Goal: Task Accomplishment & Management: Manage account settings

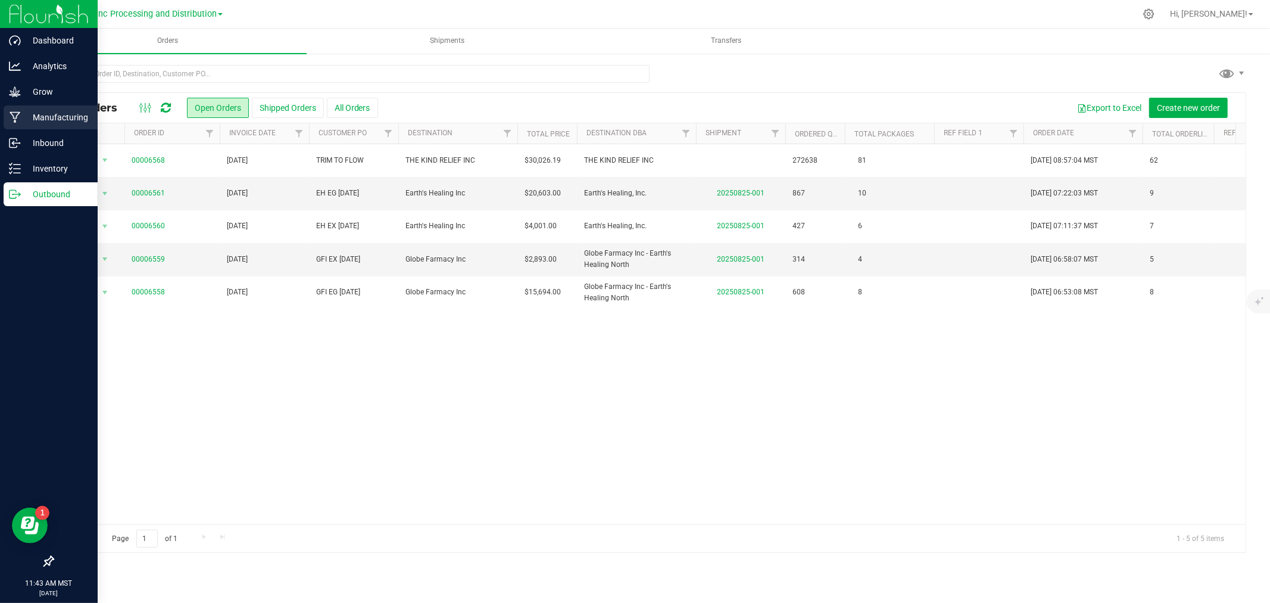
click at [0, 121] on link "Manufacturing" at bounding box center [49, 118] width 98 height 26
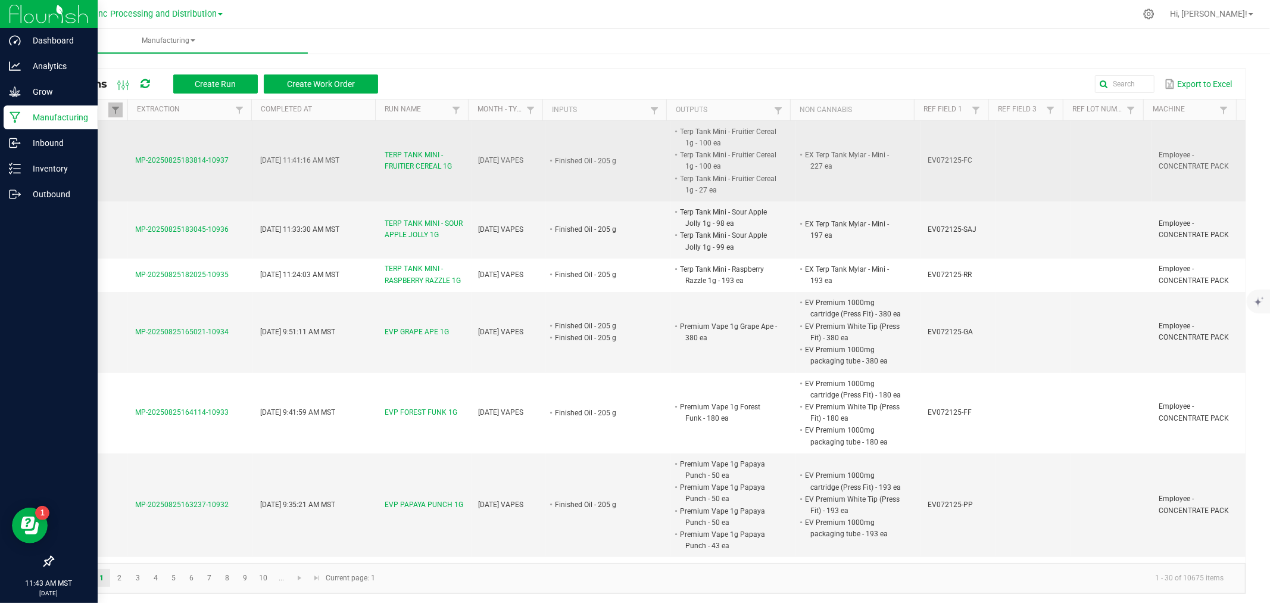
click at [415, 163] on span "TERP TANK MINI - FRUITIER CEREAL 1G" at bounding box center [424, 160] width 79 height 23
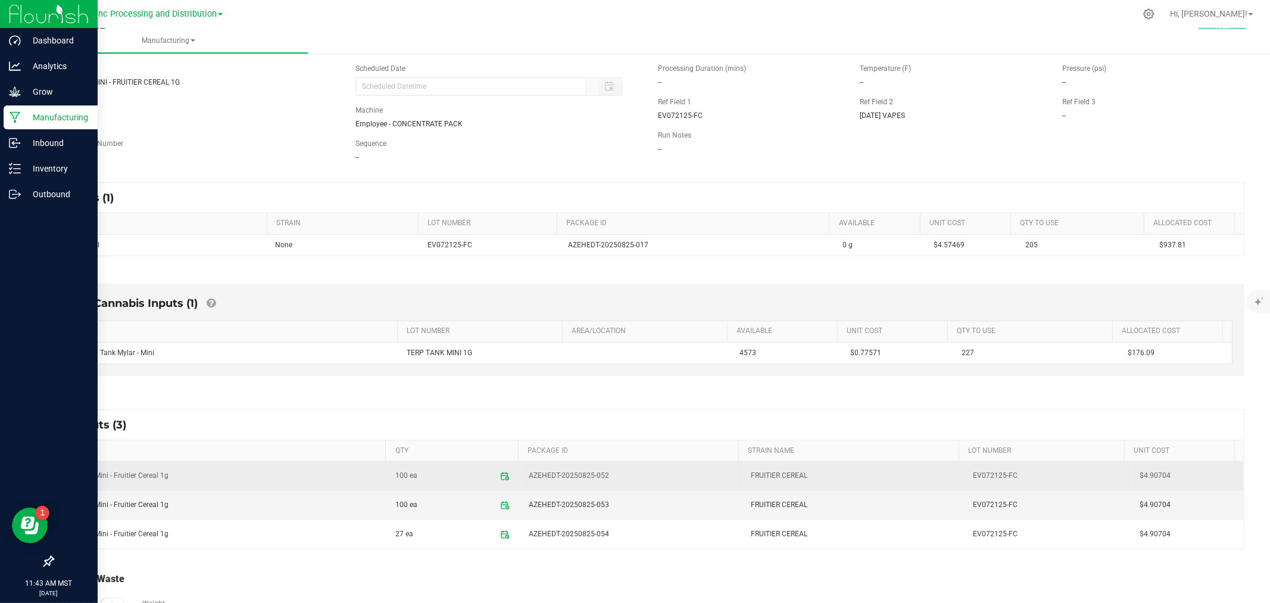
scroll to position [120, 0]
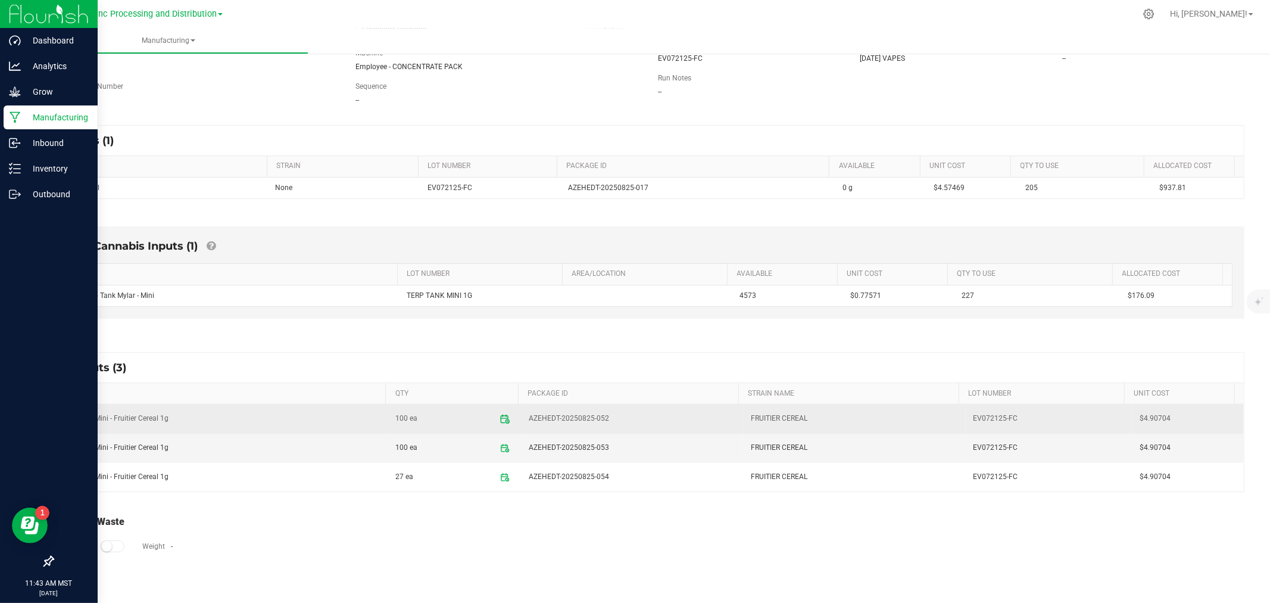
click at [494, 422] on span at bounding box center [504, 418] width 21 height 21
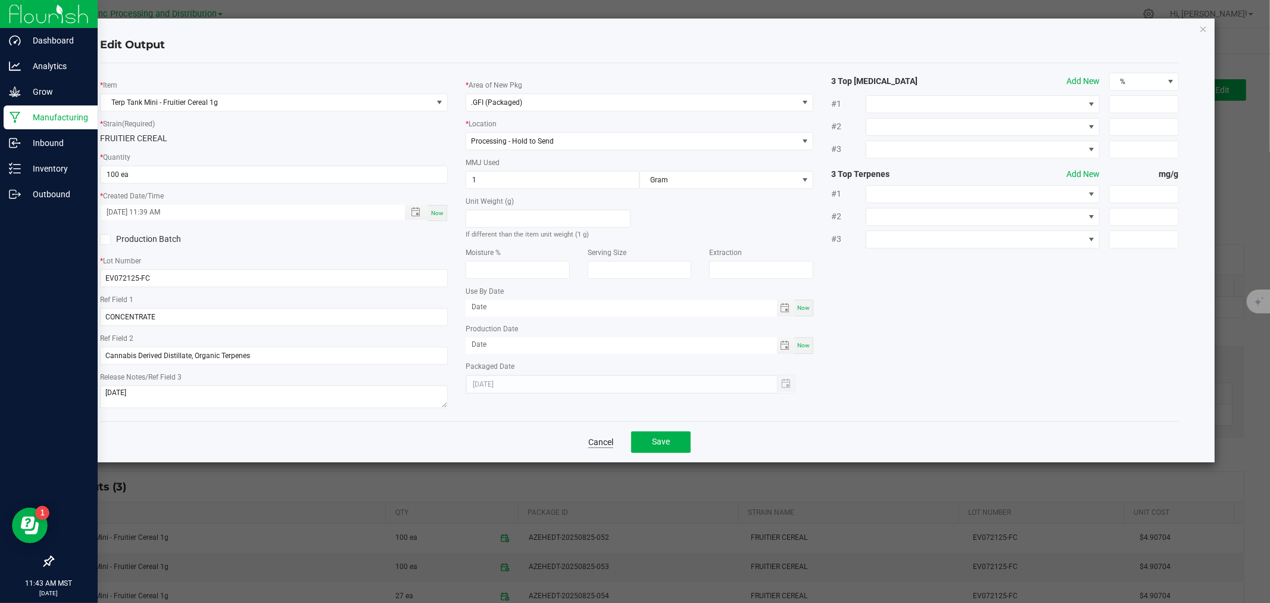
click at [593, 444] on link "Cancel" at bounding box center [600, 442] width 25 height 12
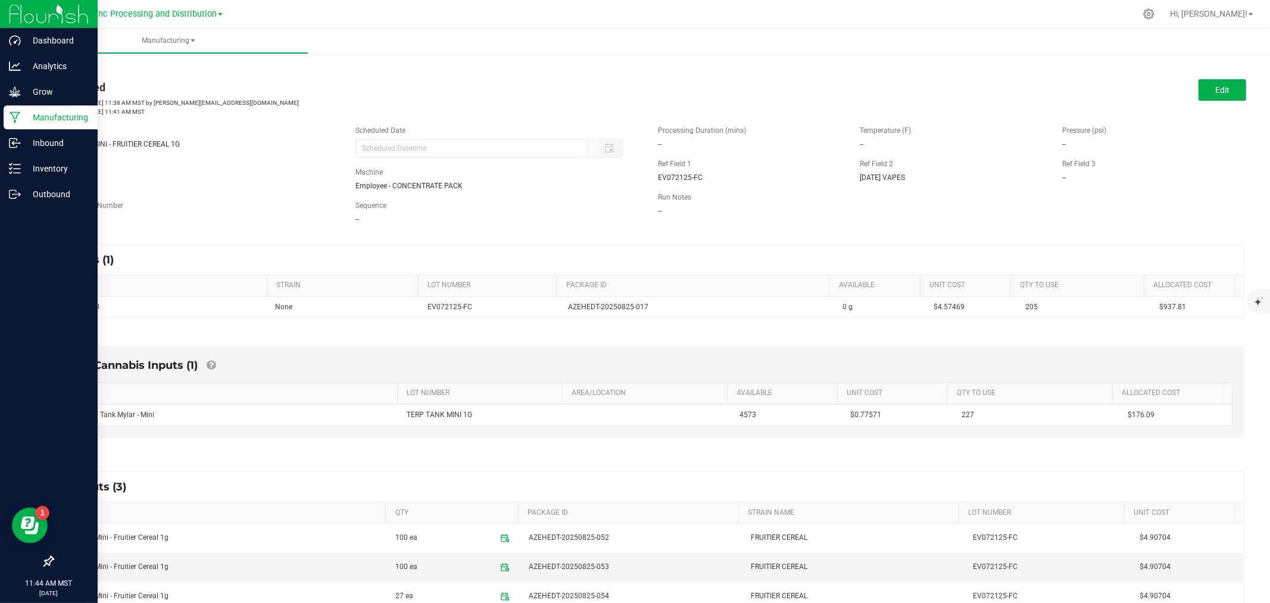
scroll to position [120, 0]
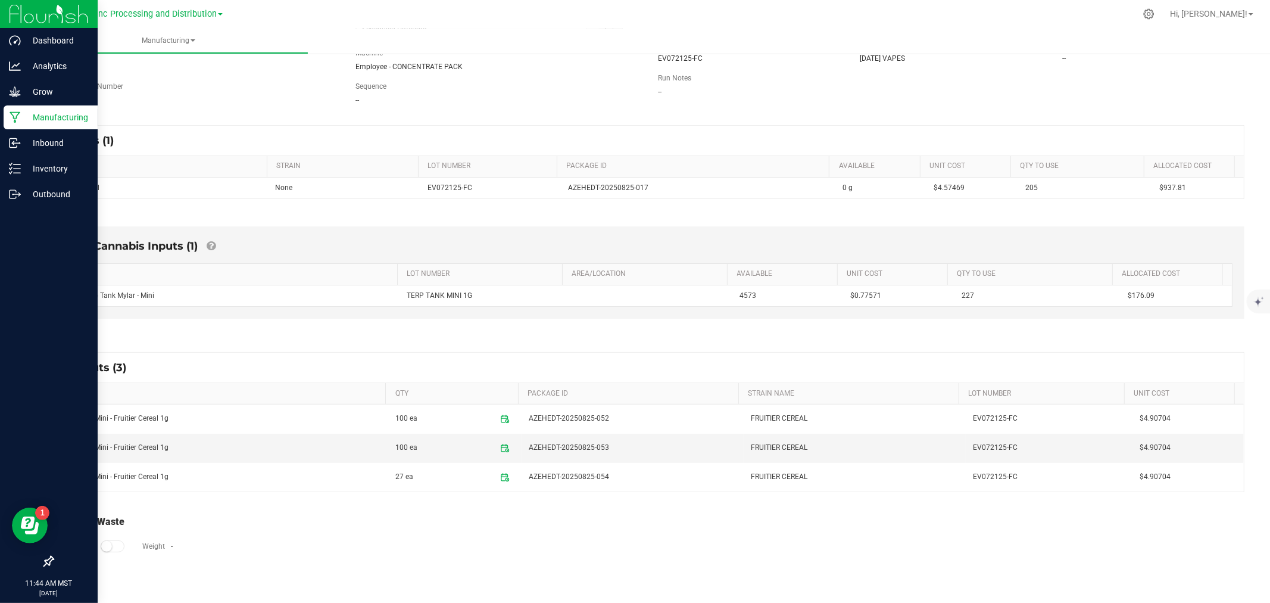
click at [14, 119] on icon at bounding box center [15, 117] width 11 height 12
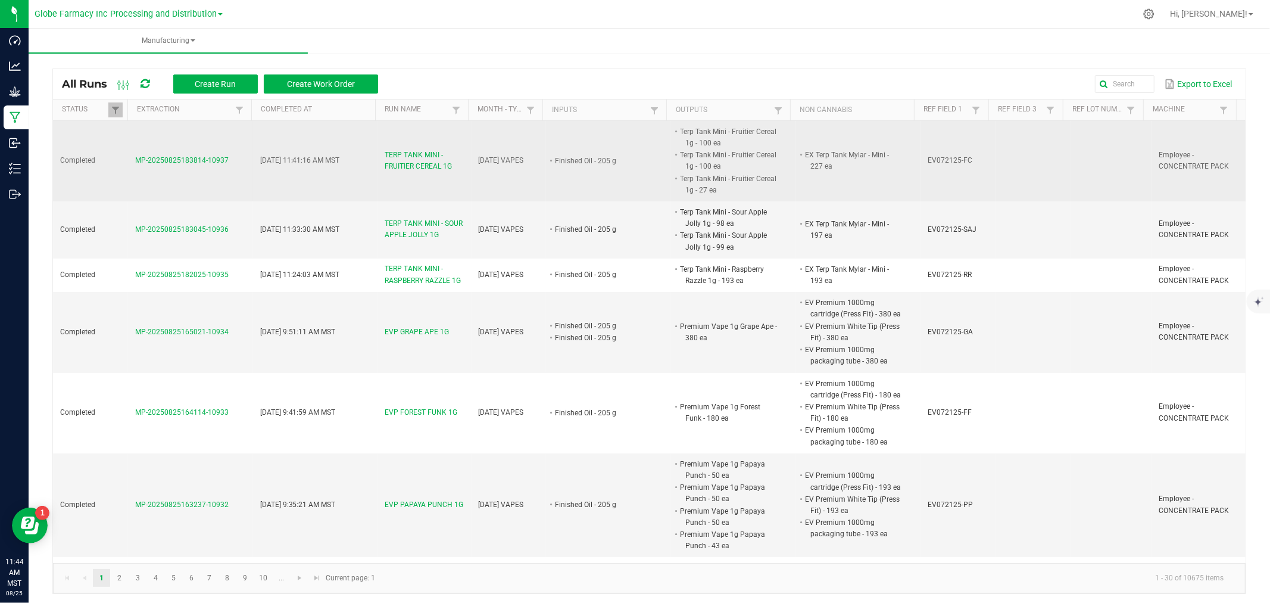
click at [417, 160] on span "TERP TANK MINI - FRUITIER CEREAL 1G" at bounding box center [424, 160] width 79 height 23
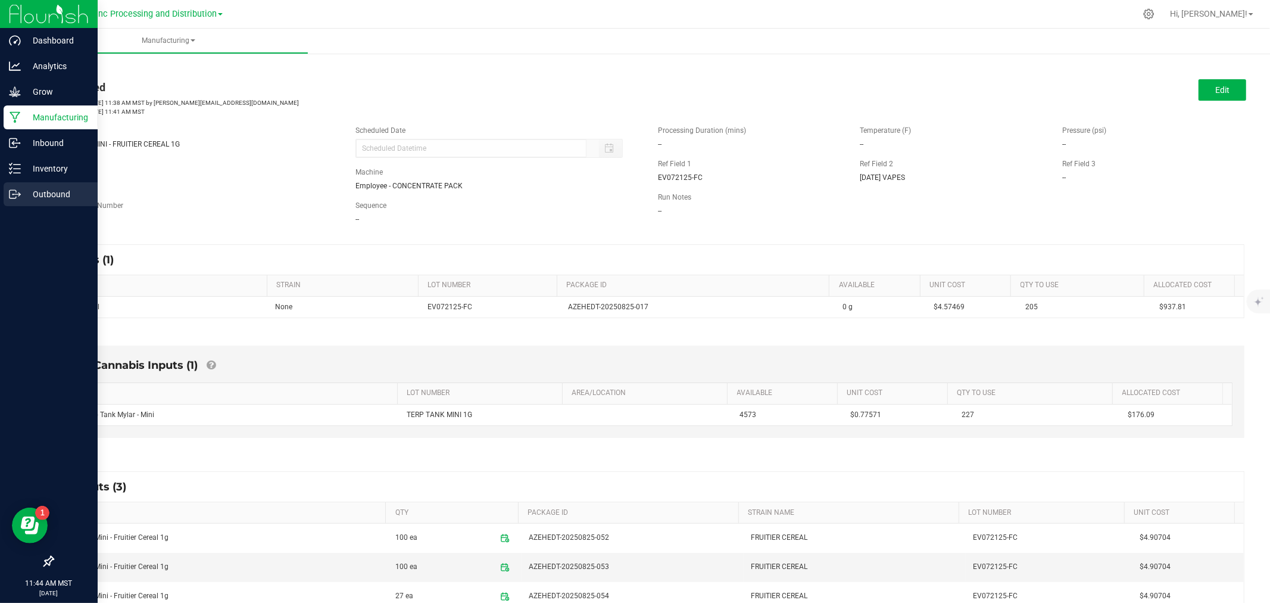
click at [0, 192] on link "Outbound" at bounding box center [49, 195] width 98 height 26
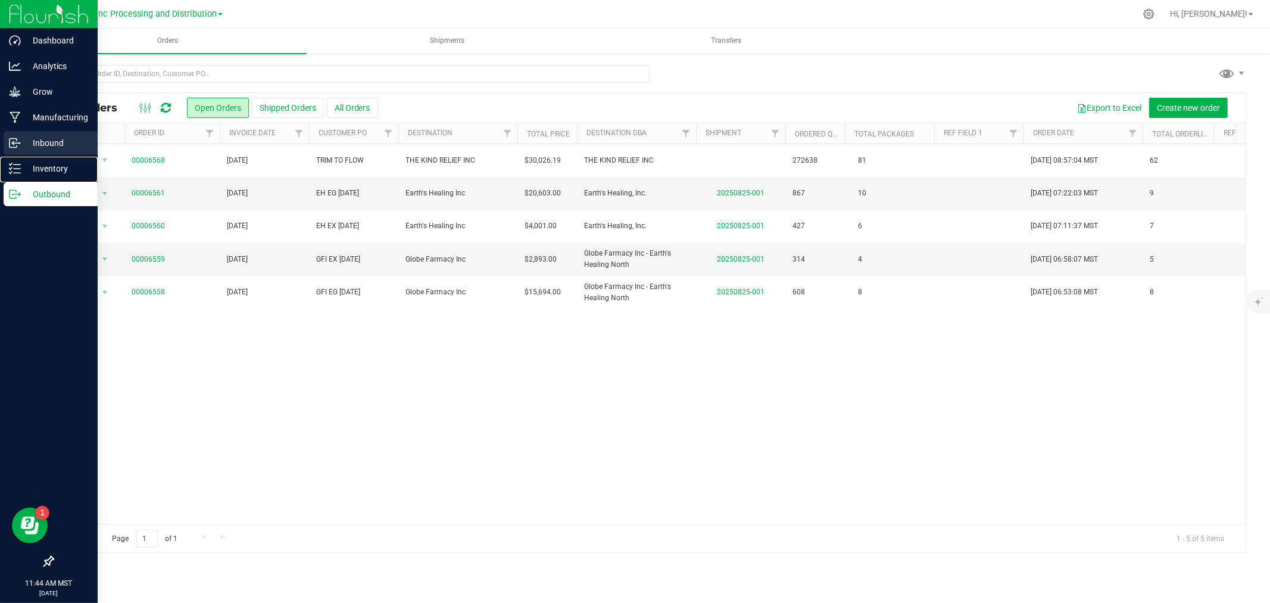
drag, startPoint x: 0, startPoint y: 167, endPoint x: 54, endPoint y: 151, distance: 56.1
click at [0, 167] on link "Inventory" at bounding box center [49, 170] width 98 height 26
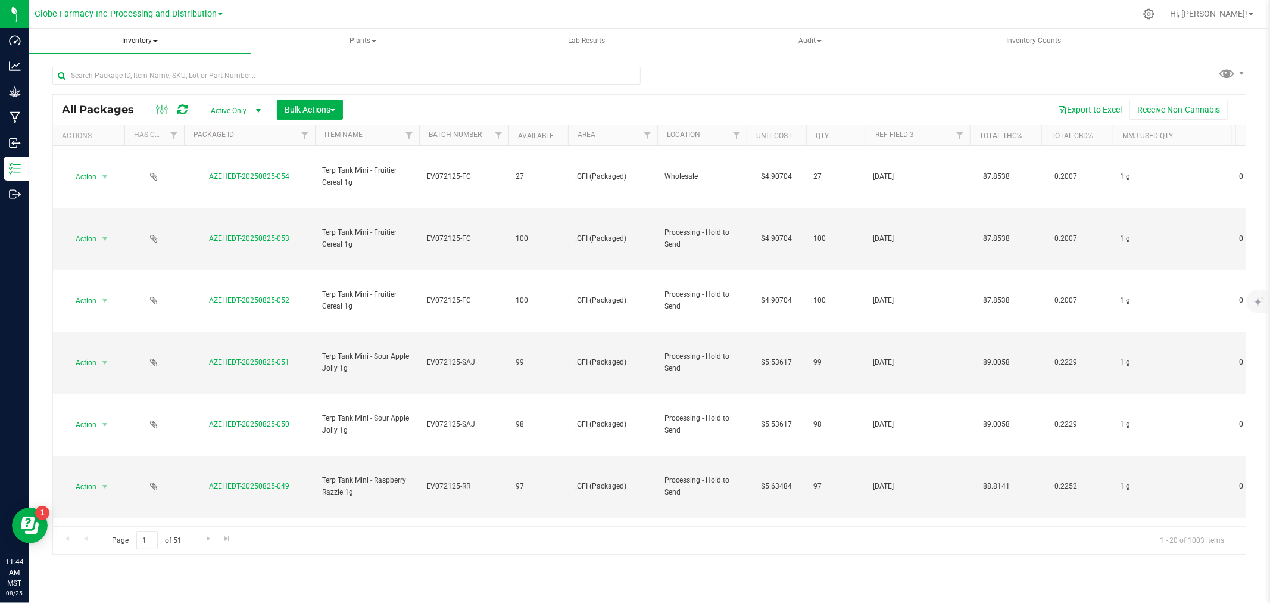
click at [135, 42] on span "Inventory" at bounding box center [140, 41] width 222 height 25
click at [116, 85] on span "All inventory" at bounding box center [85, 85] width 80 height 10
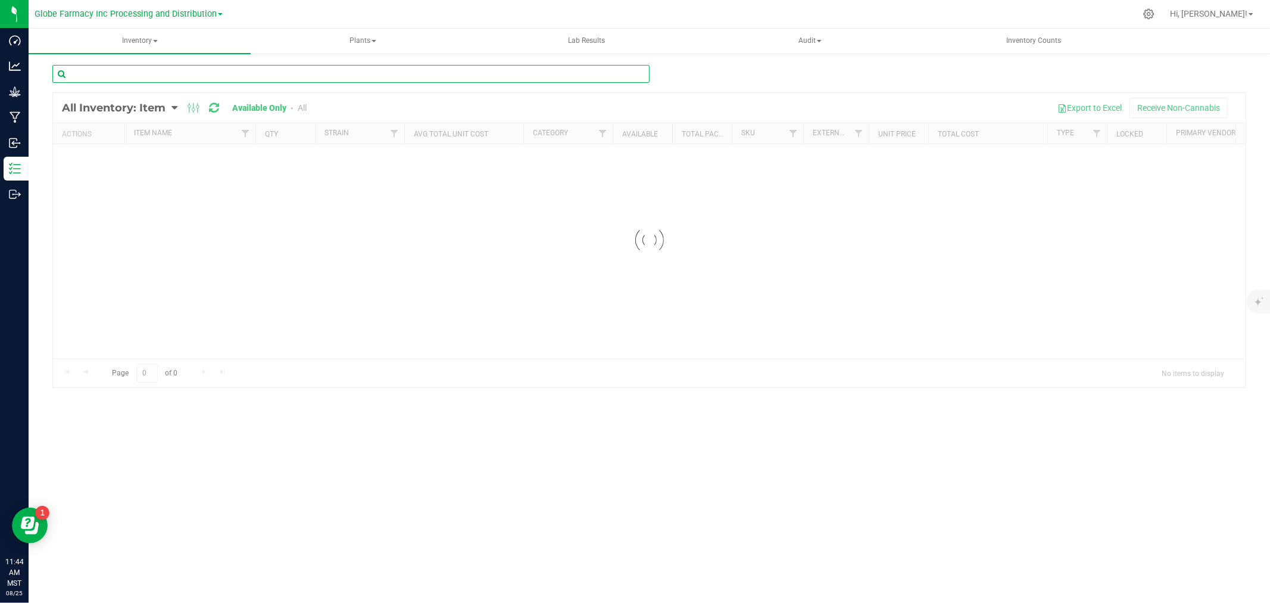
click at [185, 76] on input "text" at bounding box center [350, 74] width 597 height 18
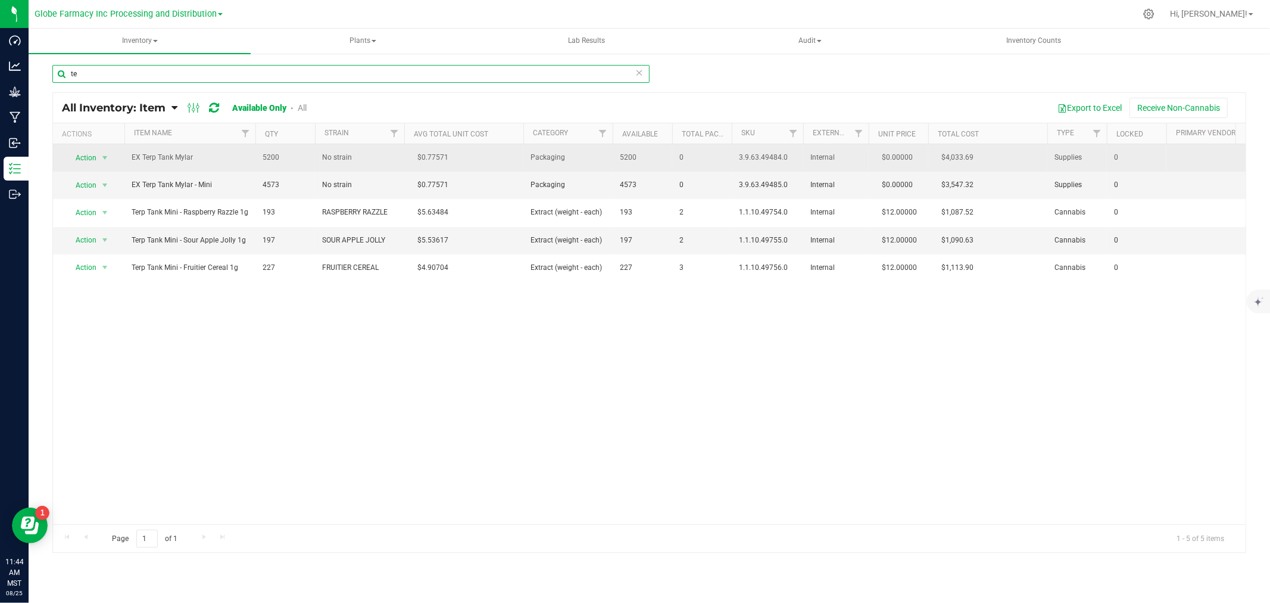
type input "t"
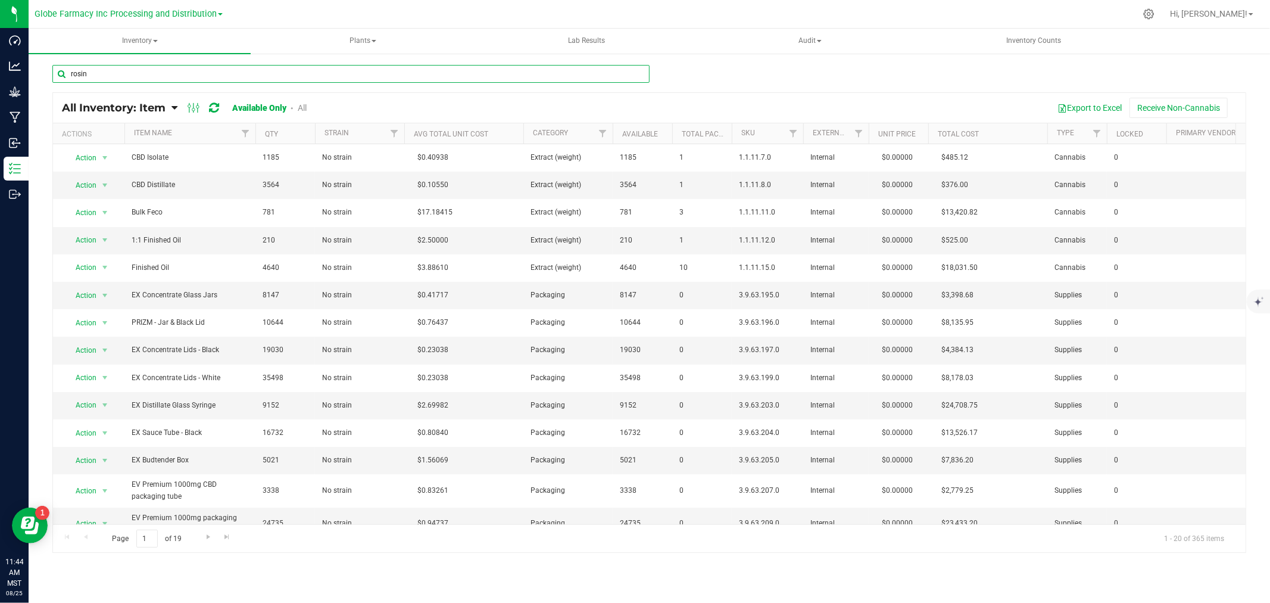
type input "rosin"
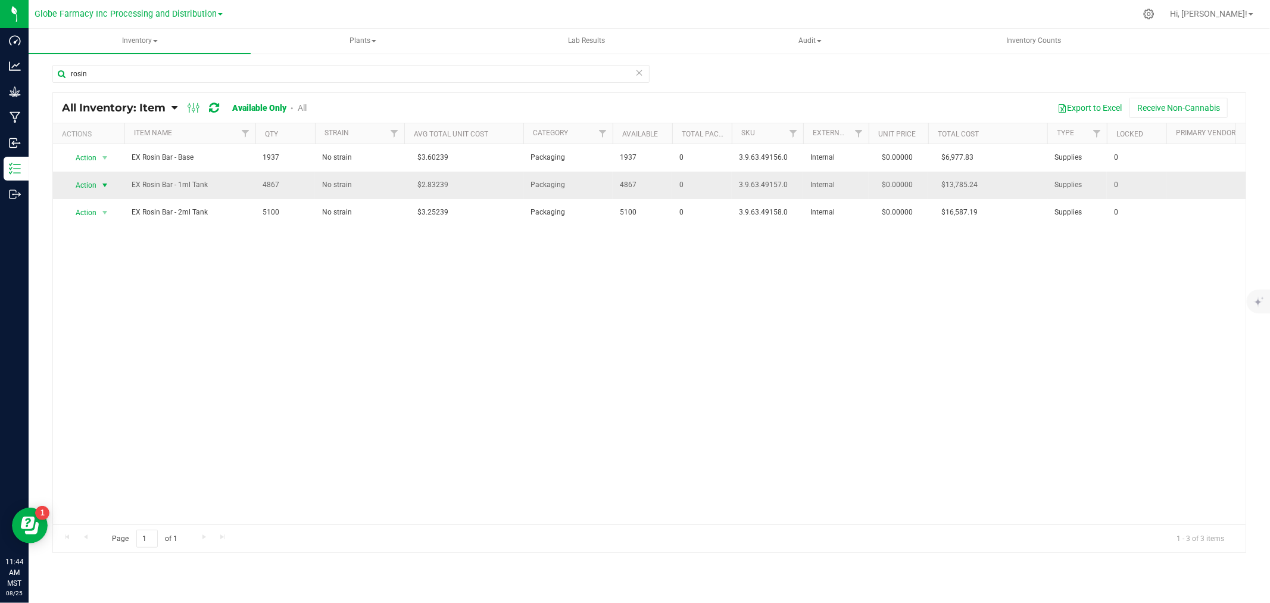
click at [102, 181] on span "select" at bounding box center [105, 185] width 10 height 10
click at [419, 359] on div "Action Action Adjust qty Edit lots/costs Global inventory Locate inventory Prin…" at bounding box center [649, 334] width 1193 height 380
click at [145, 187] on span "EX Rosin Bar - 1ml Tank" at bounding box center [190, 184] width 117 height 11
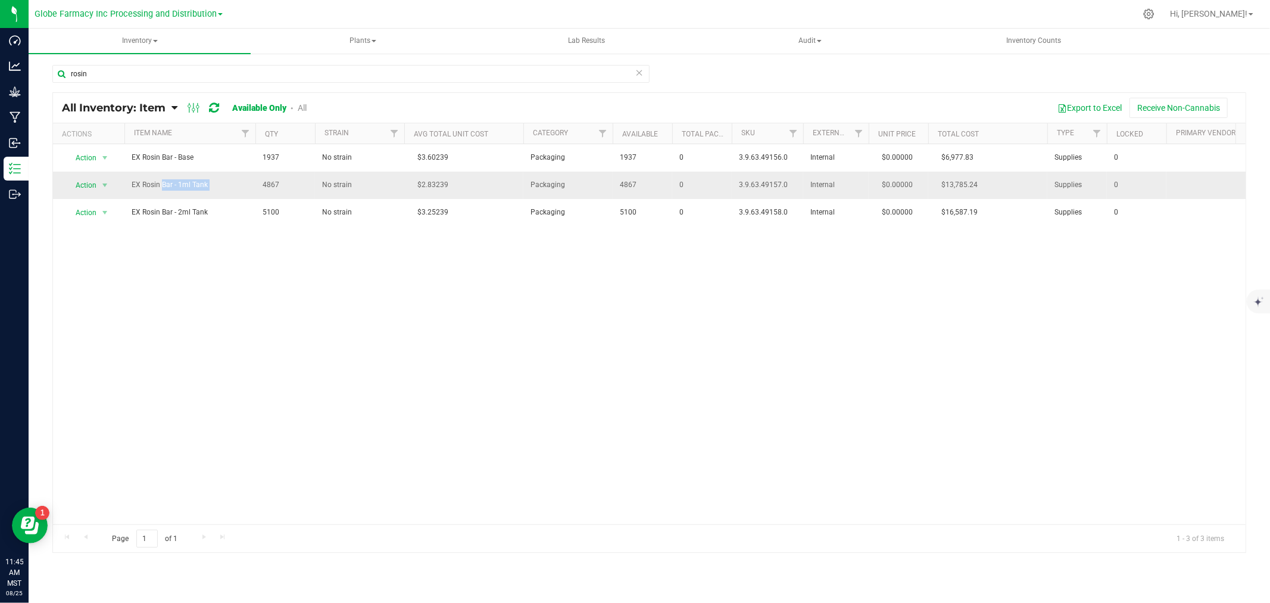
copy td "EX Rosin Bar - 1ml Tank"
click at [1155, 13] on icon at bounding box center [1148, 13] width 11 height 11
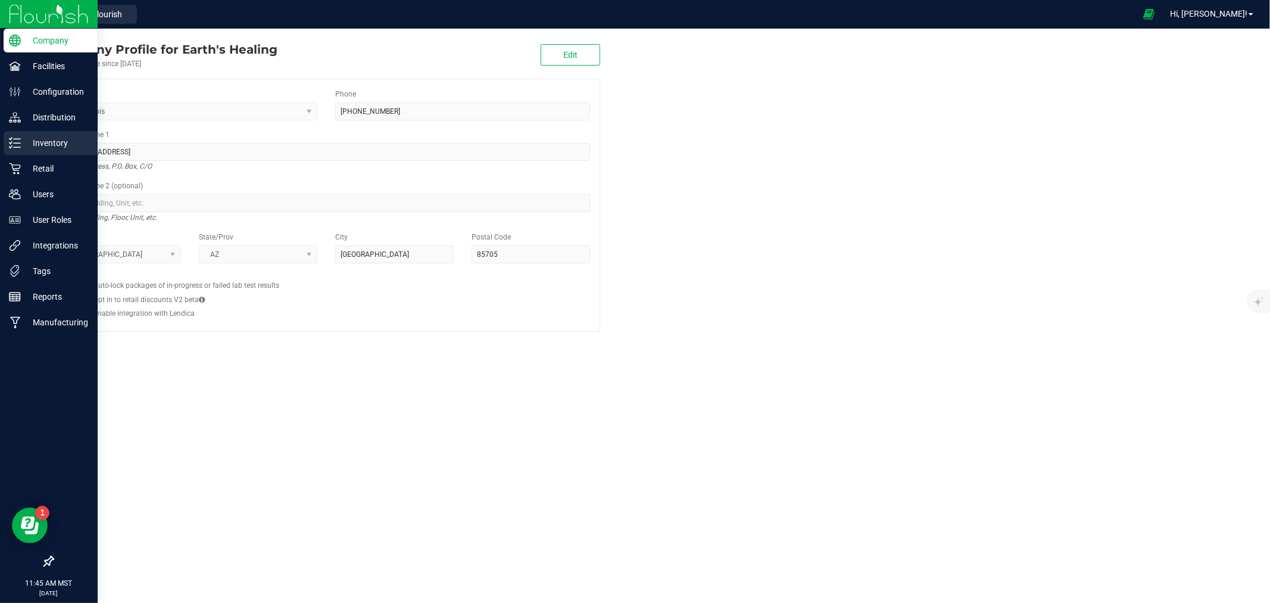
click at [20, 148] on icon at bounding box center [15, 143] width 12 height 12
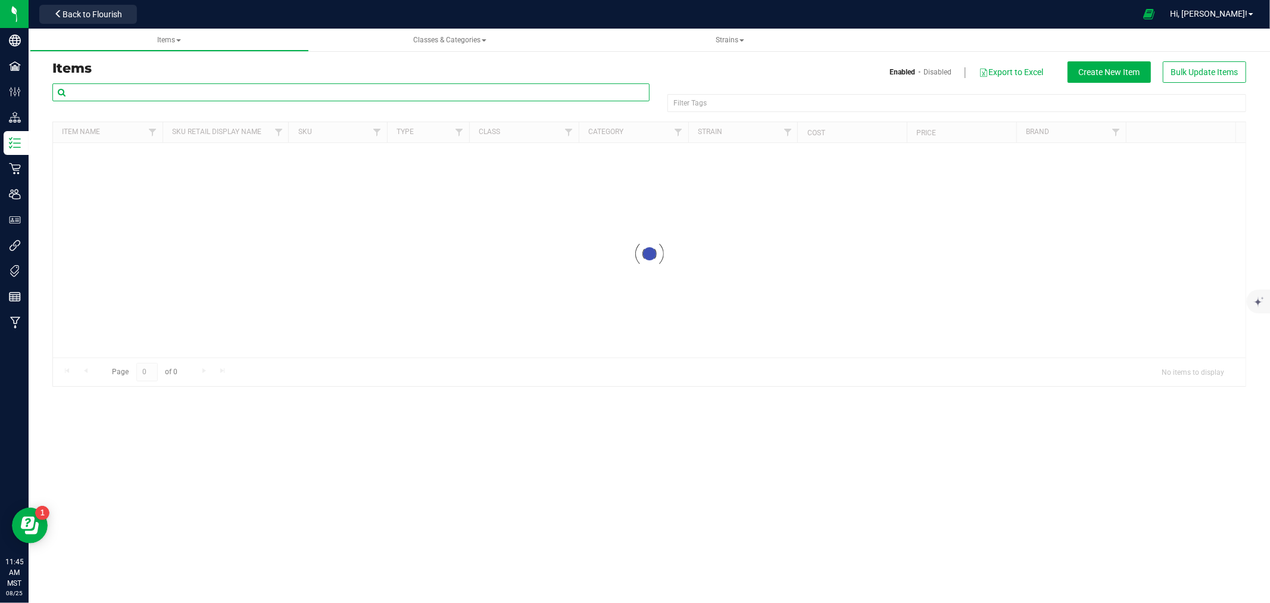
click at [180, 88] on input "text" at bounding box center [350, 92] width 597 height 18
paste input "EX Rosin Bar - 1ml Tank"
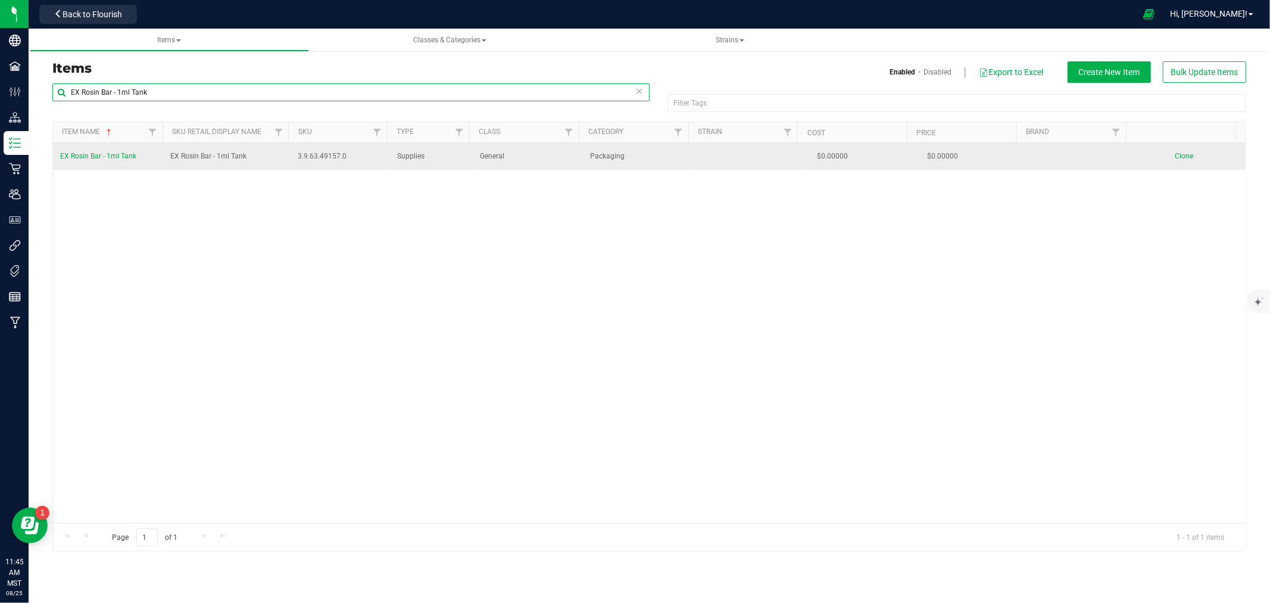
type input "EX Rosin Bar - 1ml Tank"
click at [105, 160] on span "EX Rosin Bar - 1ml Tank" at bounding box center [98, 156] width 76 height 8
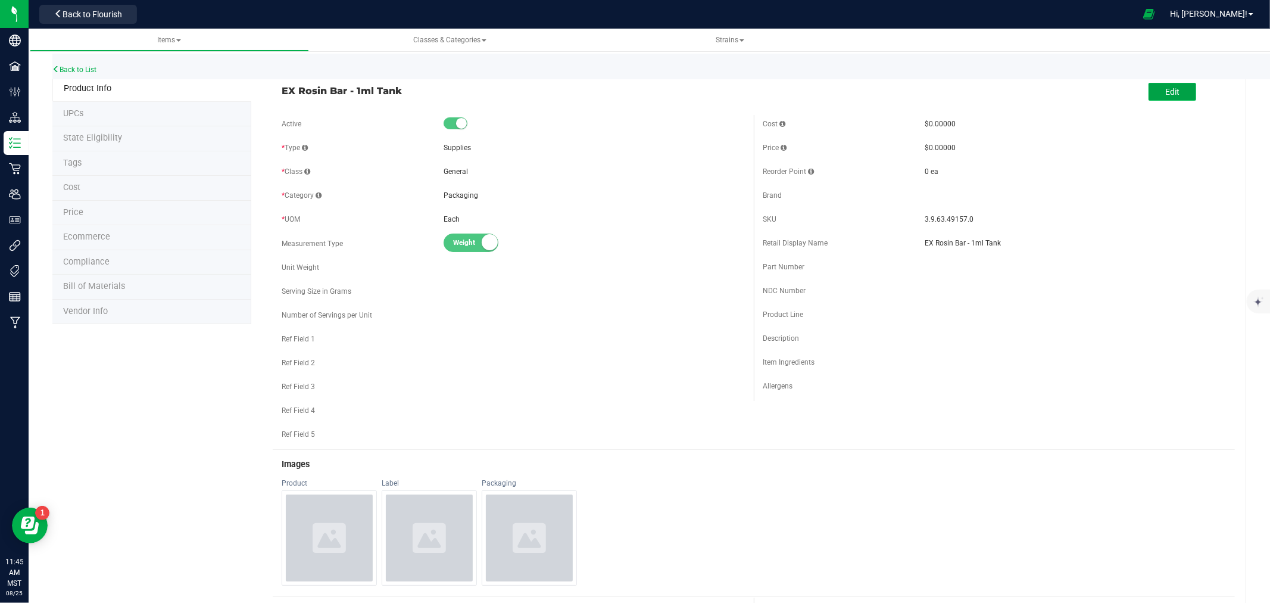
click at [1176, 87] on button "Edit" at bounding box center [1173, 92] width 48 height 18
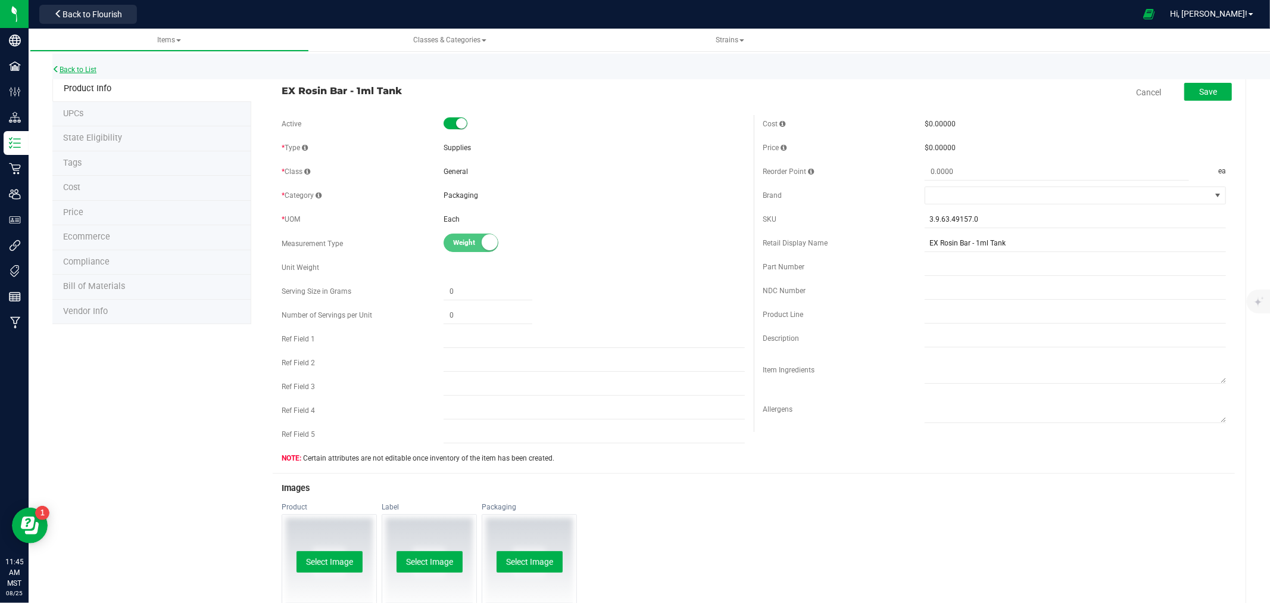
click at [94, 71] on link "Back to List" at bounding box center [74, 70] width 44 height 8
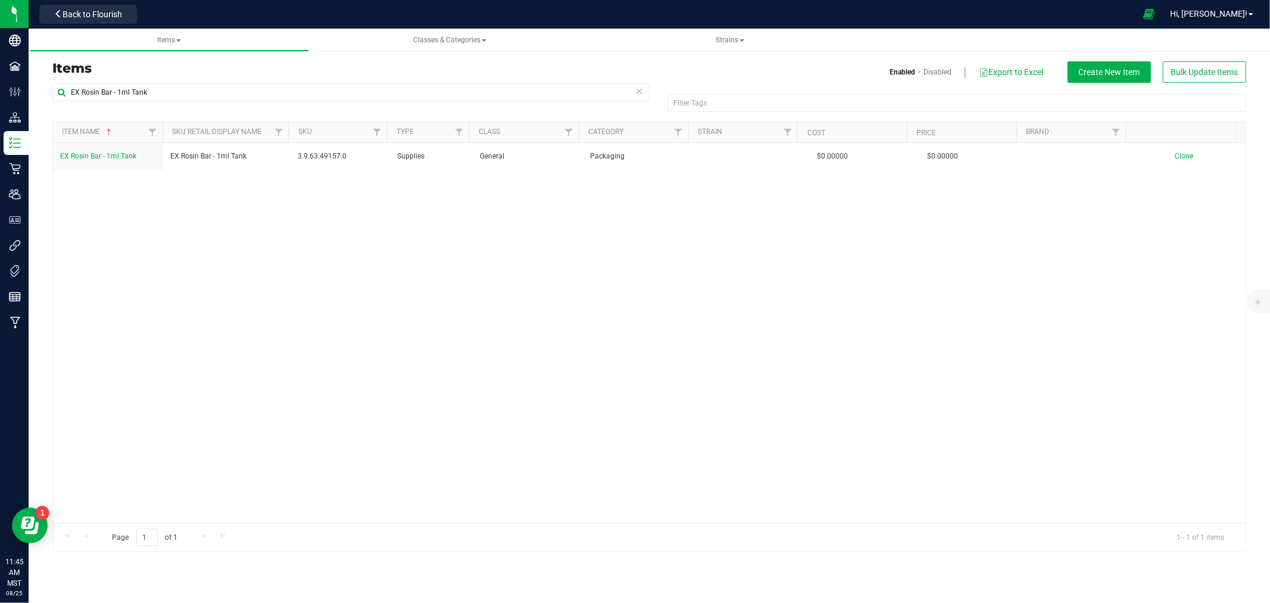
click at [641, 87] on icon at bounding box center [639, 90] width 8 height 14
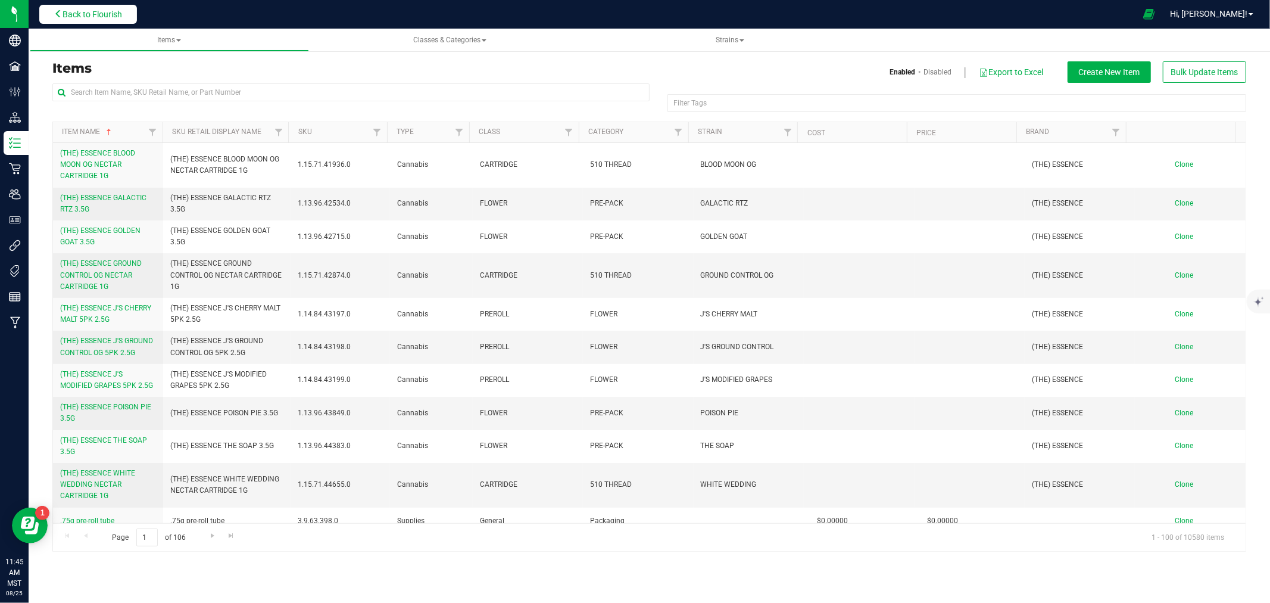
click at [78, 18] on span "Back to Flourish" at bounding box center [93, 15] width 60 height 10
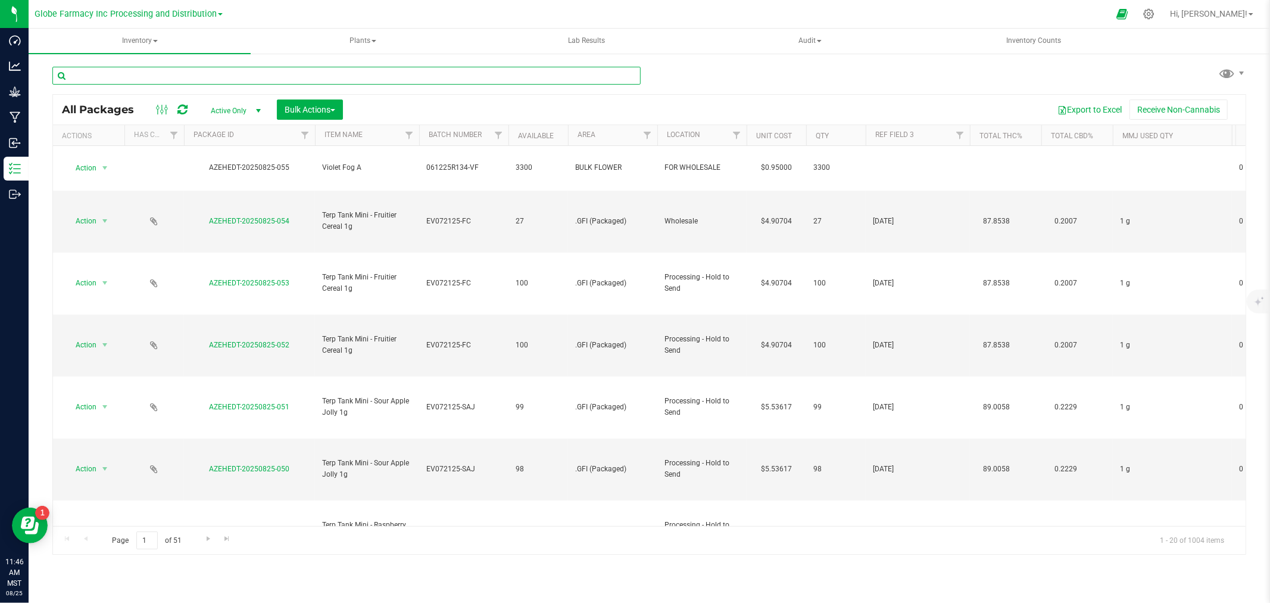
click at [357, 83] on input "text" at bounding box center [346, 76] width 588 height 18
click at [357, 80] on input "text" at bounding box center [346, 76] width 588 height 18
paste input "EX Rosin Bar - 1ml Tank"
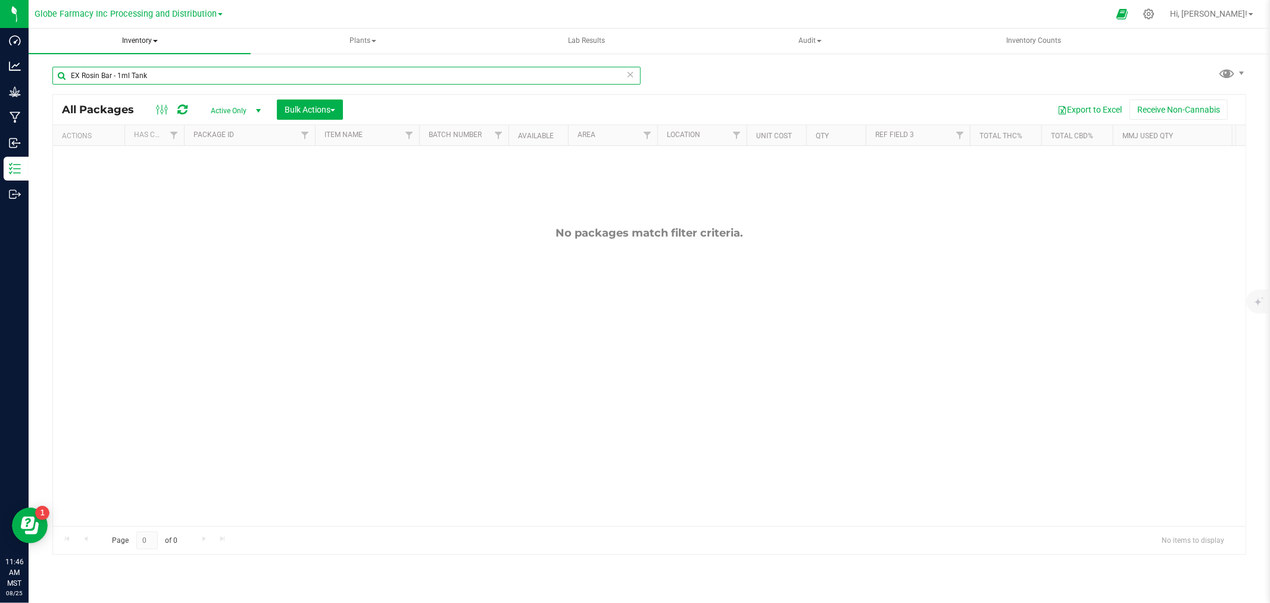
type input "EX Rosin Bar - 1ml Tank"
click at [147, 42] on span "Inventory" at bounding box center [140, 41] width 222 height 25
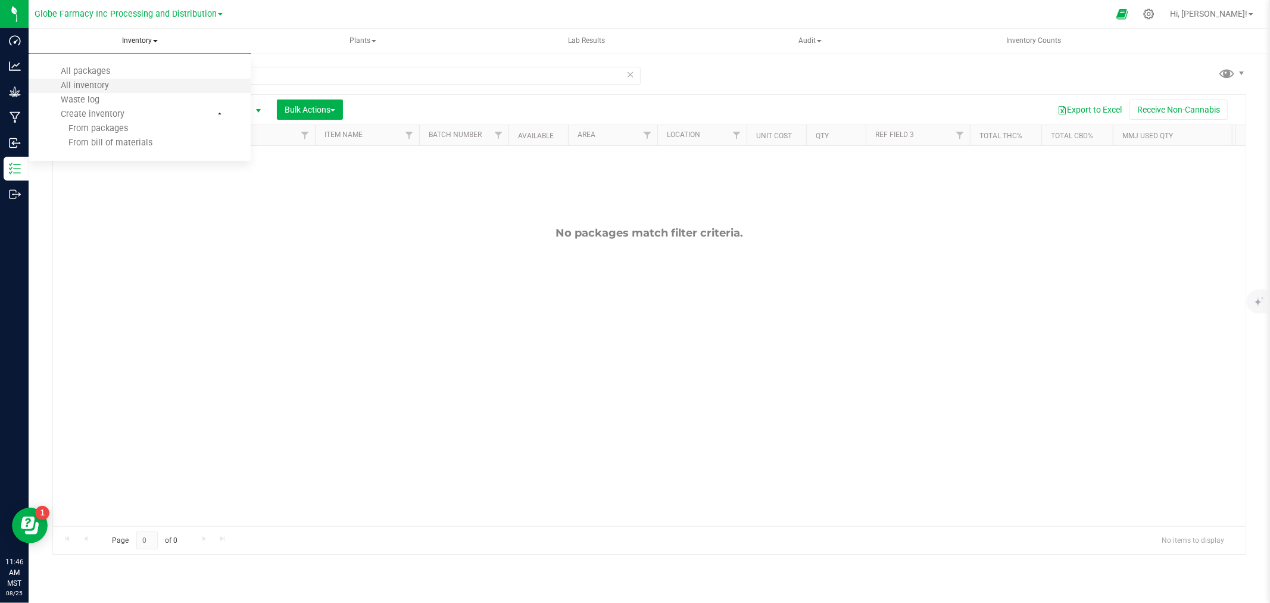
click at [126, 86] on li "All inventory" at bounding box center [140, 86] width 222 height 14
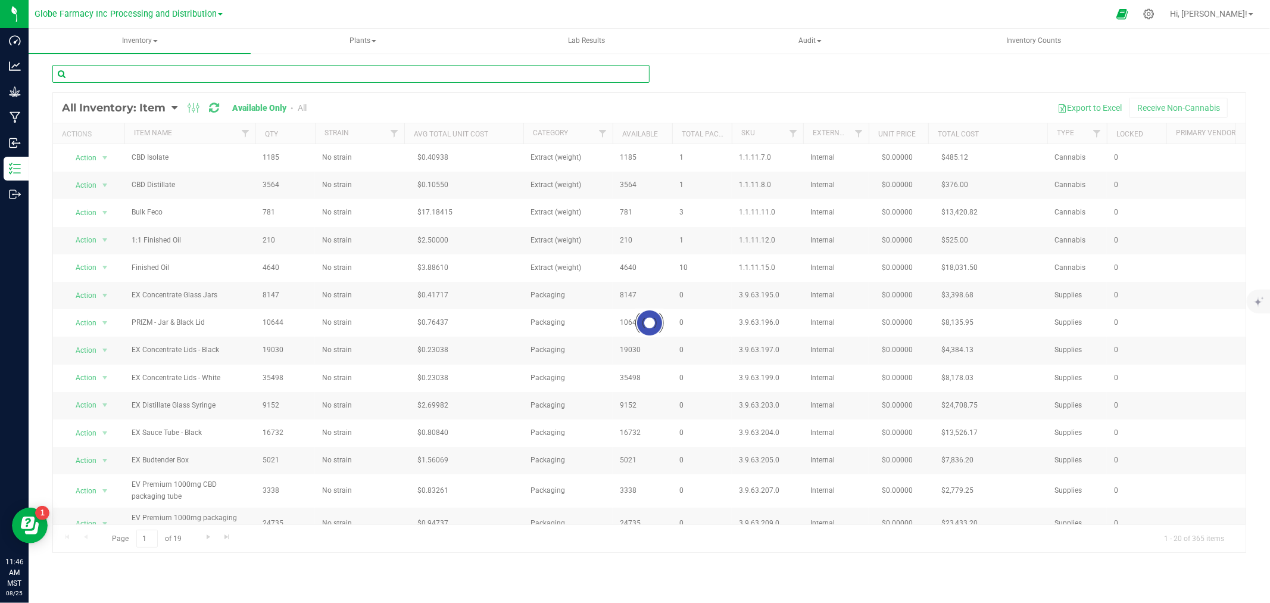
click at [110, 76] on input "text" at bounding box center [350, 74] width 597 height 18
paste input "EX Rosin Bar - 1ml Tank"
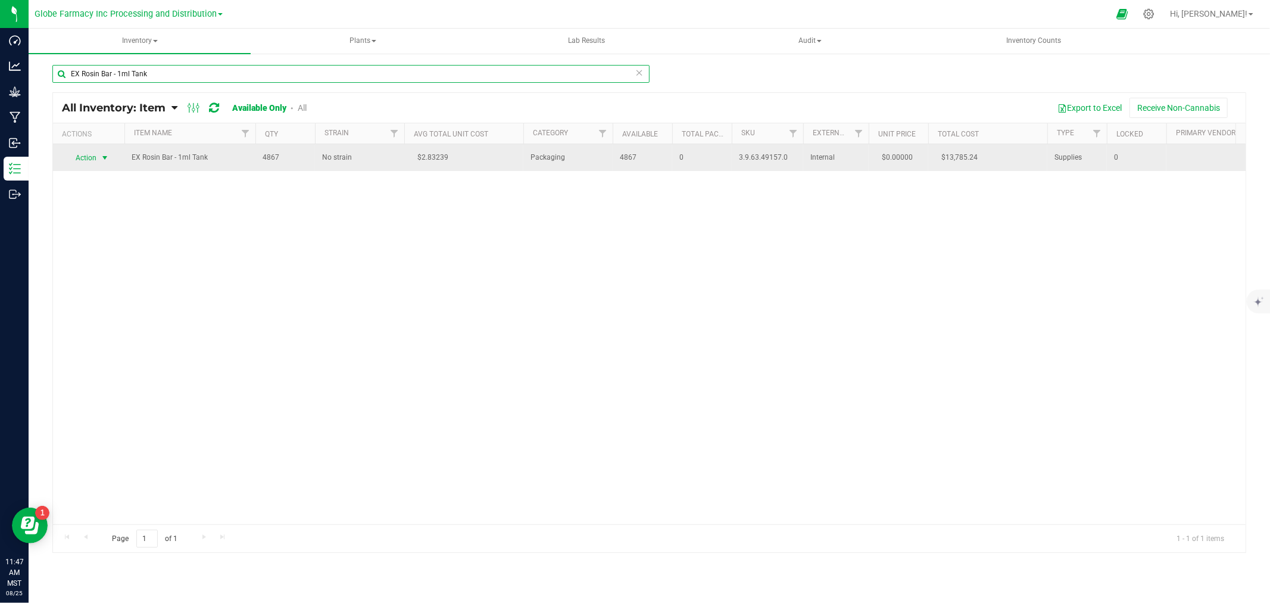
type input "EX Rosin Bar - 1ml Tank"
click at [109, 158] on span "select" at bounding box center [105, 158] width 10 height 10
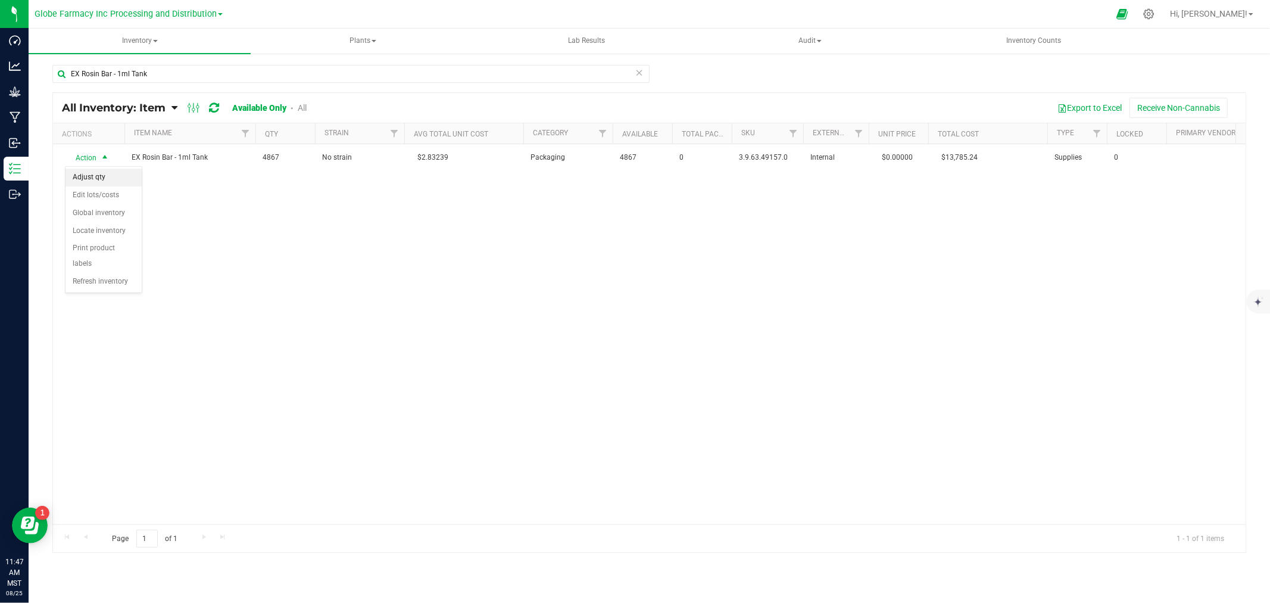
click at [107, 174] on li "Adjust qty" at bounding box center [104, 178] width 76 height 18
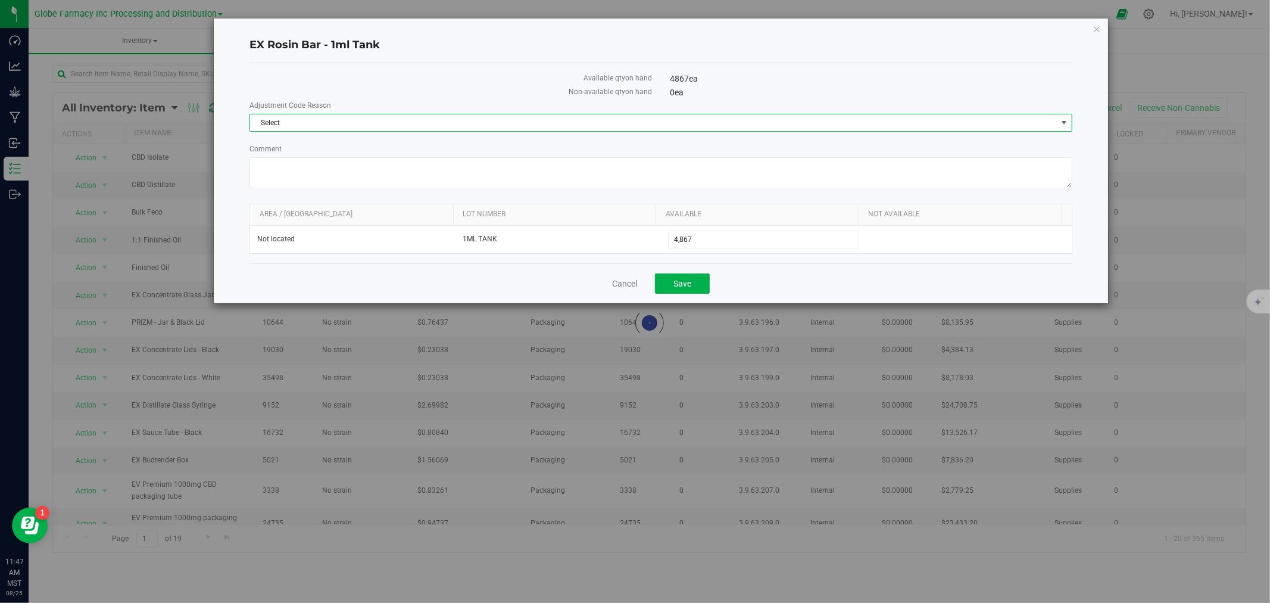
click at [475, 125] on span "Select" at bounding box center [653, 122] width 807 height 17
click at [292, 144] on li "Conversion Error - Non Cannabis" at bounding box center [661, 143] width 822 height 18
click at [281, 170] on textarea "Comment" at bounding box center [661, 172] width 823 height 31
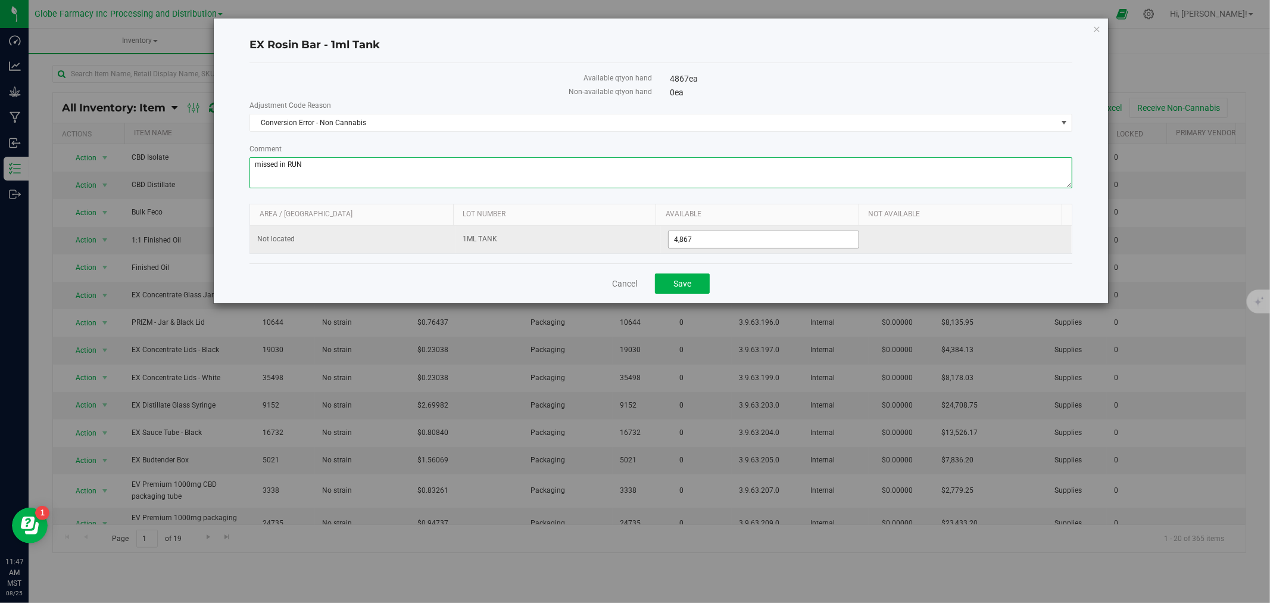
type textarea "missed in RUN"
click at [675, 238] on span "4,867 4867" at bounding box center [763, 239] width 191 height 18
type input "4167"
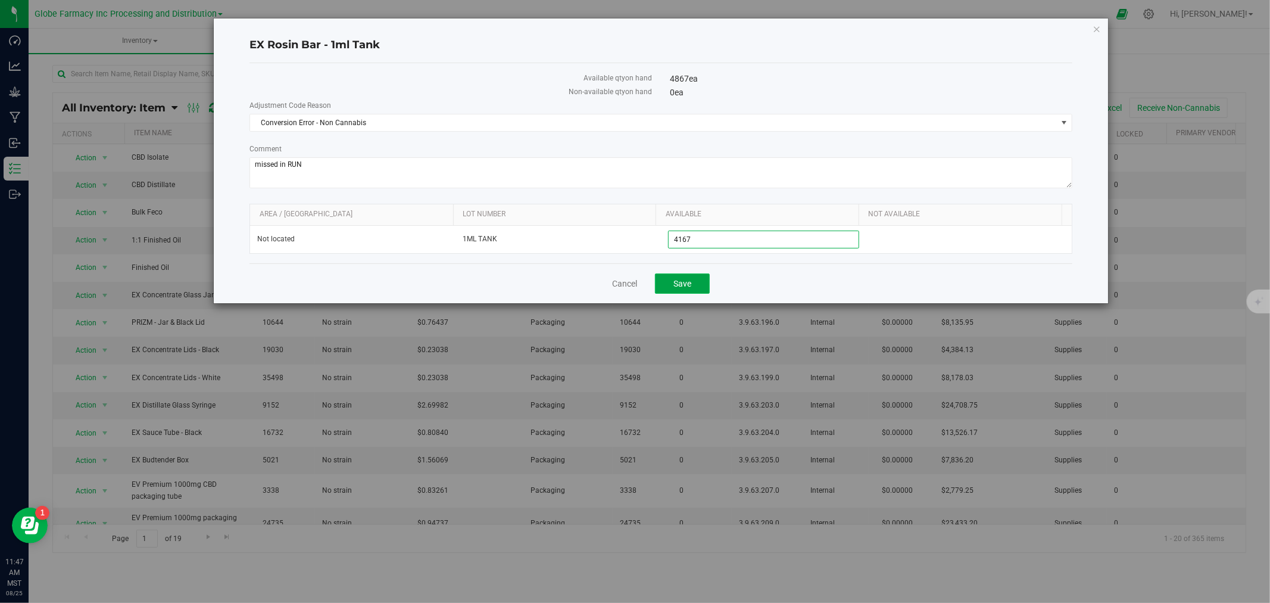
type input "4,167"
click at [686, 281] on span "Save" at bounding box center [683, 284] width 18 height 10
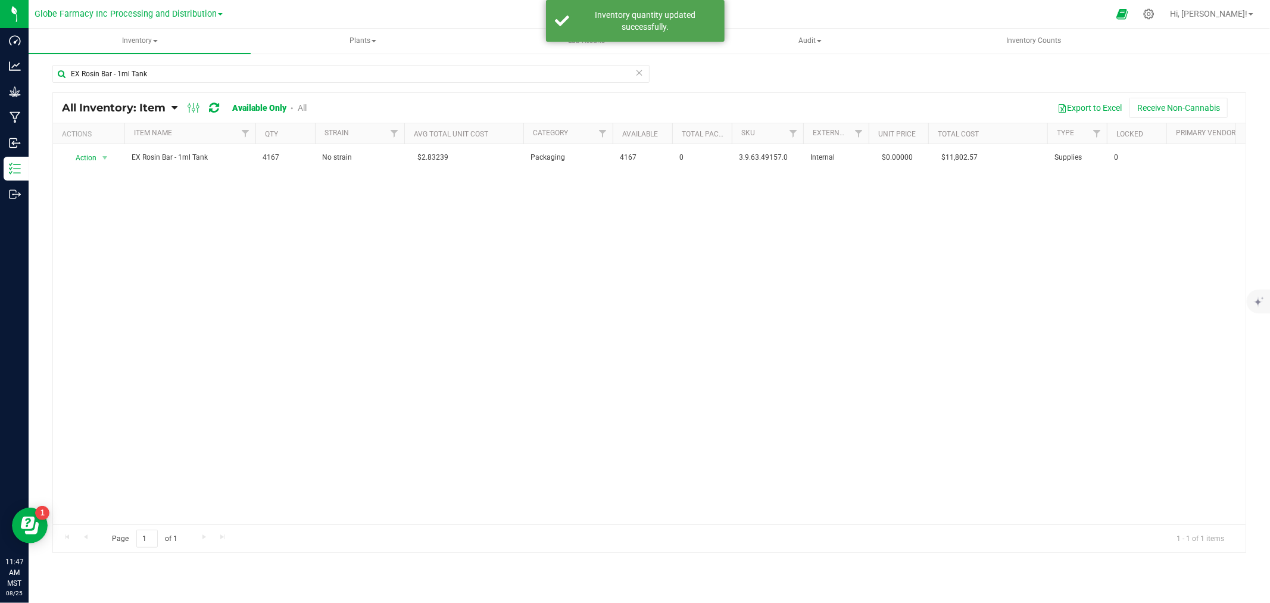
click at [638, 73] on icon at bounding box center [639, 72] width 8 height 14
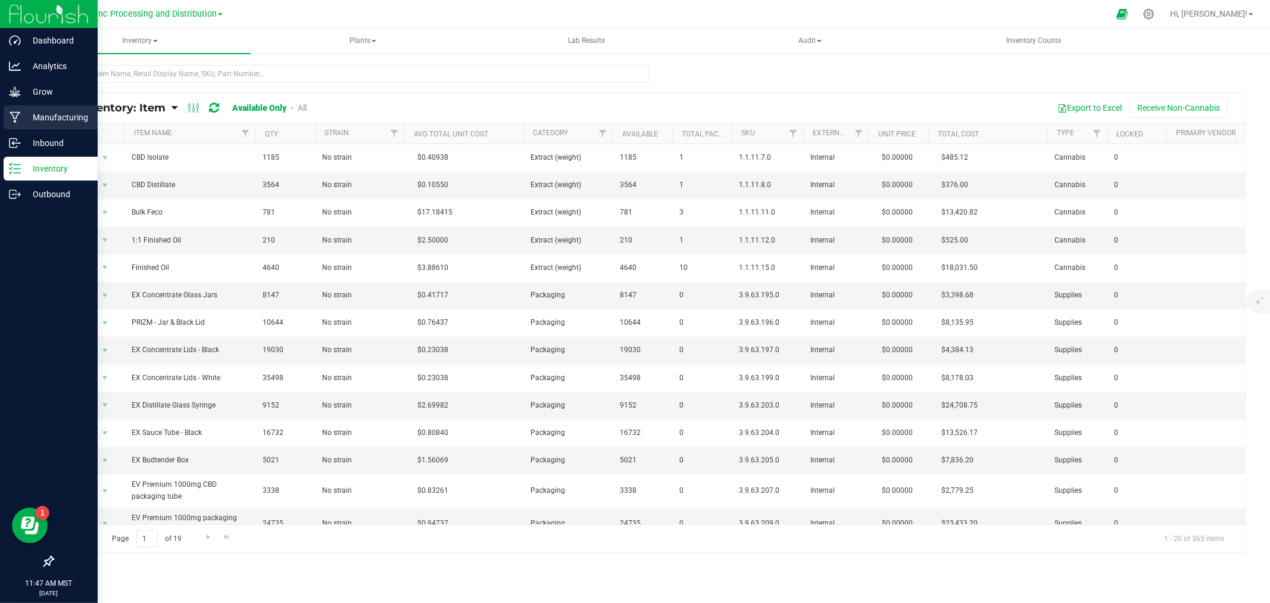
click at [0, 120] on link "Manufacturing" at bounding box center [49, 118] width 98 height 26
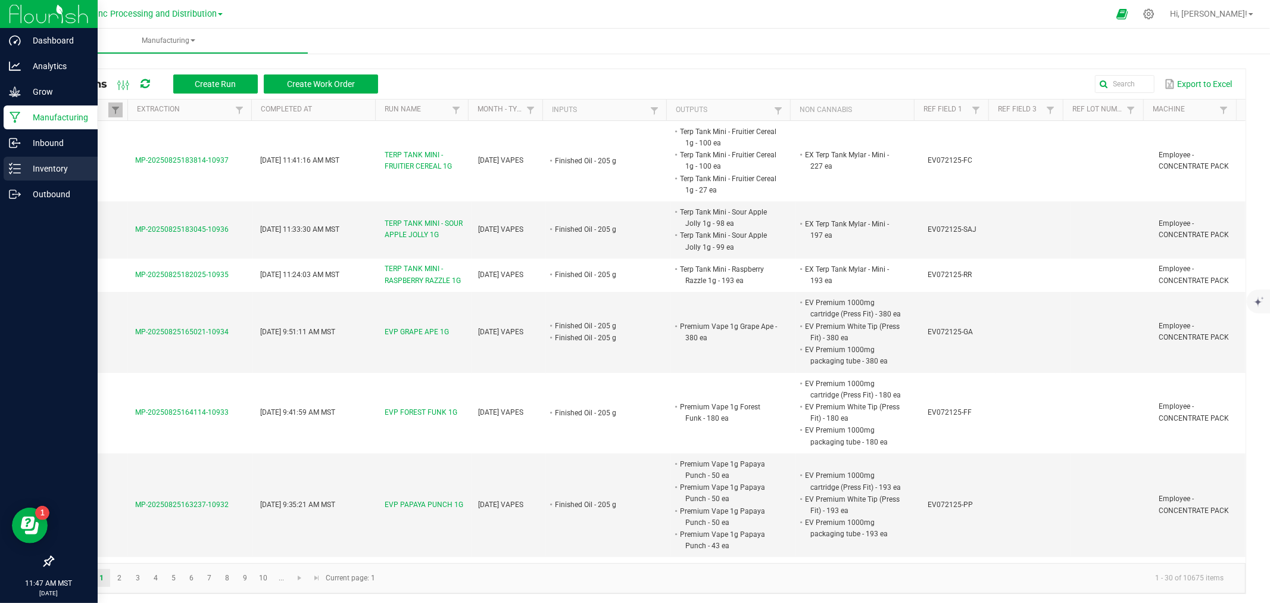
click at [8, 170] on div "Inventory" at bounding box center [51, 169] width 94 height 24
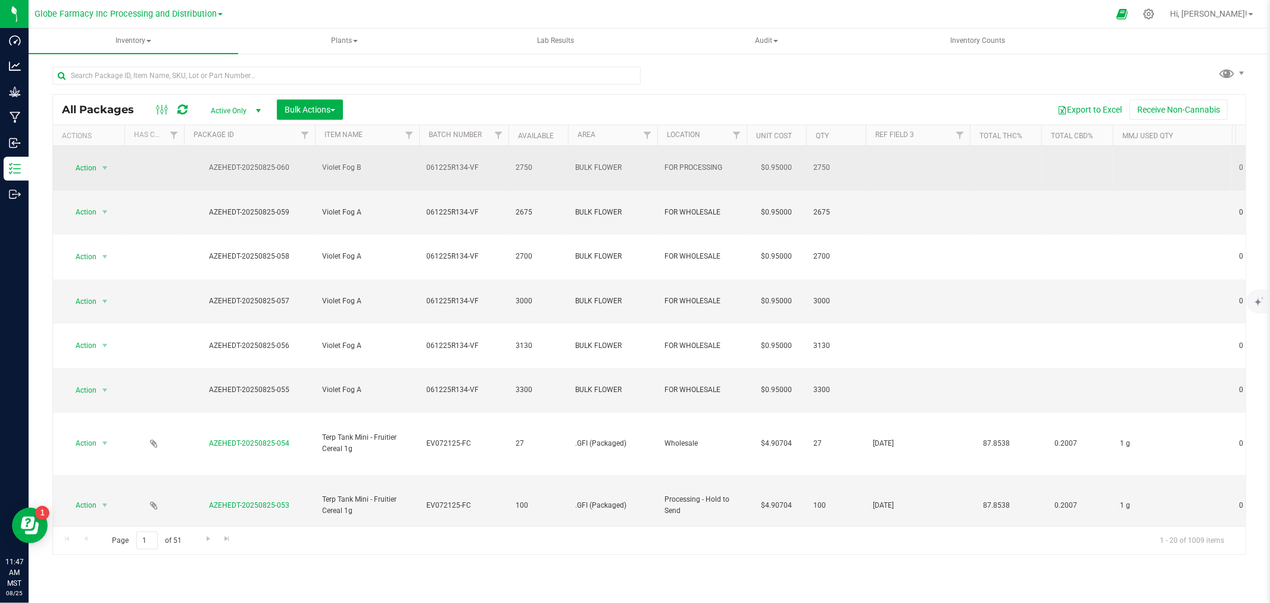
click at [479, 162] on span "061225R134-VF" at bounding box center [463, 167] width 75 height 11
type input "061225R134-V"
click at [478, 99] on div "All Packages Active Only Active Only Lab Samples Locked All Bulk Actions Add to…" at bounding box center [649, 324] width 1194 height 461
click at [485, 164] on span "061225R134-V" at bounding box center [463, 167] width 75 height 11
type input "061225R134-Vf"
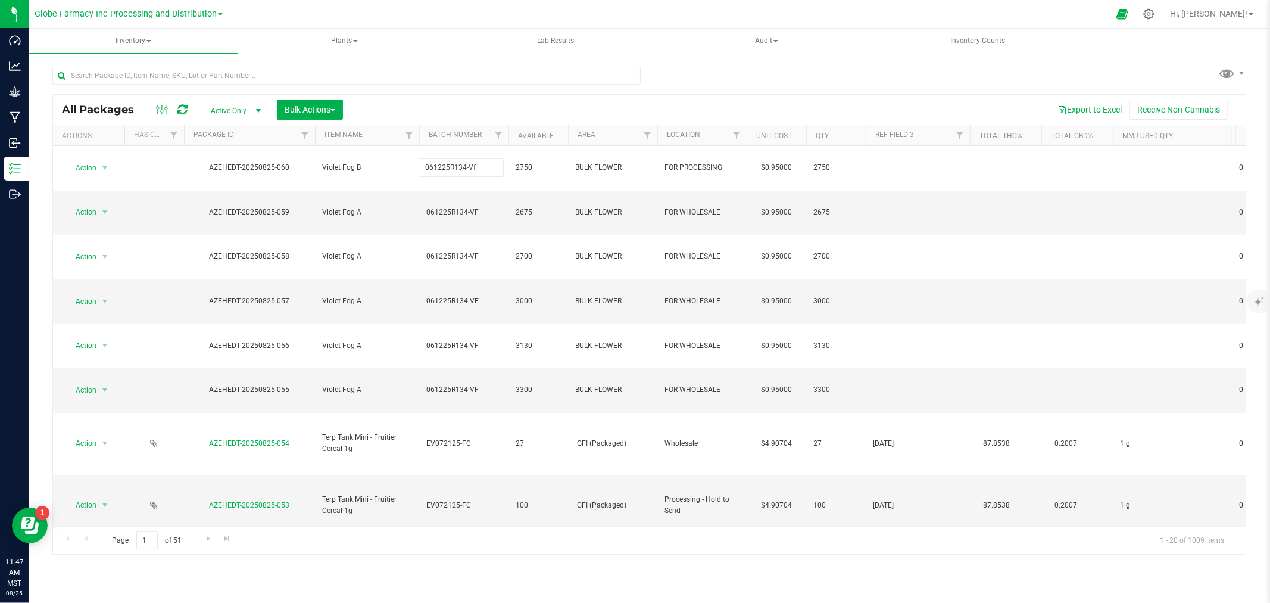
click at [473, 95] on div "All Packages Active Only Active Only Lab Samples Locked All Bulk Actions Add to…" at bounding box center [649, 324] width 1194 height 461
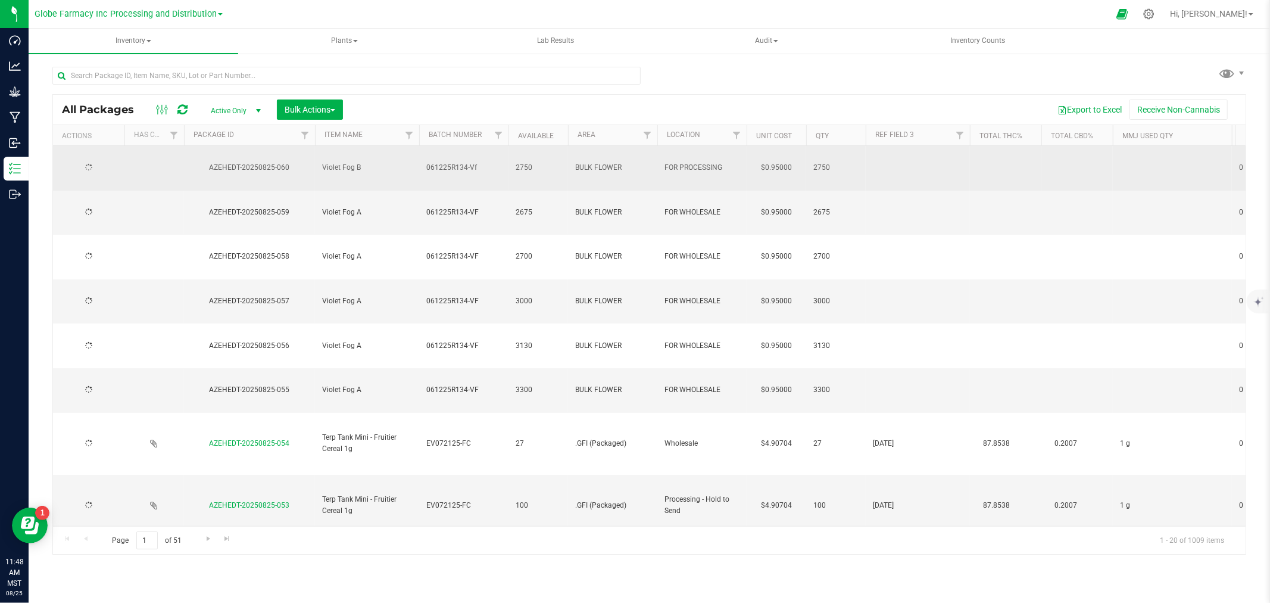
click at [478, 162] on span "061225R134-Vf" at bounding box center [463, 167] width 75 height 11
type input "061225R134-VF"
click at [462, 102] on div "All Packages Active Only Active Only Lab Samples Locked All Bulk Actions Add to…" at bounding box center [649, 324] width 1194 height 461
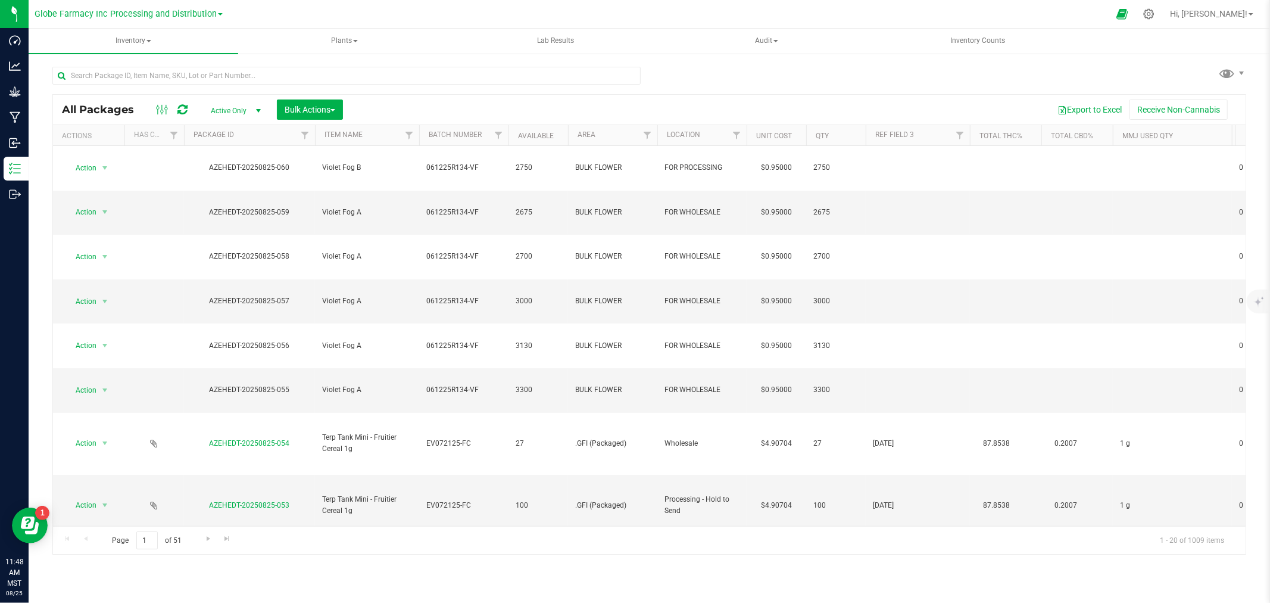
click at [180, 108] on icon at bounding box center [182, 110] width 10 height 12
click at [484, 207] on span "061225R134-VF" at bounding box center [463, 212] width 75 height 11
type input "061225R134-V"
click at [397, 198] on div "All Packages Active Only Active Only Lab Samples Locked All Bulk Actions Add to…" at bounding box center [649, 324] width 1194 height 461
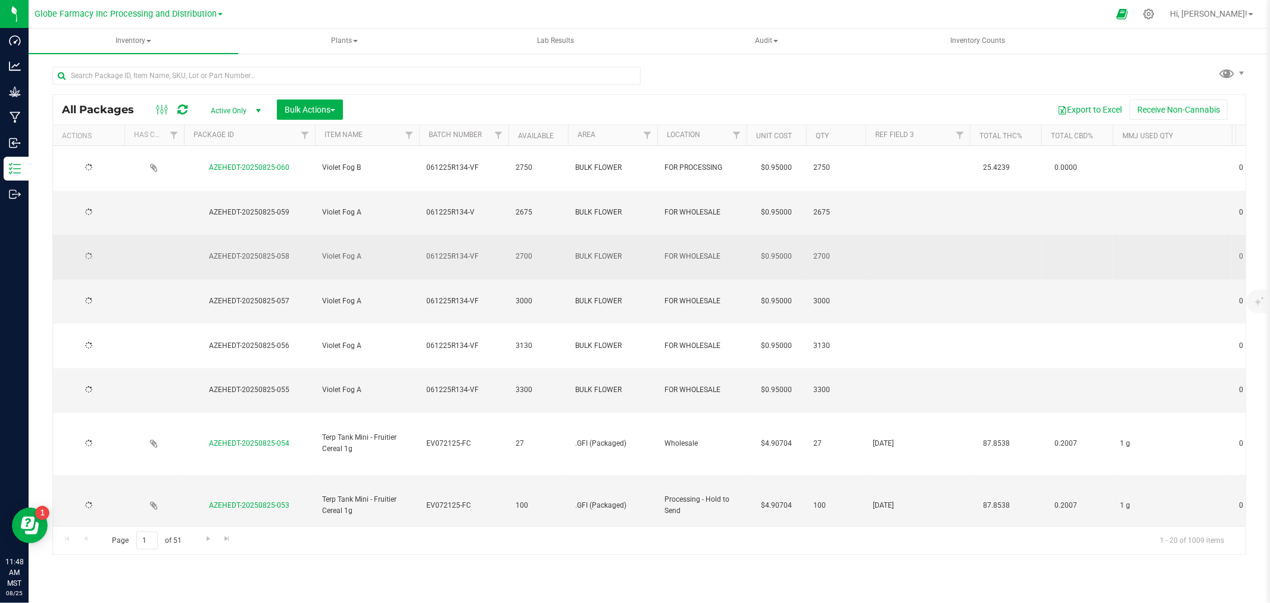
click at [486, 251] on span "061225R134-VF" at bounding box center [463, 256] width 75 height 11
type input "061225R134-V"
click at [414, 249] on div "All Packages Active Only Active Only Lab Samples Locked All Bulk Actions Add to…" at bounding box center [649, 324] width 1194 height 461
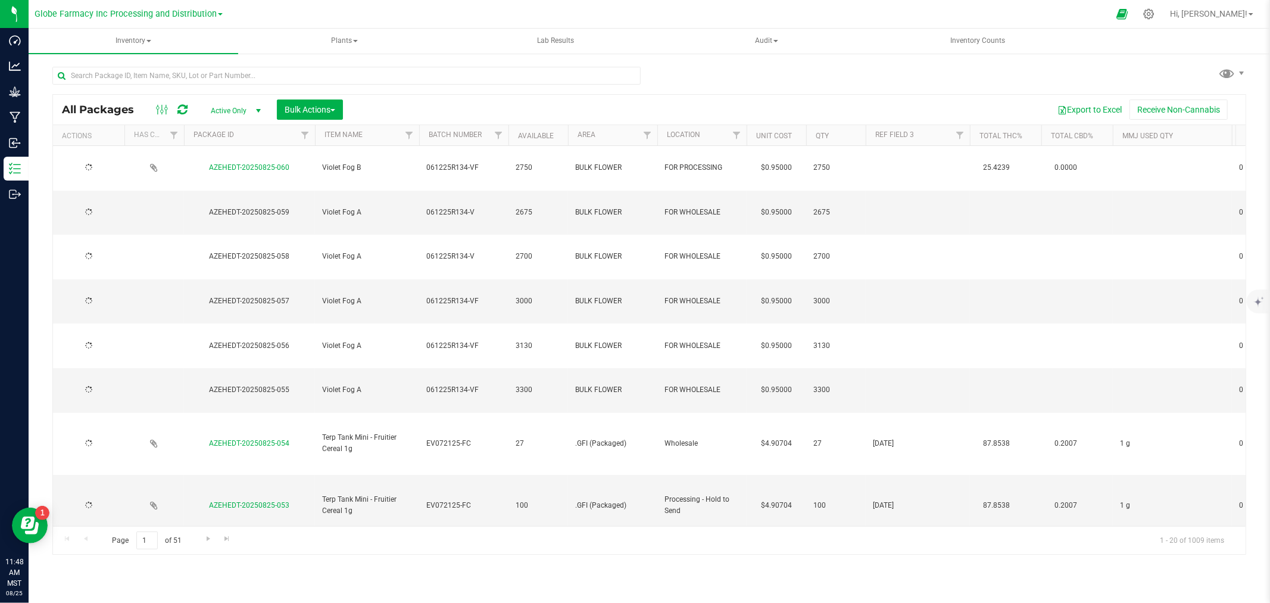
drag, startPoint x: 414, startPoint y: 249, endPoint x: 439, endPoint y: 251, distance: 25.1
click at [501, 279] on td "061225R134-VF" at bounding box center [463, 301] width 89 height 45
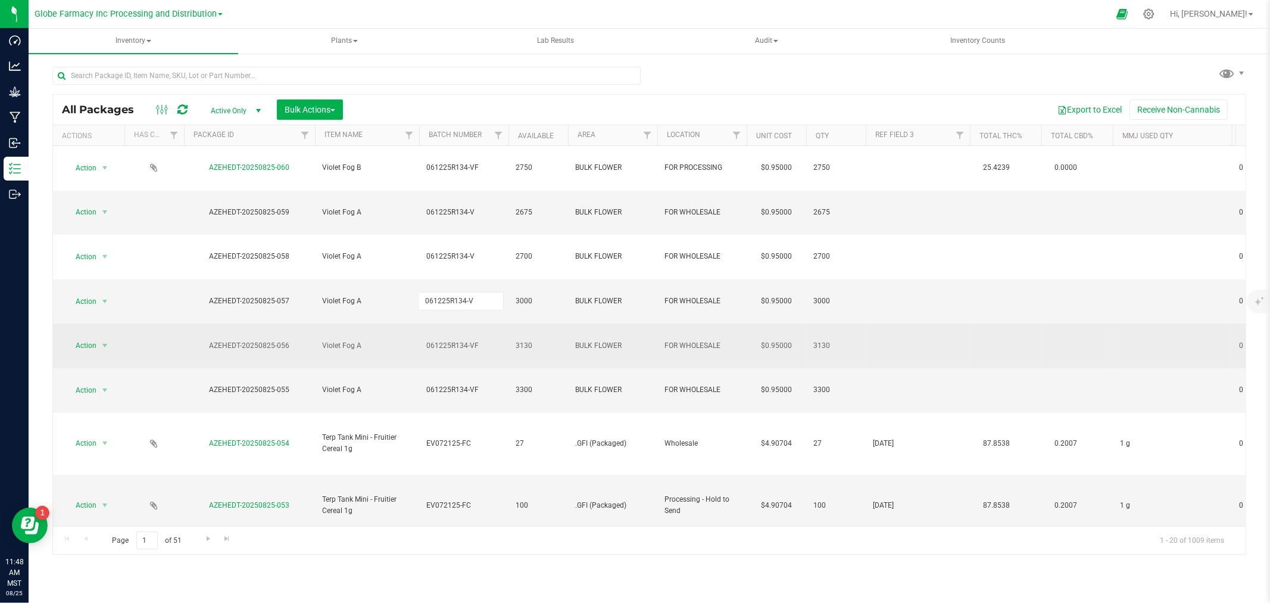
type input "061225R134-V"
click at [409, 278] on div "All Packages Active Only Active Only Lab Samples Locked All Bulk Actions Add to…" at bounding box center [649, 324] width 1194 height 461
click at [475, 340] on span "061225R134-VF" at bounding box center [463, 345] width 75 height 11
type input "061225R134-V"
click at [412, 283] on div "All Packages Active Only Active Only Lab Samples Locked All Bulk Actions Add to…" at bounding box center [649, 324] width 1194 height 461
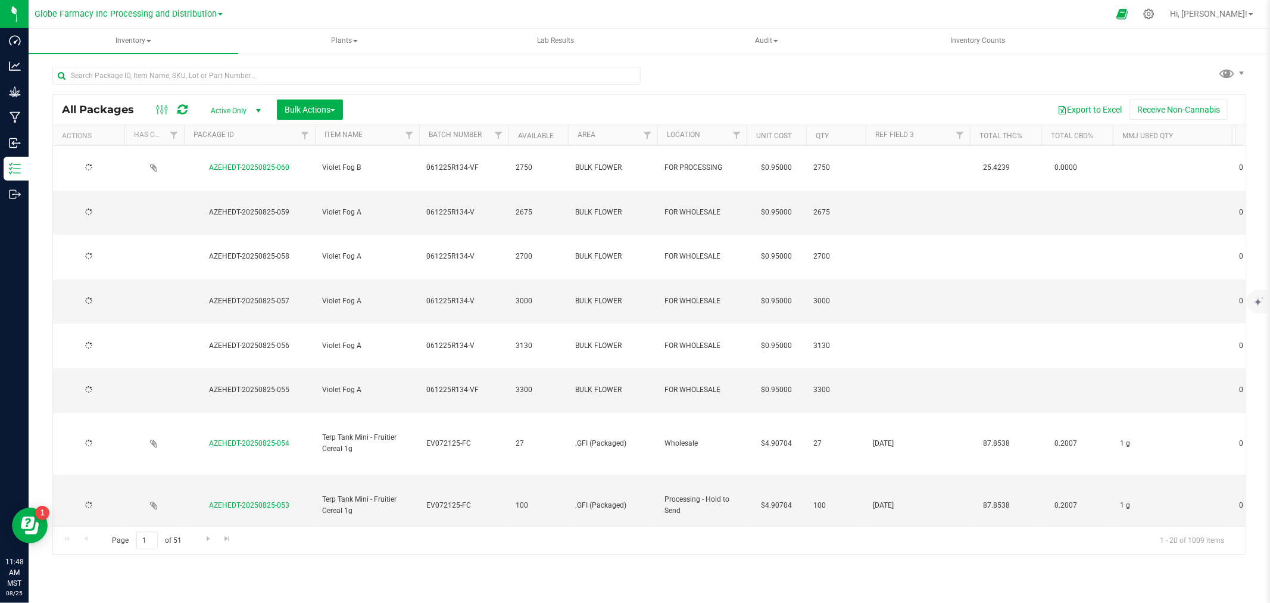
click at [493, 384] on span "061225R134-VF" at bounding box center [463, 389] width 75 height 11
type input "061225R134-V"
click at [415, 229] on div "All Packages Active Only Active Only Lab Samples Locked All Bulk Actions Add to…" at bounding box center [649, 324] width 1194 height 461
click at [481, 207] on span "061225R134-V" at bounding box center [463, 212] width 75 height 11
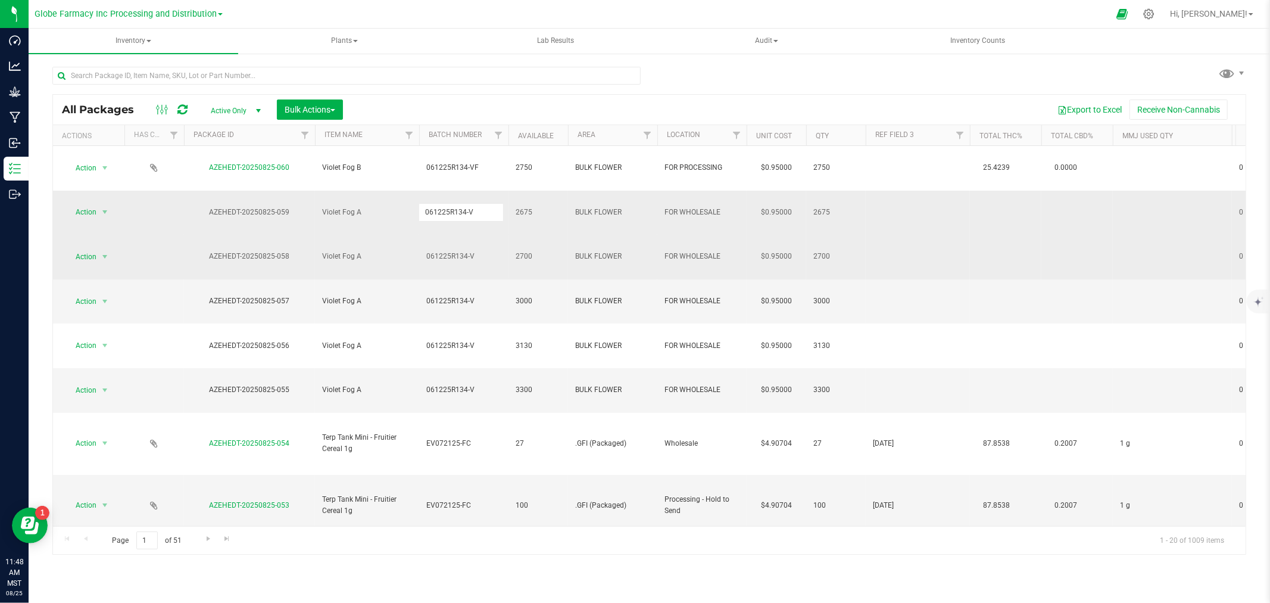
type input "061225R134-VF"
click at [385, 227] on div "All Packages Active Only Active Only Lab Samples Locked All Bulk Actions Add to…" at bounding box center [649, 324] width 1194 height 461
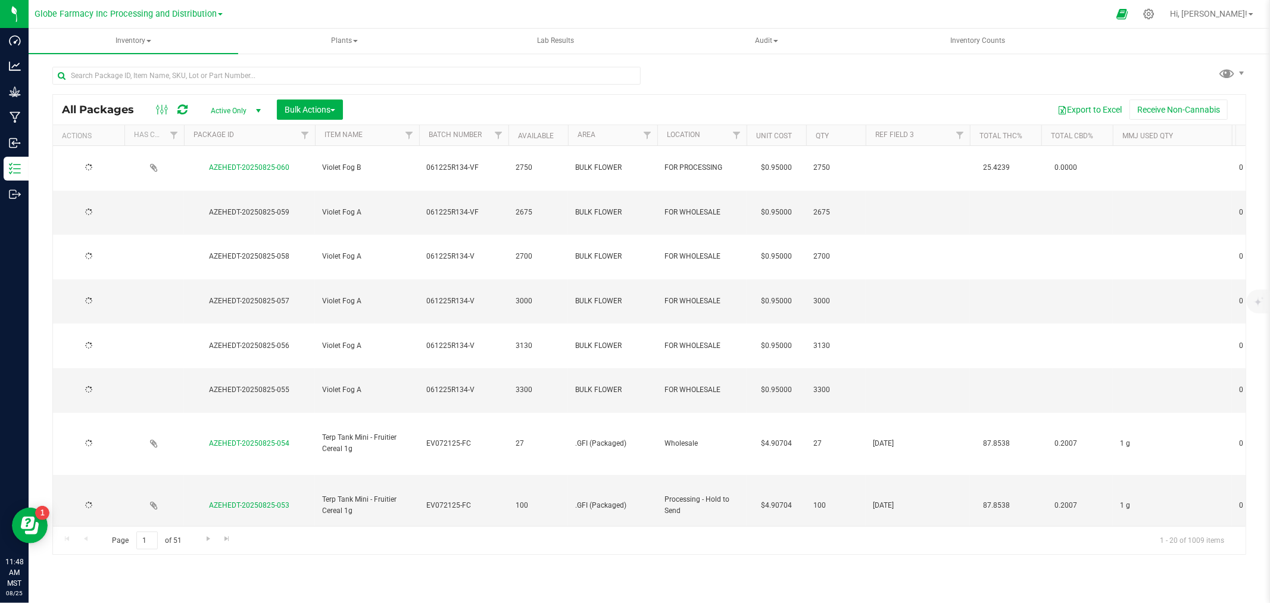
click at [476, 251] on span "061225R134-V" at bounding box center [463, 256] width 75 height 11
type input "061225R134-VF"
click at [393, 247] on div "All Packages Active Only Active Only Lab Samples Locked All Bulk Actions Add to…" at bounding box center [649, 324] width 1194 height 461
click at [479, 295] on span "061225R134-V" at bounding box center [463, 300] width 75 height 11
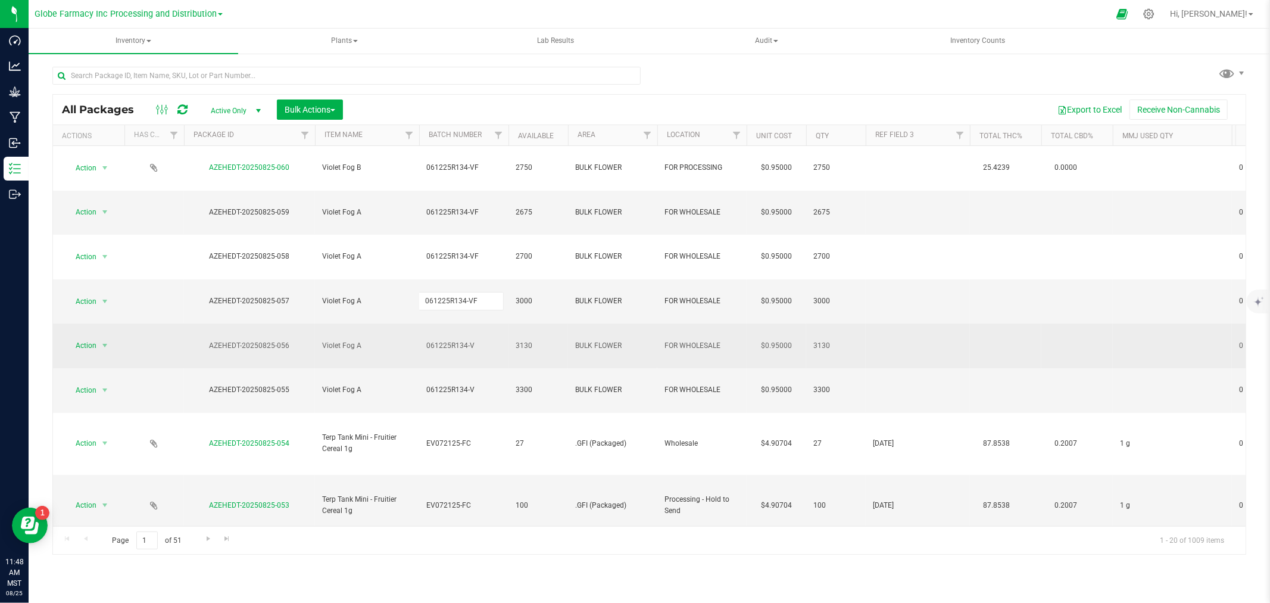
type input "061225R134-VF"
click at [397, 264] on div "All Packages Active Only Active Only Lab Samples Locked All Bulk Actions Add to…" at bounding box center [649, 324] width 1194 height 461
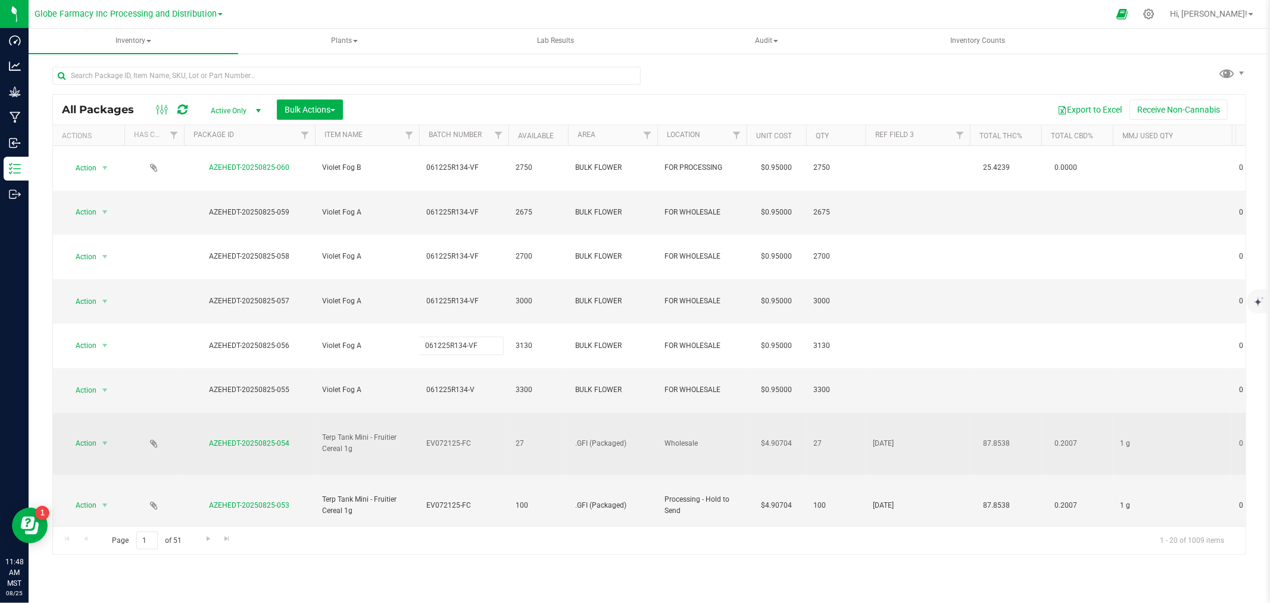
type input "061225R134-VF"
click at [373, 311] on div "All Packages Active Only Active Only Lab Samples Locked All Bulk Actions Add to…" at bounding box center [649, 324] width 1194 height 461
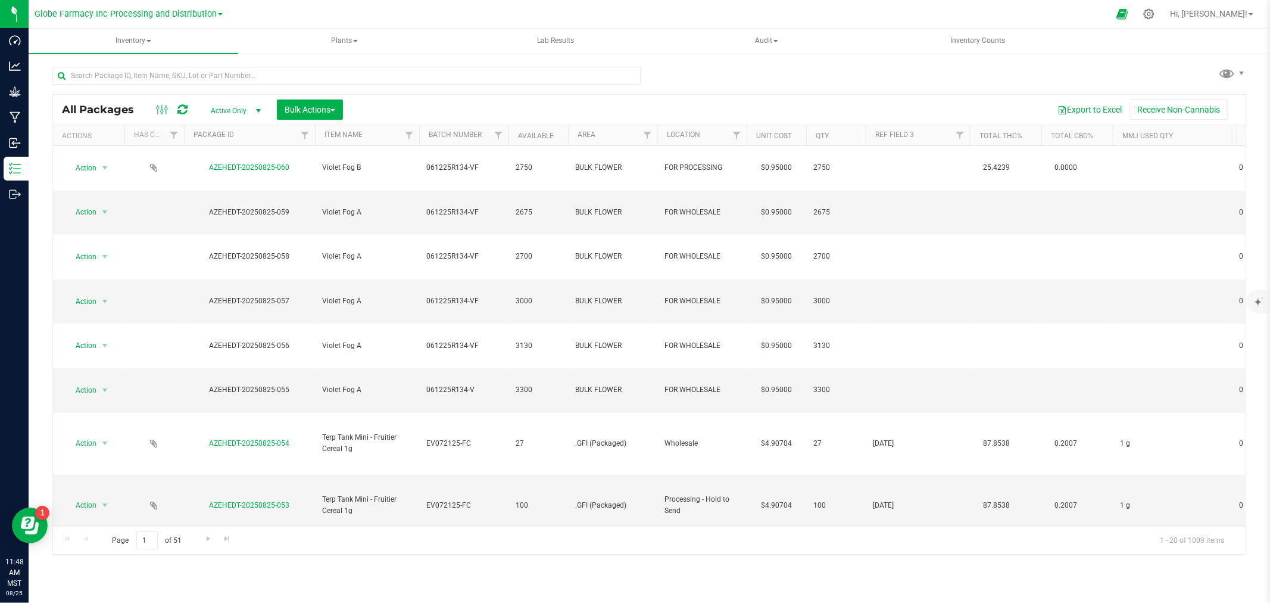
click at [498, 384] on span "061225R134-V" at bounding box center [463, 389] width 75 height 11
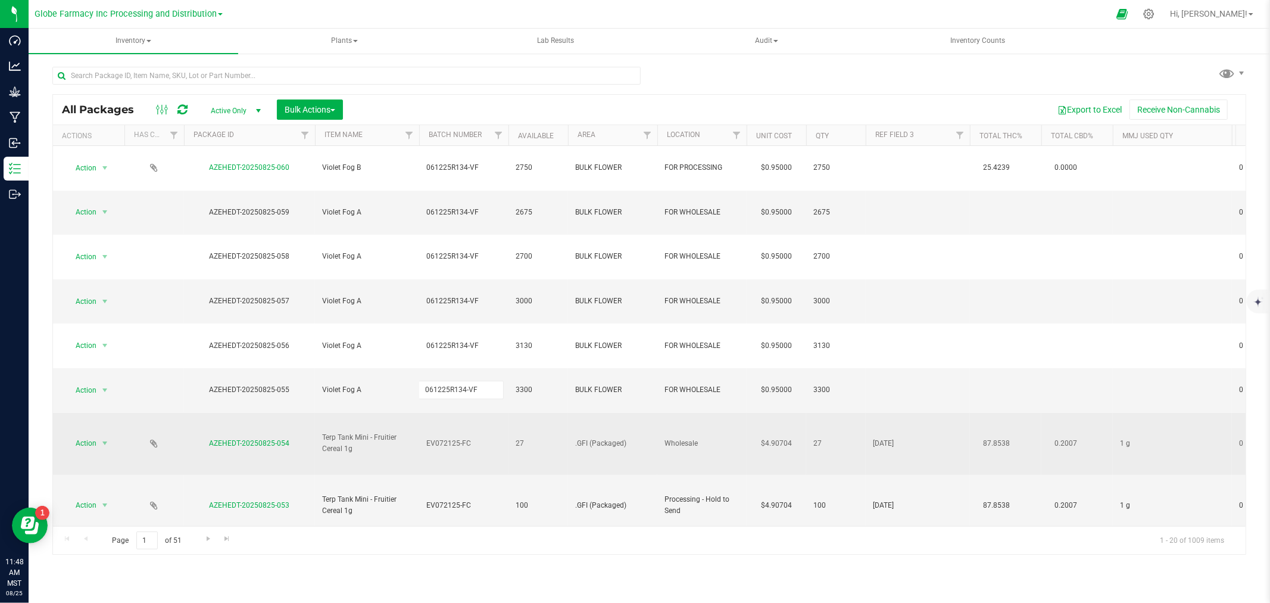
click at [353, 323] on div "All Packages Active Only Active Only Lab Samples Locked All Bulk Actions Add to…" at bounding box center [649, 324] width 1194 height 461
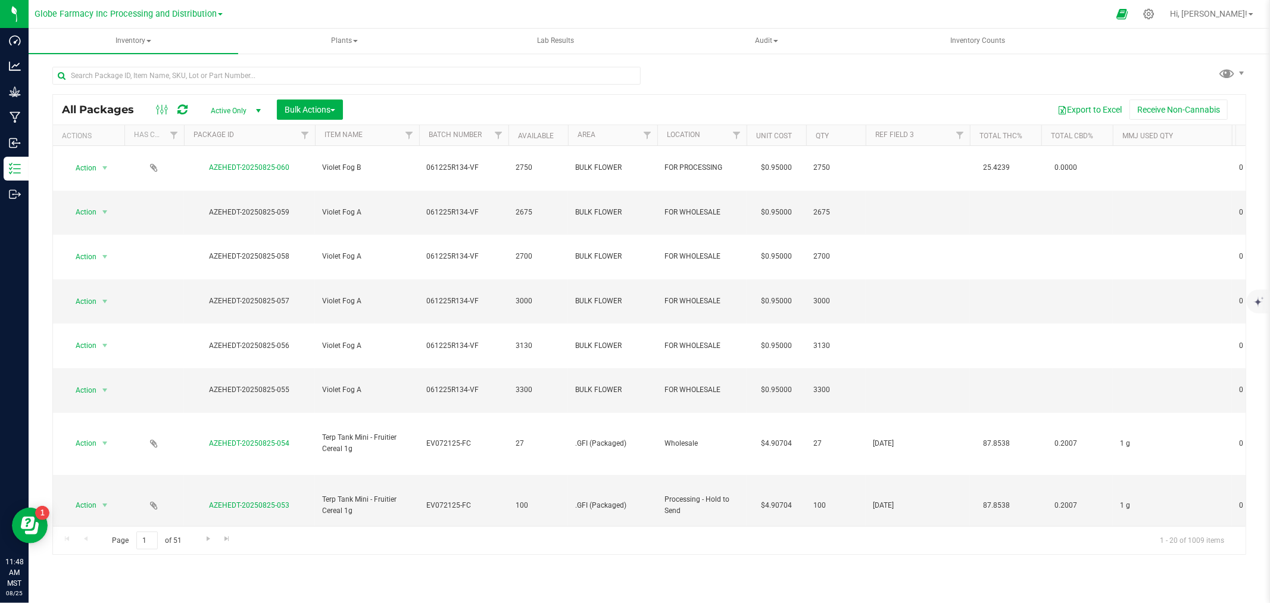
click at [179, 114] on icon at bounding box center [182, 110] width 10 height 12
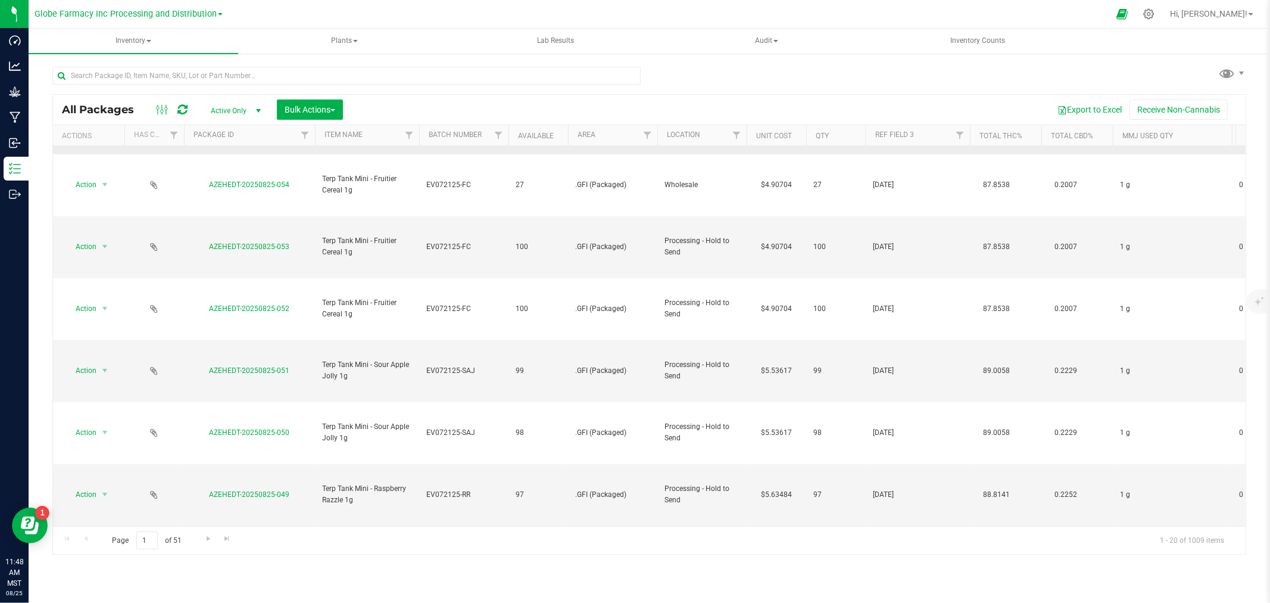
scroll to position [397, 0]
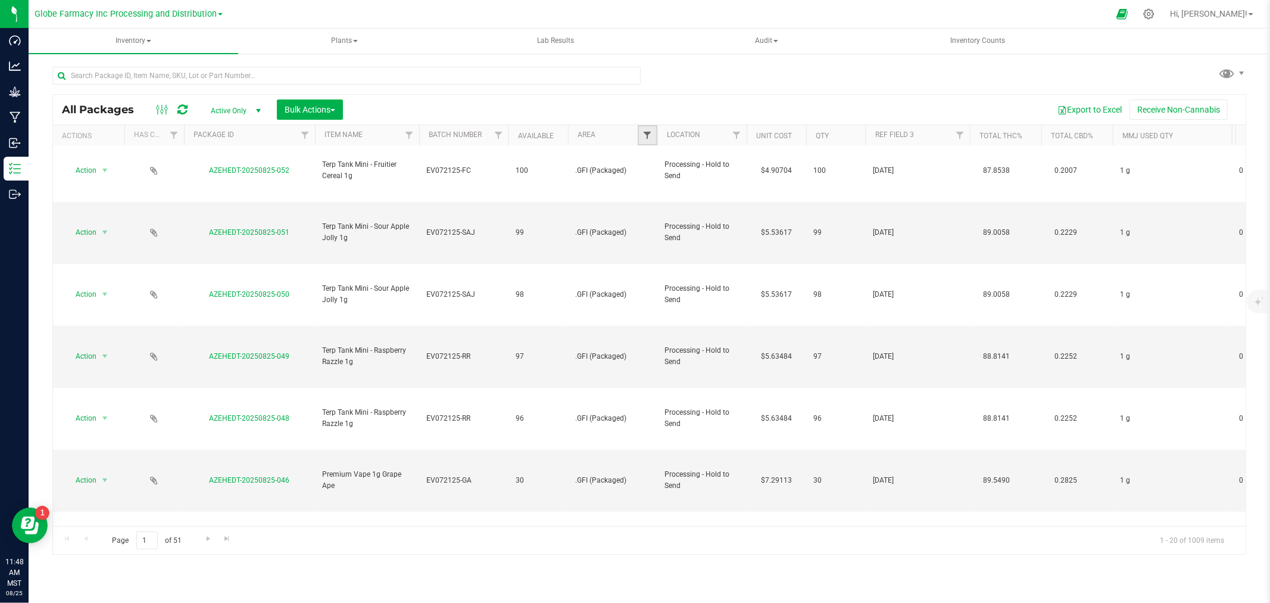
click at [643, 132] on span "Filter" at bounding box center [648, 135] width 10 height 10
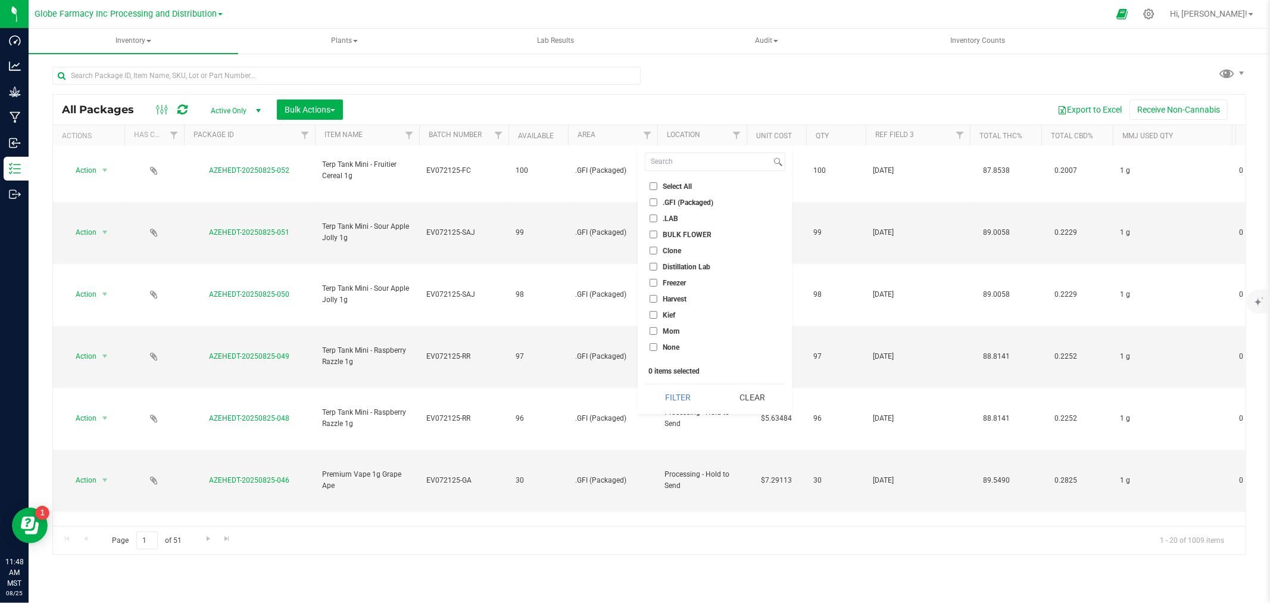
click at [663, 237] on span "BULK FLOWER" at bounding box center [687, 234] width 49 height 7
click at [657, 237] on input "BULK FLOWER" at bounding box center [654, 234] width 8 height 8
checkbox input "true"
click at [680, 397] on button "Filter" at bounding box center [678, 397] width 66 height 26
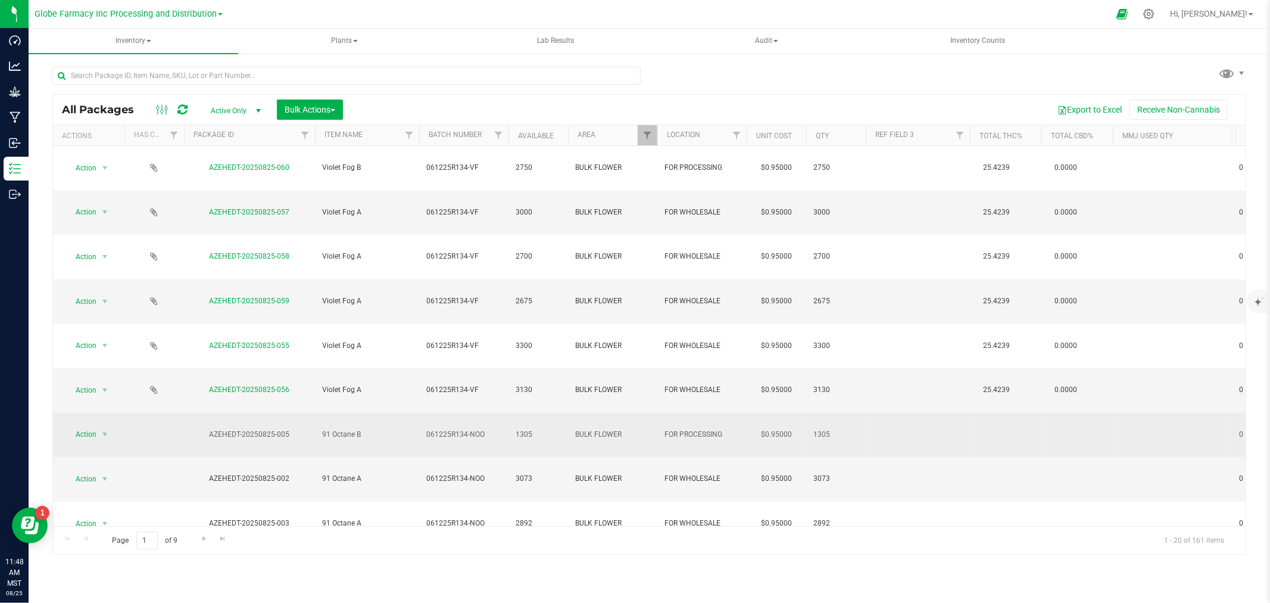
click at [493, 429] on span "061225R134-NOO" at bounding box center [463, 434] width 75 height 11
type input "061225R134-NO"
click at [423, 356] on div "All Packages Active Only Active Only Lab Samples Locked All Bulk Actions Add to…" at bounding box center [649, 324] width 1194 height 461
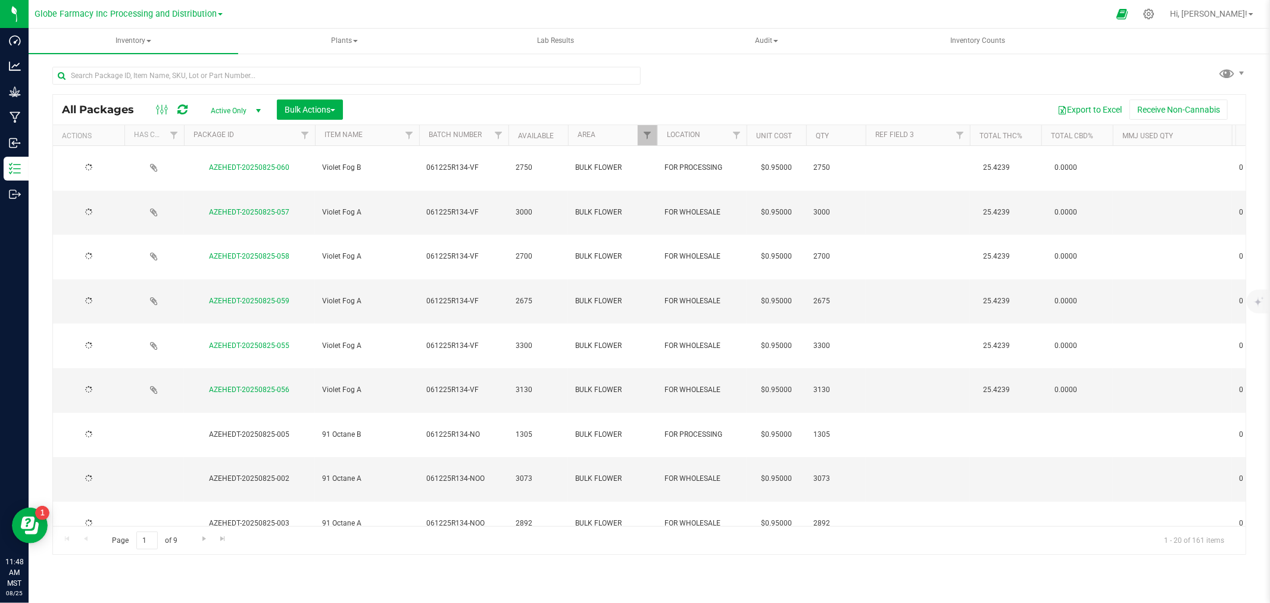
drag, startPoint x: 423, startPoint y: 356, endPoint x: 432, endPoint y: 356, distance: 9.5
click at [485, 473] on span "061225R134-NOO" at bounding box center [463, 478] width 75 height 11
type input "061225R134-NO"
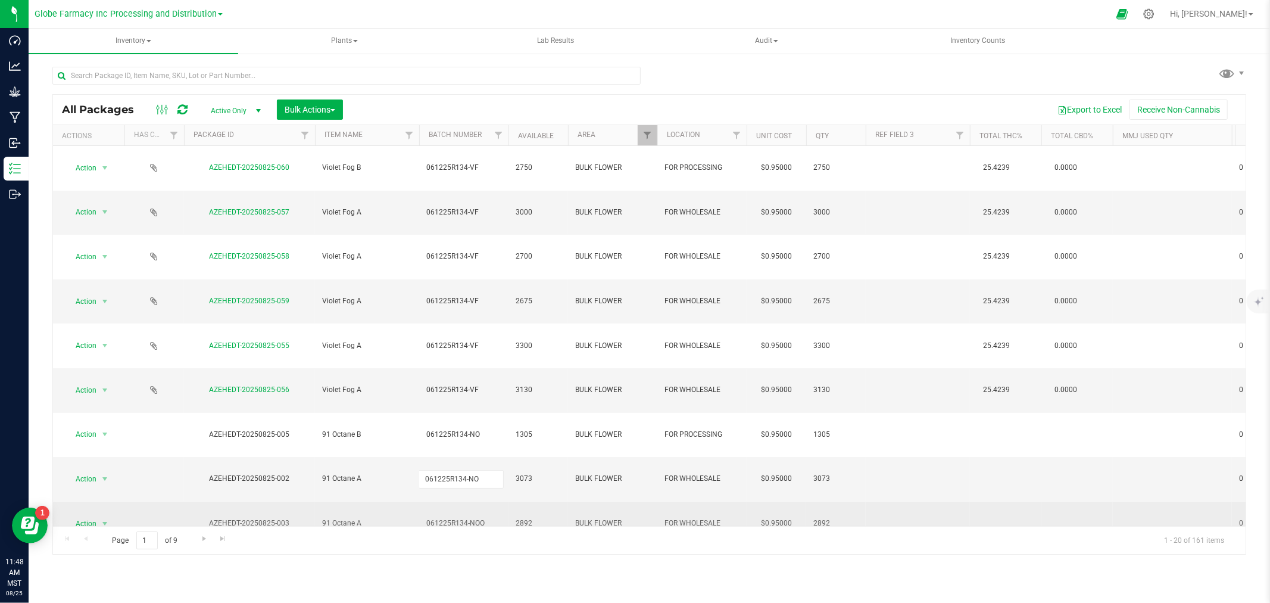
click at [413, 371] on div "All Packages Active Only Active Only Lab Samples Locked All Bulk Actions Add to…" at bounding box center [649, 324] width 1194 height 461
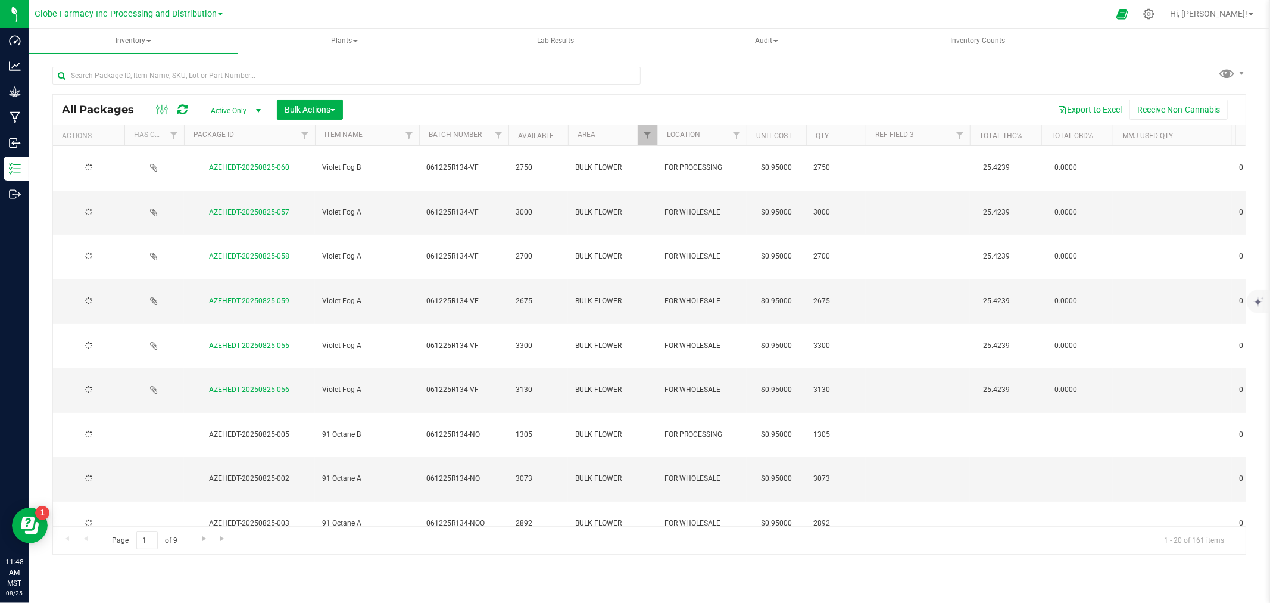
drag, startPoint x: 413, startPoint y: 371, endPoint x: 429, endPoint y: 375, distance: 16.0
click at [483, 518] on span "061225R134-NOO" at bounding box center [463, 523] width 75 height 11
type input "061225R134-NO"
click at [401, 397] on div "All Packages Active Only Active Only Lab Samples Locked All Bulk Actions Add to…" at bounding box center [649, 324] width 1194 height 461
click at [483, 562] on span "061225R134-NOO" at bounding box center [463, 567] width 75 height 11
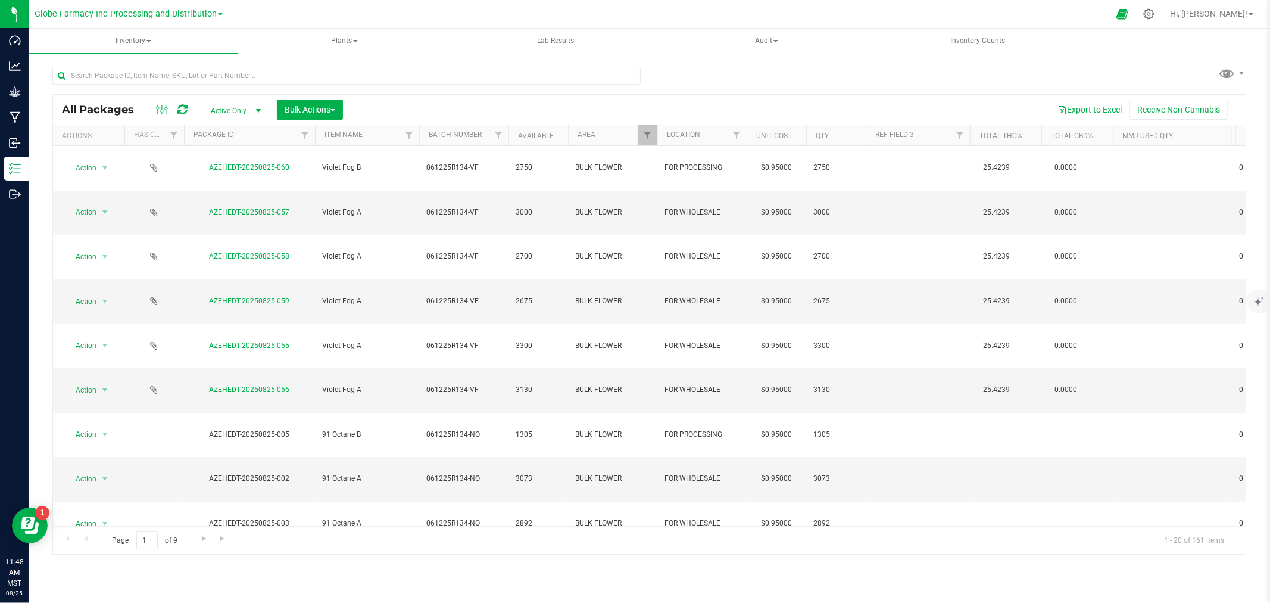
click at [396, 417] on div "All Packages Active Only Active Only Lab Samples Locked All Bulk Actions Add to…" at bounding box center [649, 324] width 1194 height 461
click at [486, 602] on span "061225R134-NOO" at bounding box center [463, 611] width 75 height 11
type input "061225R134-NO"
click at [389, 434] on div "All Packages Active Only Active Only Lab Samples Locked All Bulk Actions Add to…" at bounding box center [649, 324] width 1194 height 461
click at [482, 602] on span "061225R134-NO" at bounding box center [463, 611] width 75 height 11
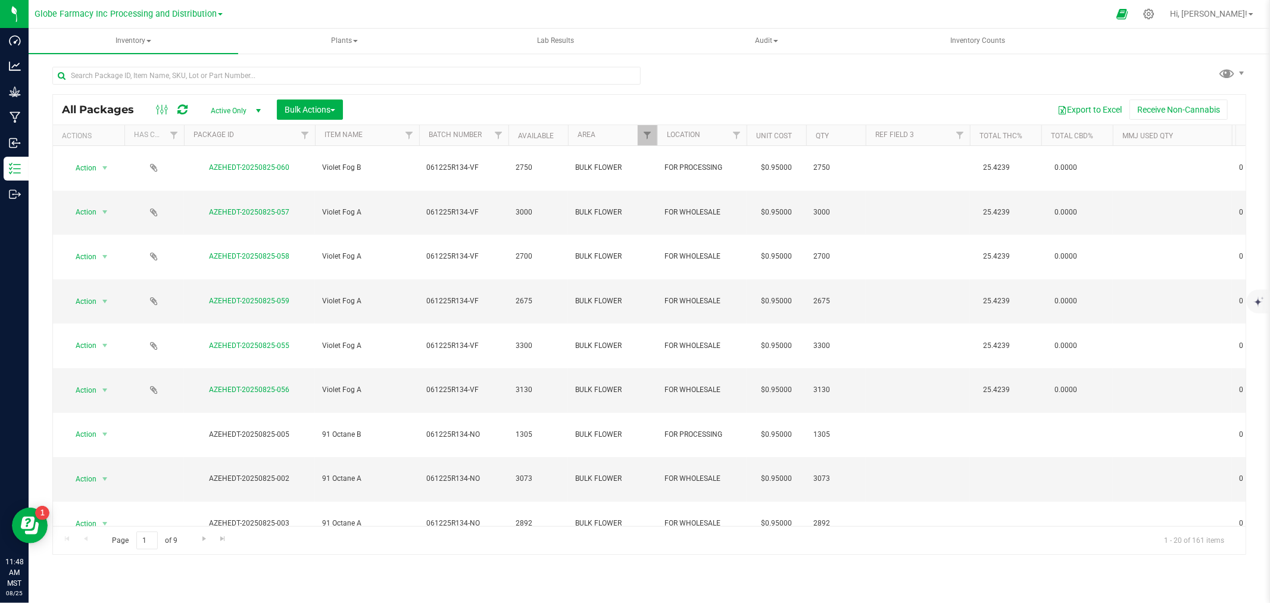
type input "061225R134-NOO"
click at [475, 417] on div "All Packages Active Only Active Only Lab Samples Locked All Bulk Actions Add to…" at bounding box center [649, 324] width 1194 height 461
click at [486, 562] on span "061225R134-NO" at bounding box center [463, 567] width 75 height 11
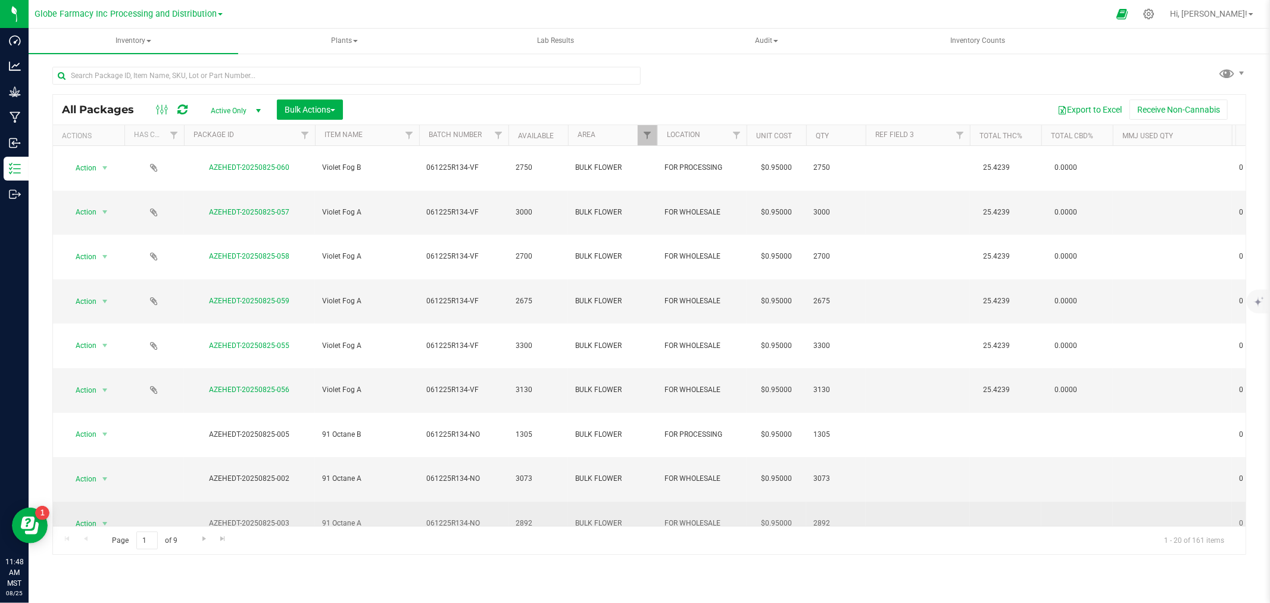
click at [486, 382] on div "All Packages Active Only Active Only Lab Samples Locked All Bulk Actions Add to…" at bounding box center [649, 324] width 1194 height 461
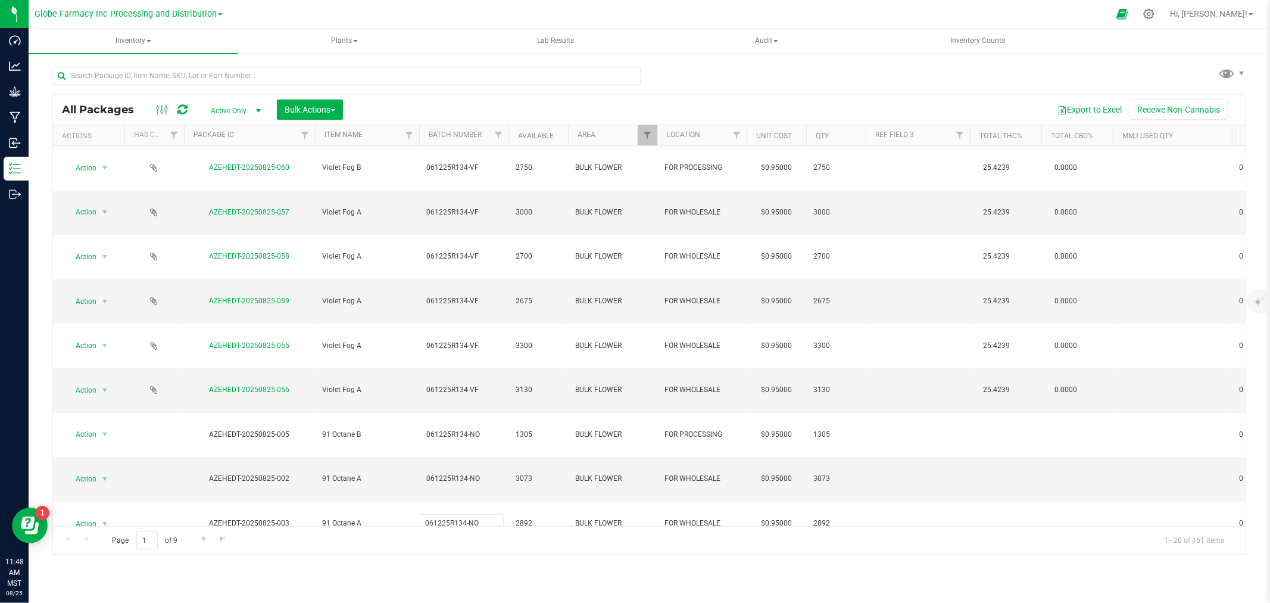
type input "061225R134-NOO"
click at [479, 350] on div "All Packages Active Only Active Only Lab Samples Locked All Bulk Actions Add to…" at bounding box center [649, 324] width 1194 height 461
click at [491, 473] on span "061225R134-NO" at bounding box center [463, 478] width 75 height 11
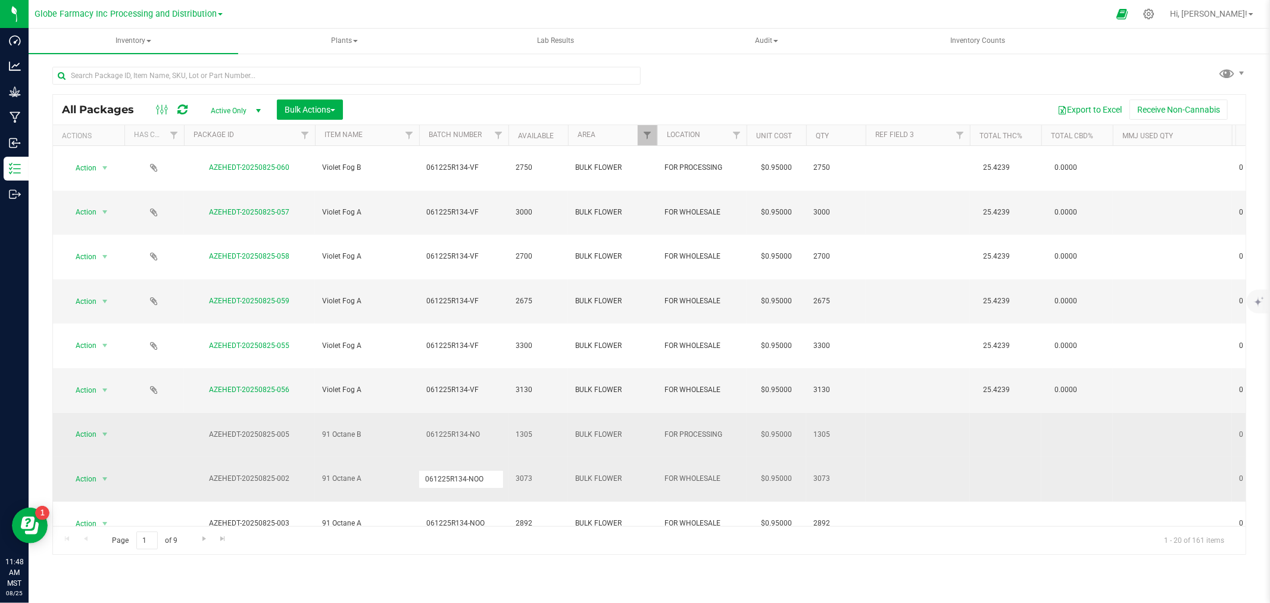
type input "061225R134-NOO"
click at [485, 328] on div "All Packages Active Only Active Only Lab Samples Locked All Bulk Actions Add to…" at bounding box center [649, 324] width 1194 height 461
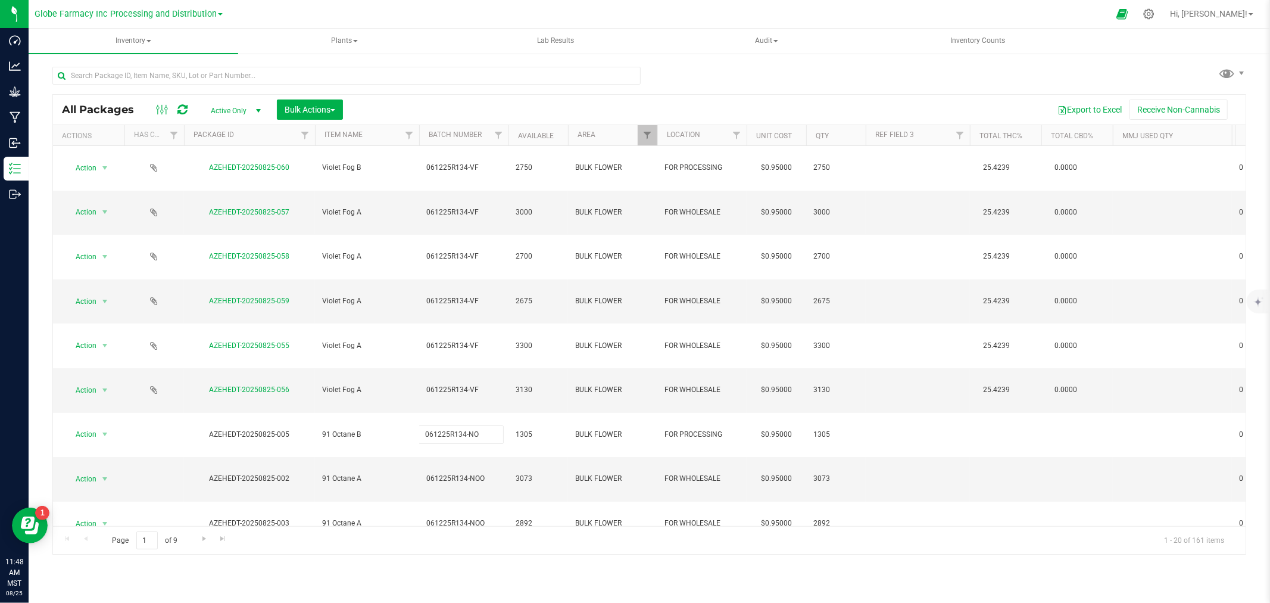
type input "061225R134-NOO"
click at [479, 102] on div "All Packages Active Only Active Only Lab Samples Locked All Bulk Actions Add to…" at bounding box center [649, 324] width 1194 height 461
click at [183, 110] on icon at bounding box center [182, 110] width 10 height 12
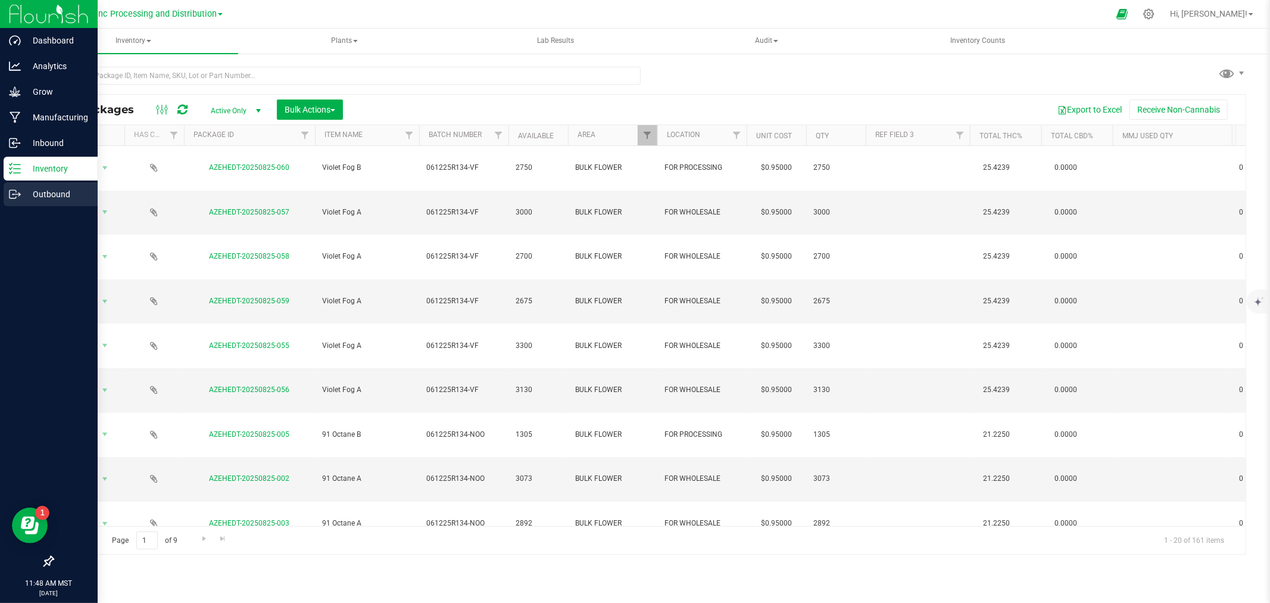
click at [20, 202] on div "Outbound" at bounding box center [51, 194] width 94 height 24
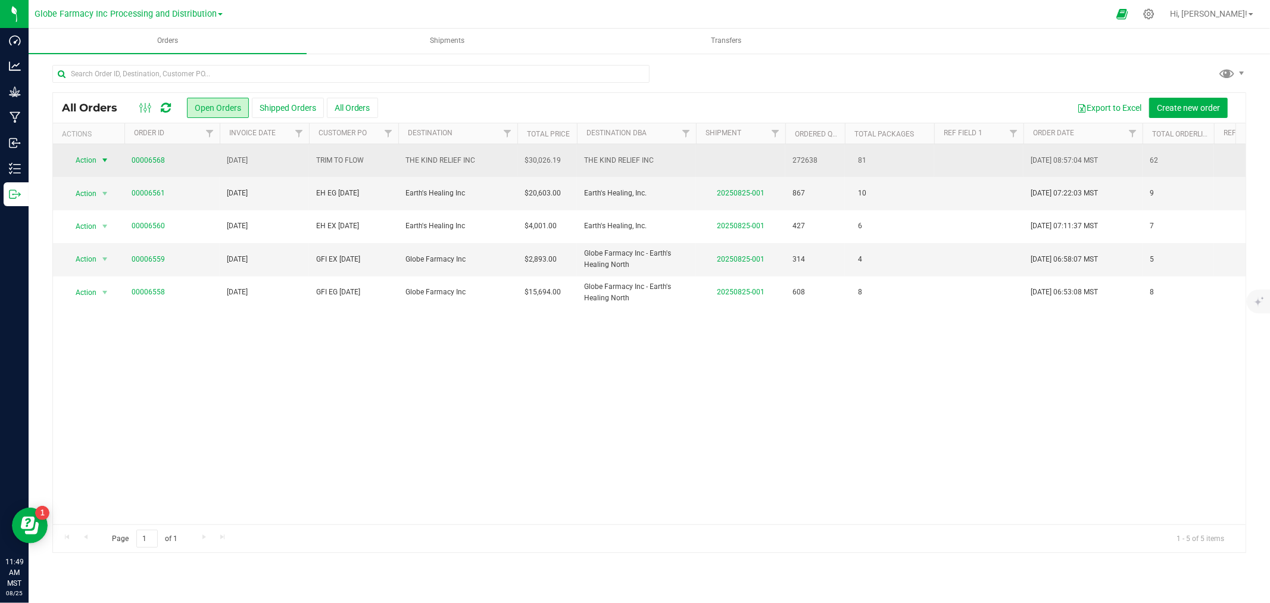
click at [78, 161] on span "Action" at bounding box center [81, 160] width 32 height 17
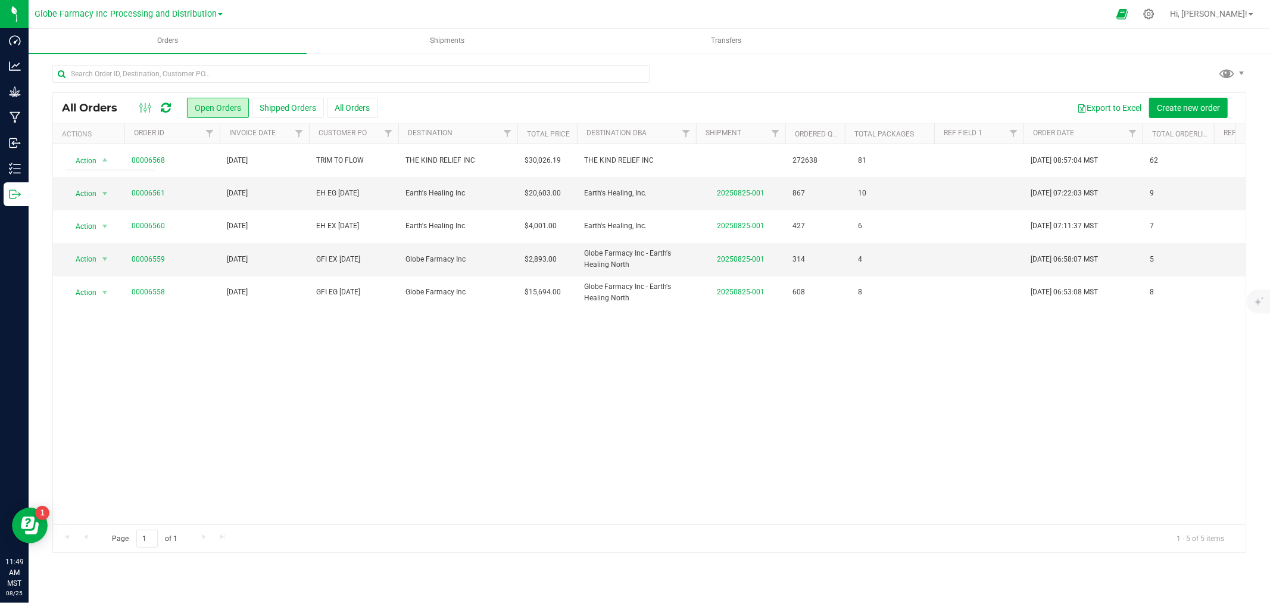
click at [326, 332] on div "Action Action Cancel order Clone order Edit order Mark as fully paid Order audi…" at bounding box center [649, 334] width 1193 height 380
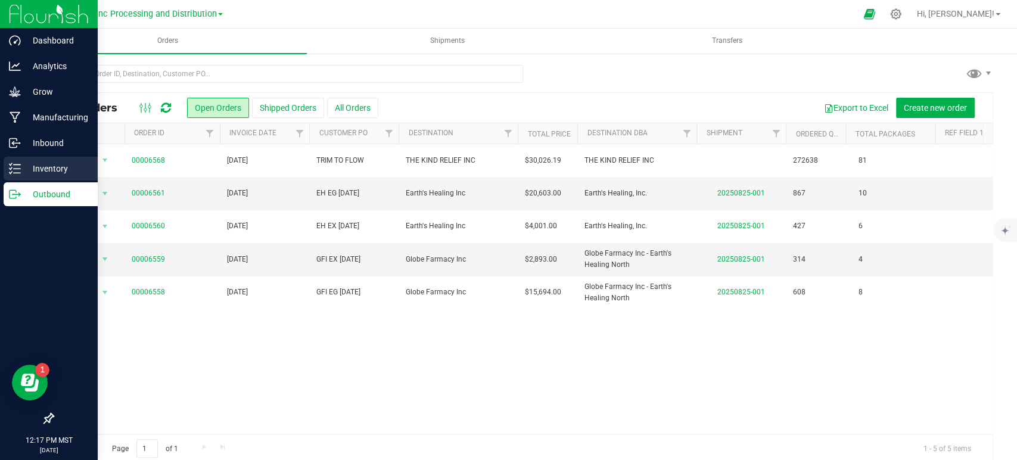
click at [8, 172] on div "Inventory" at bounding box center [51, 169] width 94 height 24
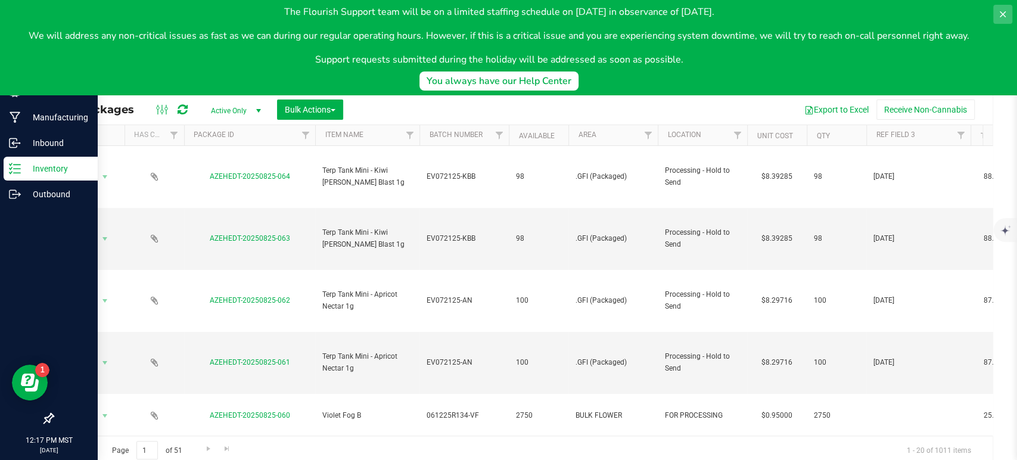
click at [999, 15] on icon at bounding box center [1003, 15] width 10 height 10
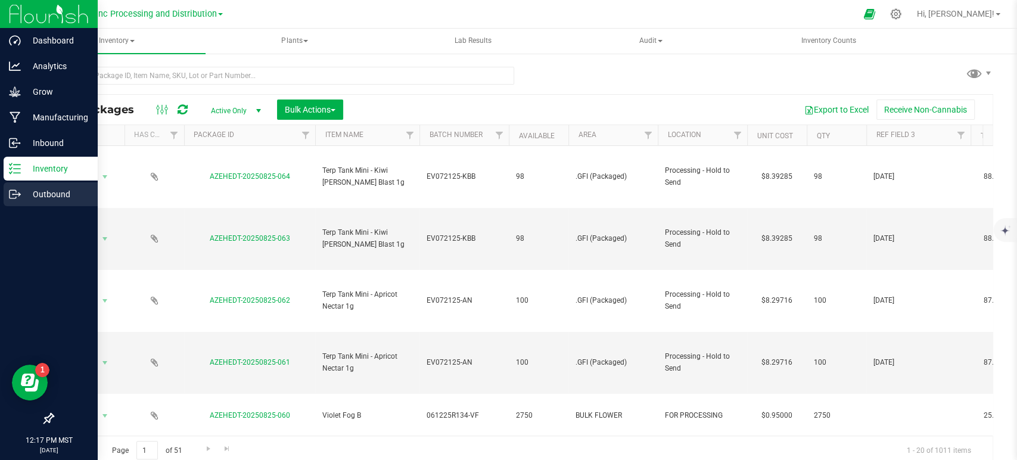
click at [4, 201] on div "Outbound" at bounding box center [51, 194] width 94 height 24
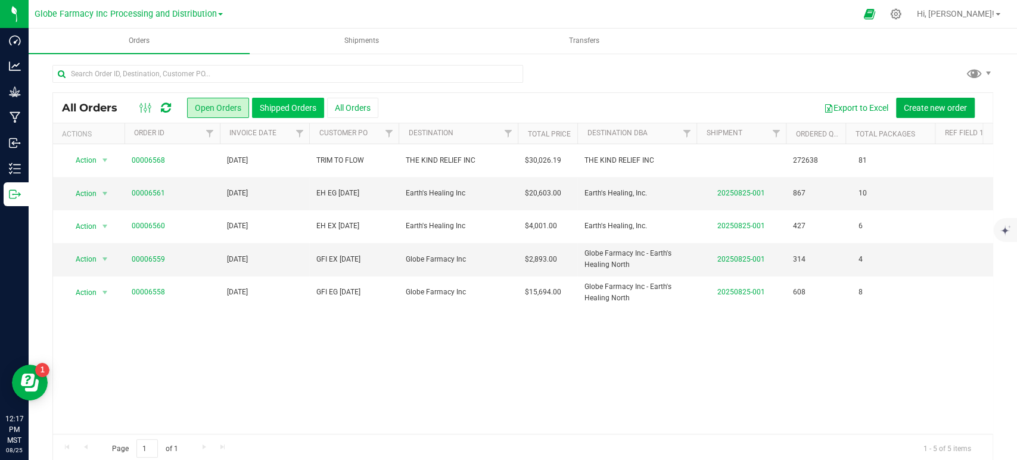
click at [261, 115] on button "Shipped Orders" at bounding box center [288, 108] width 72 height 20
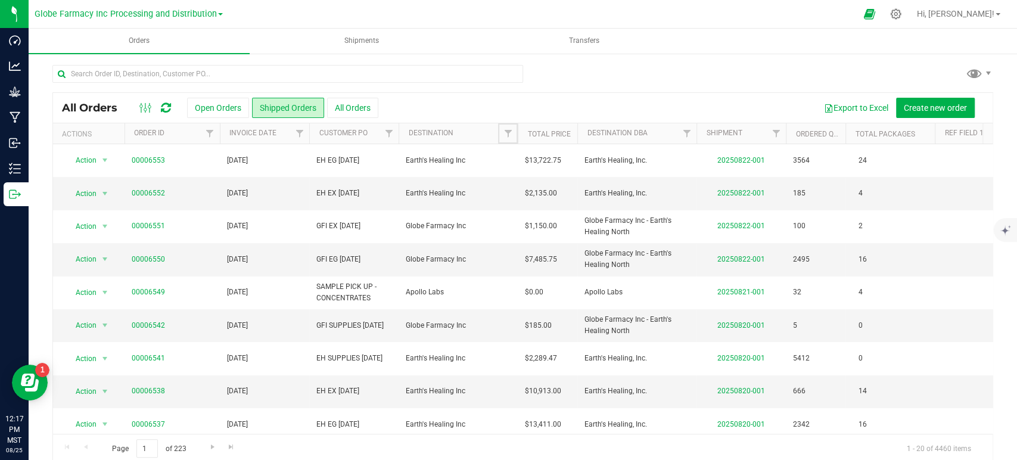
click at [501, 132] on link "Filter" at bounding box center [508, 133] width 20 height 20
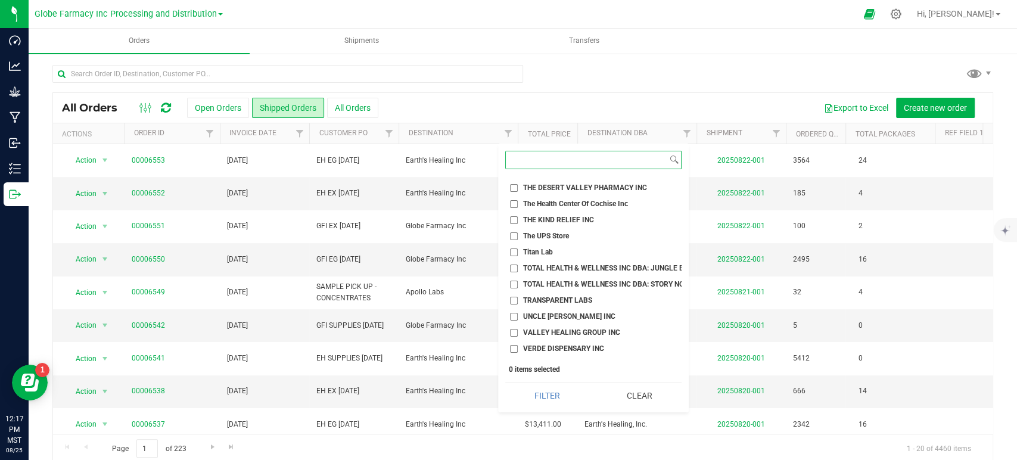
scroll to position [1403, 0]
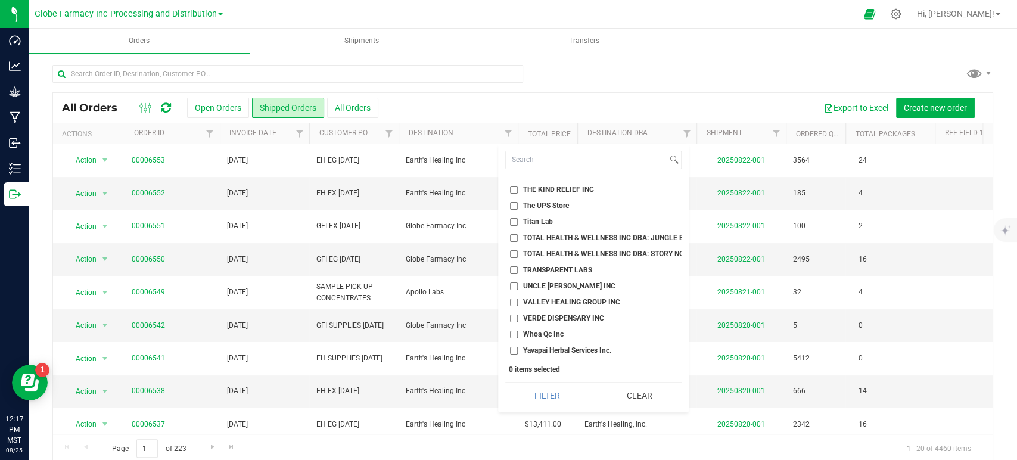
click at [548, 282] on span "UNCLE [PERSON_NAME] INC" at bounding box center [569, 285] width 92 height 7
click at [518, 282] on input "UNCLE [PERSON_NAME] INC" at bounding box center [514, 286] width 8 height 8
checkbox input "true"
click at [552, 396] on button "Filter" at bounding box center [547, 395] width 84 height 26
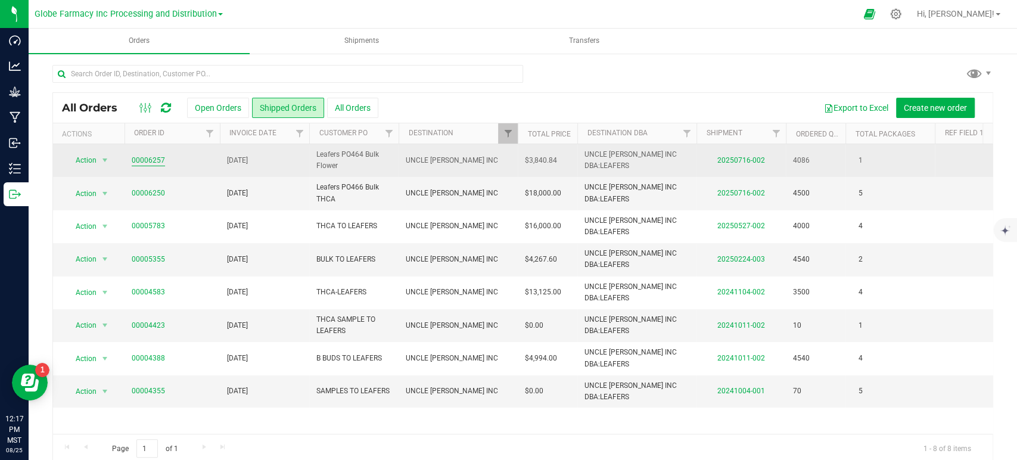
click at [139, 161] on link "00006257" at bounding box center [148, 160] width 33 height 11
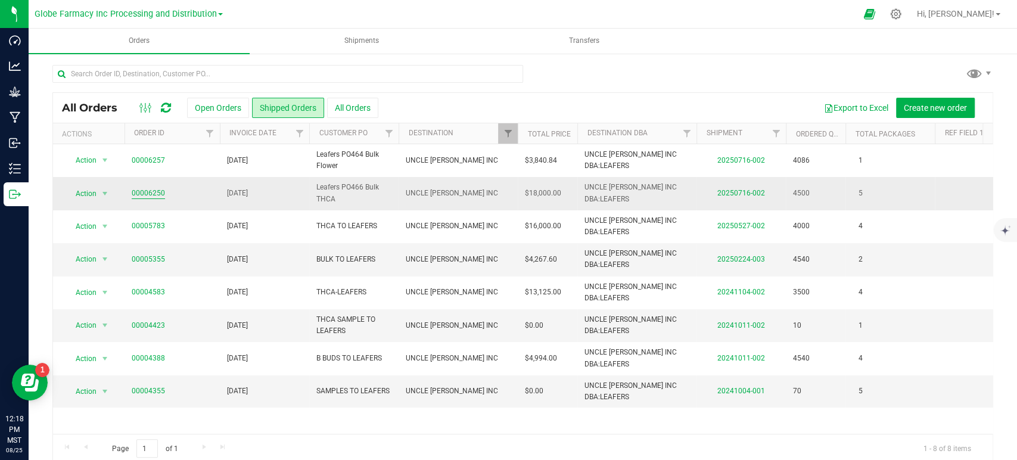
click at [151, 189] on link "00006250" at bounding box center [148, 193] width 33 height 11
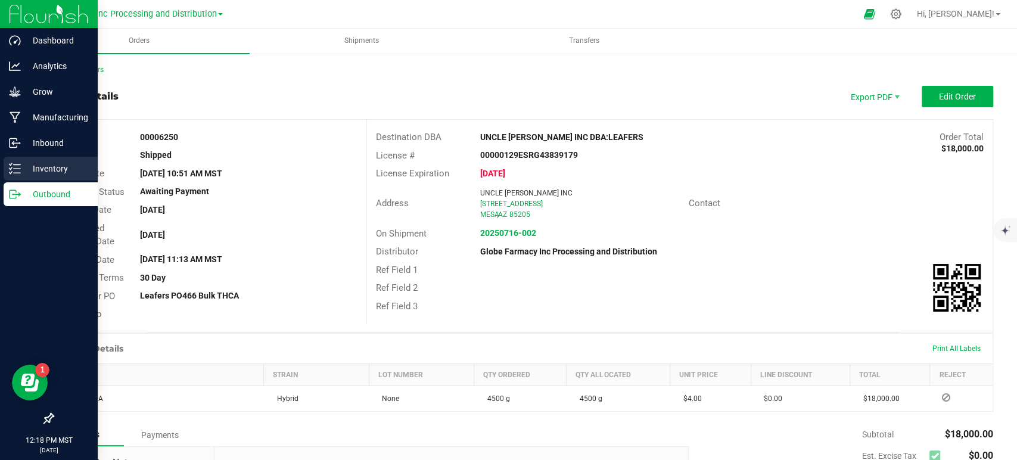
click at [0, 167] on link "Inventory" at bounding box center [49, 170] width 98 height 26
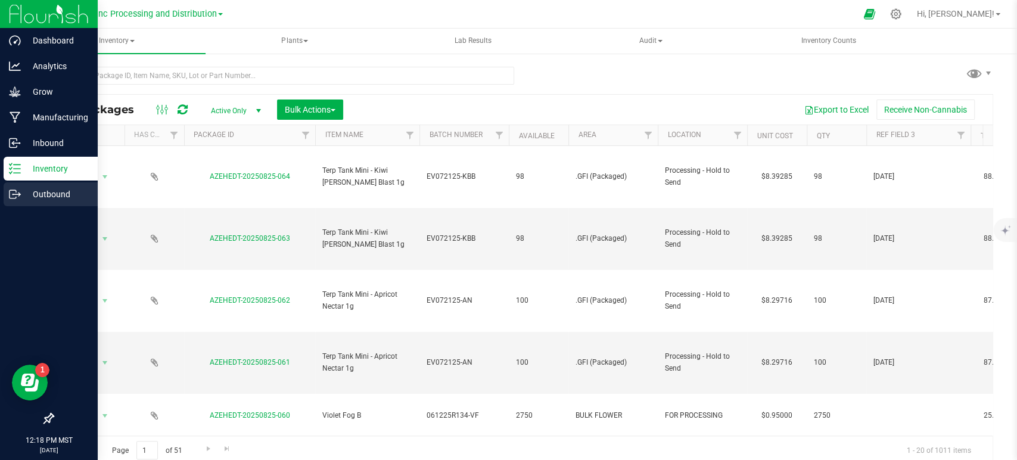
click at [7, 201] on div "Outbound" at bounding box center [51, 194] width 94 height 24
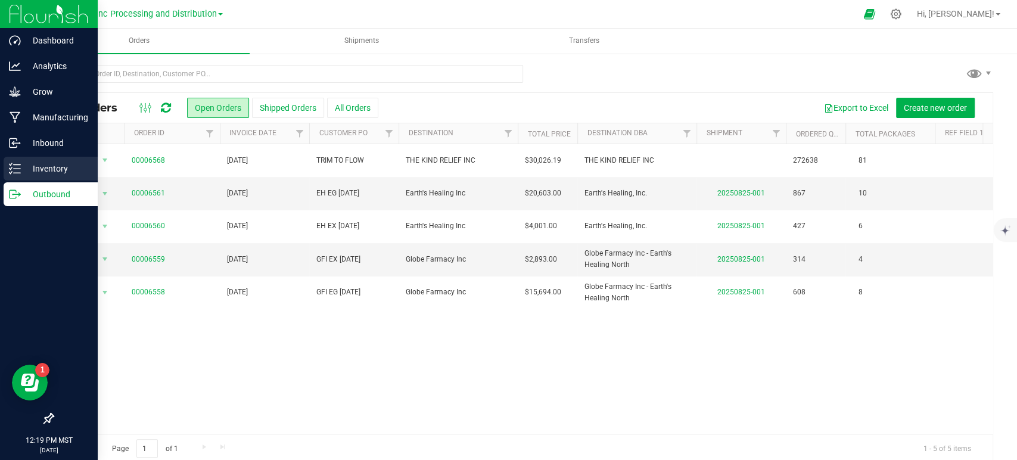
click at [13, 169] on icon at bounding box center [15, 169] width 12 height 12
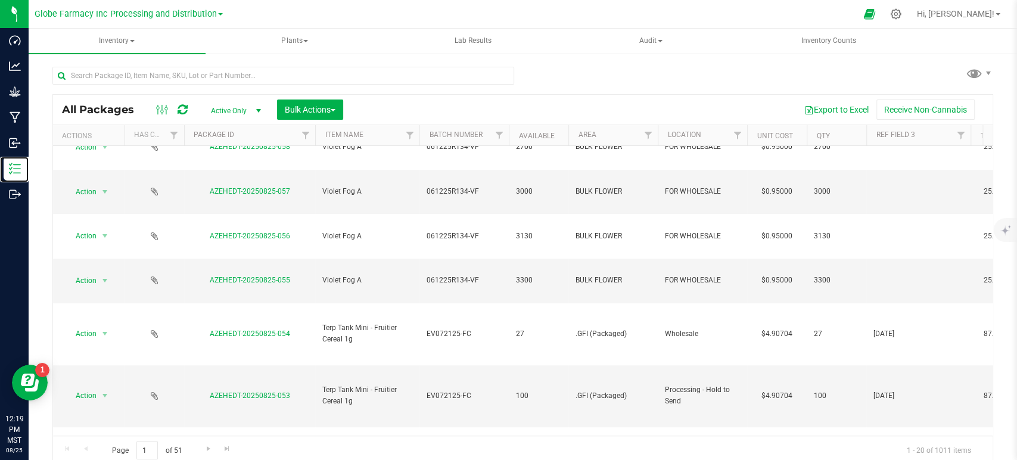
scroll to position [750, 0]
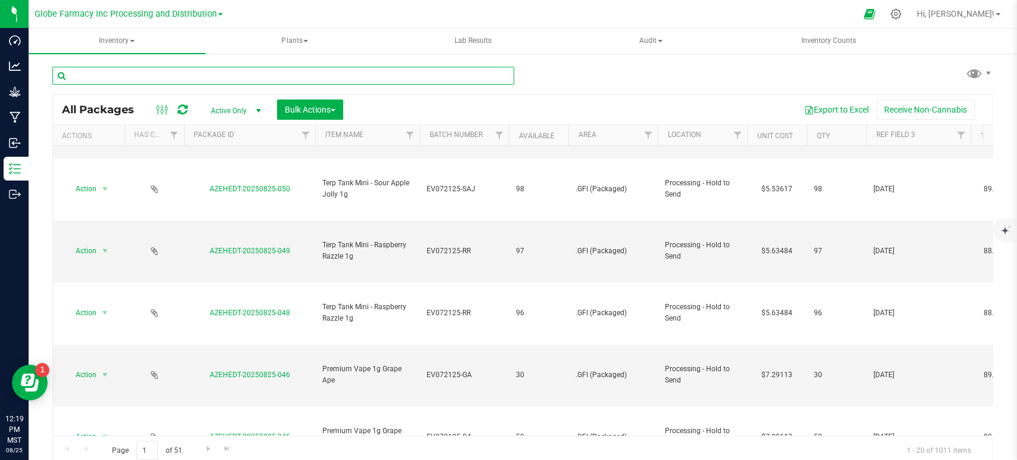
click at [208, 81] on input "text" at bounding box center [283, 76] width 462 height 18
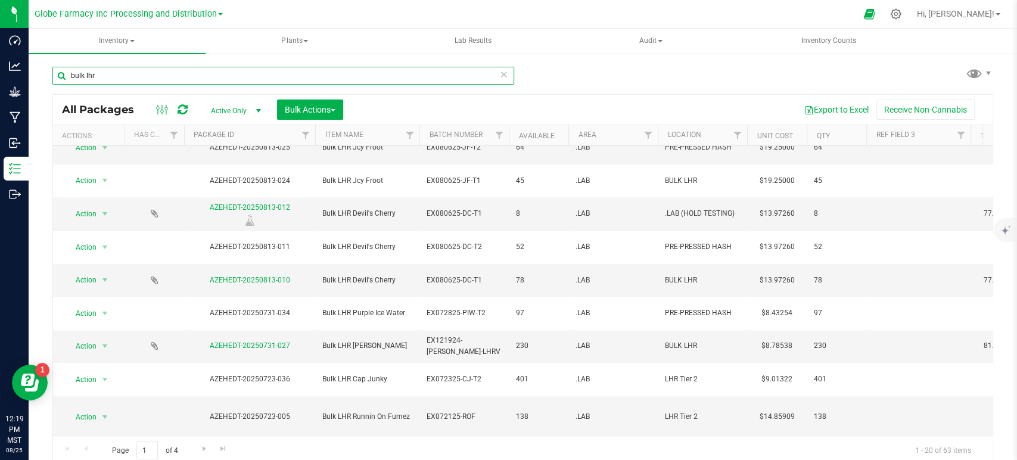
scroll to position [325, 0]
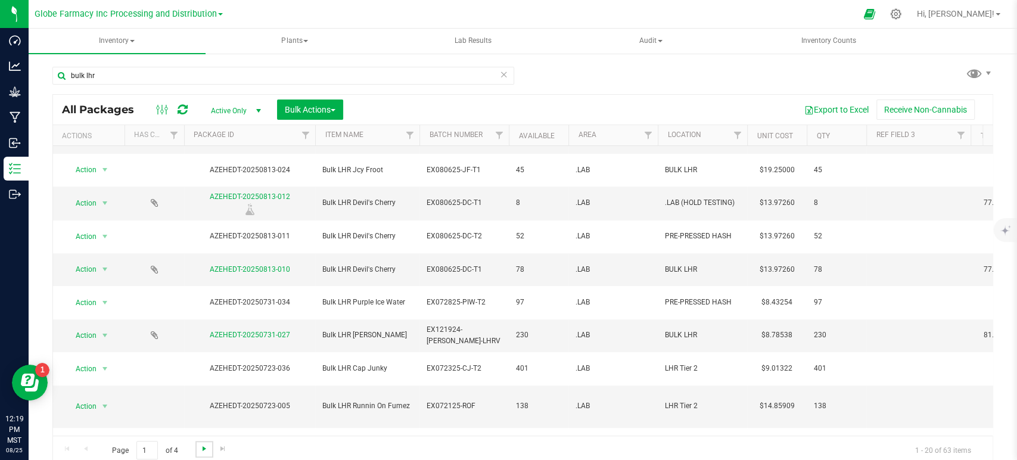
click at [202, 444] on span "Go to the next page" at bounding box center [205, 449] width 10 height 10
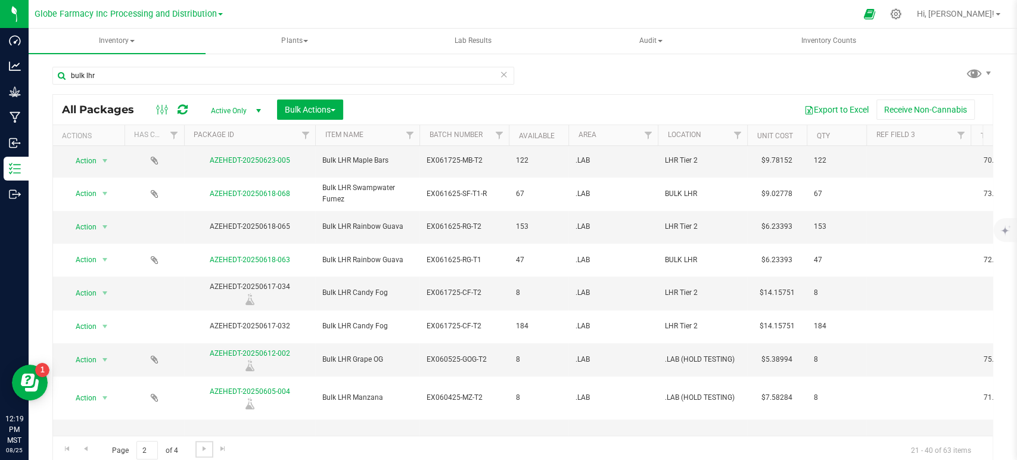
scroll to position [395, 0]
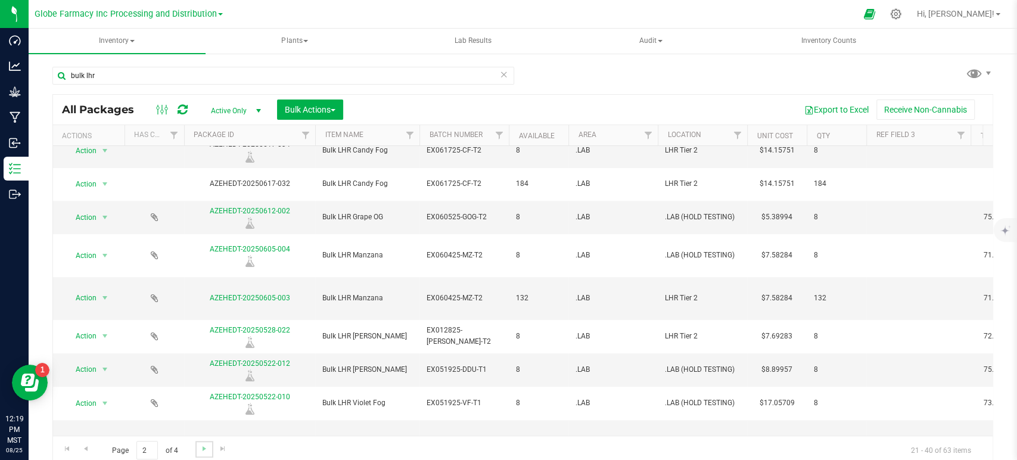
click at [196, 444] on link "Go to the next page" at bounding box center [203, 449] width 17 height 16
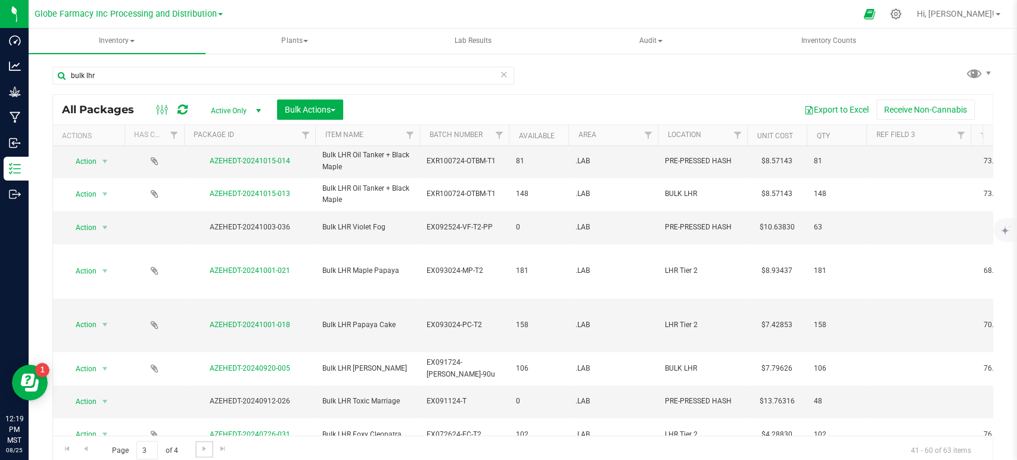
scroll to position [391, 0]
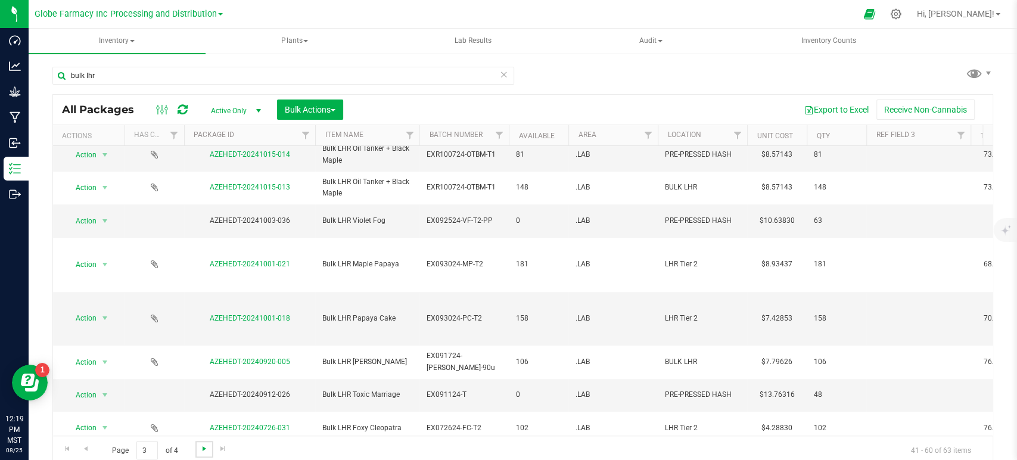
click at [200, 448] on span "Go to the next page" at bounding box center [205, 449] width 10 height 10
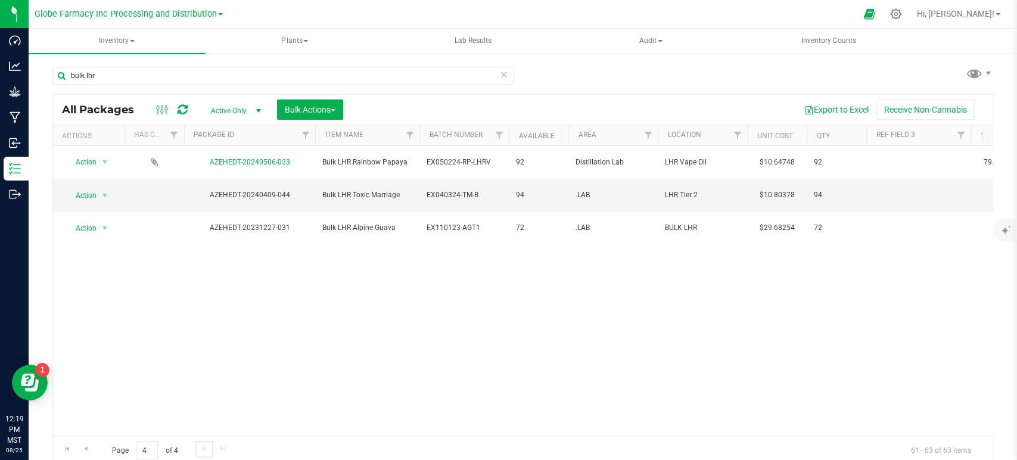
scroll to position [4, 0]
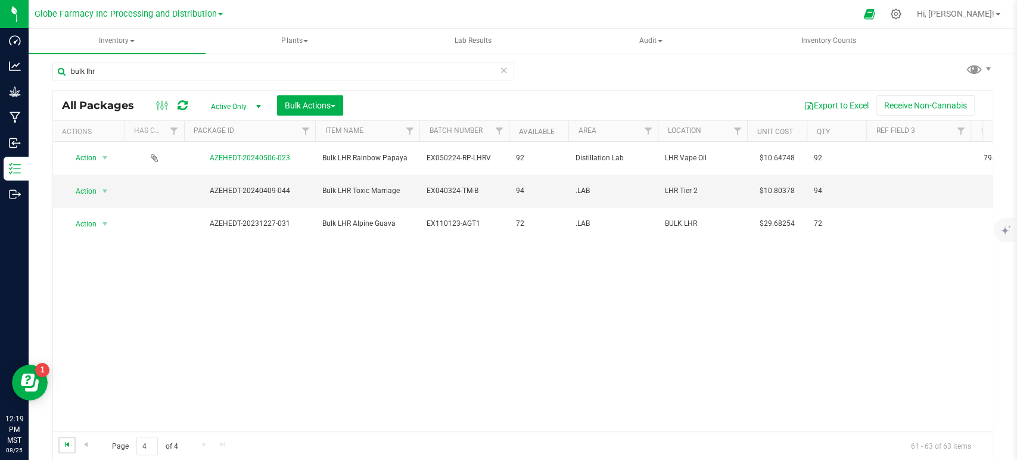
click at [65, 444] on span "Go to the first page" at bounding box center [68, 445] width 10 height 10
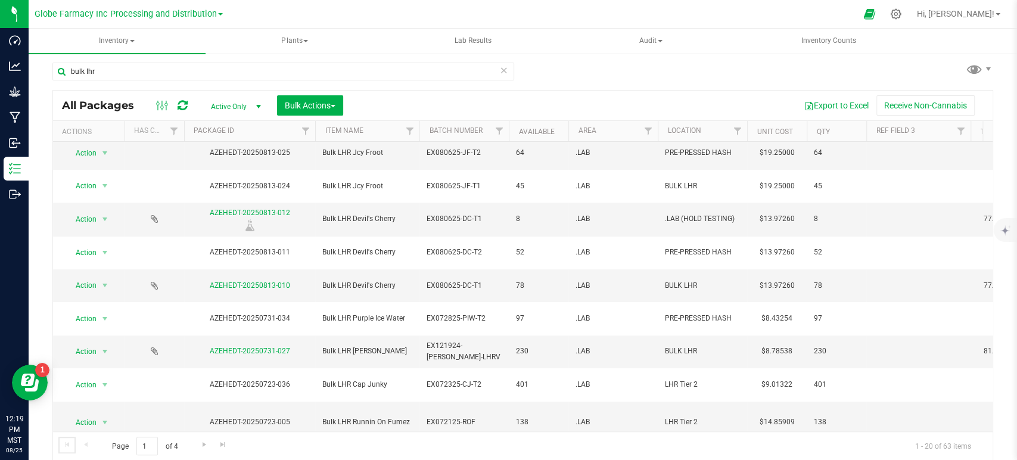
scroll to position [304, 0]
click at [126, 70] on input "bulk lhr" at bounding box center [283, 72] width 462 height 18
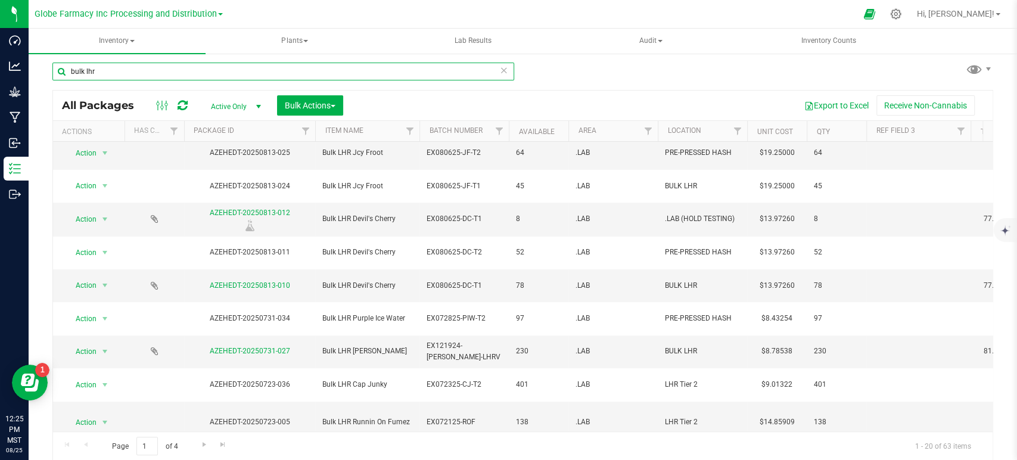
click at [126, 70] on input "bulk lhr" at bounding box center [283, 72] width 462 height 18
type input "t2"
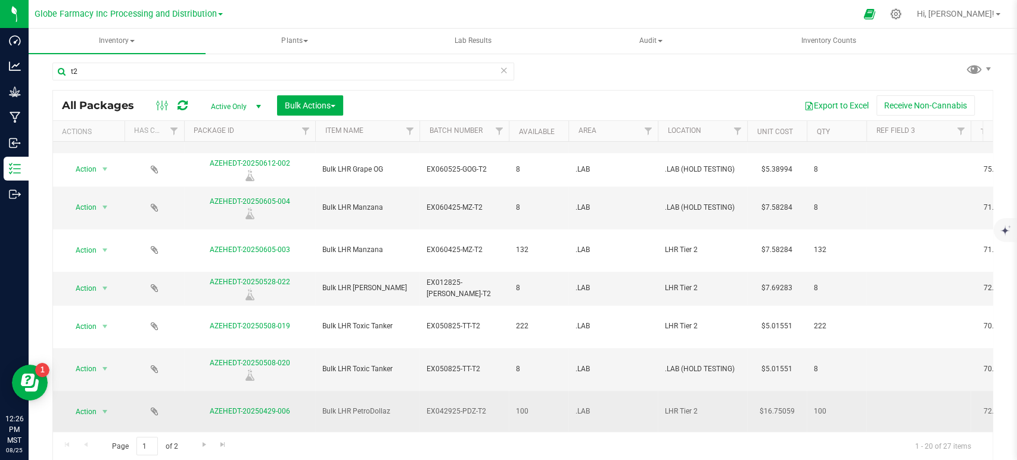
click at [265, 406] on div "AZEHEDT-20250429-006" at bounding box center [249, 411] width 135 height 11
click at [265, 407] on link "AZEHEDT-20250429-006" at bounding box center [250, 411] width 80 height 8
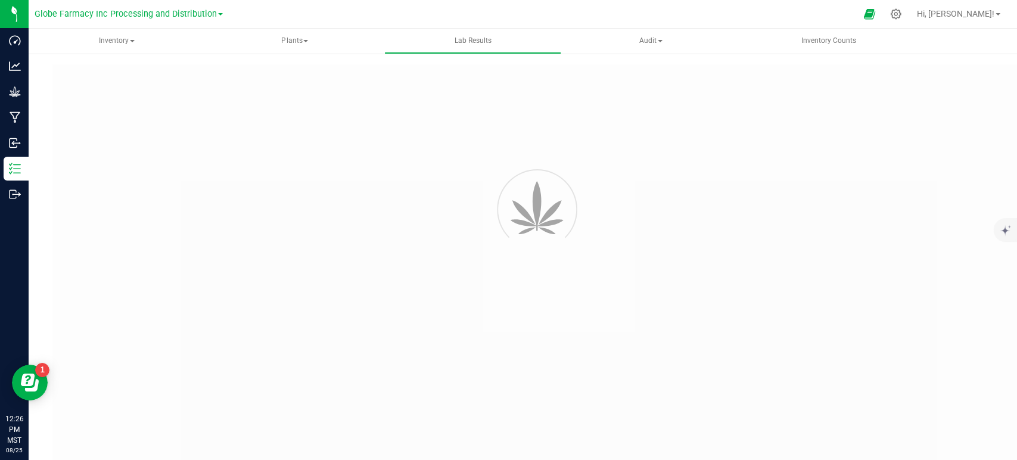
type input "AZEHEDT-20250429-008"
type input "2504APO1881.9819"
type input "AZEHEDT-20250429-008"
type input "[DATE] 6:40 AM"
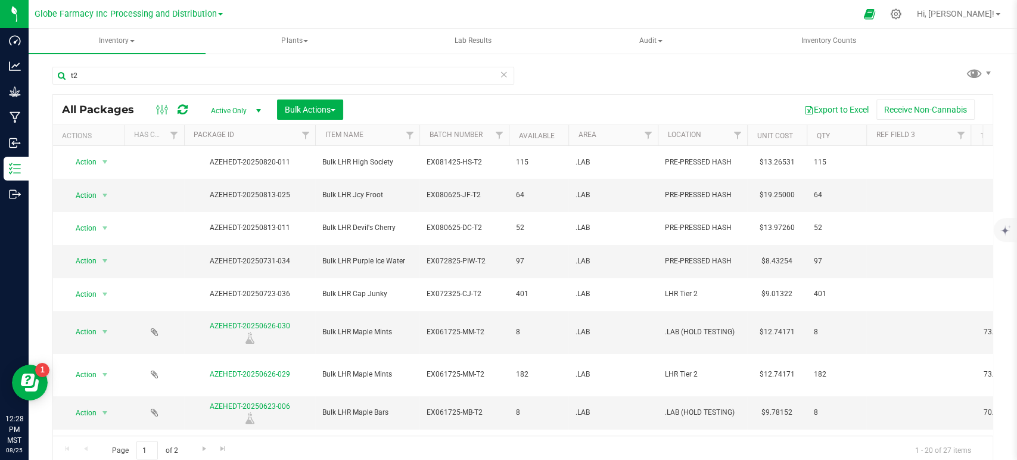
click at [500, 74] on icon at bounding box center [504, 74] width 8 height 14
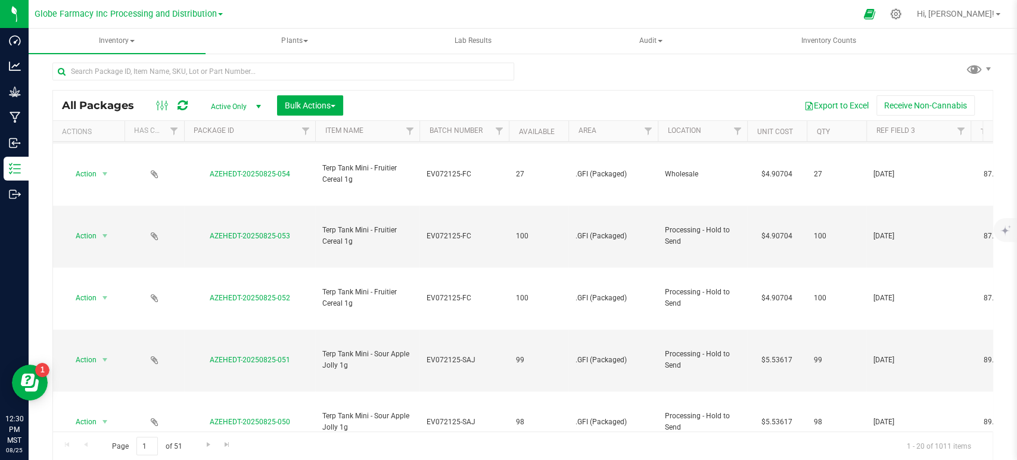
scroll to position [750, 0]
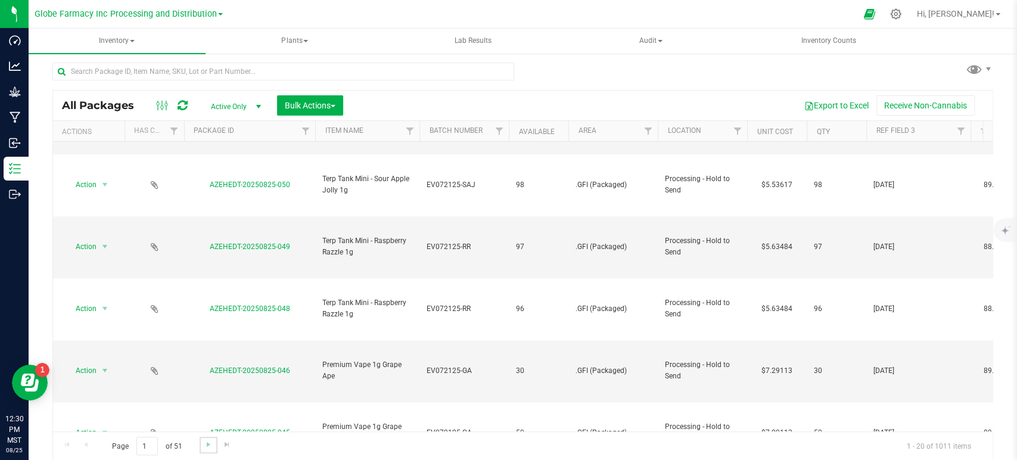
click at [200, 446] on link "Go to the next page" at bounding box center [208, 445] width 17 height 16
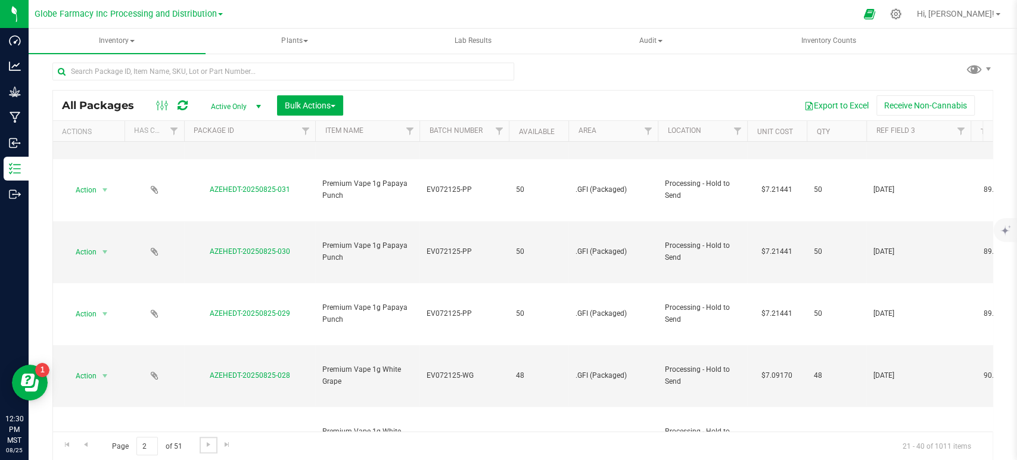
scroll to position [957, 0]
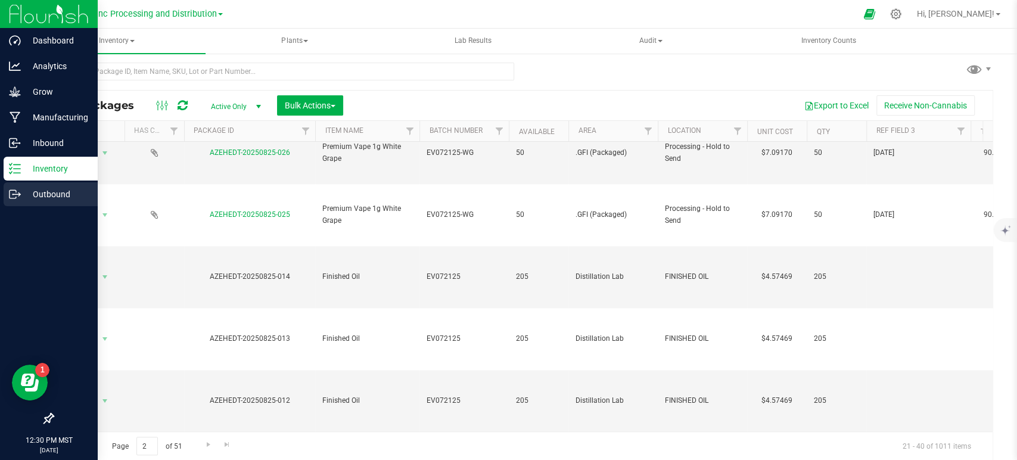
click at [11, 192] on icon at bounding box center [15, 194] width 12 height 12
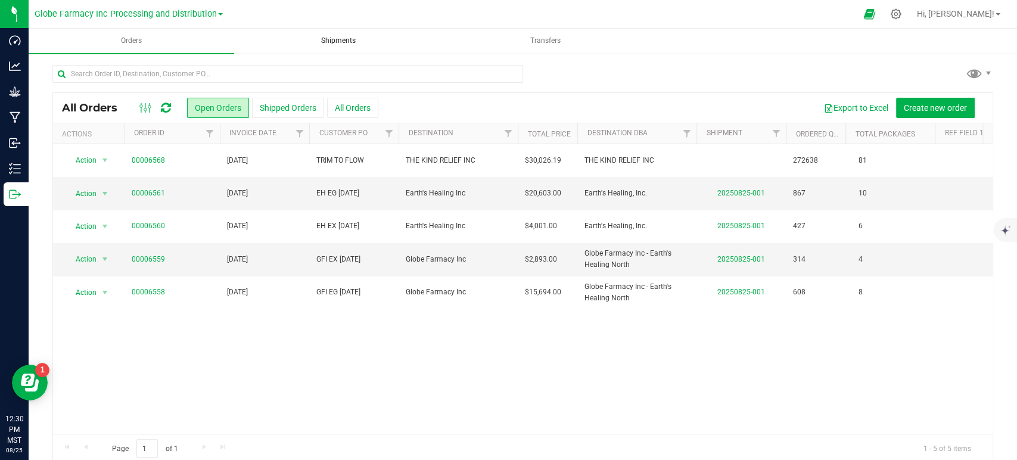
click at [339, 42] on span "Shipments" at bounding box center [338, 41] width 67 height 10
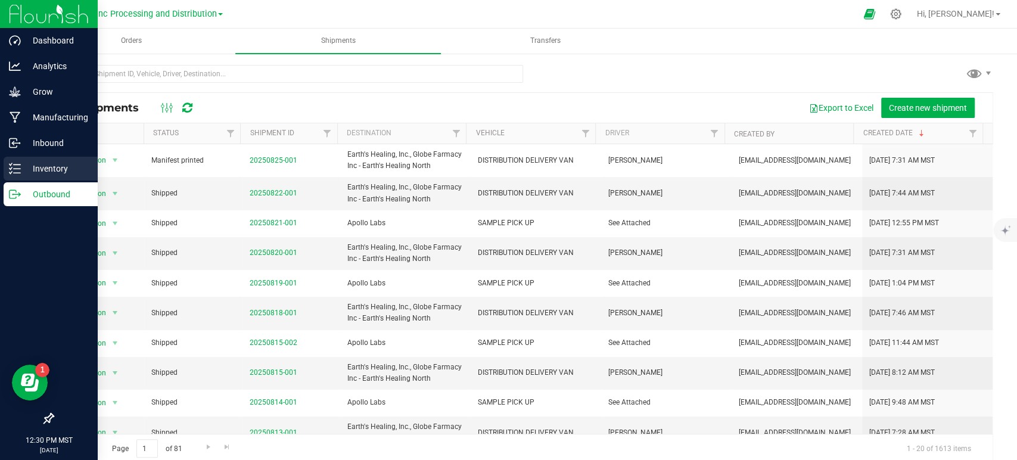
click at [16, 172] on icon at bounding box center [15, 169] width 12 height 12
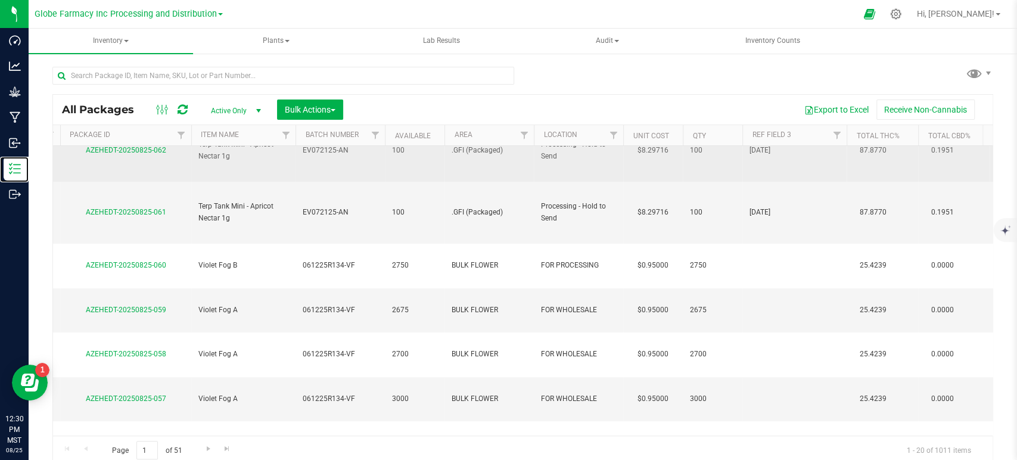
scroll to position [150, 134]
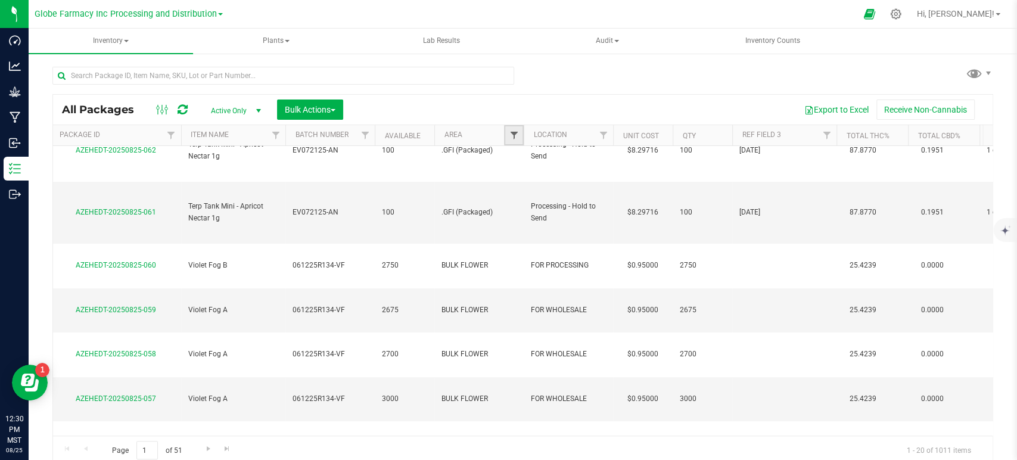
click at [509, 135] on span "Filter" at bounding box center [514, 135] width 10 height 10
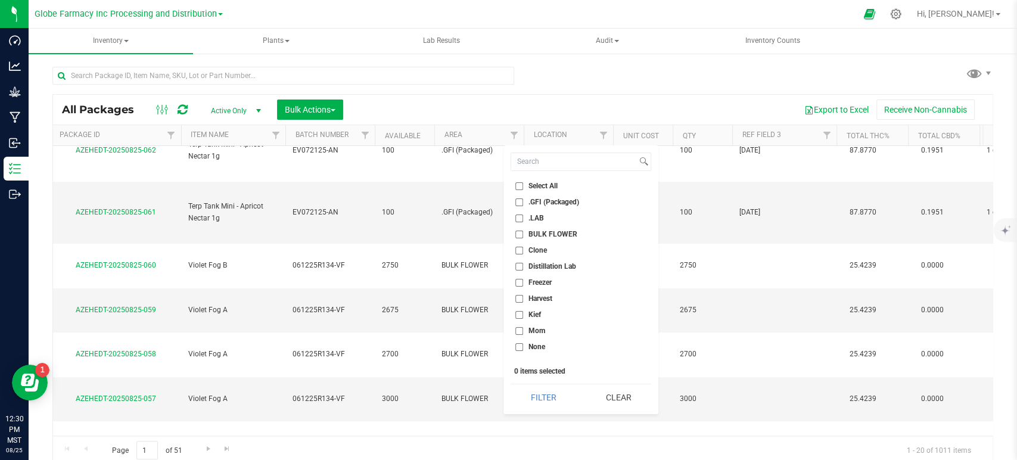
click at [559, 232] on span "BULK FLOWER" at bounding box center [552, 233] width 49 height 7
click at [523, 232] on input "BULK FLOWER" at bounding box center [519, 234] width 8 height 8
checkbox input "true"
click at [537, 393] on button "Filter" at bounding box center [543, 397] width 66 height 26
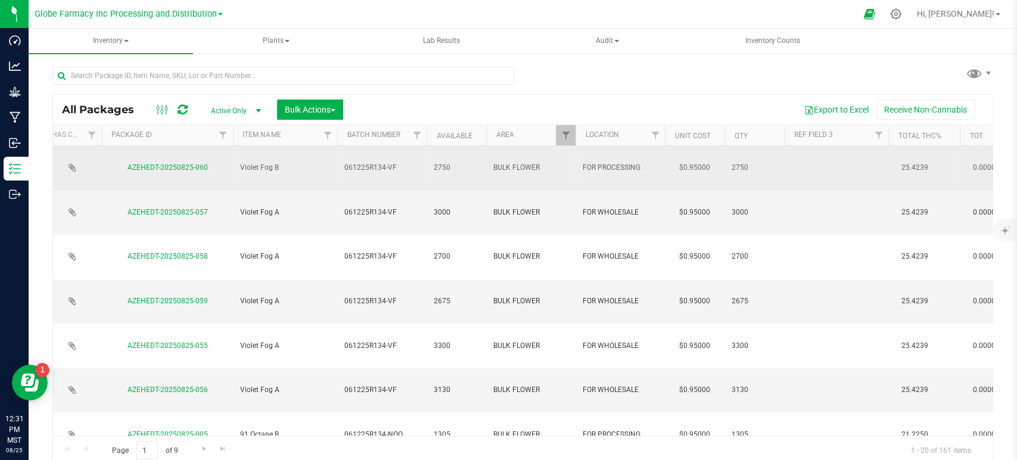
click at [827, 157] on td at bounding box center [836, 168] width 104 height 45
click at [827, 158] on input "[DATE]" at bounding box center [833, 167] width 100 height 18
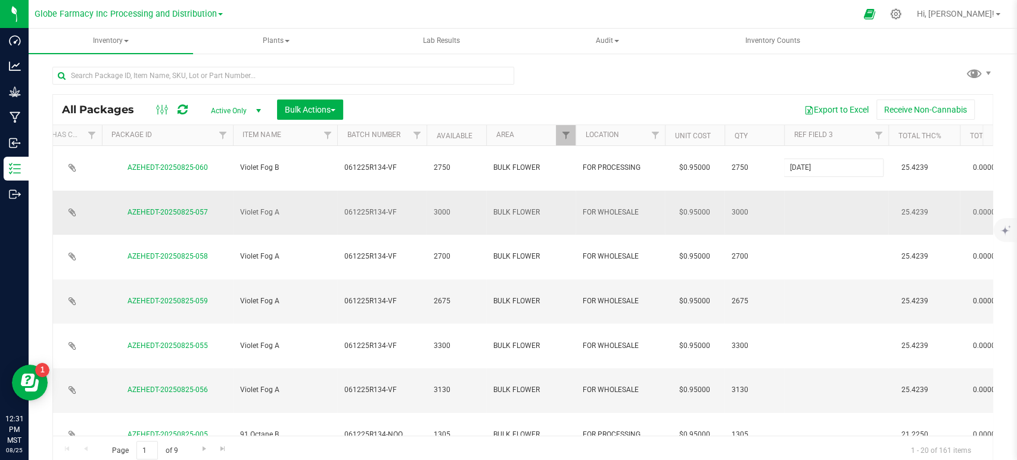
type input "[DATE]"
click at [838, 186] on div "All Packages Active Only Active Only Lab Samples Locked All Bulk Actions Add to…" at bounding box center [522, 279] width 940 height 370
click at [838, 191] on td at bounding box center [836, 213] width 104 height 45
type input "[DATE]"
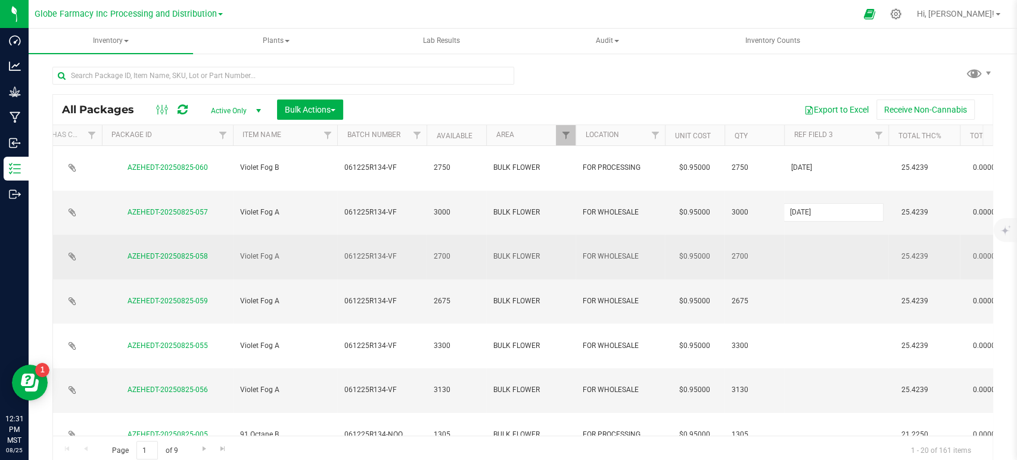
click at [833, 213] on div "All Packages Active Only Active Only Lab Samples Locked All Bulk Actions Add to…" at bounding box center [522, 279] width 940 height 370
click at [834, 235] on td at bounding box center [836, 257] width 104 height 45
type input "[DATE]"
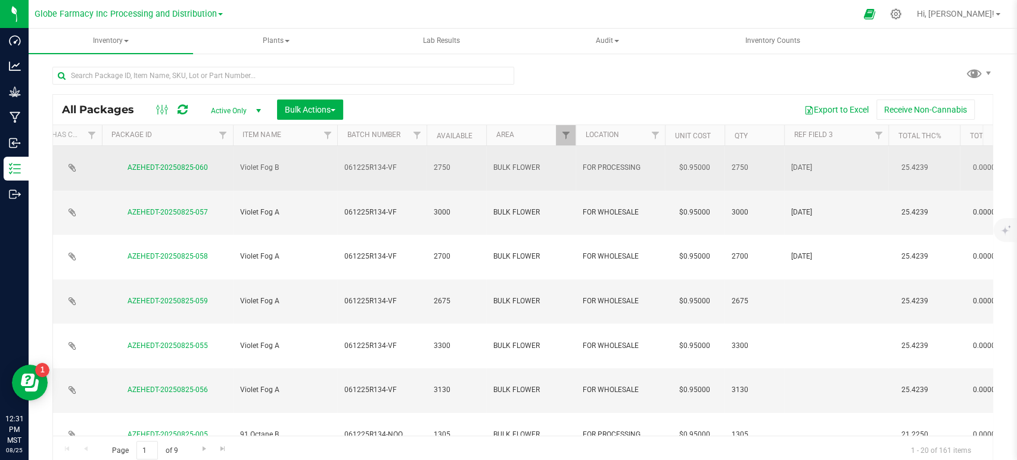
click at [800, 162] on span "[DATE]" at bounding box center [836, 167] width 90 height 11
click at [800, 160] on input "[DATE]" at bounding box center [833, 167] width 100 height 18
type input "[DATE]"
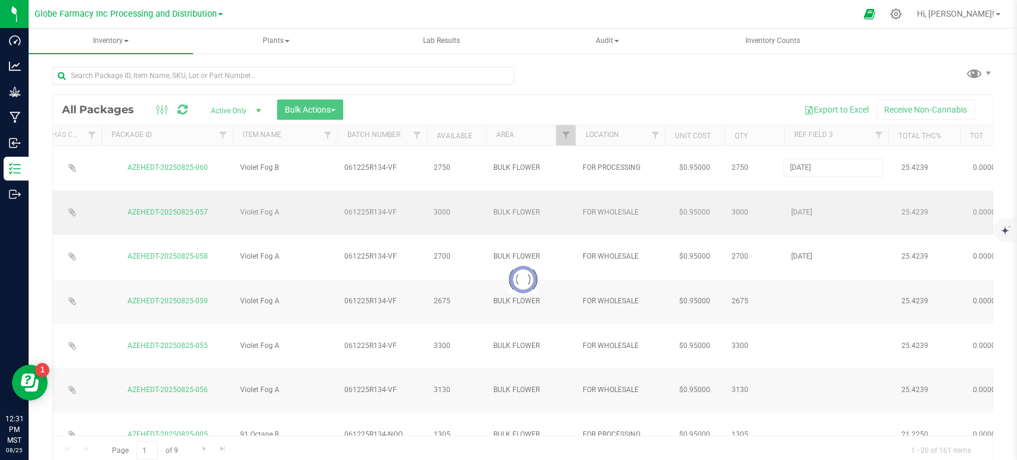
click at [808, 180] on div "Loading... All Packages Active Only Active Only Lab Samples Locked All Bulk Act…" at bounding box center [522, 279] width 940 height 370
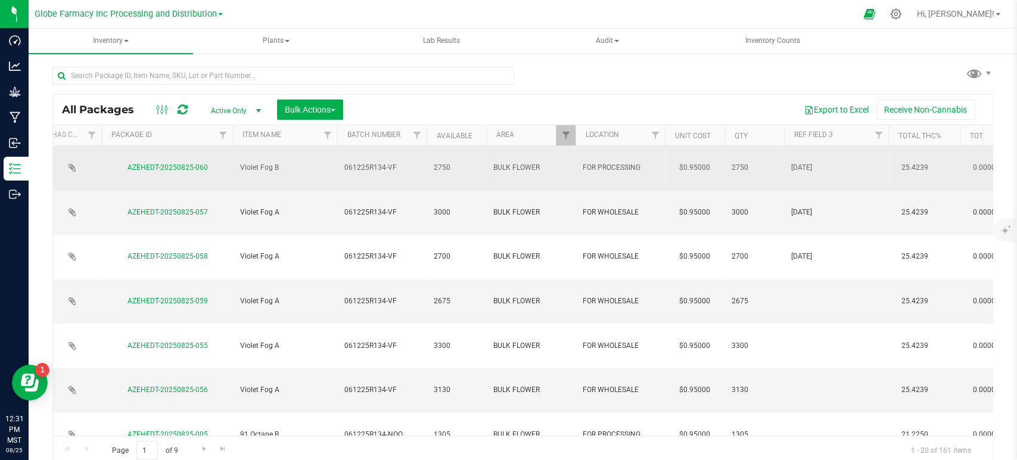
click at [800, 163] on span "[DATE]" at bounding box center [836, 167] width 90 height 11
click at [800, 163] on input "[DATE]" at bounding box center [833, 167] width 100 height 18
click at [809, 207] on span "[DATE]" at bounding box center [836, 212] width 90 height 11
click at [809, 203] on input "[DATE]" at bounding box center [833, 212] width 100 height 18
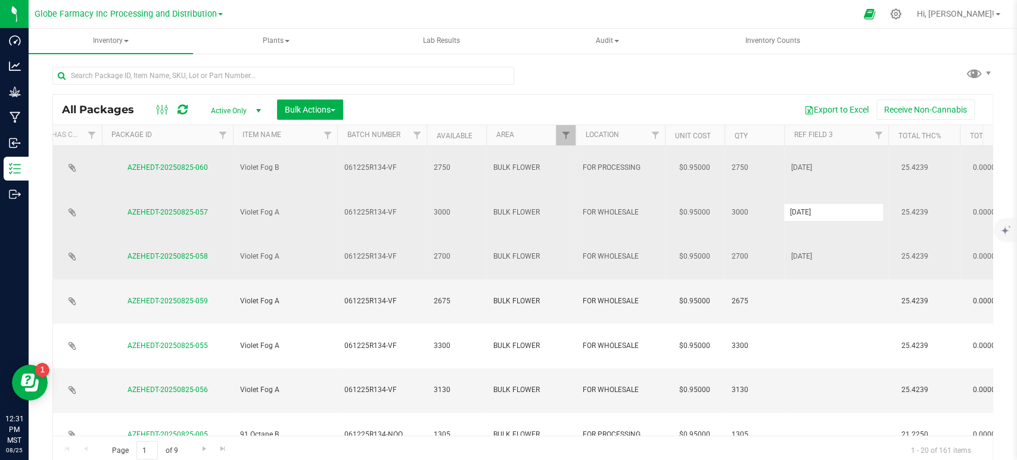
type input "[DATE]"
click at [806, 216] on div "All Packages Active Only Active Only Lab Samples Locked All Bulk Actions Add to…" at bounding box center [522, 279] width 940 height 370
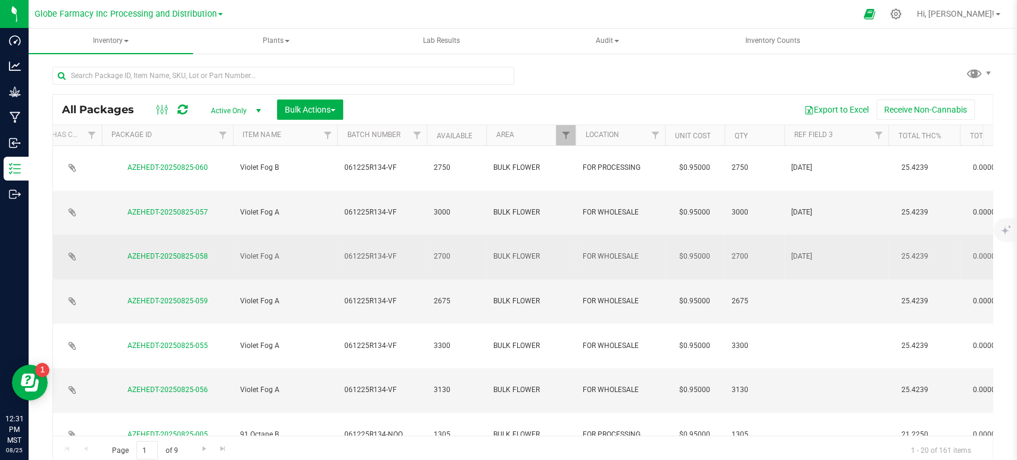
click at [805, 251] on span "[DATE]" at bounding box center [836, 256] width 90 height 11
click at [805, 247] on input "[DATE]" at bounding box center [833, 256] width 100 height 18
type input "[DATE]"
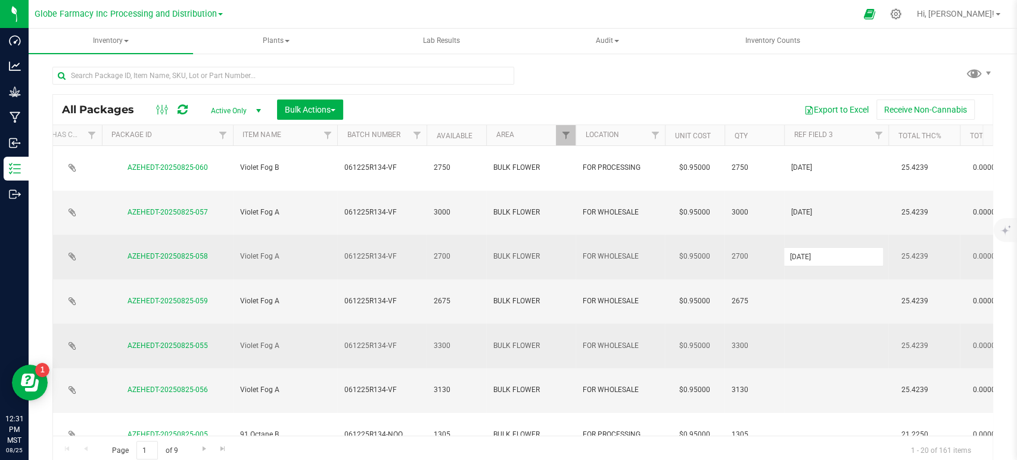
click at [802, 262] on div "All Packages Active Only Active Only Lab Samples Locked All Bulk Actions Add to…" at bounding box center [522, 279] width 940 height 370
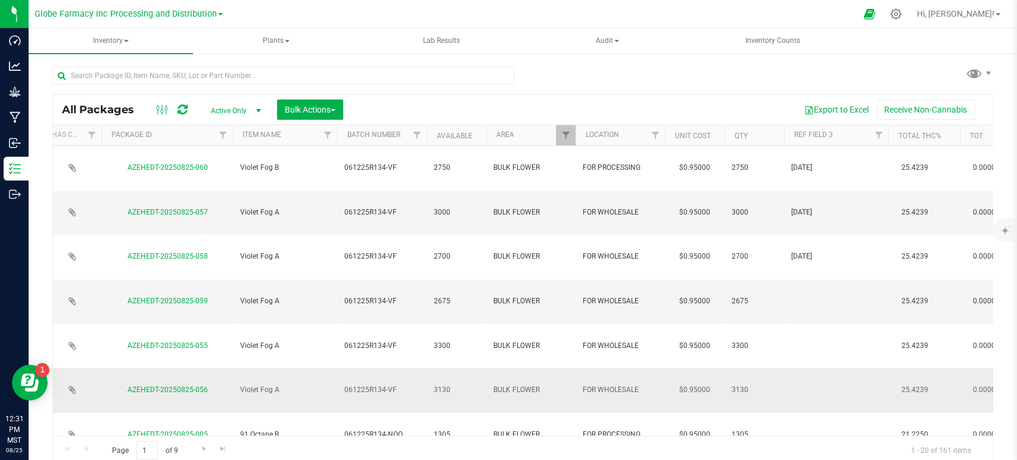
click at [809, 368] on td at bounding box center [836, 390] width 104 height 45
type input "[DATE]"
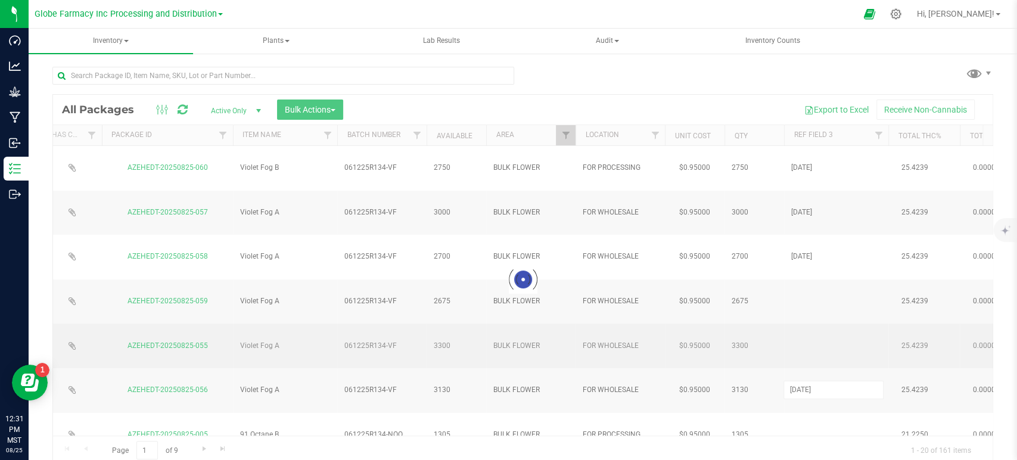
click at [805, 268] on div "Loading... All Packages Active Only Active Only Lab Samples Locked All Bulk Act…" at bounding box center [522, 279] width 940 height 370
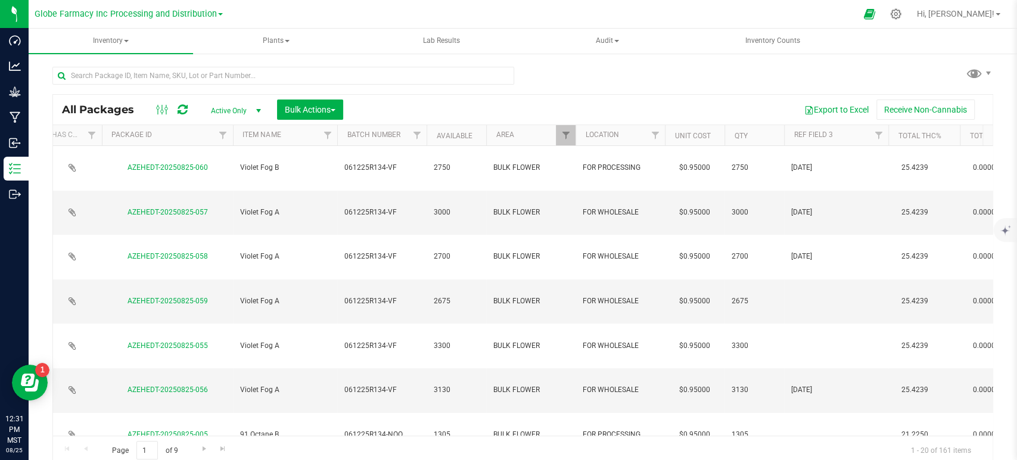
click at [805, 323] on td at bounding box center [836, 345] width 104 height 45
click at [800, 243] on div "All Packages Active Only Active Only Lab Samples Locked All Bulk Actions Add to…" at bounding box center [522, 279] width 940 height 370
click at [800, 279] on td at bounding box center [836, 301] width 104 height 45
type input "[DATE]"
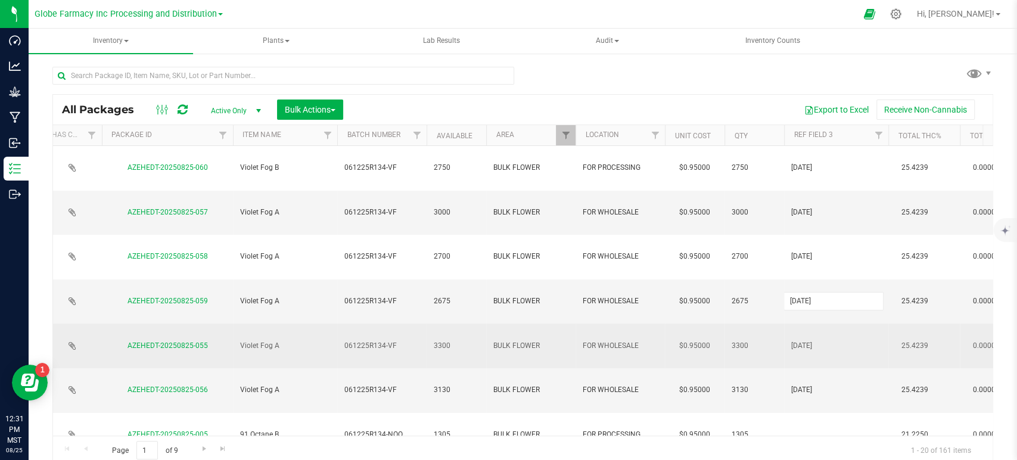
click at [800, 280] on div "All Packages Active Only Active Only Lab Samples Locked All Bulk Actions Add to…" at bounding box center [522, 279] width 940 height 370
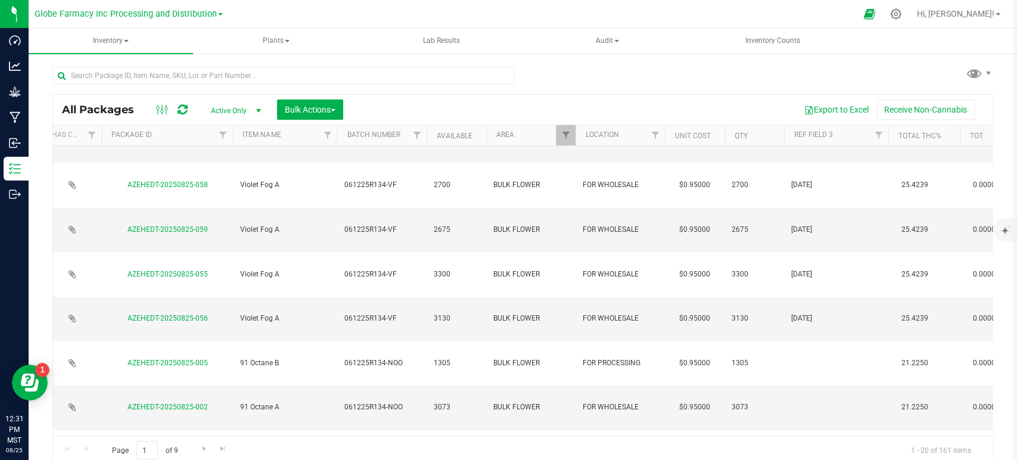
scroll to position [74, 82]
type input "[DATE]"
click at [808, 331] on div "All Packages Active Only Active Only Lab Samples Locked All Bulk Actions Add to…" at bounding box center [522, 279] width 940 height 370
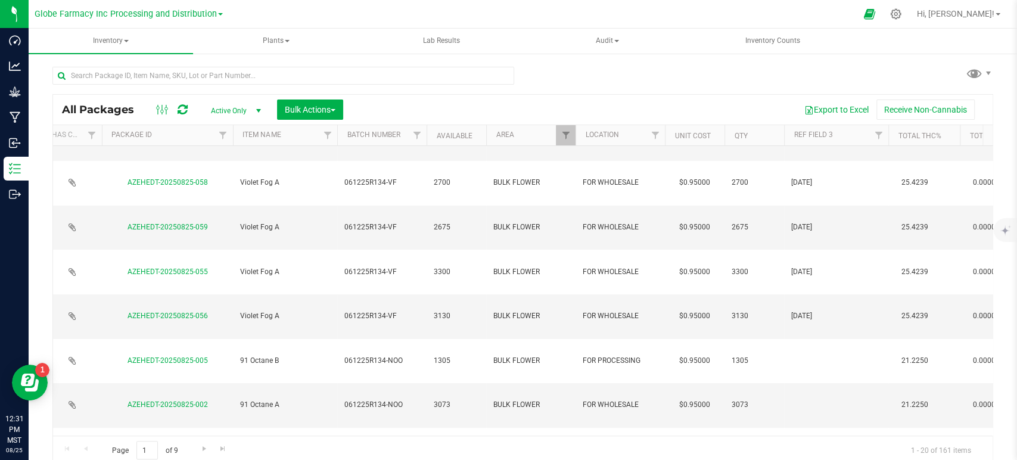
type input "[DATE]"
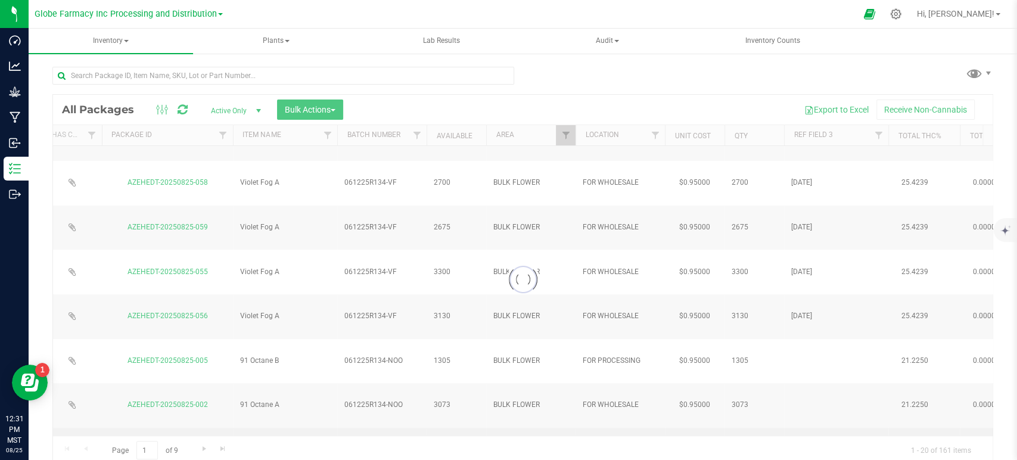
click at [805, 307] on div "Loading... All Packages Active Only Active Only Lab Samples Locked All Bulk Act…" at bounding box center [522, 279] width 940 height 370
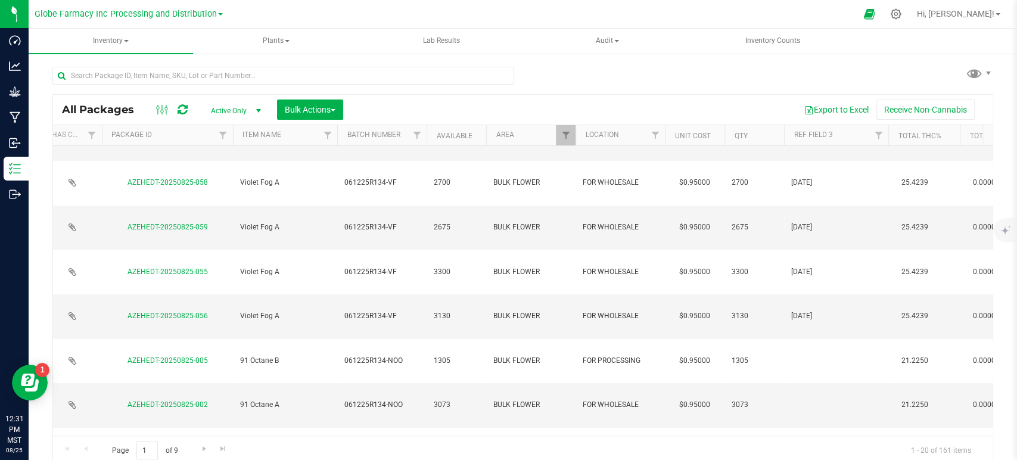
click at [805, 428] on td at bounding box center [836, 450] width 104 height 45
type input "[DATE]"
click at [805, 275] on div "All Packages Active Only Active Only Lab Samples Locked All Bulk Actions Add to…" at bounding box center [522, 279] width 940 height 370
click at [807, 383] on td at bounding box center [836, 405] width 104 height 45
type input "[DATE]"
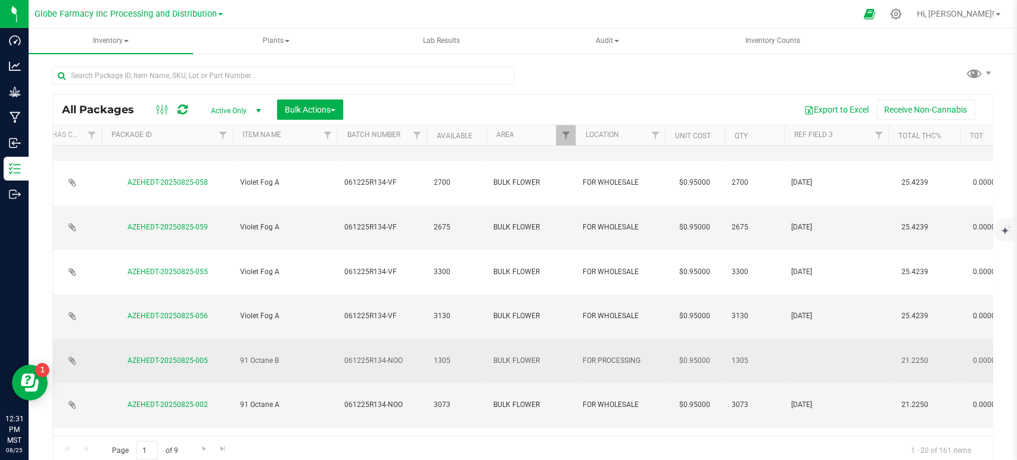
click at [808, 339] on td at bounding box center [836, 361] width 104 height 45
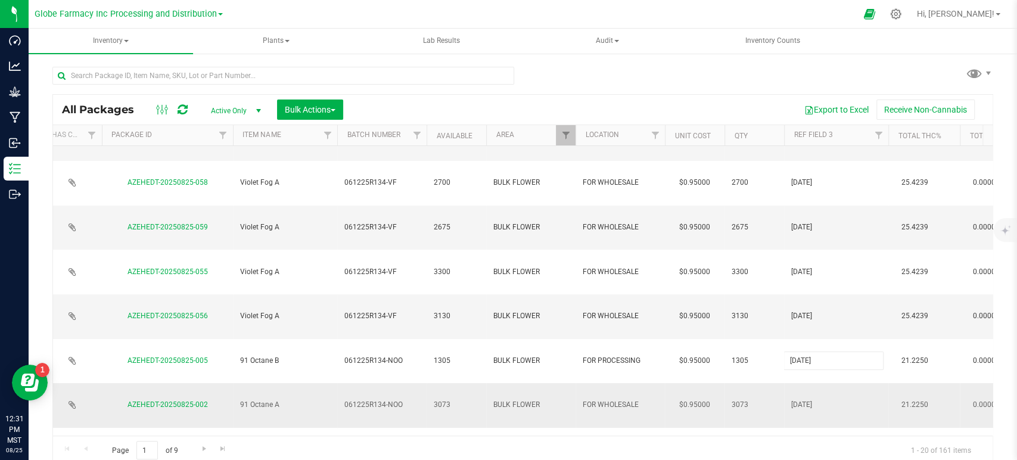
click at [810, 281] on div "All Packages Active Only Active Only Lab Samples Locked All Bulk Actions Add to…" at bounding box center [522, 279] width 940 height 370
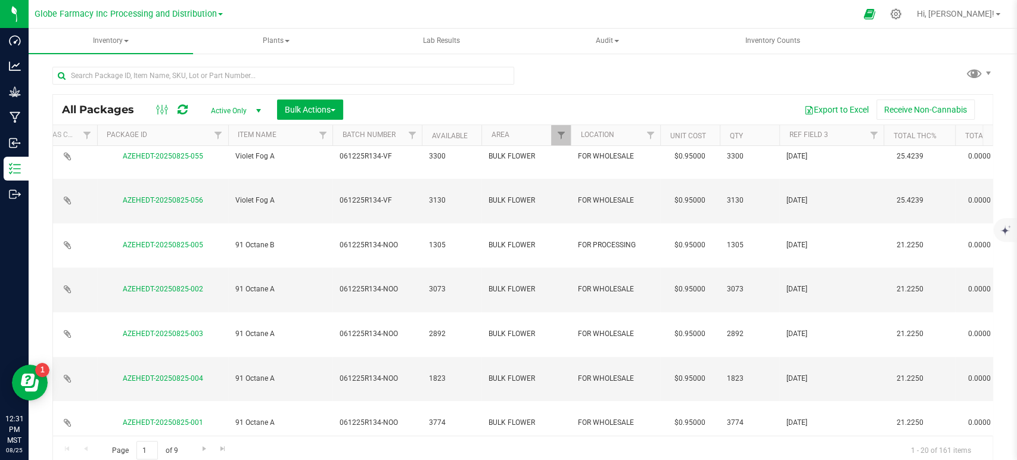
scroll to position [190, 87]
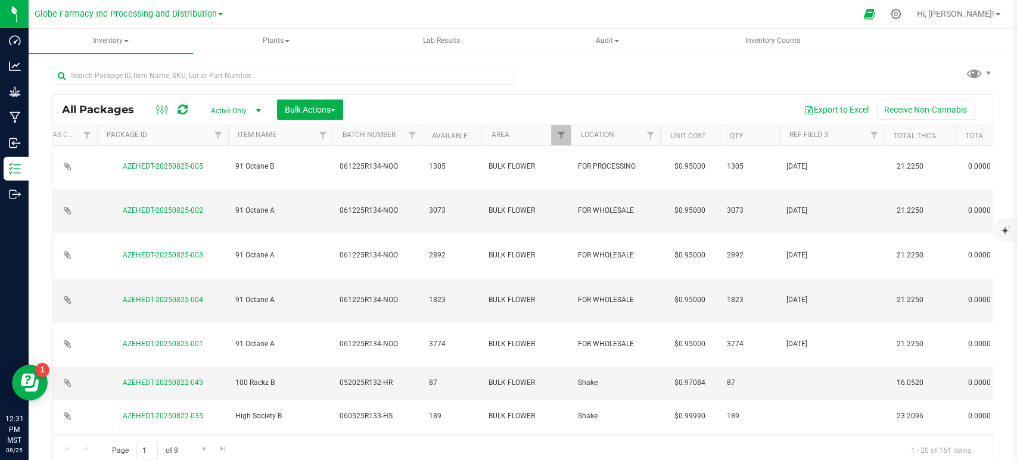
type input "[DATE]"
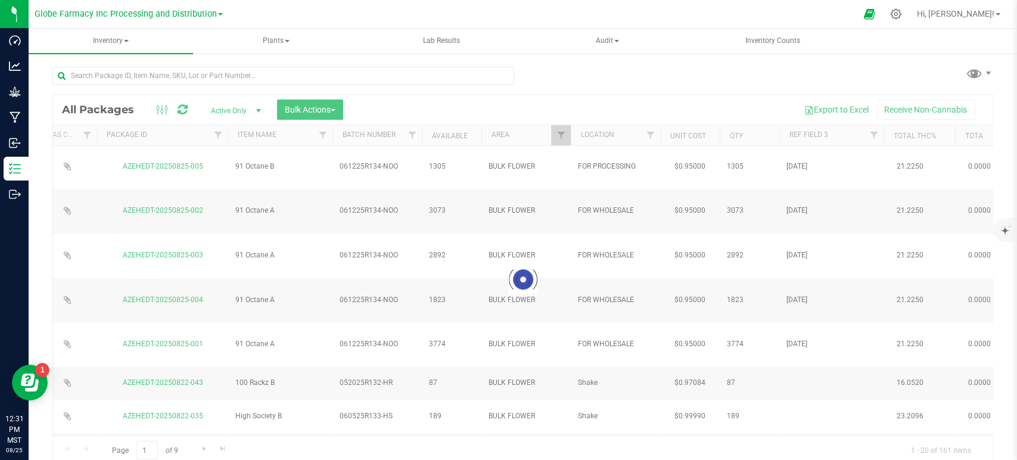
click at [802, 416] on div "Loading... All Packages Active Only Active Only Lab Samples Locked All Bulk Act…" at bounding box center [522, 279] width 940 height 370
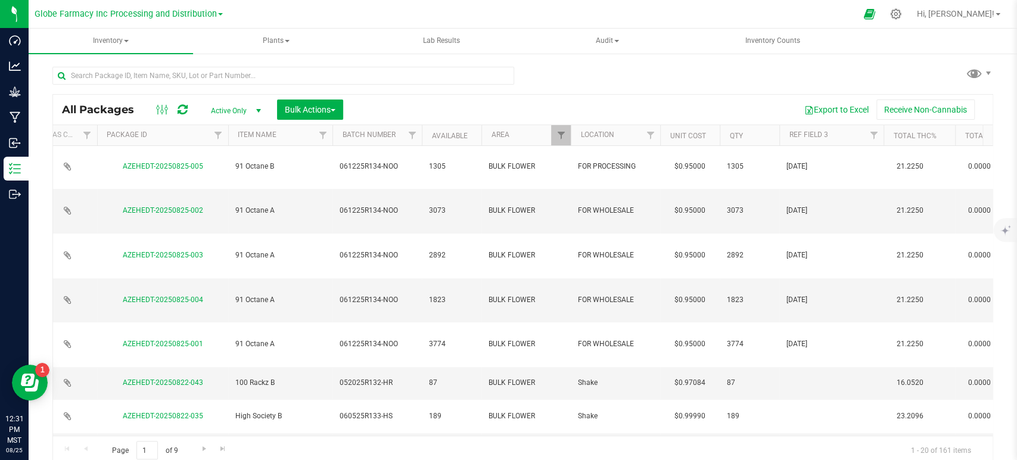
type input "[DATE]"
click at [803, 453] on div "All Packages Active Only Active Only Lab Samples Locked All Bulk Actions Add to…" at bounding box center [522, 279] width 940 height 370
click at [202, 445] on span "Go to the next page" at bounding box center [205, 449] width 10 height 10
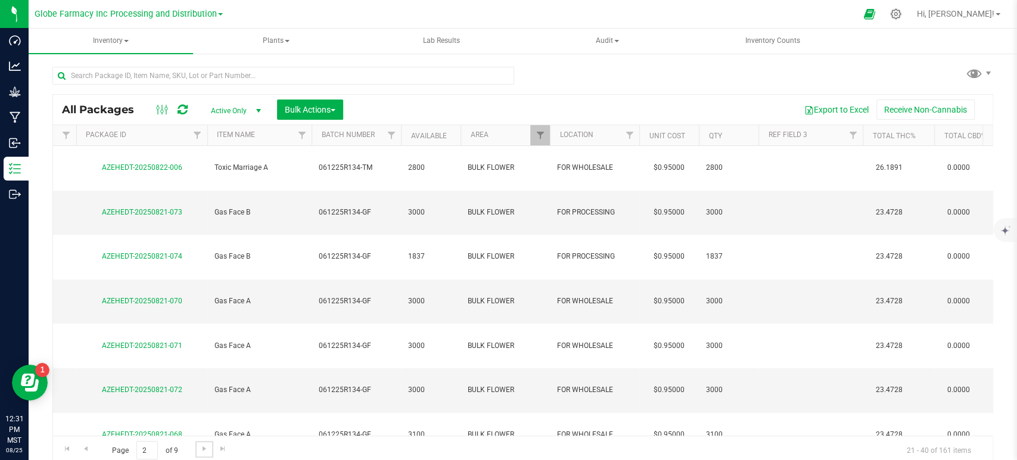
scroll to position [0, 111]
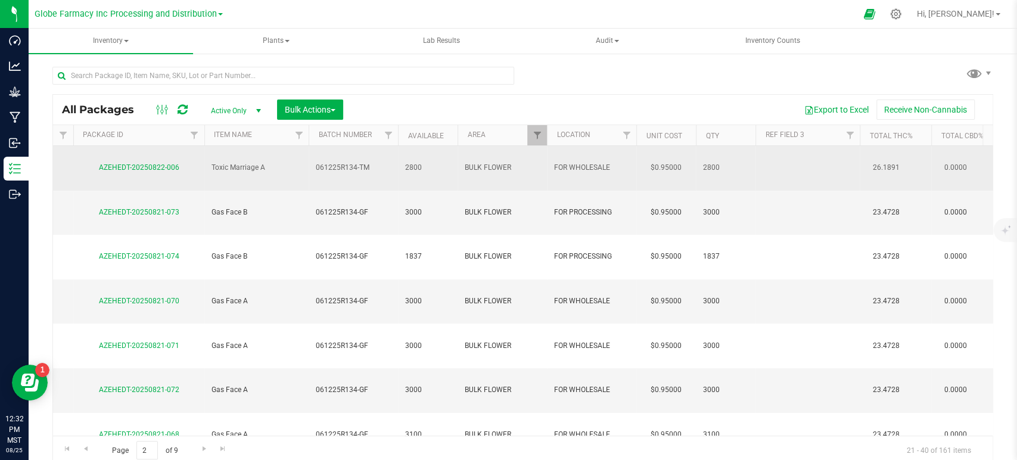
click at [839, 163] on td at bounding box center [807, 168] width 104 height 45
type input "[DATE]"
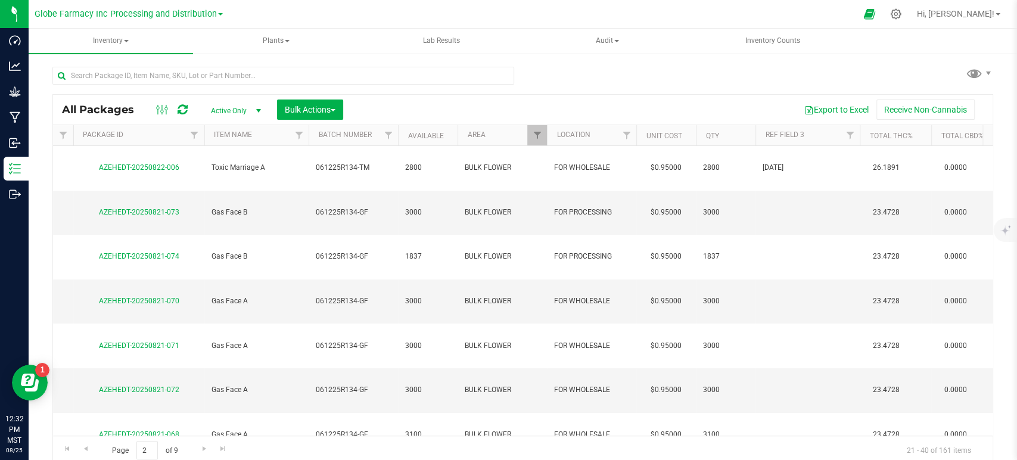
click at [805, 191] on td at bounding box center [807, 213] width 104 height 45
type input "[DATE]"
click at [799, 235] on td at bounding box center [807, 257] width 104 height 45
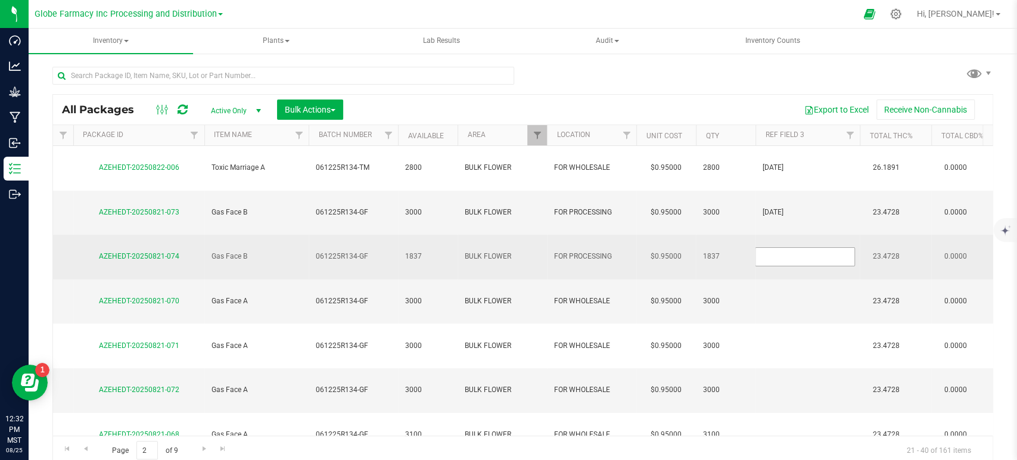
click at [799, 247] on input "text" at bounding box center [805, 256] width 100 height 18
type input "[DATE]"
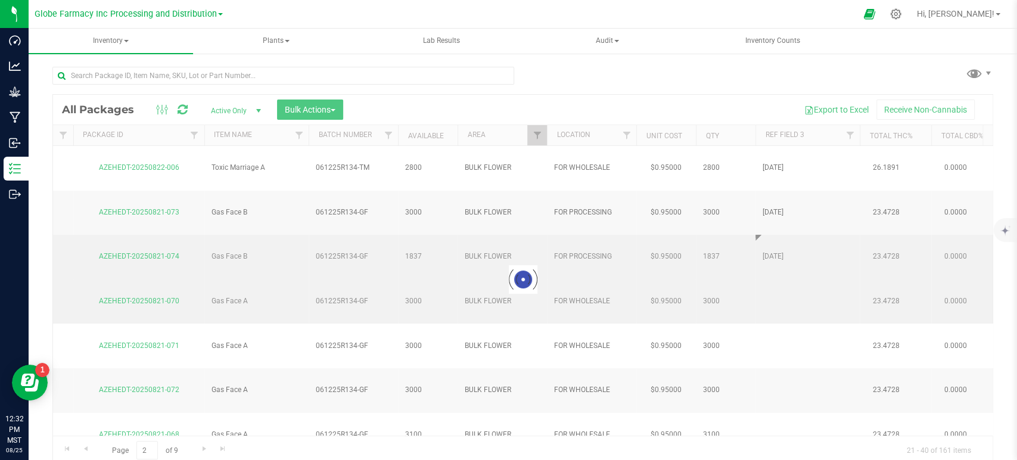
click at [793, 245] on div "Loading... All Packages Active Only Active Only Lab Samples Locked All Bulk Act…" at bounding box center [522, 279] width 940 height 370
click at [793, 245] on div at bounding box center [522, 279] width 939 height 369
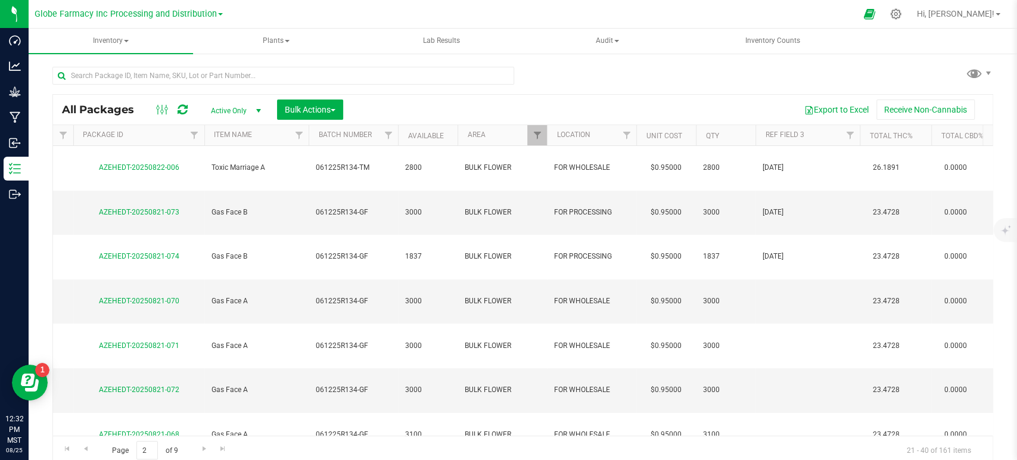
click at [793, 279] on td at bounding box center [807, 301] width 104 height 45
click at [793, 292] on input "text" at bounding box center [805, 301] width 100 height 18
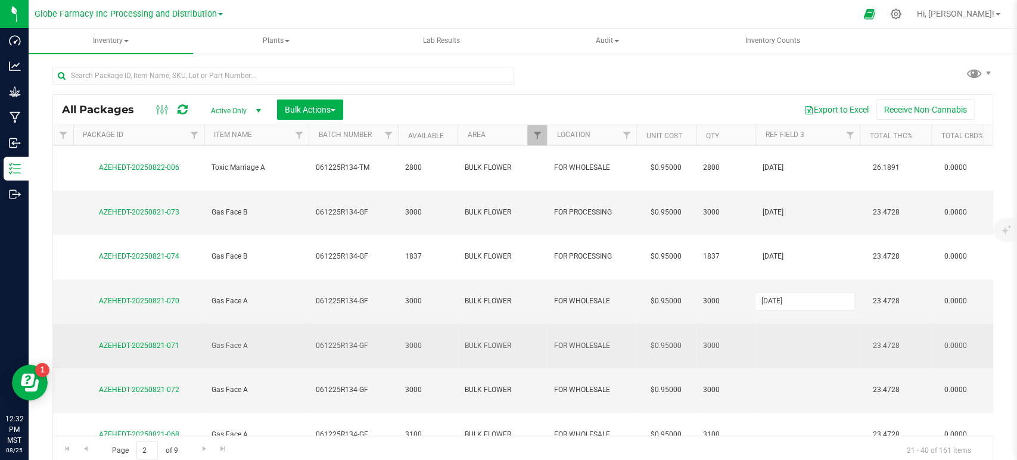
type input "[DATE]"
click at [784, 268] on div "All Packages Active Only Active Only Lab Samples Locked All Bulk Actions Add to…" at bounding box center [522, 279] width 940 height 370
click at [784, 336] on input "text" at bounding box center [805, 345] width 100 height 18
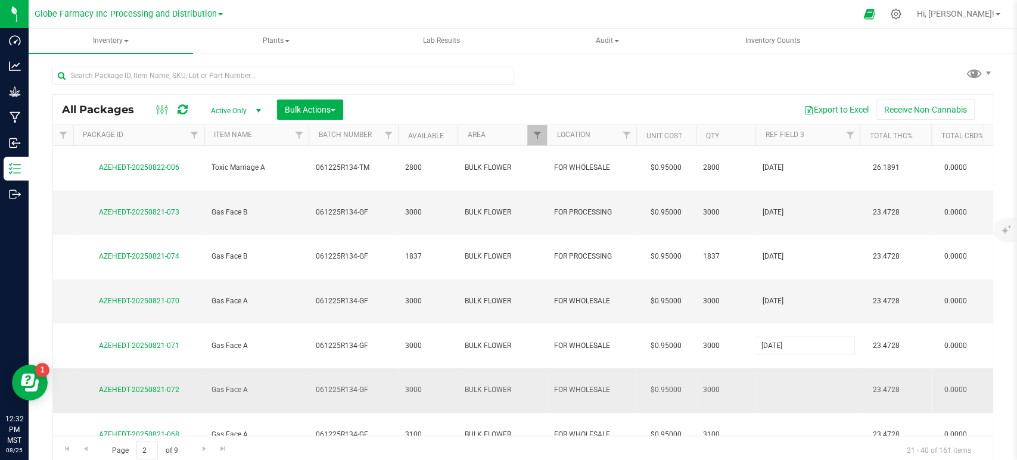
type input "[DATE]"
click at [783, 368] on td at bounding box center [807, 390] width 104 height 45
click at [783, 381] on input "text" at bounding box center [805, 390] width 100 height 18
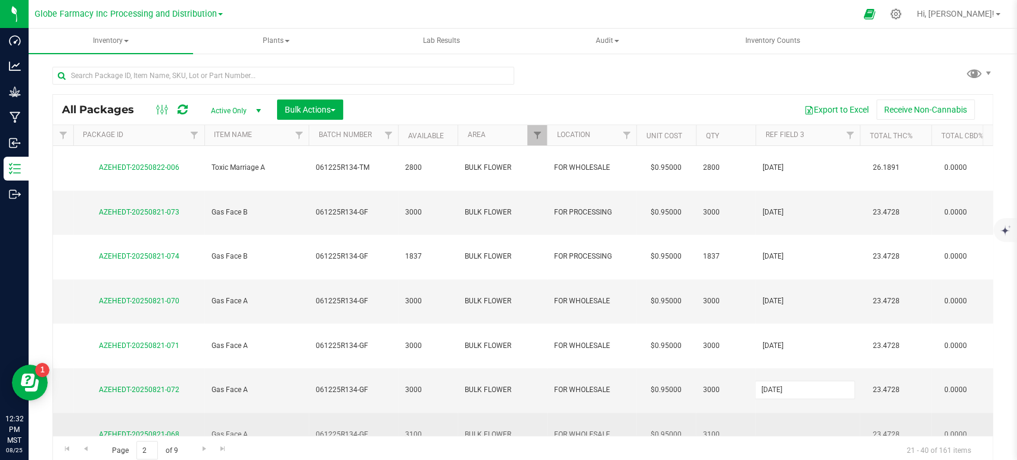
type input "[DATE]"
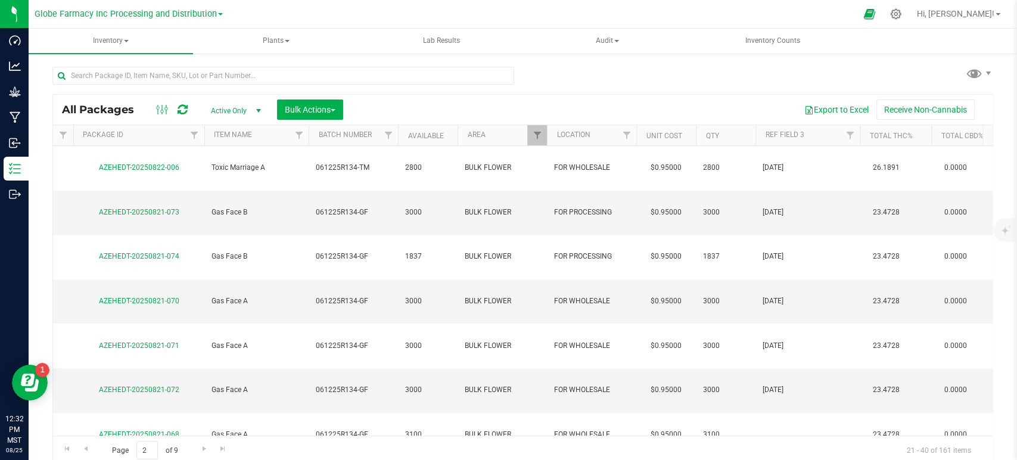
click at [783, 413] on td at bounding box center [807, 435] width 104 height 45
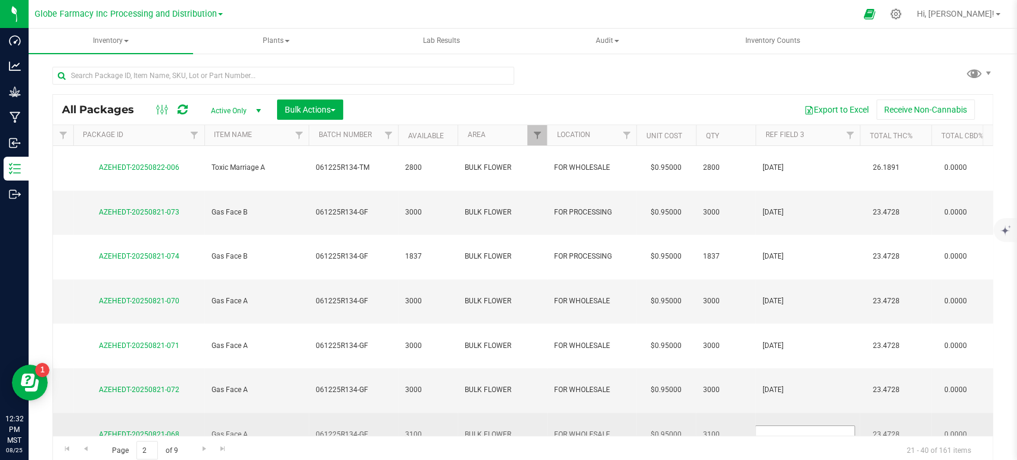
click at [783, 425] on input "text" at bounding box center [805, 434] width 100 height 18
type input "[DATE]"
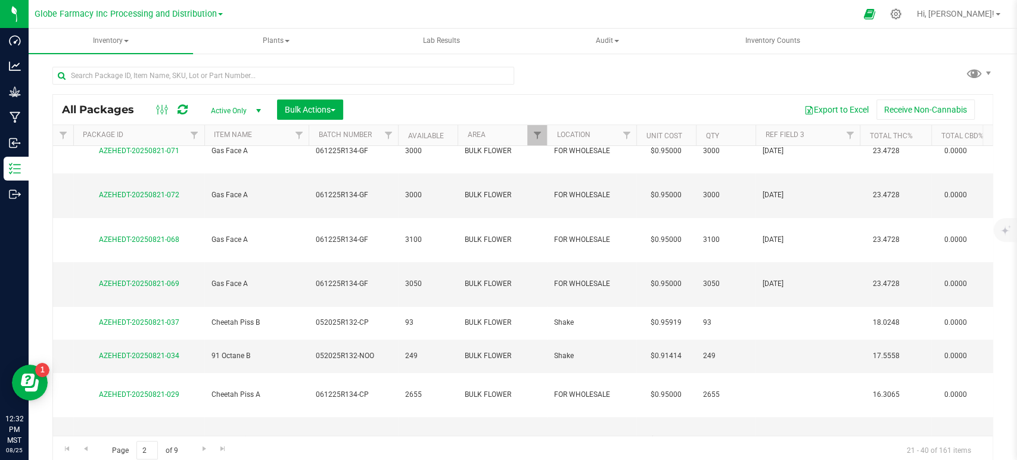
scroll to position [194, 111]
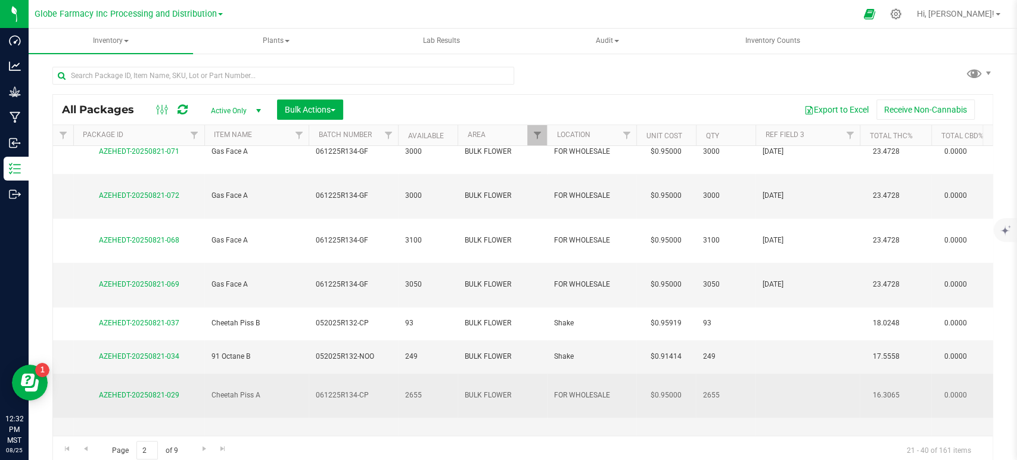
click at [786, 373] on td at bounding box center [807, 395] width 104 height 45
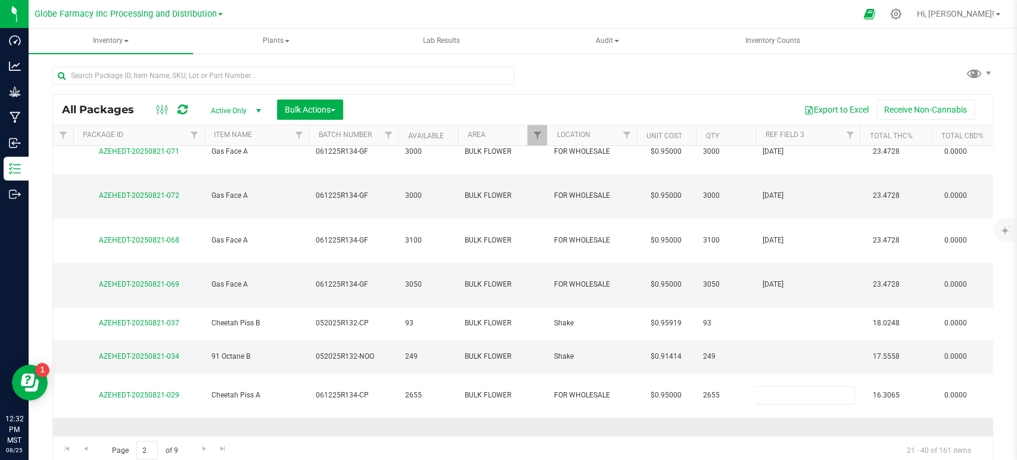
type input "[DATE]"
click at [787, 270] on div "All Packages Active Only Active Only Lab Samples Locked All Bulk Actions Add to…" at bounding box center [522, 279] width 940 height 370
click at [787, 417] on td at bounding box center [807, 439] width 104 height 45
type input "[DATE]"
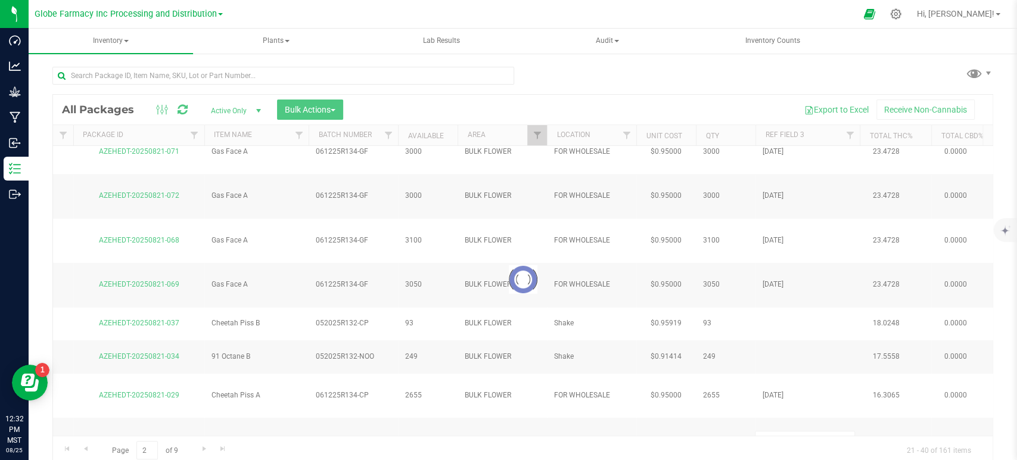
click at [798, 291] on div "Loading... All Packages Active Only Active Only Lab Samples Locked All Bulk Act…" at bounding box center [522, 279] width 940 height 370
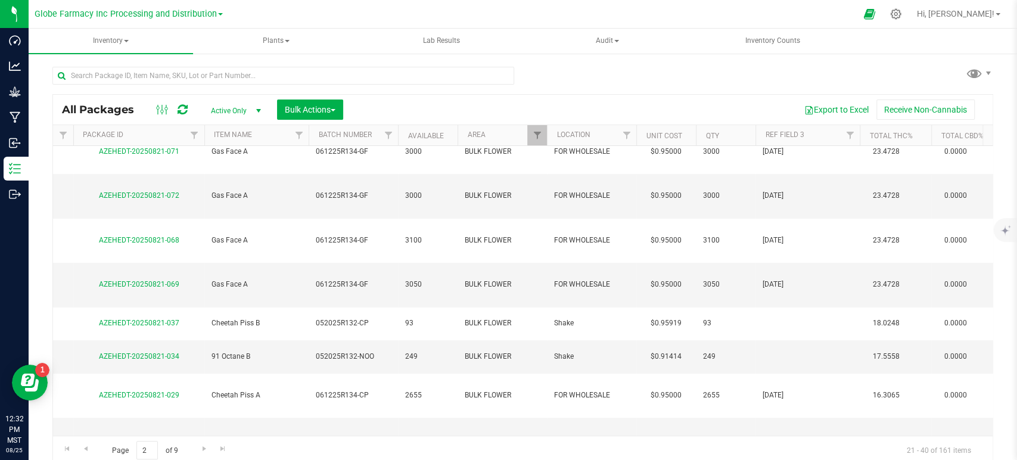
type input "[DATE]"
click at [802, 319] on div "All Packages Active Only Active Only Lab Samples Locked All Bulk Actions Add to…" at bounding box center [522, 279] width 940 height 370
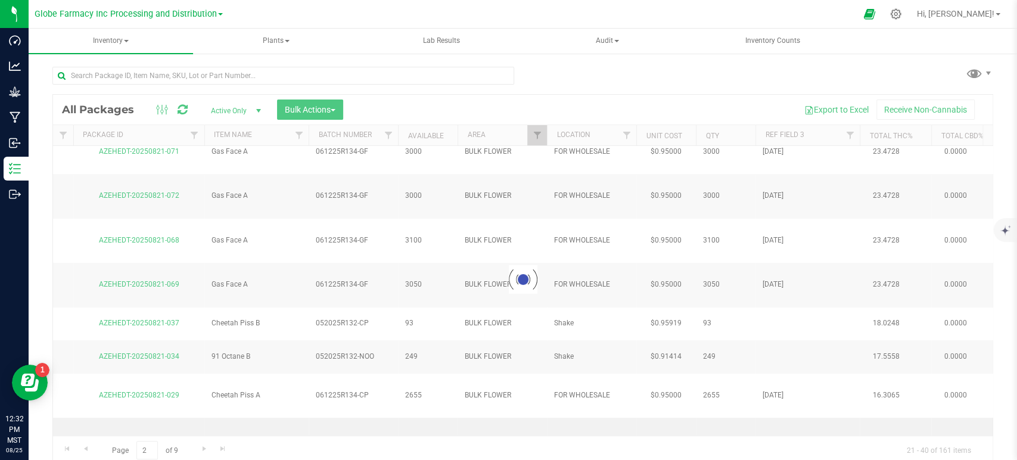
click at [796, 279] on div "Loading... All Packages Active Only Active Only Lab Samples Locked All Bulk Act…" at bounding box center [522, 279] width 940 height 370
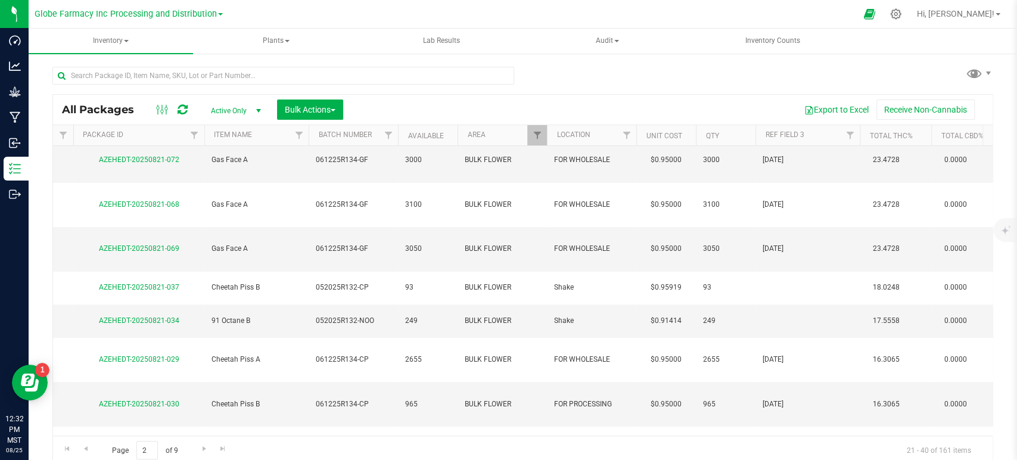
scroll to position [268, 111]
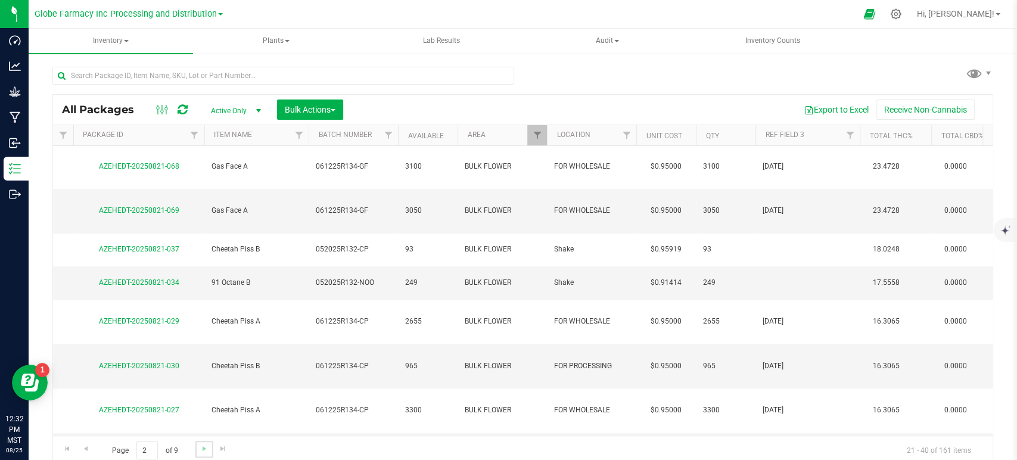
click at [205, 442] on link "Go to the next page" at bounding box center [203, 449] width 17 height 16
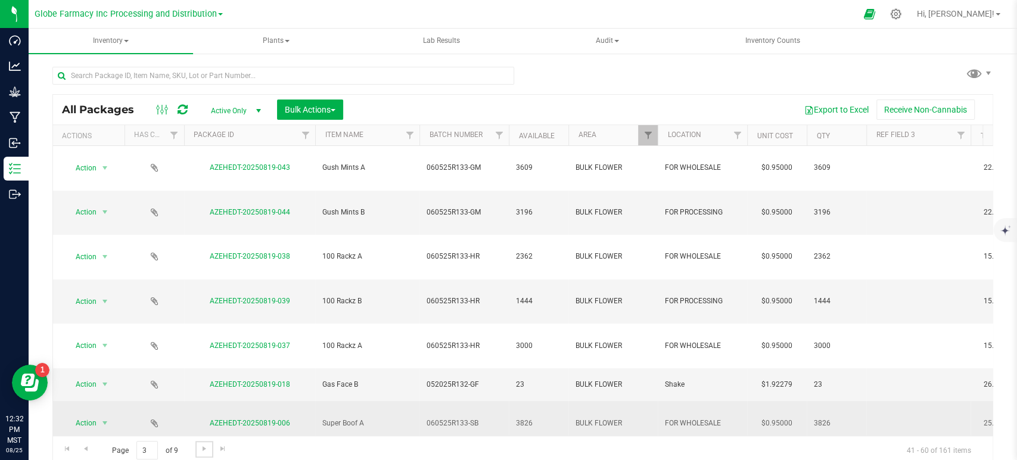
scroll to position [0, 5]
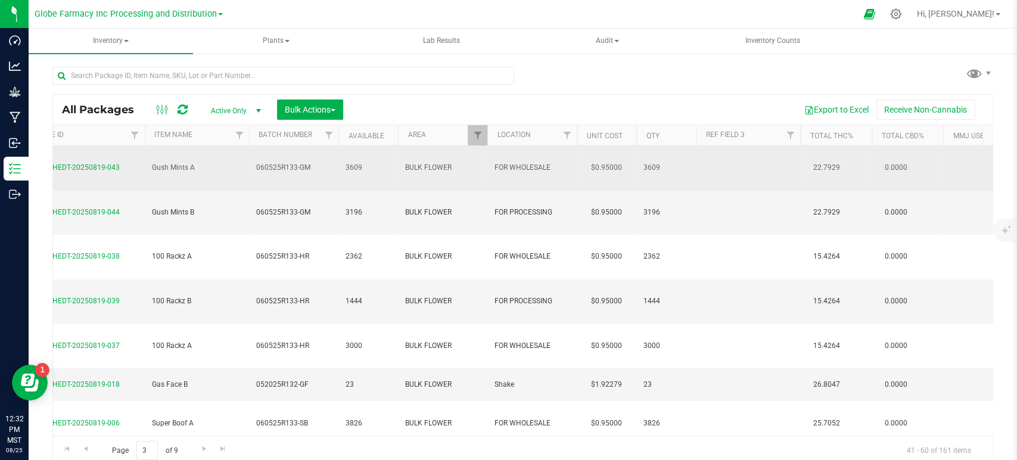
click at [739, 168] on td at bounding box center [748, 168] width 104 height 45
type input "[DATE]"
click at [725, 158] on input "[DATE]" at bounding box center [745, 167] width 100 height 18
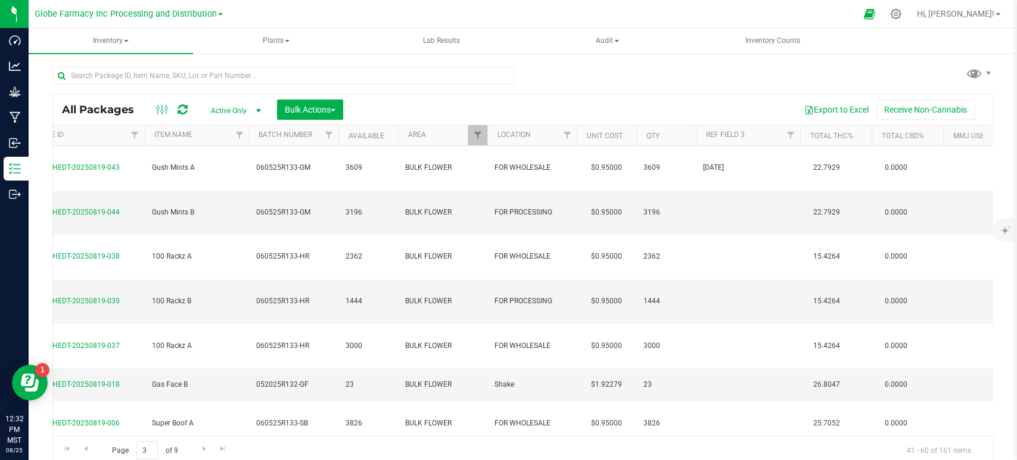
click at [720, 191] on td at bounding box center [748, 213] width 104 height 45
type input "[DATE]"
click at [726, 235] on td at bounding box center [748, 257] width 104 height 45
type input "[DATE]"
click at [724, 279] on td at bounding box center [748, 301] width 104 height 45
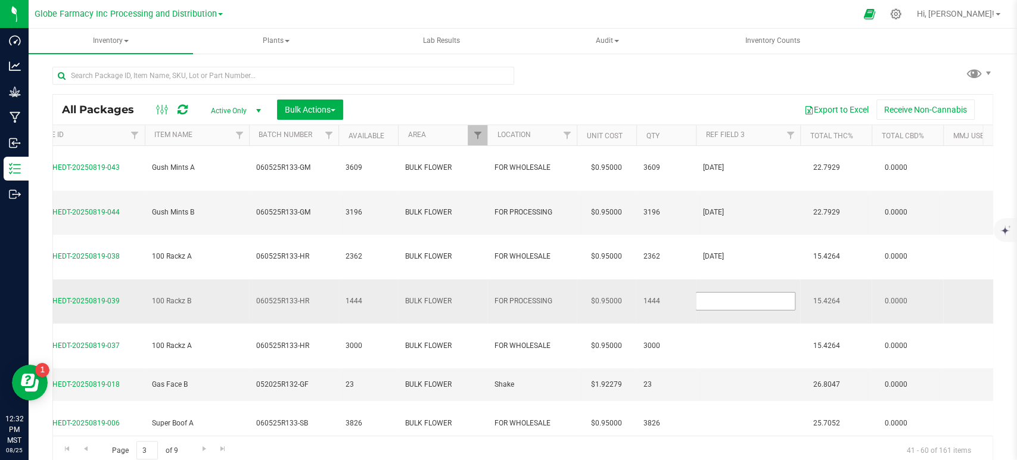
click at [724, 292] on input "text" at bounding box center [745, 301] width 100 height 18
type input "[DATE]"
click at [733, 323] on td at bounding box center [748, 345] width 104 height 45
type input "[DATE]"
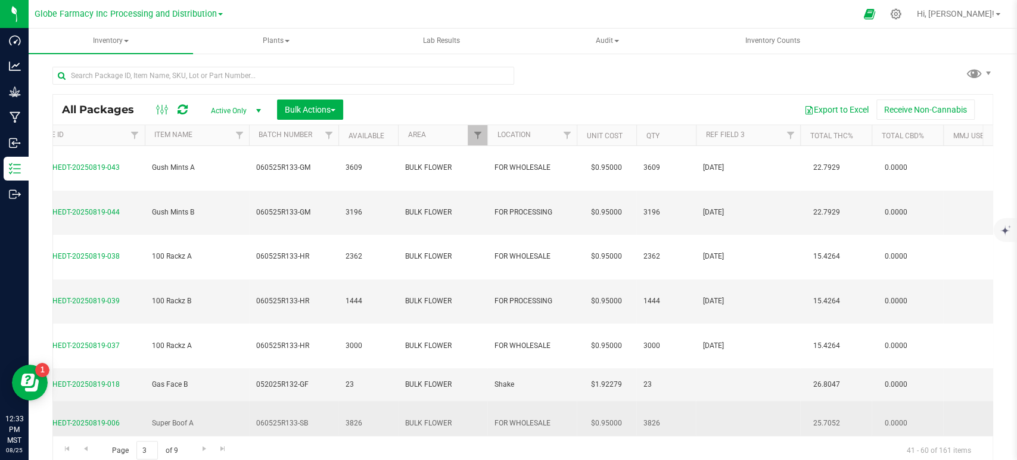
click at [724, 401] on td at bounding box center [748, 423] width 104 height 45
type input "[DATE]"
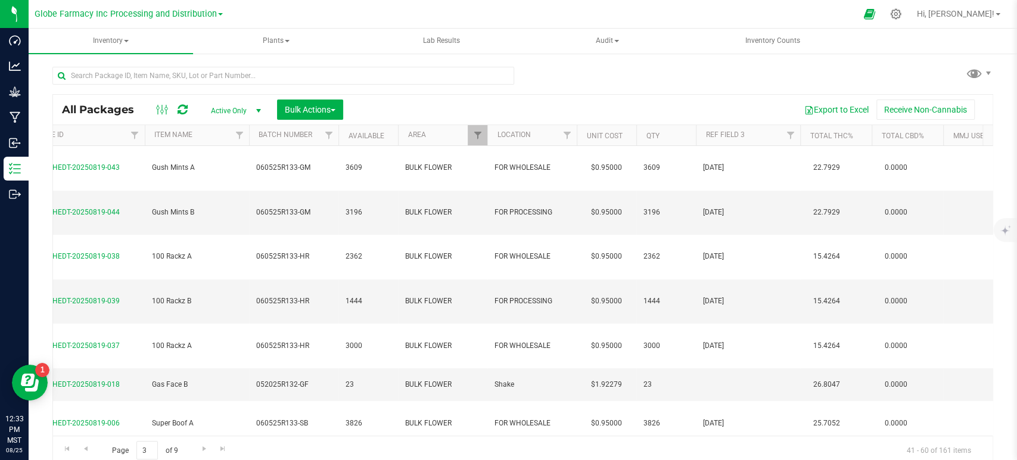
click at [708, 445] on td at bounding box center [748, 467] width 104 height 45
type input "[DATE]"
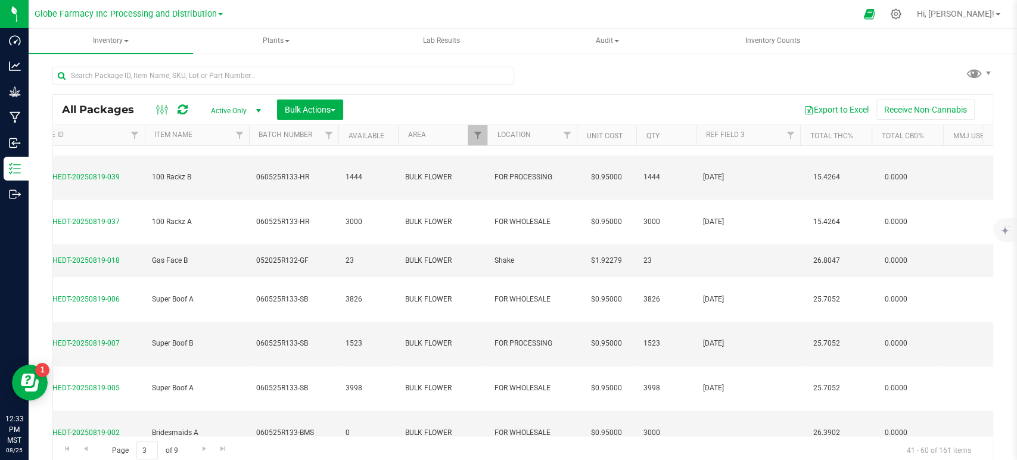
scroll to position [127, 170]
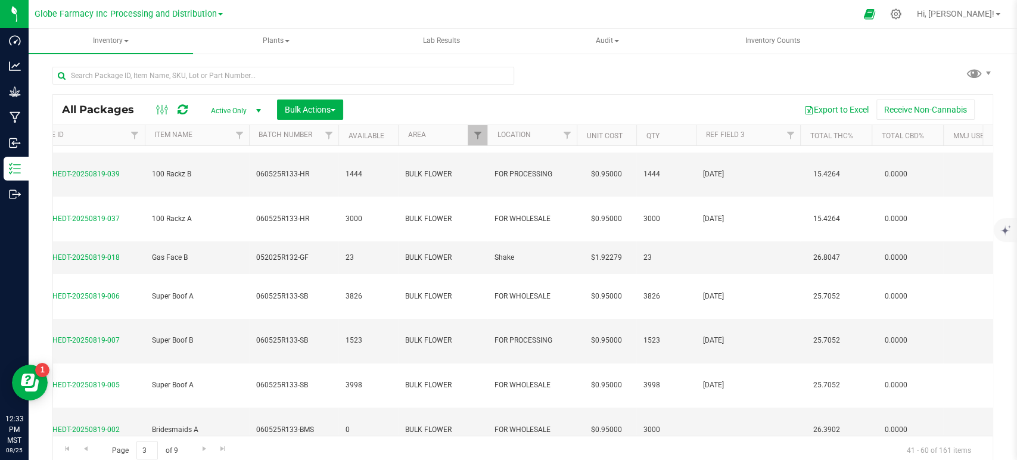
type input "[DATE]"
click at [714, 306] on div "All Packages Active Only Active Only Lab Samples Locked All Bulk Actions Add to…" at bounding box center [522, 279] width 940 height 370
click at [715, 277] on div "All Packages Active Only Active Only Lab Samples Locked All Bulk Actions Add to…" at bounding box center [522, 279] width 940 height 370
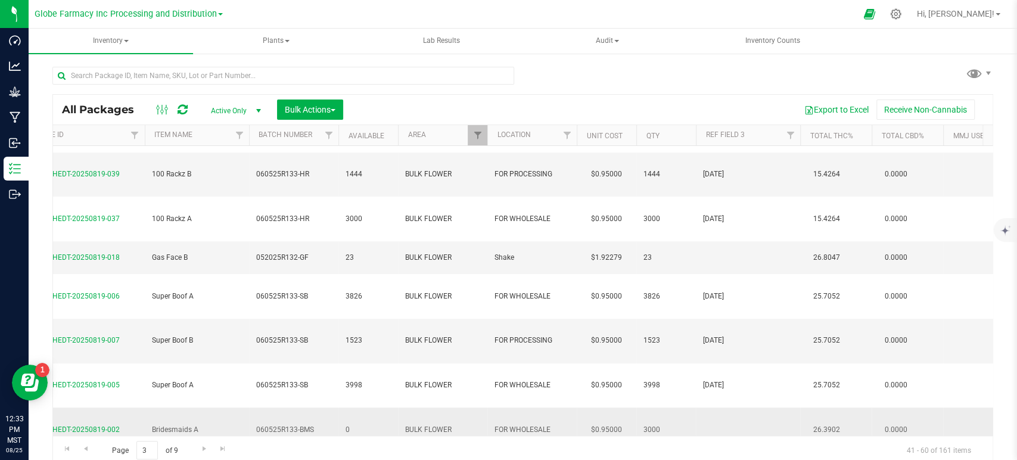
click at [718, 407] on td at bounding box center [748, 429] width 104 height 45
type input "[DATE]"
click at [719, 313] on div "All Packages Active Only Active Only Lab Samples Locked All Bulk Actions Add to…" at bounding box center [522, 279] width 940 height 370
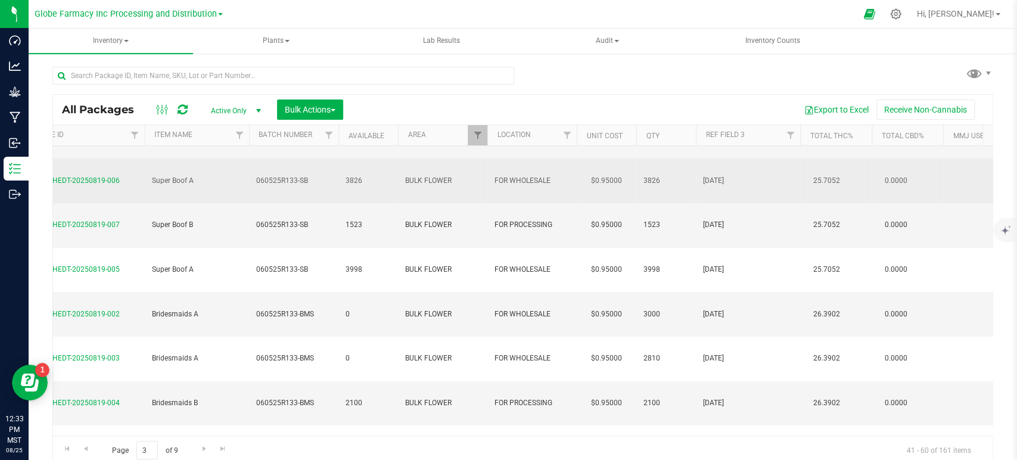
scroll to position [268, 170]
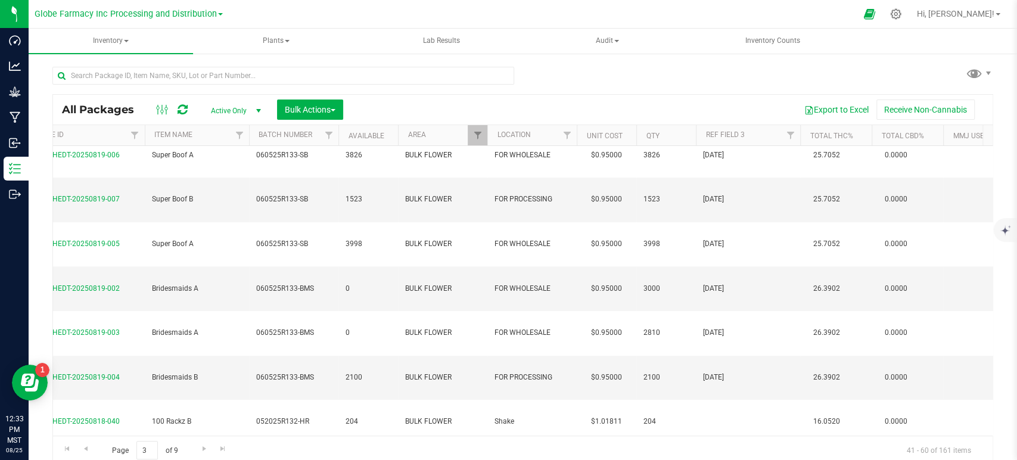
type input "[DATE]"
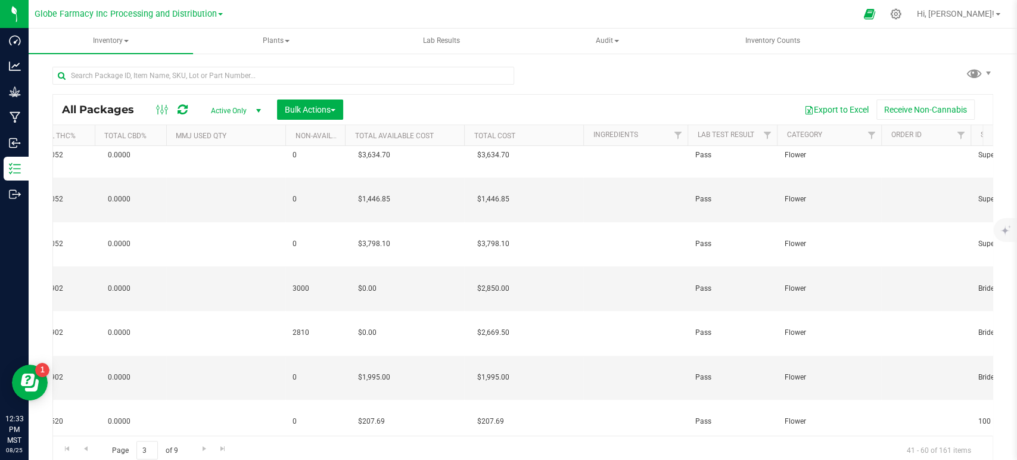
click at [718, 435] on div "Page 3 of 9 41 - 60 of 161 items" at bounding box center [522, 449] width 939 height 29
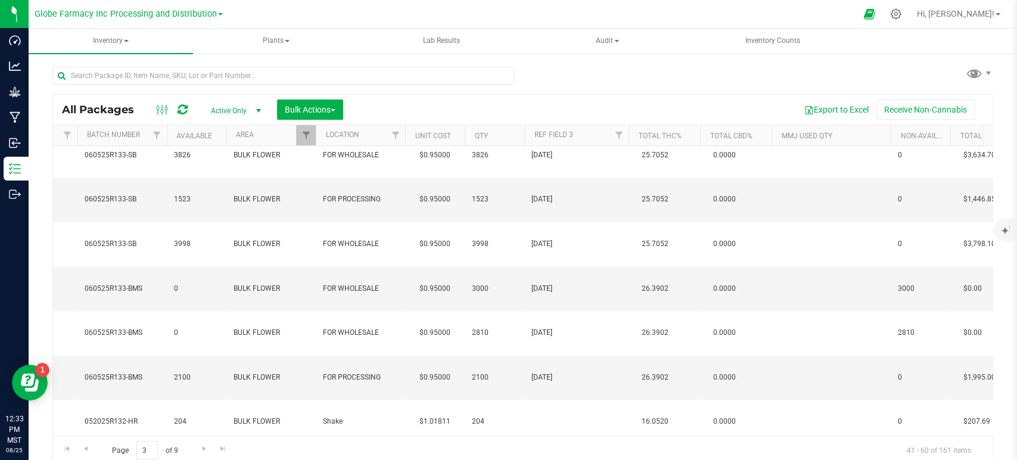
scroll to position [0, 291]
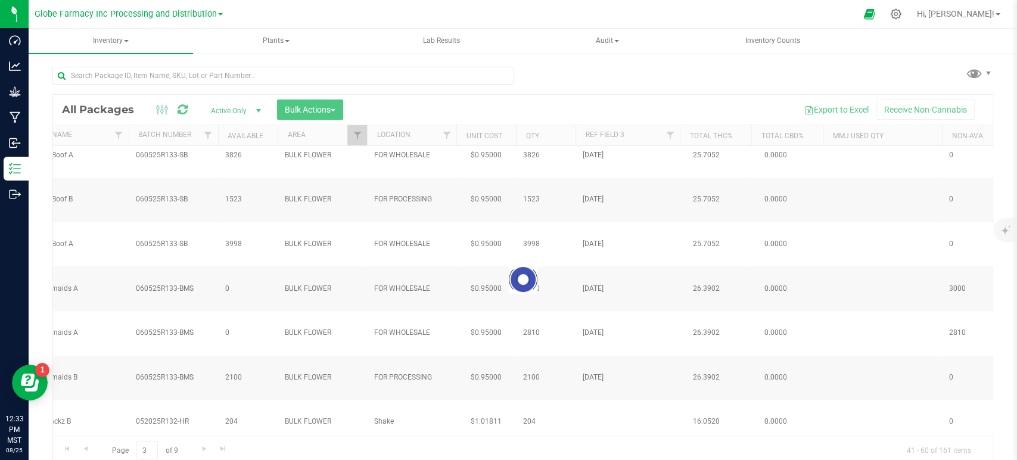
click at [589, 440] on div "Loading... All Packages Active Only Active Only Lab Samples Locked All Bulk Act…" at bounding box center [522, 279] width 940 height 370
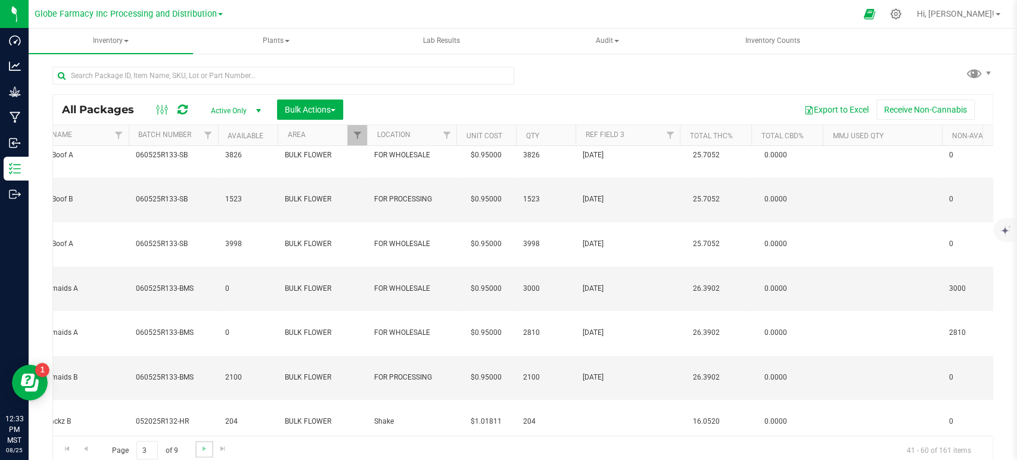
click at [198, 447] on link "Go to the next page" at bounding box center [203, 449] width 17 height 16
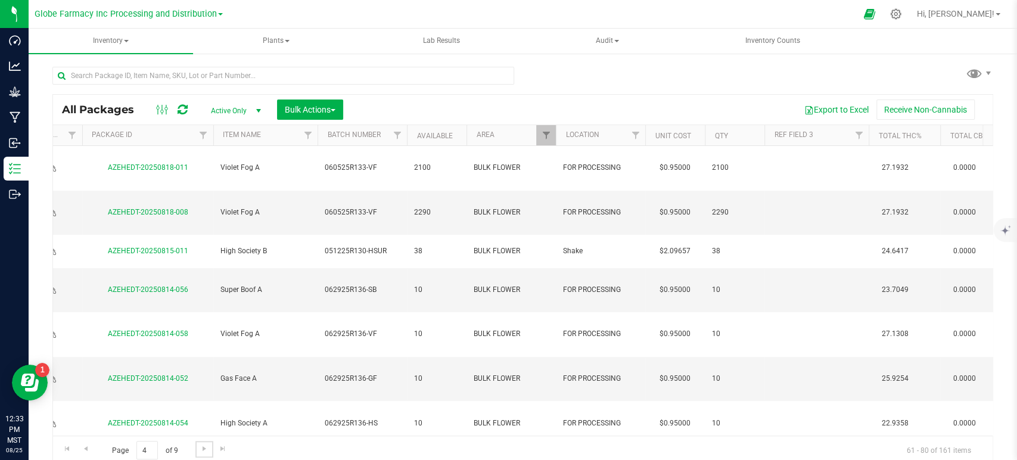
scroll to position [0, 147]
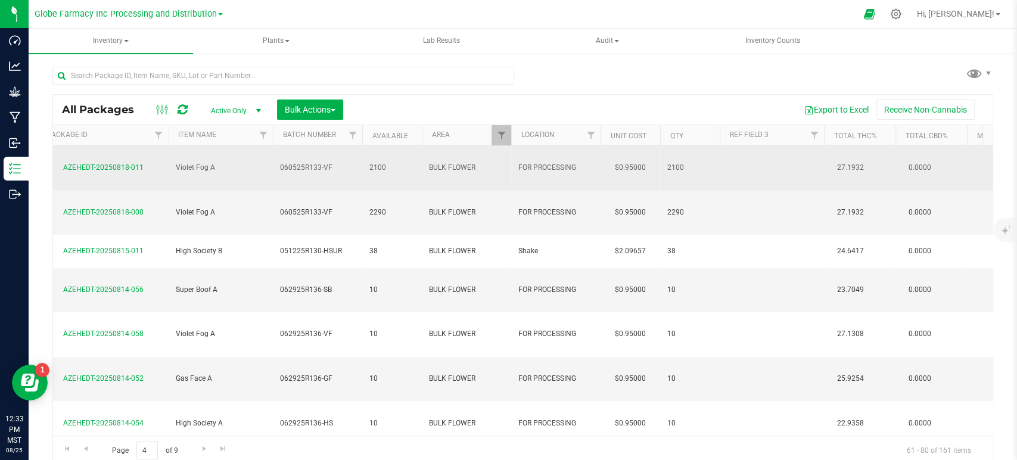
click at [759, 156] on td at bounding box center [771, 168] width 104 height 45
type input "[DATE]"
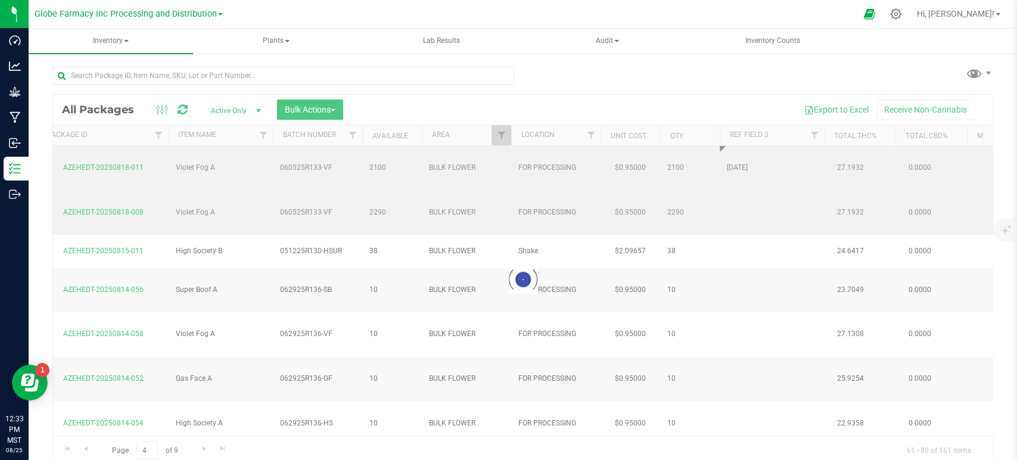
click at [751, 194] on div "Loading... All Packages Active Only Active Only Lab Samples Locked All Bulk Act…" at bounding box center [522, 279] width 940 height 370
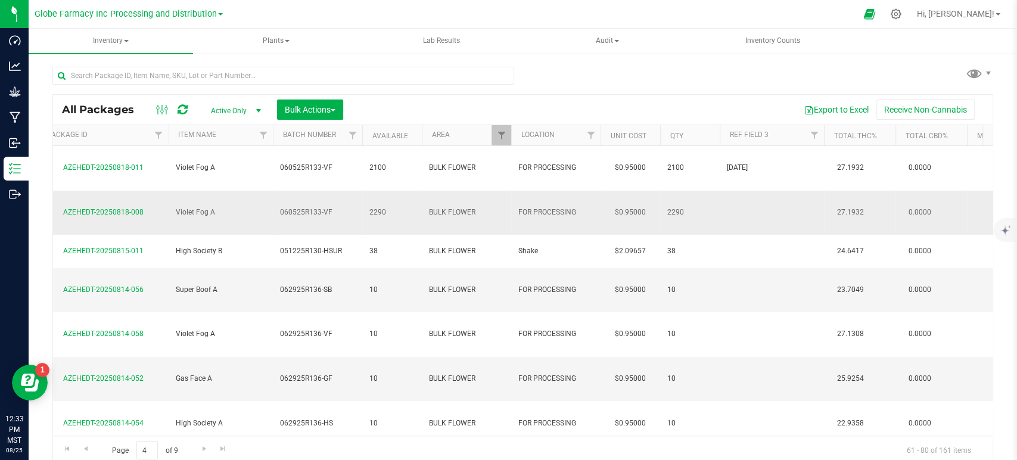
click at [740, 191] on td at bounding box center [771, 213] width 104 height 45
type input "[DATE]"
click at [700, 89] on div "All Packages Active Only Active Only Lab Samples Locked All Bulk Actions Add to…" at bounding box center [522, 259] width 940 height 409
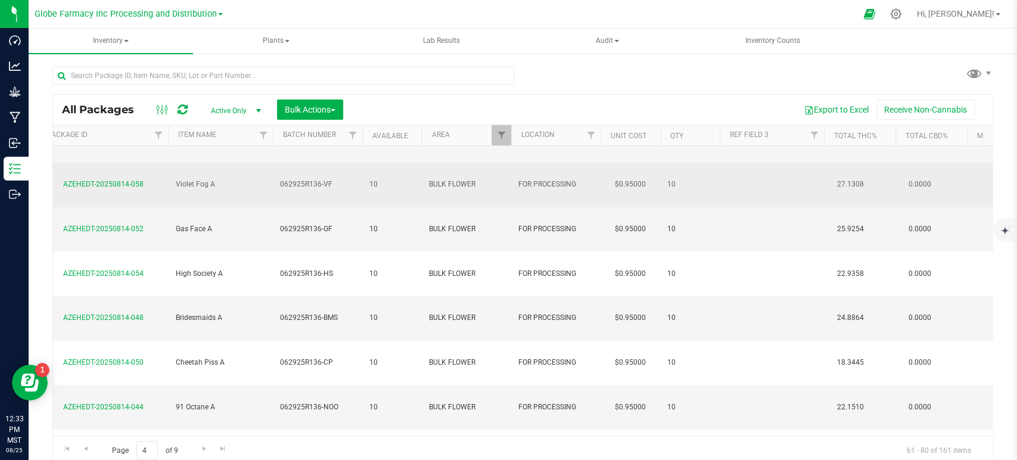
scroll to position [150, 147]
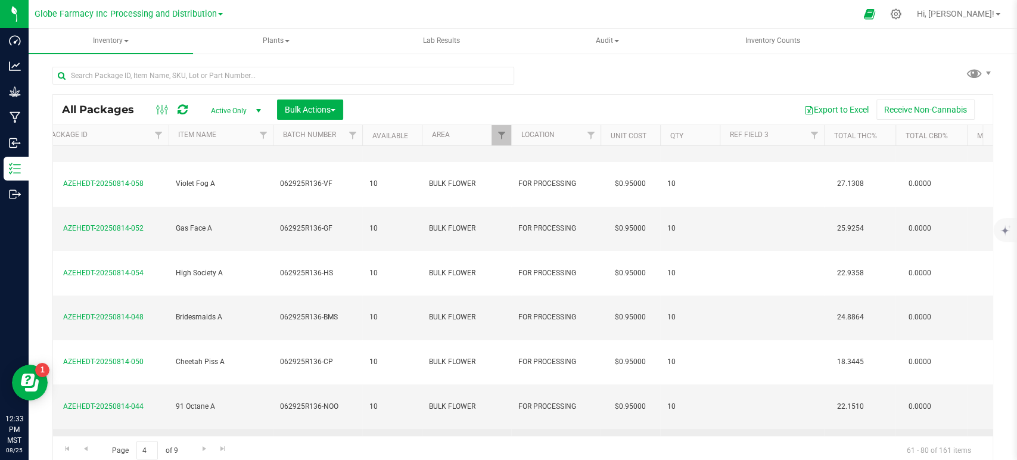
click at [746, 429] on td at bounding box center [771, 451] width 104 height 45
type input "[DATE]"
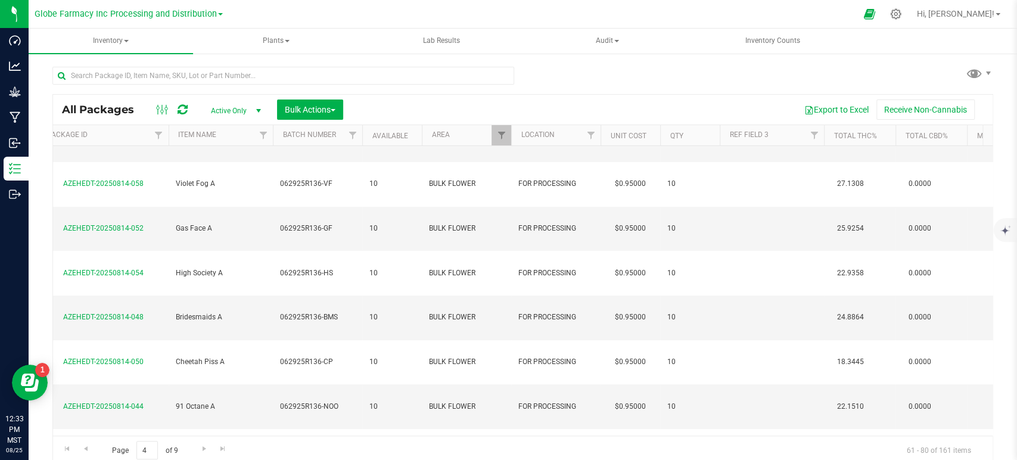
click at [762, 311] on div "All Packages Active Only Active Only Lab Samples Locked All Bulk Actions Add to…" at bounding box center [522, 279] width 940 height 370
type input "[DATE]"
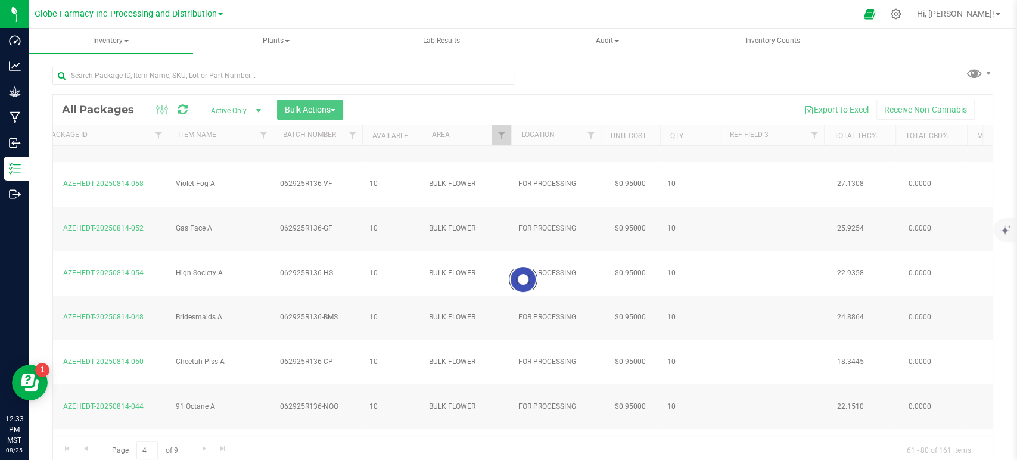
click at [766, 335] on div "Loading... All Packages Active Only Active Only Lab Samples Locked All Bulk Act…" at bounding box center [522, 279] width 940 height 370
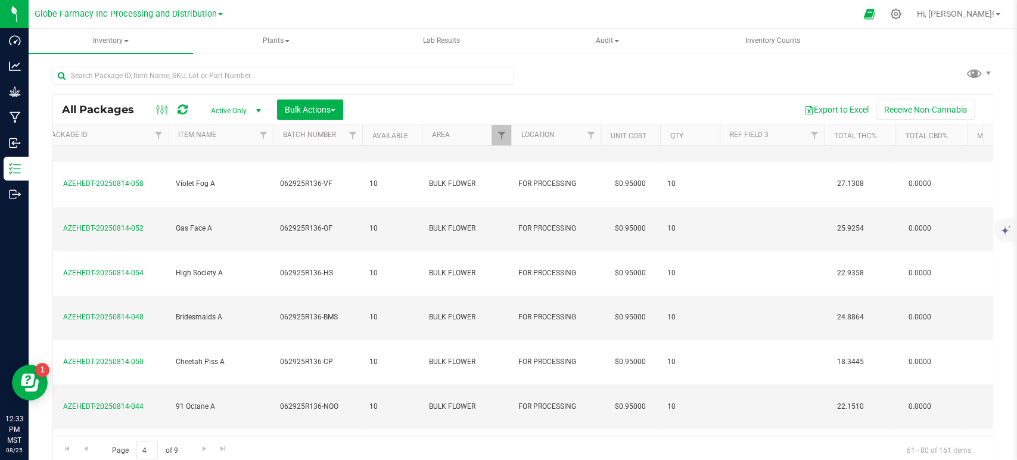
type input "[DATE]"
click at [766, 371] on div "All Packages Active Only Active Only Lab Samples Locked All Bulk Actions Add to…" at bounding box center [522, 279] width 940 height 370
drag, startPoint x: 766, startPoint y: 371, endPoint x: 748, endPoint y: 363, distance: 20.0
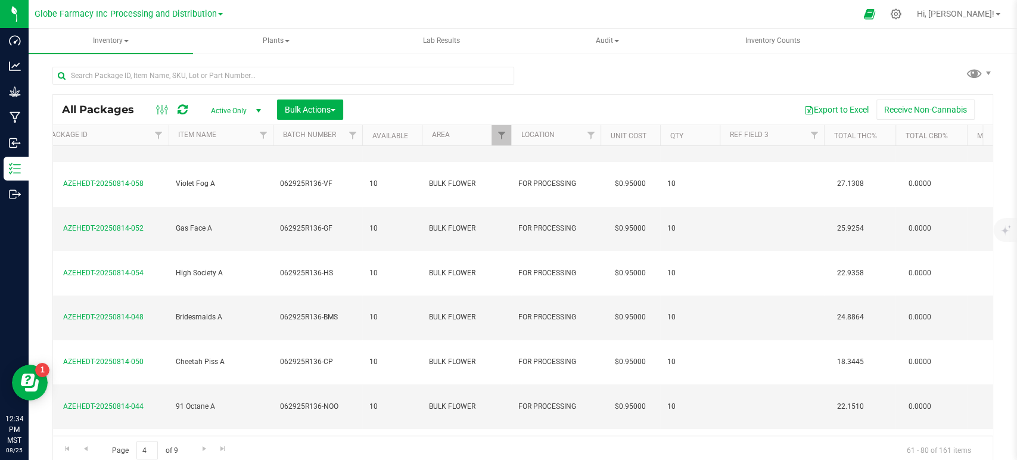
type input "[DATE]"
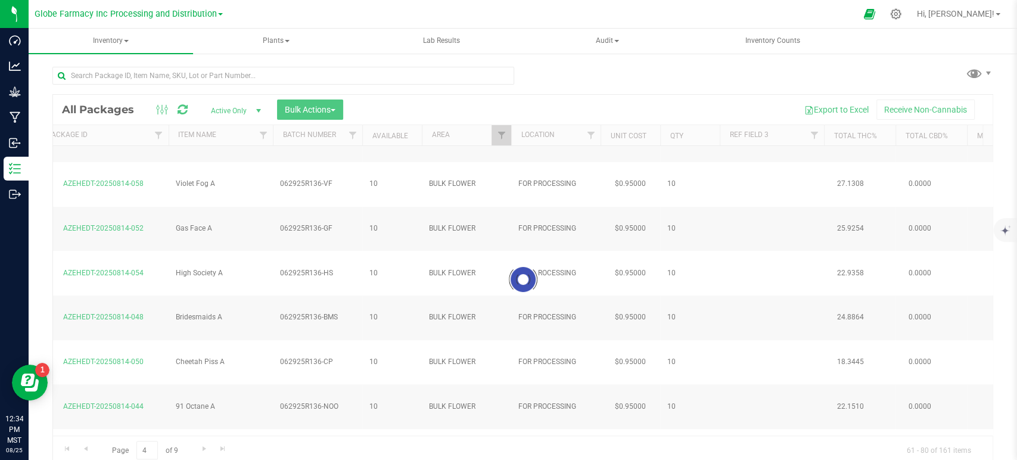
click at [747, 397] on div "Loading... All Packages Active Only Active Only Lab Samples Locked All Bulk Act…" at bounding box center [522, 279] width 940 height 370
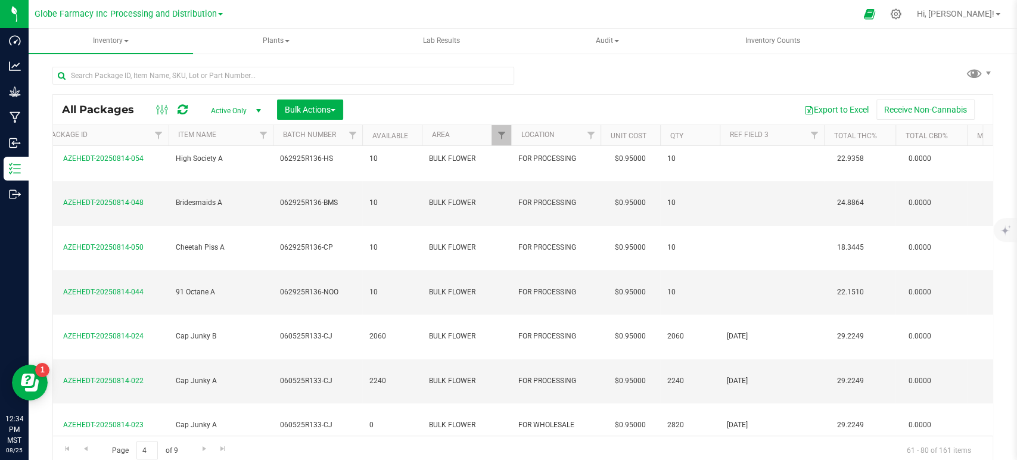
scroll to position [268, 147]
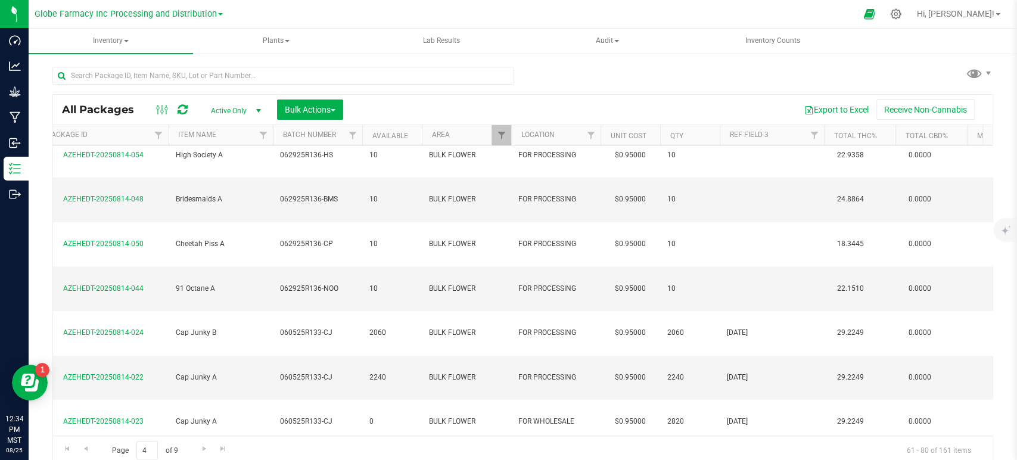
type input "[DATE]"
click at [756, 391] on div "All Packages Active Only Active Only Lab Samples Locked All Bulk Actions Add to…" at bounding box center [522, 279] width 940 height 370
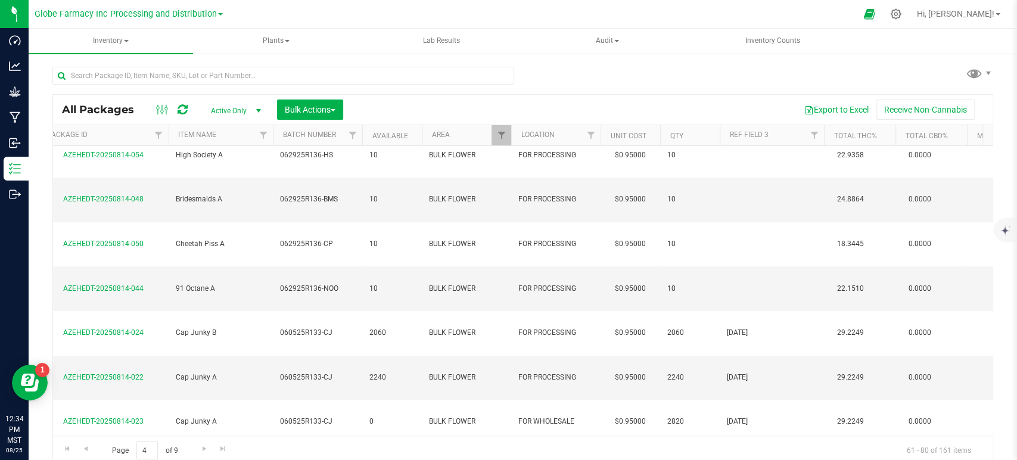
type input "[DATE]"
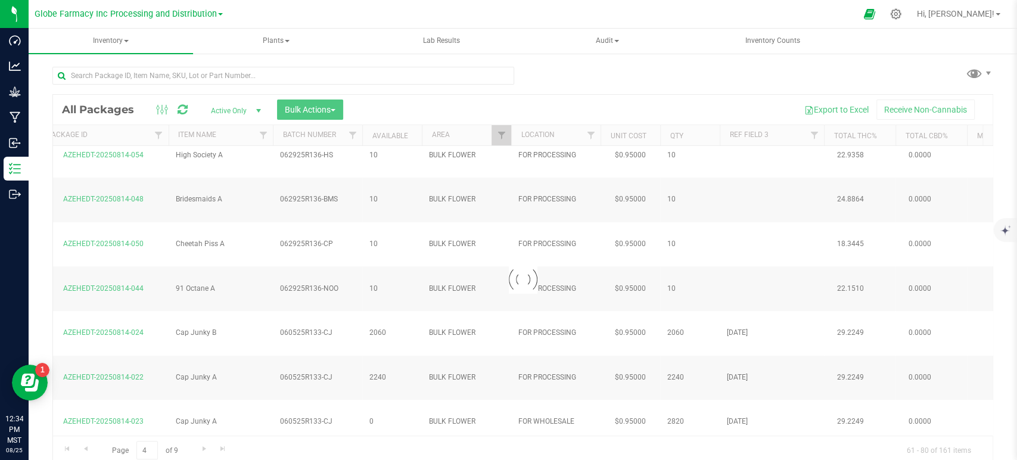
click at [743, 341] on div "Loading... All Packages Active Only Active Only Lab Samples Locked All Bulk Act…" at bounding box center [522, 279] width 940 height 370
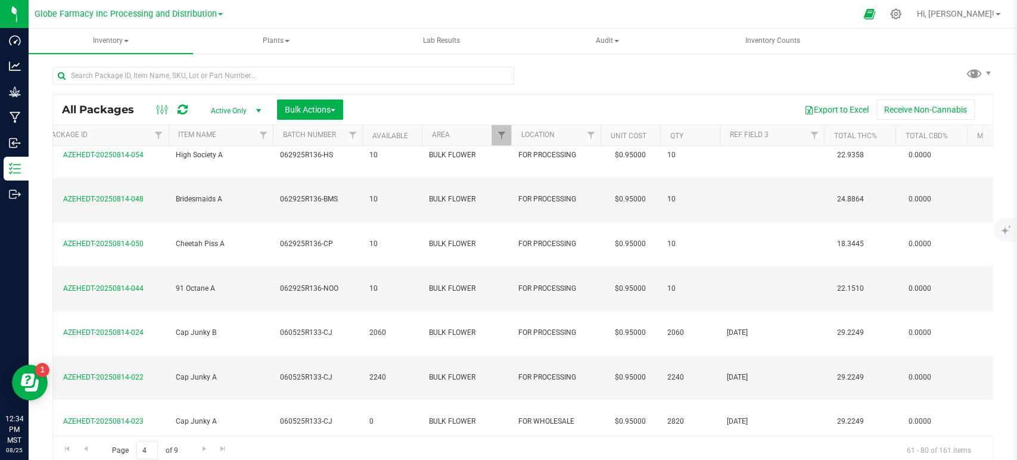
type input "[DATE]"
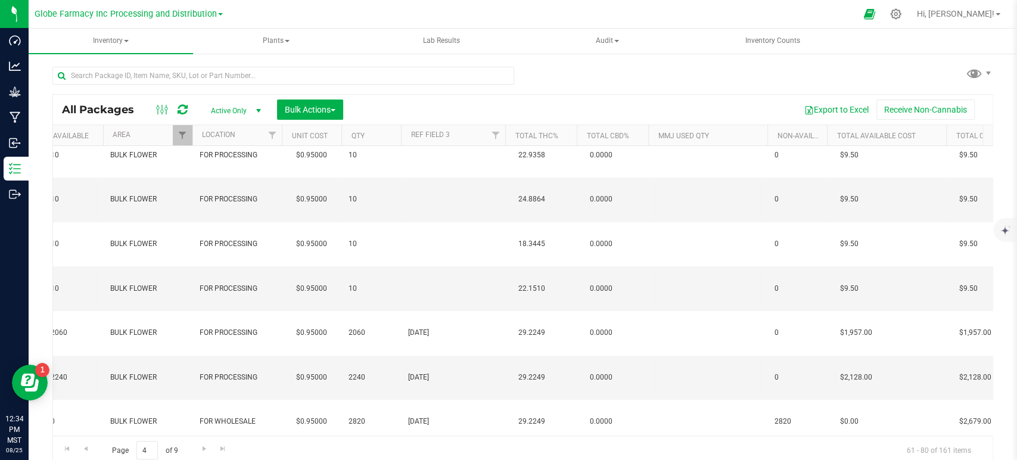
scroll to position [0, 0]
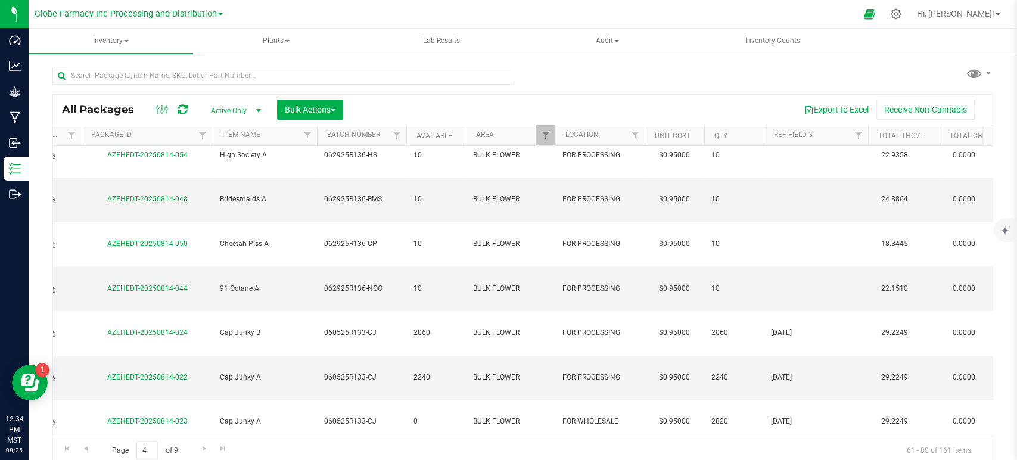
click at [381, 448] on div "All Packages Active Only Active Only Lab Samples Locked All Bulk Actions Add to…" at bounding box center [522, 279] width 940 height 370
click at [196, 448] on link "Go to the next page" at bounding box center [203, 449] width 17 height 16
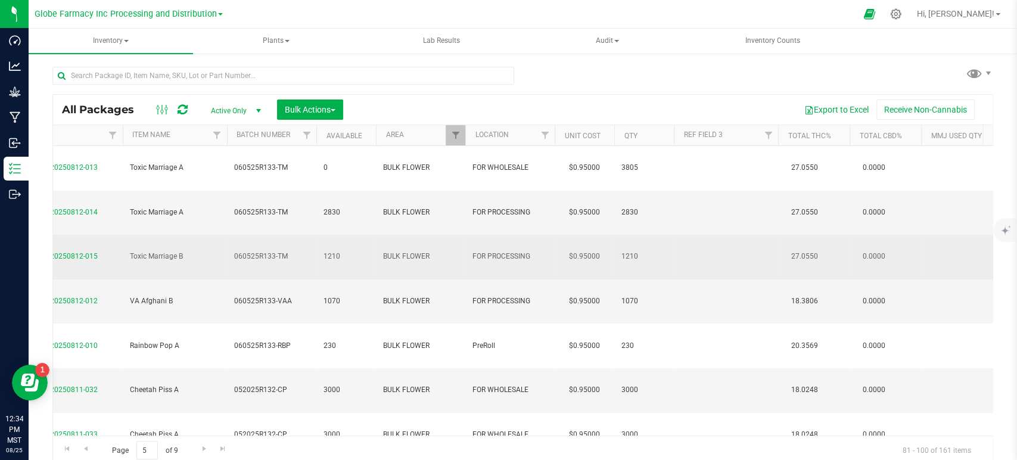
click at [676, 235] on td at bounding box center [726, 257] width 104 height 45
type input "[DATE]"
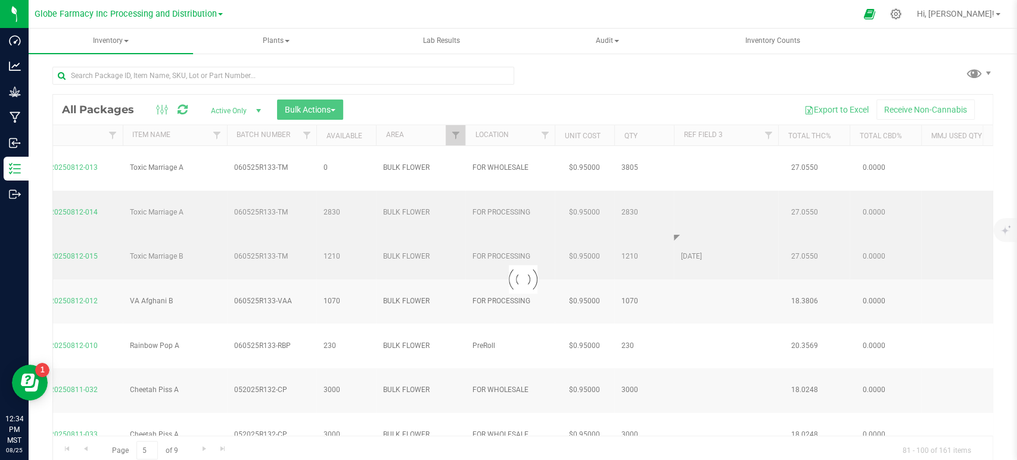
click at [707, 191] on div "Loading... All Packages Active Only Active Only Lab Samples Locked All Bulk Act…" at bounding box center [522, 279] width 940 height 370
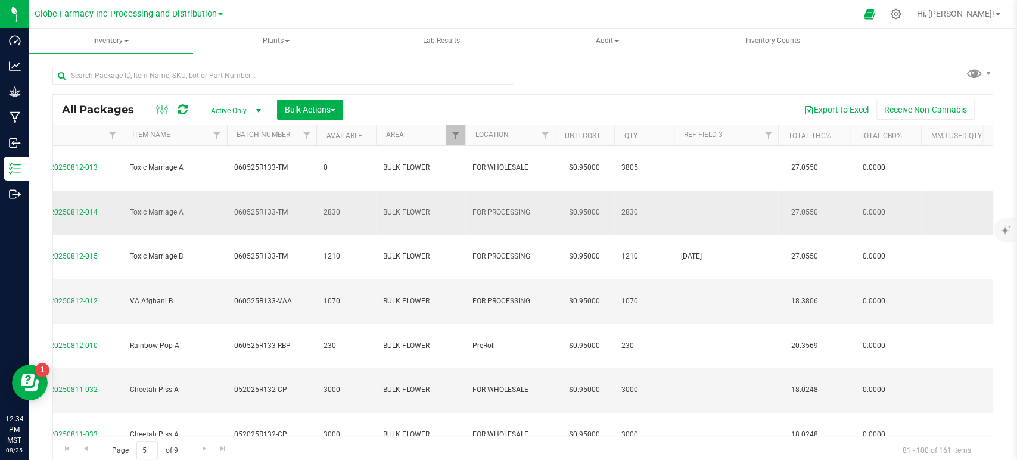
click at [699, 191] on td at bounding box center [726, 213] width 104 height 45
click at [705, 279] on td at bounding box center [726, 301] width 104 height 45
type input "[DATE]"
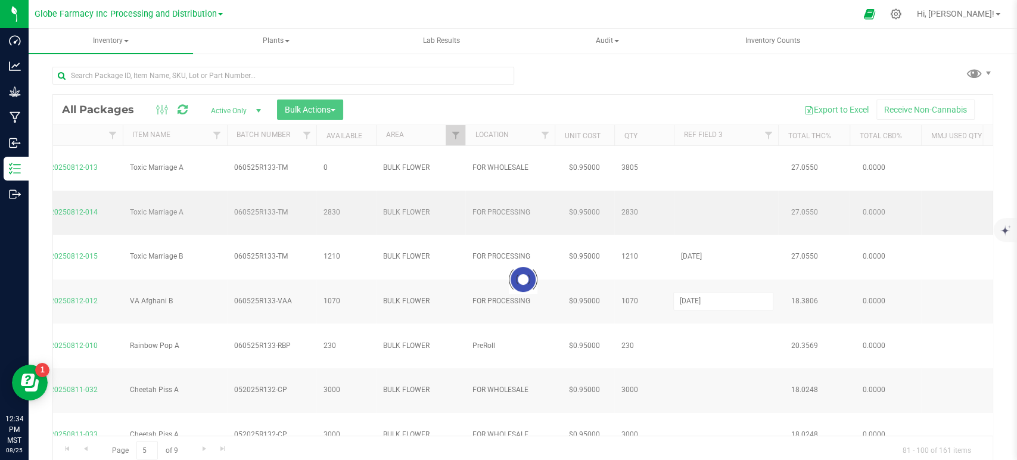
click at [714, 187] on div "Loading... All Packages Active Only Active Only Lab Samples Locked All Bulk Act…" at bounding box center [522, 279] width 940 height 370
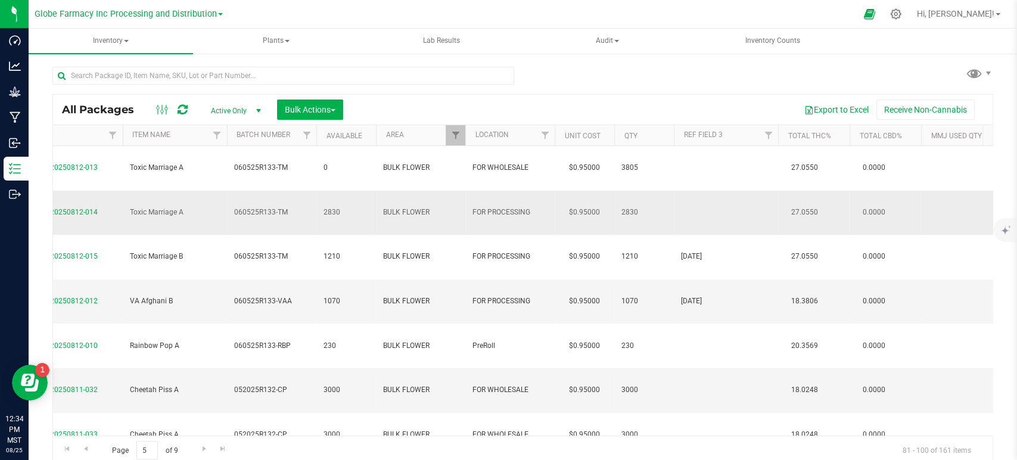
click at [717, 191] on td at bounding box center [726, 213] width 104 height 45
type input "[DATE]"
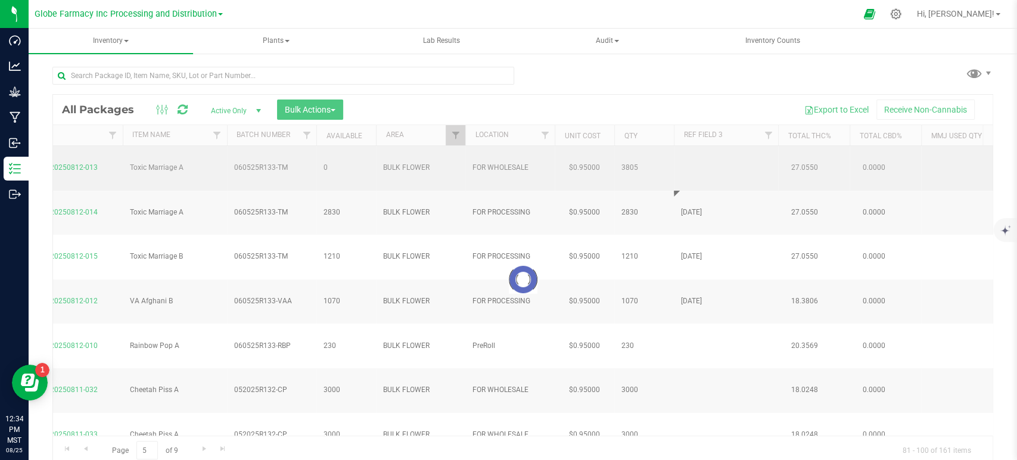
click at [705, 165] on div "Loading... All Packages Active Only Active Only Lab Samples Locked All Bulk Act…" at bounding box center [522, 279] width 940 height 370
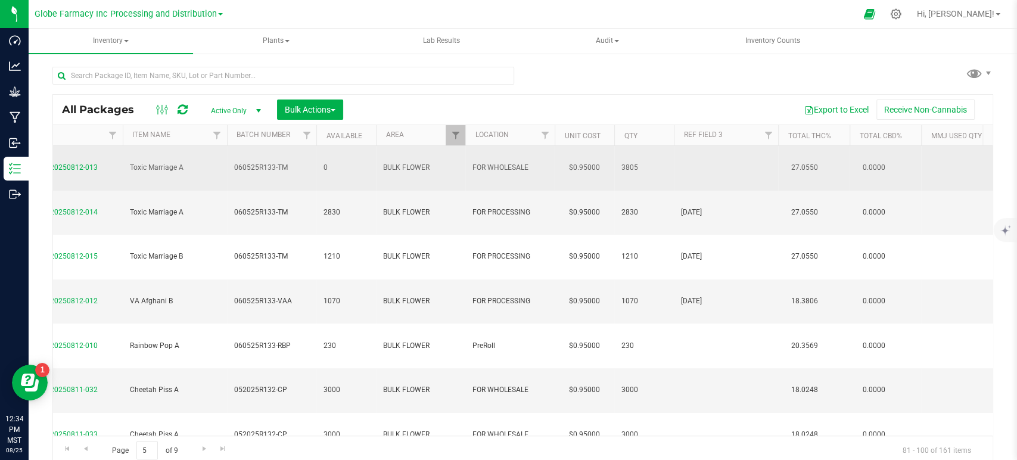
click at [689, 152] on td at bounding box center [726, 168] width 104 height 45
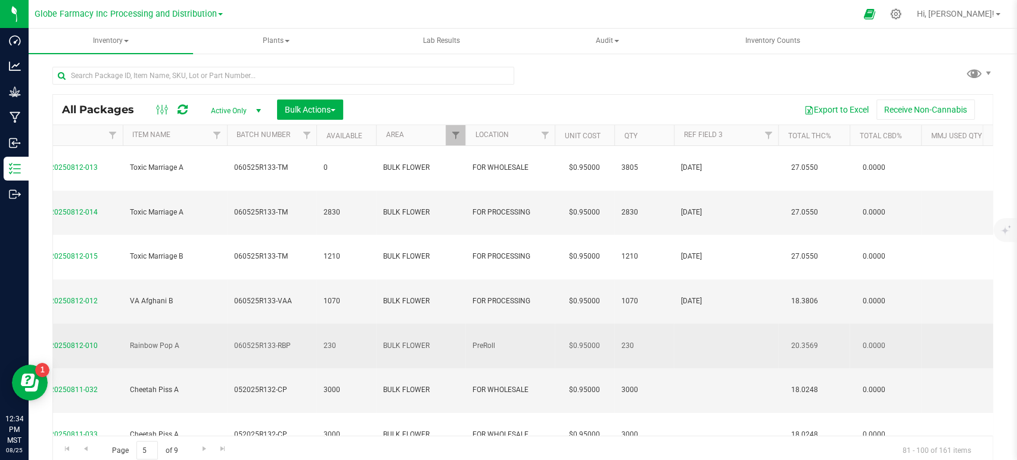
click at [703, 323] on td at bounding box center [726, 345] width 104 height 45
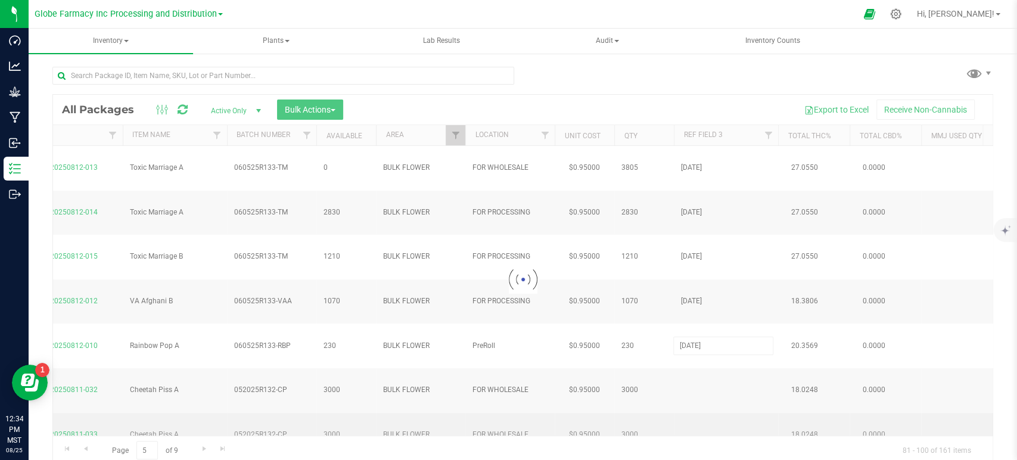
click at [710, 314] on div "Loading... All Packages Active Only Active Only Lab Samples Locked All Bulk Act…" at bounding box center [522, 279] width 940 height 370
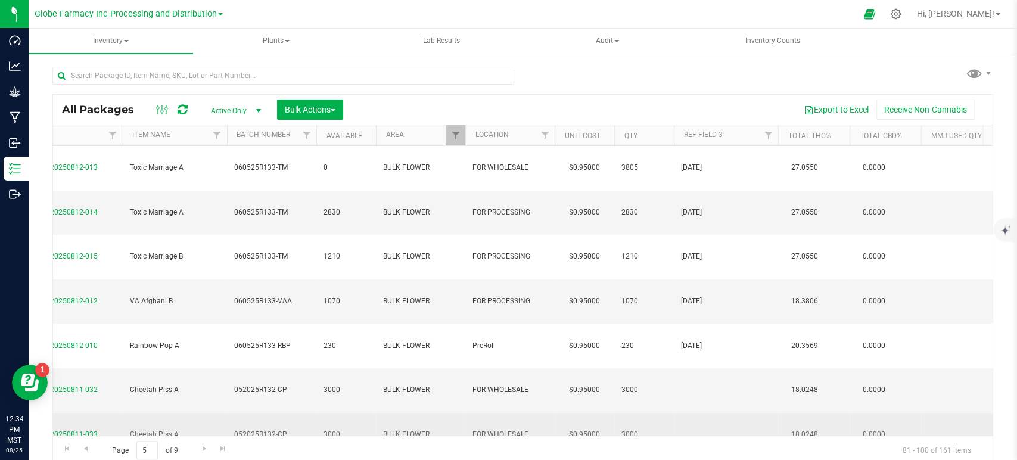
click at [706, 413] on td at bounding box center [726, 435] width 104 height 45
type input "[DATE]"
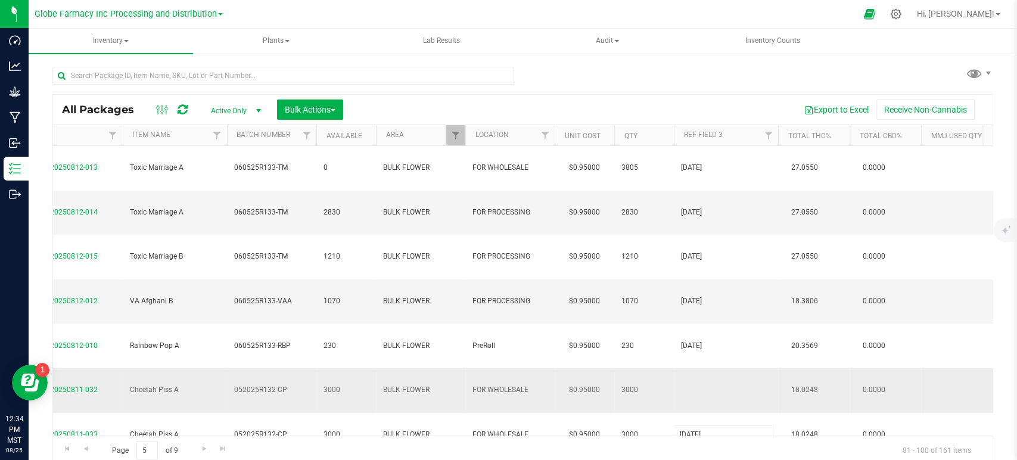
click at [702, 300] on div "All Packages Active Only Active Only Lab Samples Locked All Bulk Actions Add to…" at bounding box center [522, 279] width 940 height 370
click at [702, 368] on td at bounding box center [726, 390] width 104 height 45
click at [702, 381] on input "text" at bounding box center [723, 390] width 100 height 18
type input "05/20/2025"
click at [702, 381] on input "05/20/2025" at bounding box center [723, 390] width 100 height 18
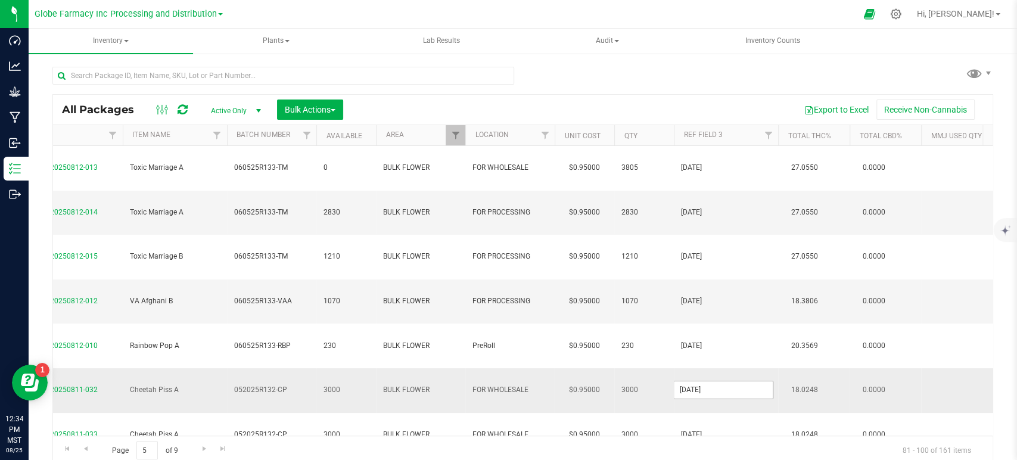
click at [700, 381] on input "05/20/2025" at bounding box center [723, 390] width 100 height 18
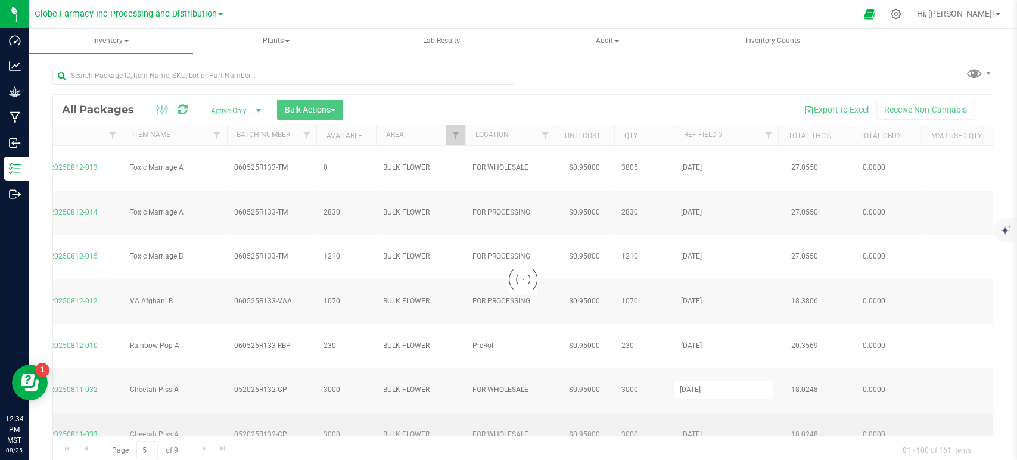
click at [696, 329] on div "Loading... All Packages Active Only Active Only Lab Samples Locked All Bulk Act…" at bounding box center [522, 279] width 940 height 370
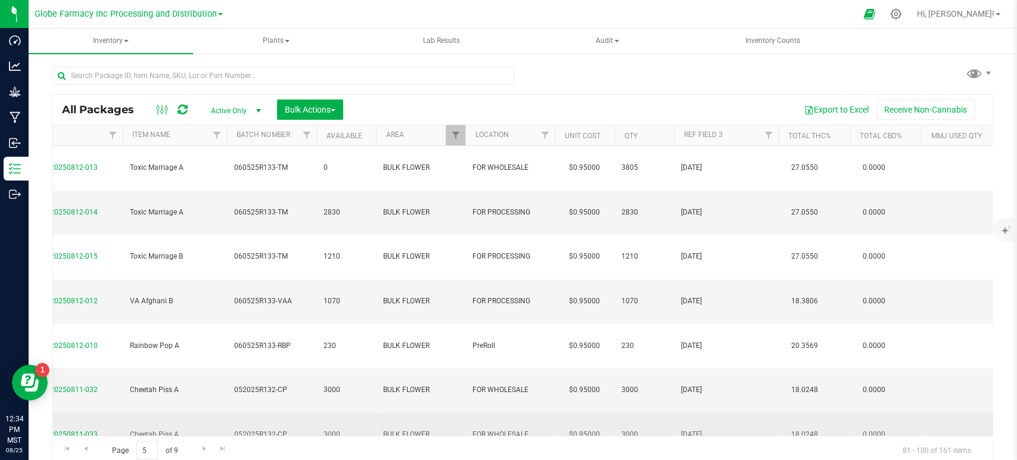
click at [687, 429] on span "[DATE]" at bounding box center [726, 434] width 90 height 11
click at [687, 425] on input "[DATE]" at bounding box center [723, 434] width 100 height 18
type input "05/20/2025"
click at [693, 350] on div "All Packages Active Only Active Only Lab Samples Locked All Bulk Actions Add to…" at bounding box center [522, 279] width 940 height 370
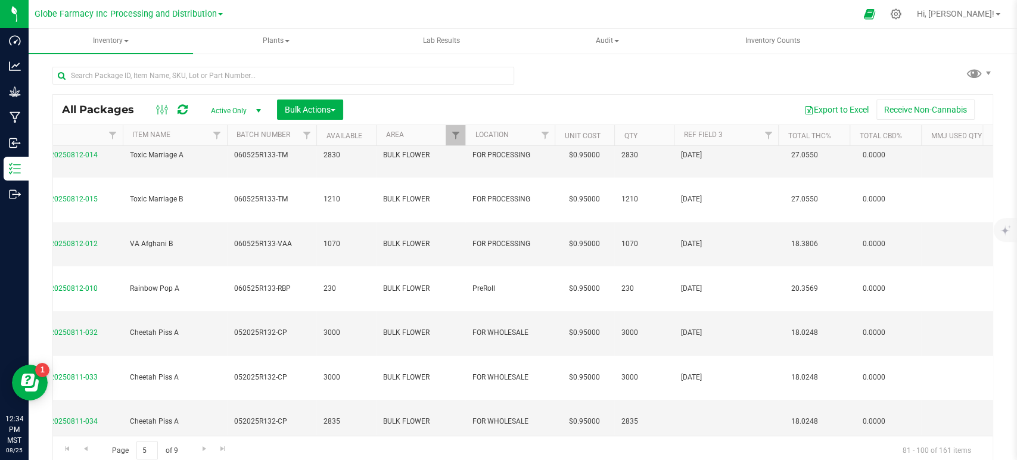
type input "05/20/2025"
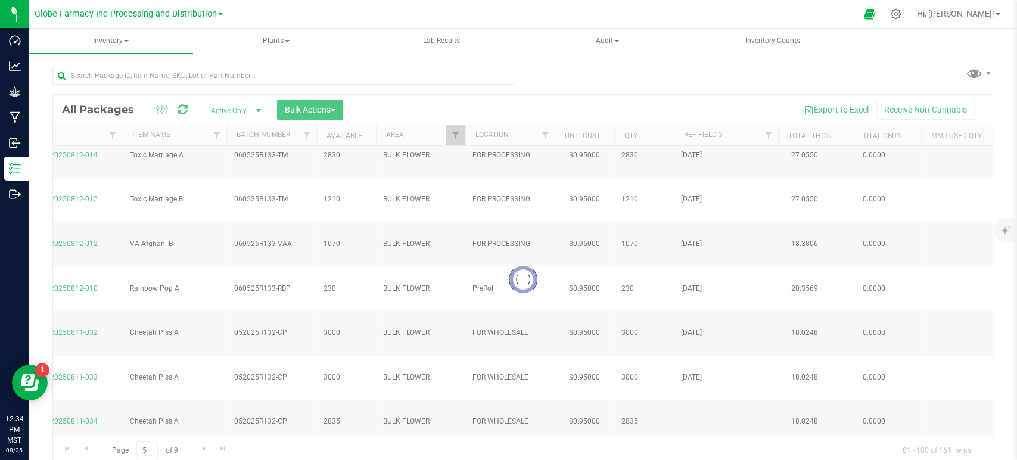
click at [684, 323] on div "Loading... All Packages Active Only Active Only Lab Samples Locked All Bulk Act…" at bounding box center [522, 279] width 940 height 370
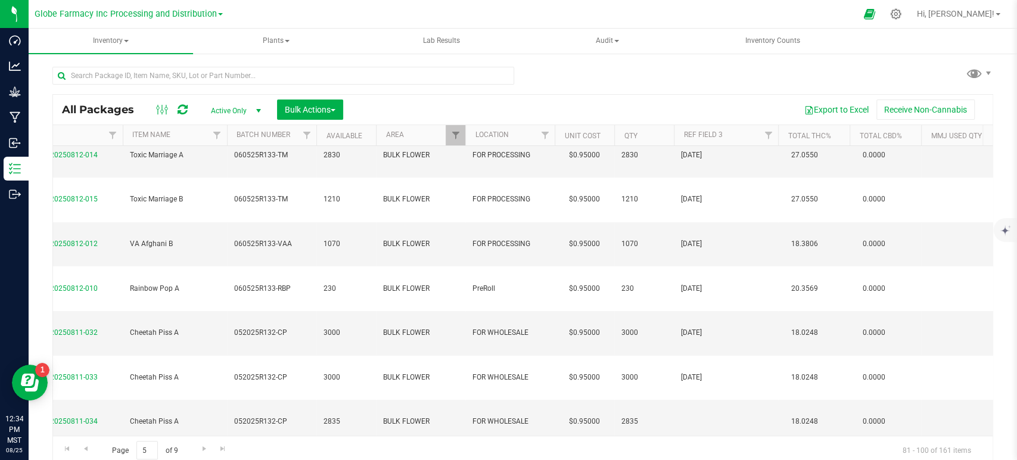
click at [684, 444] on td at bounding box center [726, 466] width 104 height 45
type input "05/20/2025"
click at [675, 291] on div "All Packages Active Only Active Only Lab Samples Locked All Bulk Actions Add to…" at bounding box center [522, 279] width 940 height 370
click at [696, 400] on td at bounding box center [726, 422] width 104 height 45
type input "05/20/2025"
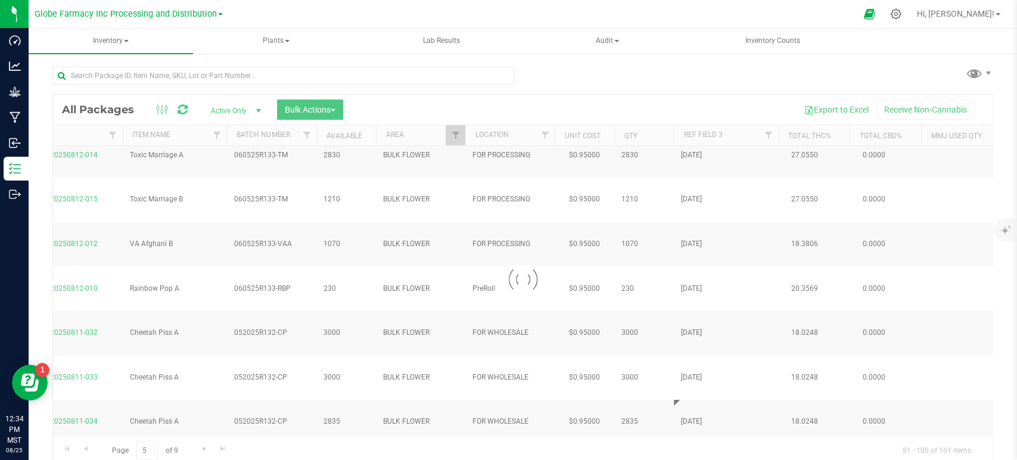
click at [706, 341] on div "Loading... All Packages Active Only Active Only Lab Samples Locked All Bulk Act…" at bounding box center [522, 279] width 940 height 370
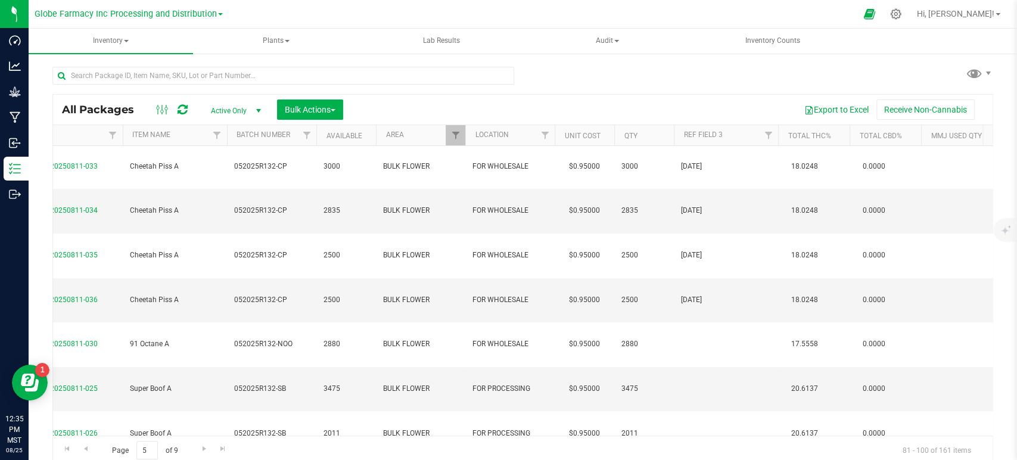
type input "05/20/2025"
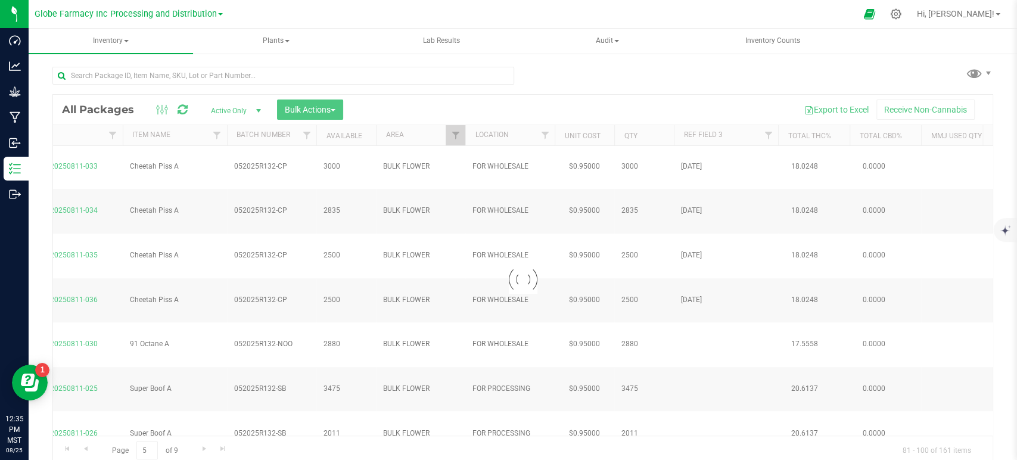
click at [696, 369] on div "Loading... All Packages Active Only Active Only Lab Samples Locked All Bulk Act…" at bounding box center [522, 279] width 940 height 370
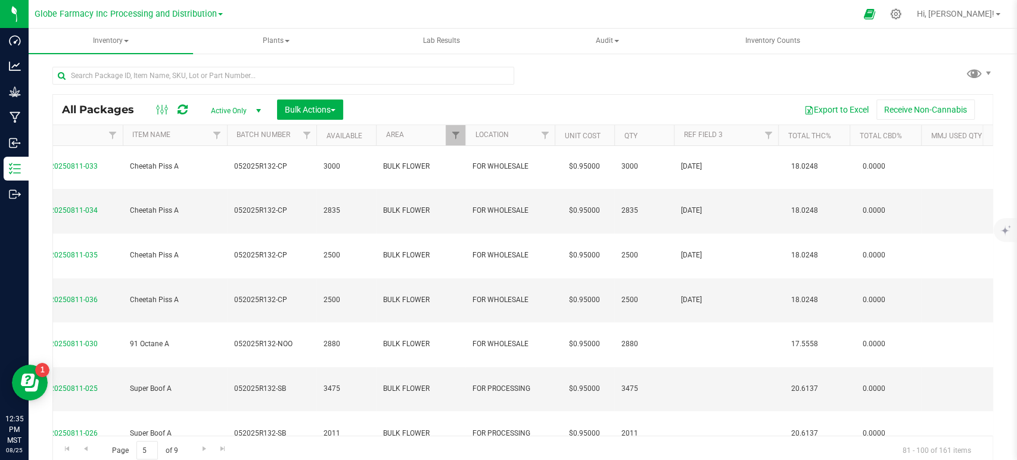
click at [691, 354] on div "All Packages Active Only Active Only Lab Samples Locked All Bulk Actions Add to…" at bounding box center [522, 279] width 940 height 370
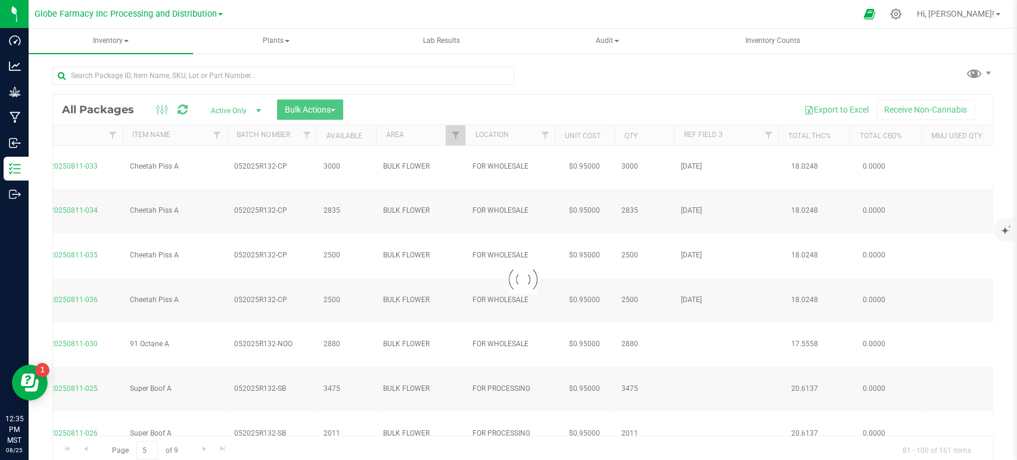
click at [690, 326] on div "Loading... All Packages Active Only Active Only Lab Samples Locked All Bulk Act…" at bounding box center [522, 279] width 940 height 370
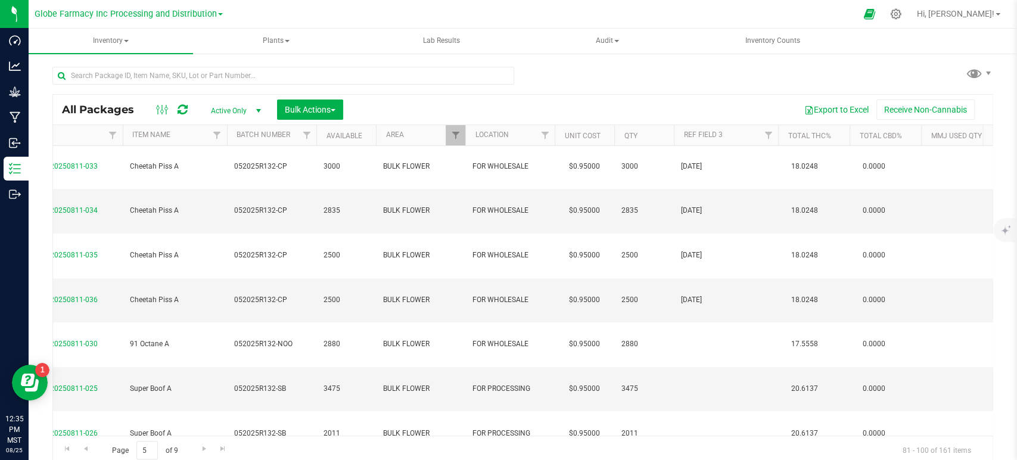
click at [694, 307] on div "All Packages Active Only Active Only Lab Samples Locked All Bulk Actions Add to…" at bounding box center [522, 279] width 940 height 370
type input "05/20/2025"
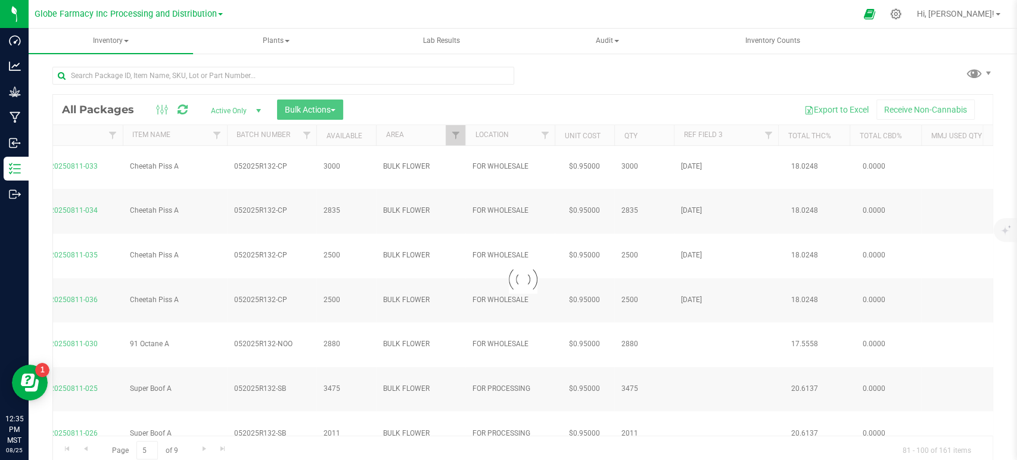
click at [696, 250] on div "Loading... All Packages Active Only Active Only Lab Samples Locked All Bulk Act…" at bounding box center [522, 279] width 940 height 370
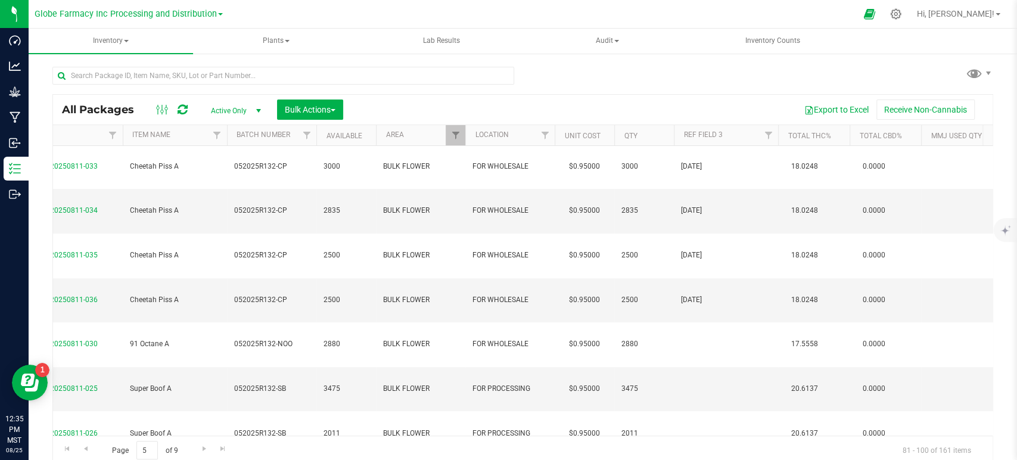
type input "05/20/2025"
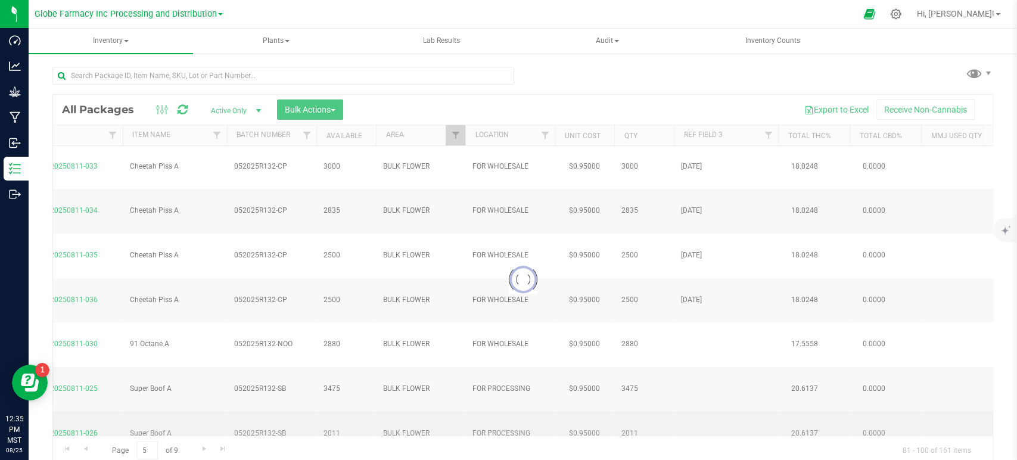
click at [694, 220] on div "Loading... All Packages Active Only Active Only Lab Samples Locked All Bulk Act…" at bounding box center [522, 279] width 940 height 370
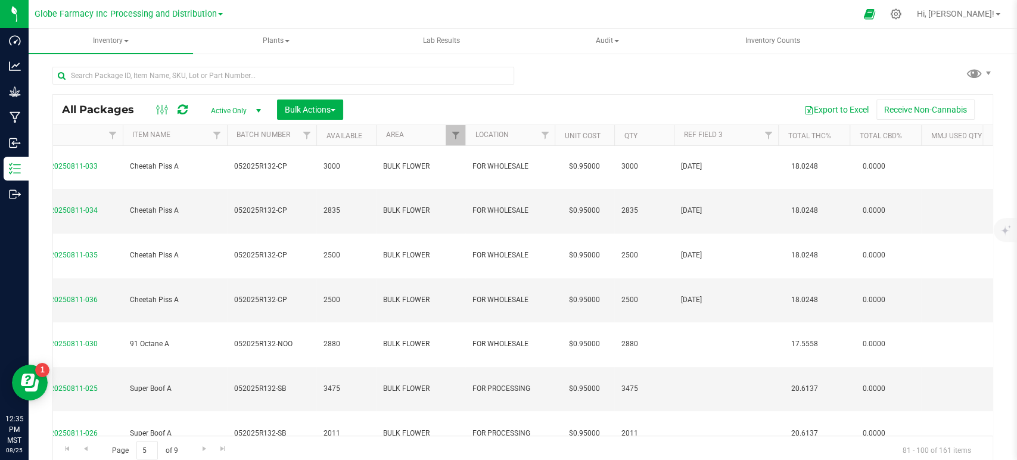
click at [694, 411] on td at bounding box center [726, 433] width 104 height 45
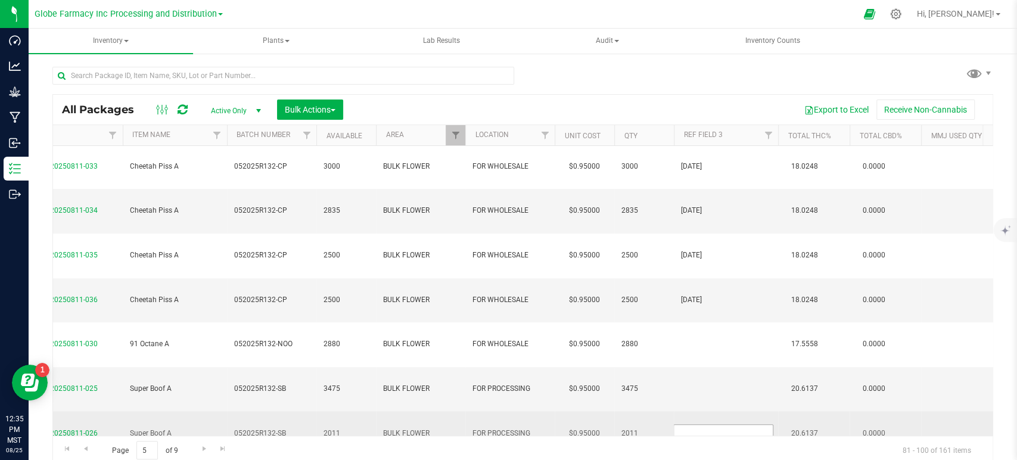
type input "05/20/2025"
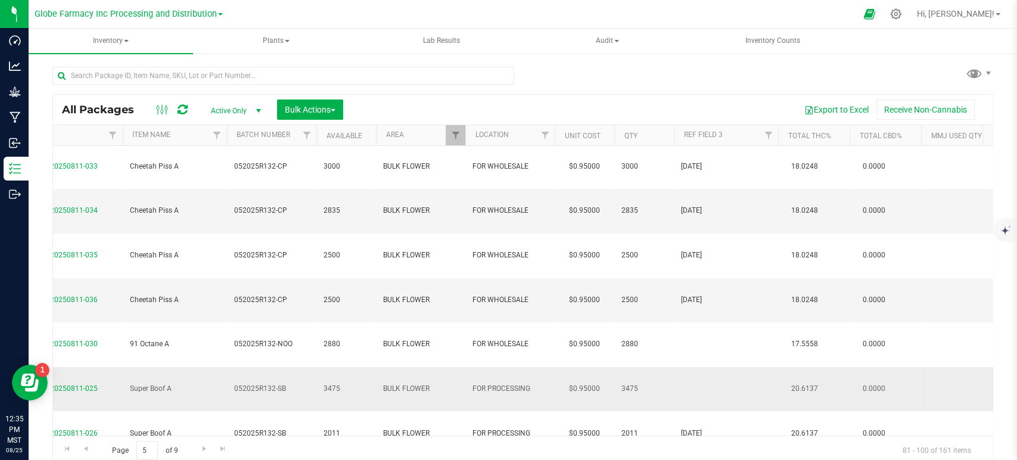
click at [691, 367] on td at bounding box center [726, 389] width 104 height 45
type input "05/20/2025"
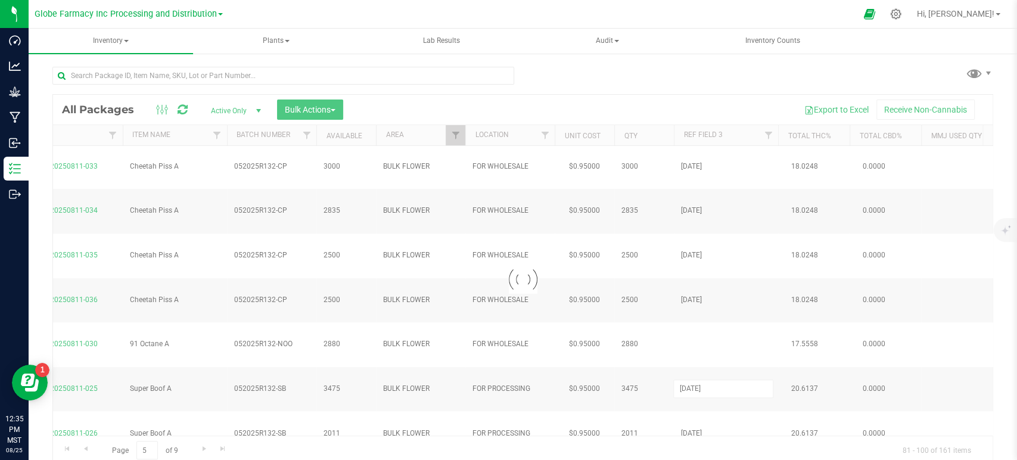
click at [715, 272] on div "Loading... All Packages Active Only Active Only Lab Samples Locked All Bulk Act…" at bounding box center [522, 279] width 940 height 370
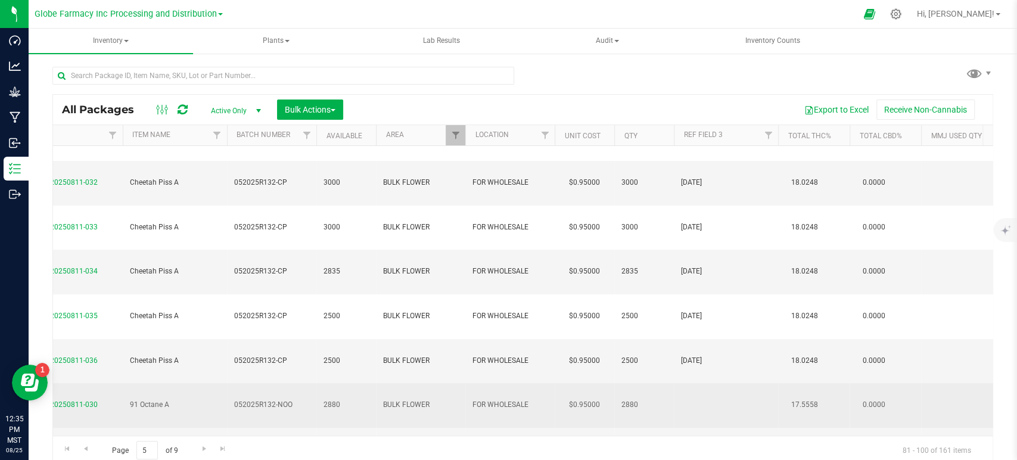
click at [709, 383] on td at bounding box center [726, 405] width 104 height 45
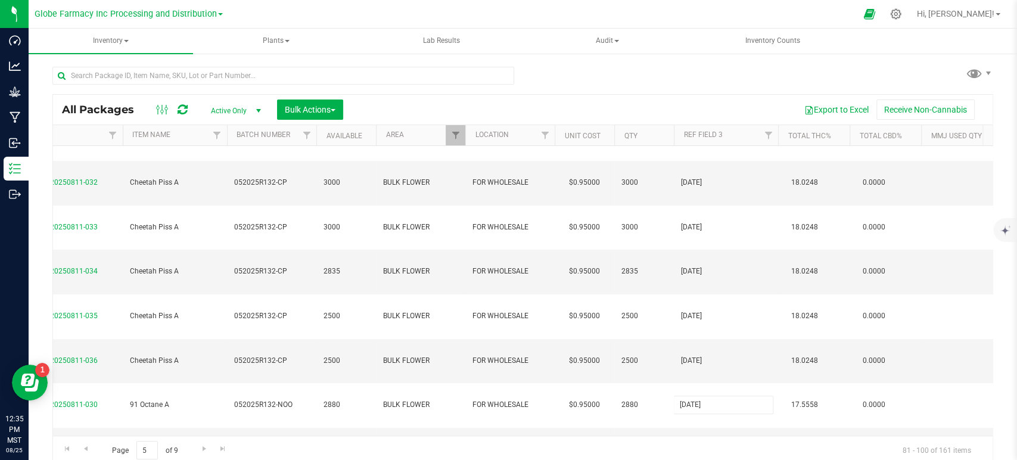
click at [702, 285] on div "All Packages Active Only Active Only Lab Samples Locked All Bulk Actions Add to…" at bounding box center [522, 279] width 940 height 370
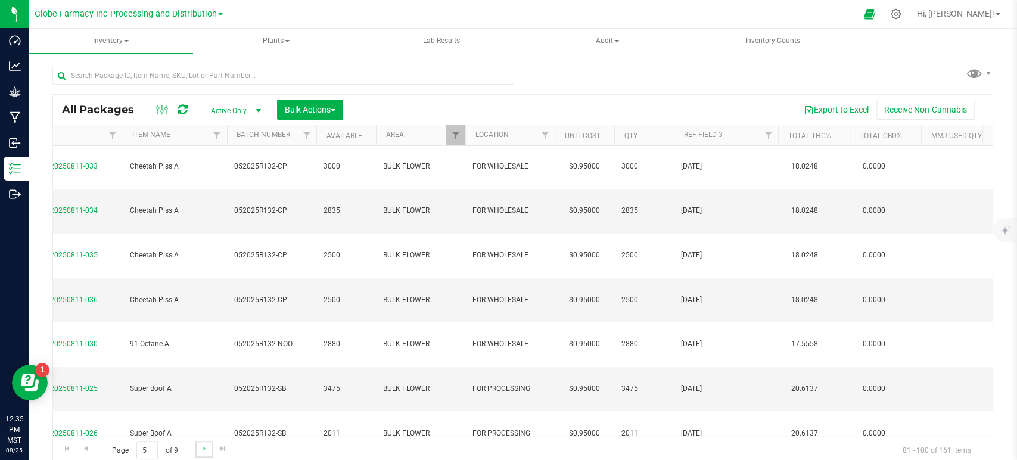
click at [197, 445] on link "Go to the next page" at bounding box center [203, 449] width 17 height 16
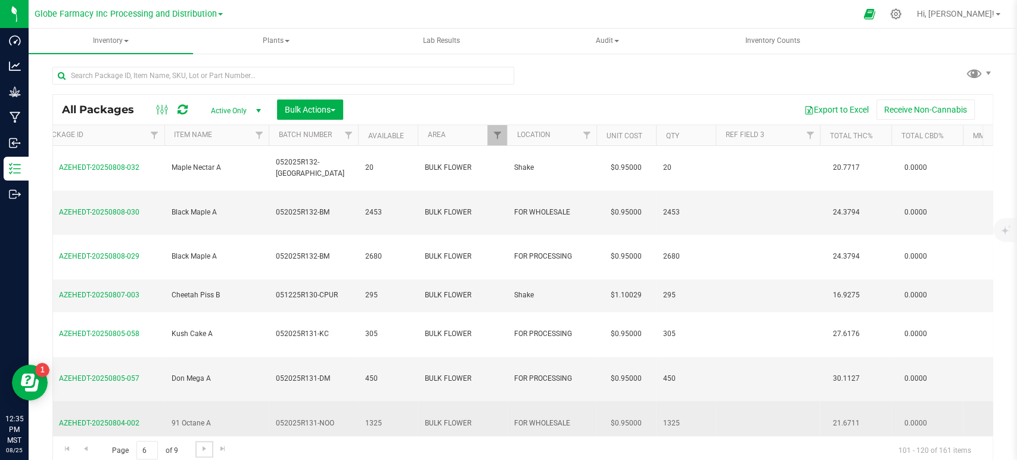
scroll to position [0, 156]
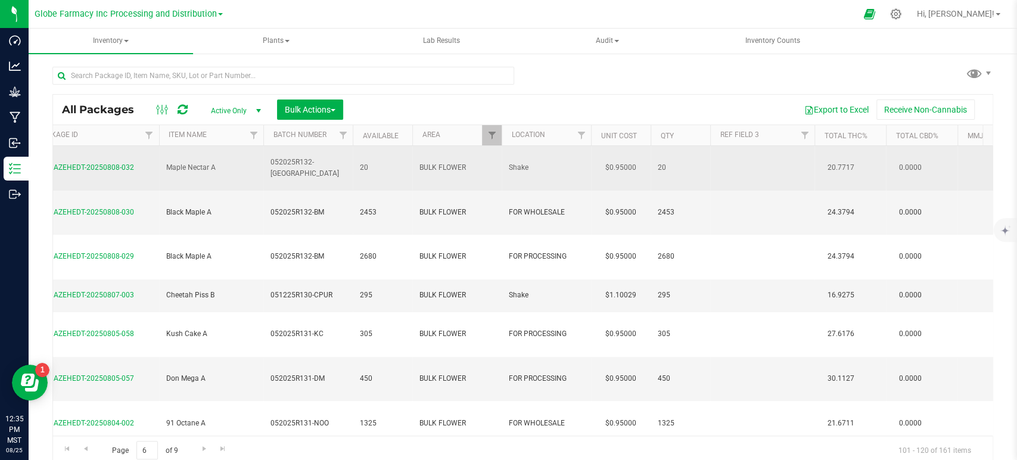
click at [745, 160] on td at bounding box center [762, 168] width 104 height 45
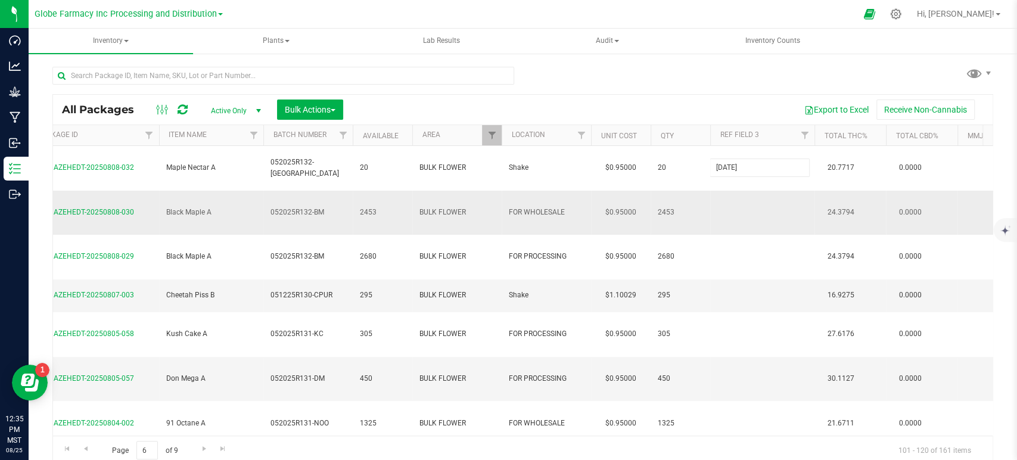
type input "05/20/2025"
click at [757, 197] on div "All Packages Active Only Active Only Lab Samples Locked All Bulk Actions Add to…" at bounding box center [522, 279] width 940 height 370
click at [755, 191] on td at bounding box center [762, 213] width 104 height 45
type input "05/20/2025"
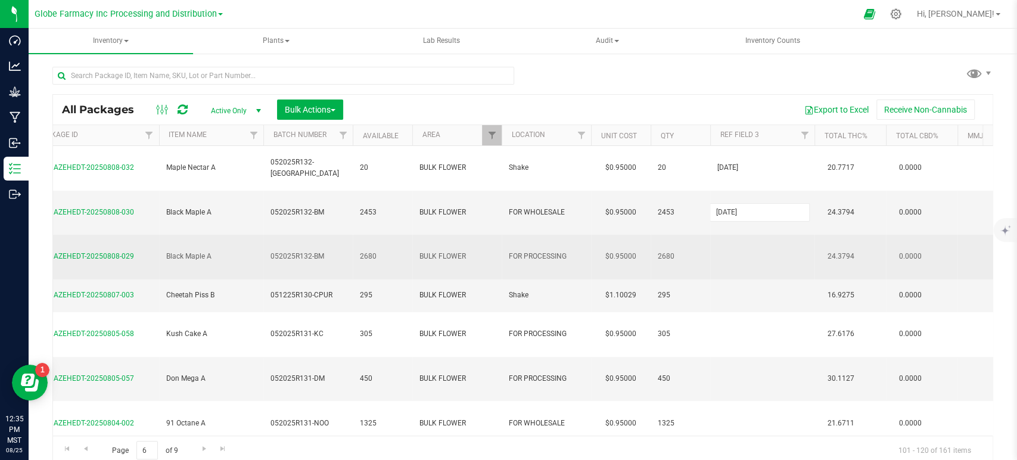
click at [758, 210] on div "All Packages Active Only Active Only Lab Samples Locked All Bulk Actions Add to…" at bounding box center [522, 279] width 940 height 370
click at [758, 235] on td at bounding box center [762, 257] width 104 height 45
type input "05/20/2025"
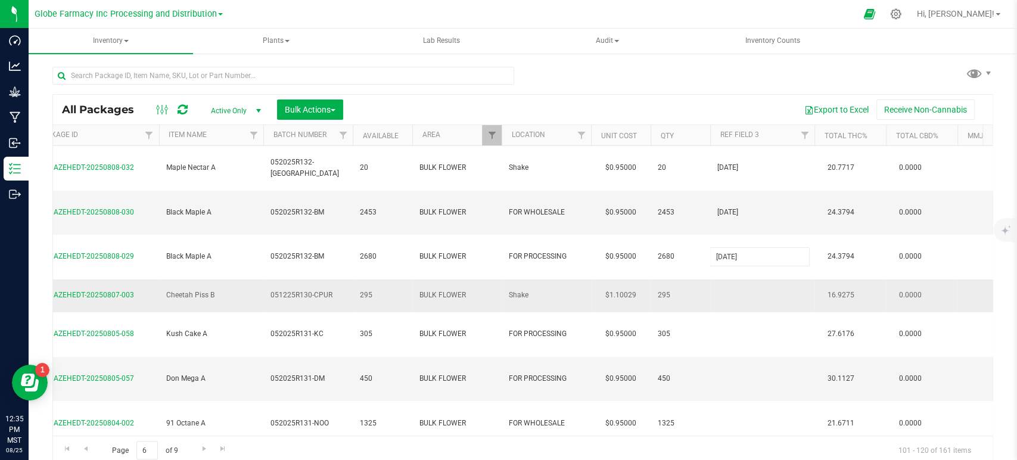
click at [761, 251] on div "All Packages Active Only Active Only Lab Samples Locked All Bulk Actions Add to…" at bounding box center [522, 279] width 940 height 370
click at [756, 279] on td at bounding box center [762, 295] width 104 height 33
type input "05/20/2025"
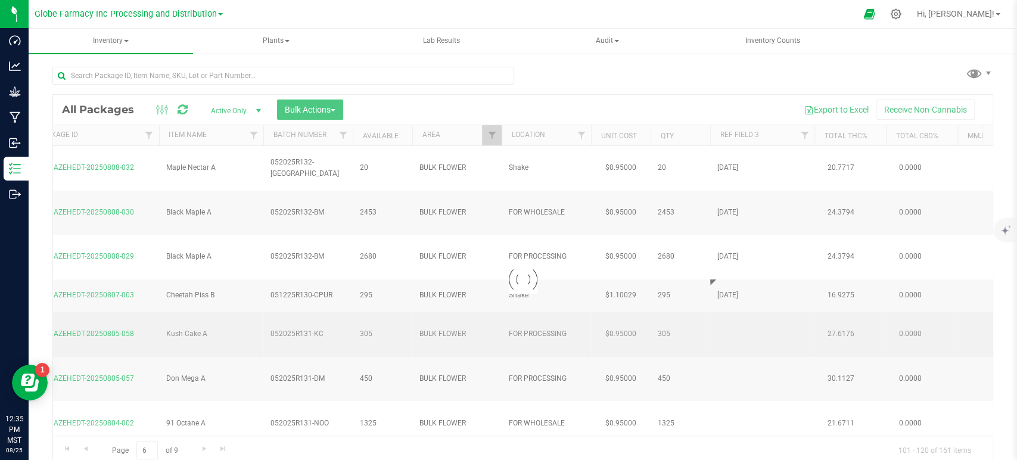
click at [756, 266] on div "Loading... All Packages Active Only Active Only Lab Samples Locked All Bulk Act…" at bounding box center [522, 279] width 940 height 370
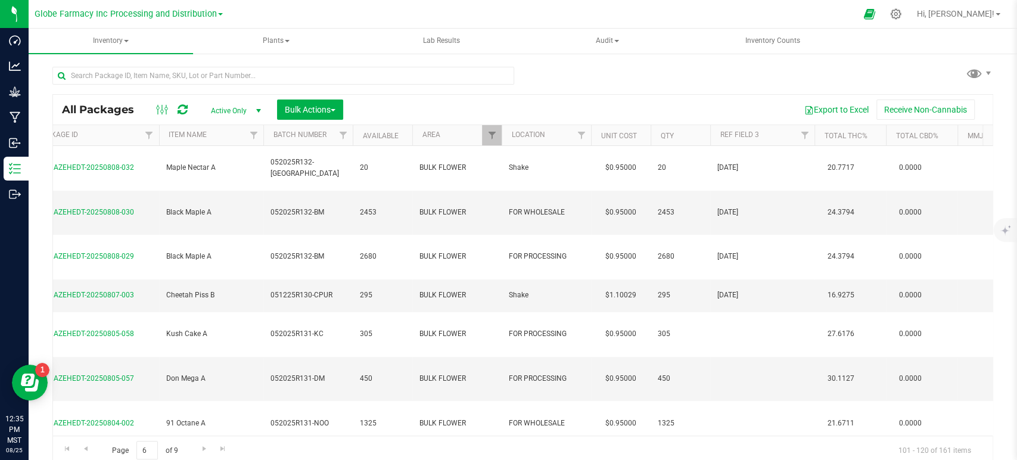
click at [756, 312] on td at bounding box center [762, 334] width 104 height 45
type input "05/20/2025"
click at [749, 308] on div "All Packages Active Only Active Only Lab Samples Locked All Bulk Actions Add to…" at bounding box center [522, 279] width 940 height 370
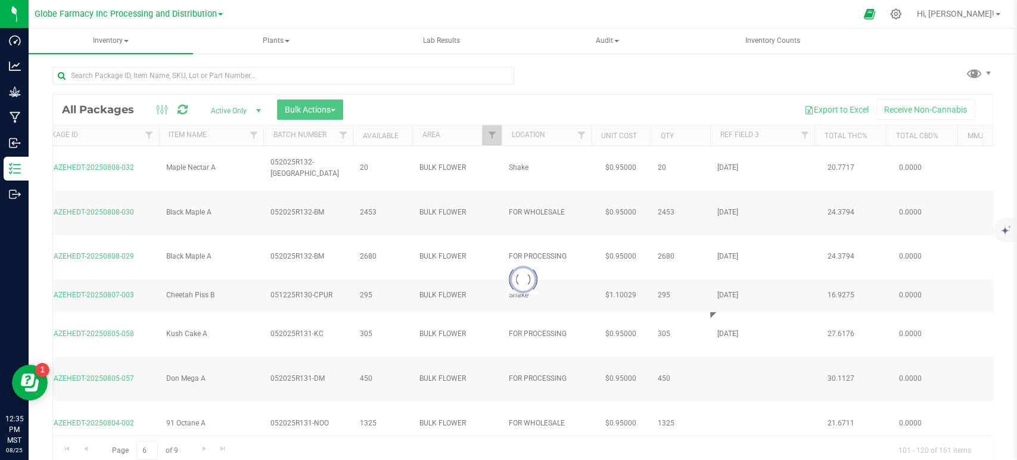
click at [750, 303] on div at bounding box center [522, 279] width 939 height 369
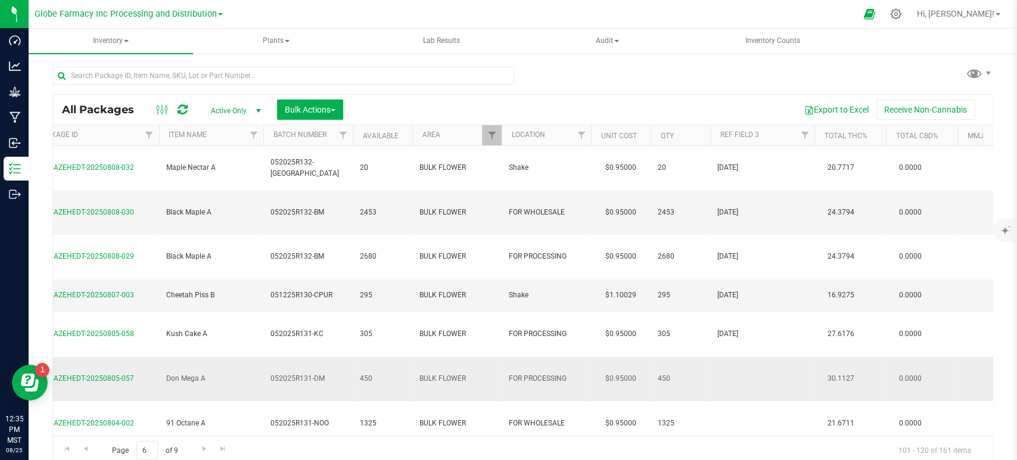
click at [753, 357] on td at bounding box center [762, 379] width 104 height 45
type input "05/20/2025"
click at [753, 369] on input "05/20/2025" at bounding box center [759, 378] width 100 height 18
click at [753, 308] on div "All Packages Active Only Active Only Lab Samples Locked All Bulk Actions Add to…" at bounding box center [522, 279] width 940 height 370
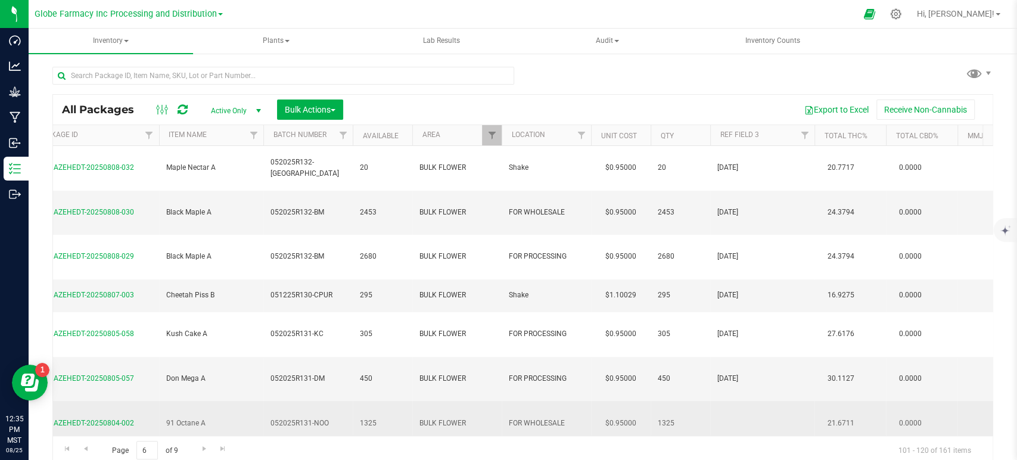
click at [753, 401] on td at bounding box center [762, 423] width 104 height 45
type input "05/20/2025"
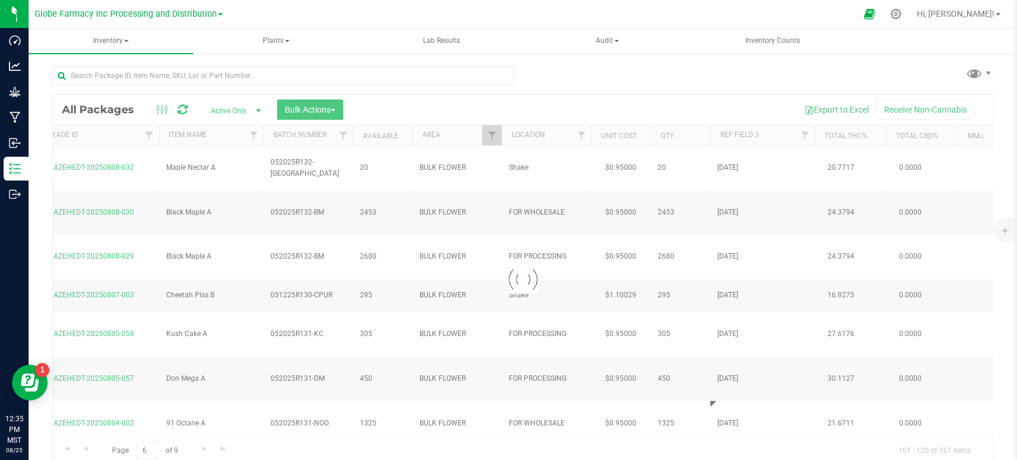
click at [749, 357] on div "Loading... All Packages Active Only Active Only Lab Samples Locked All Bulk Act…" at bounding box center [522, 279] width 940 height 370
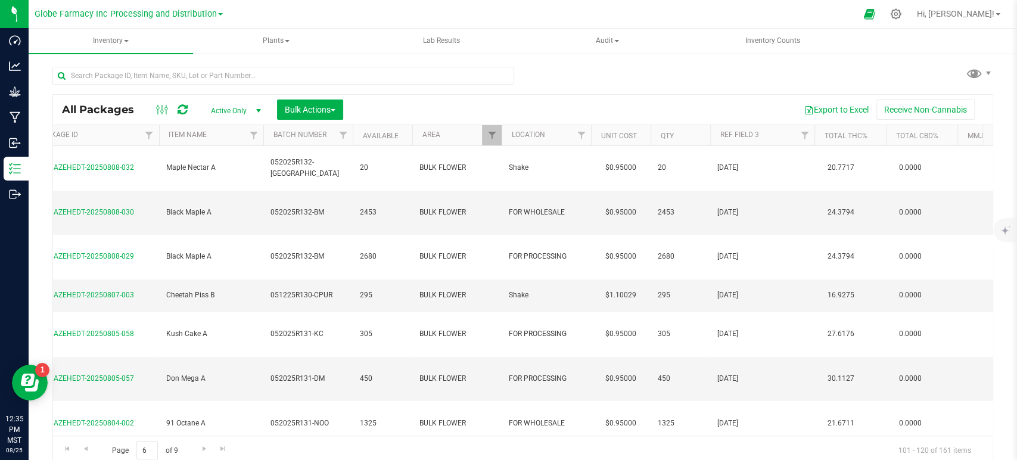
click at [749, 445] on td at bounding box center [762, 467] width 104 height 45
type input "05/20/2025"
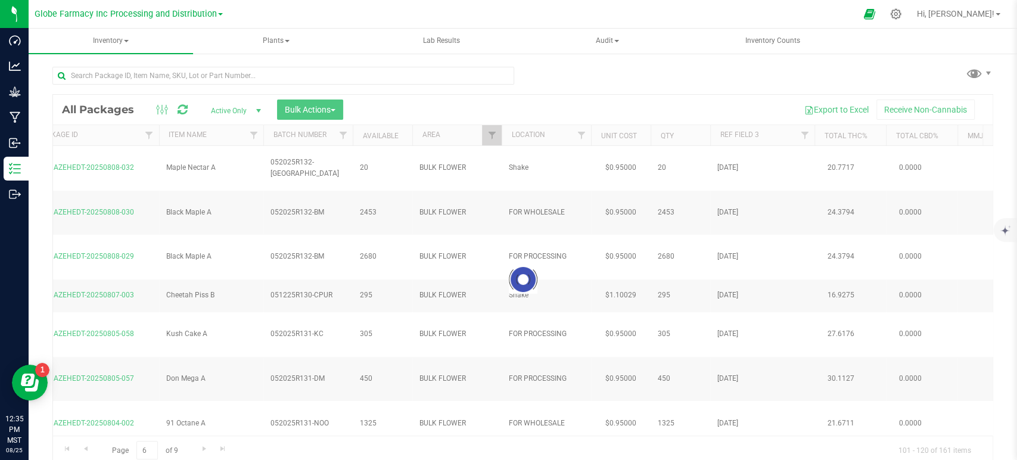
click at [753, 380] on div "Loading... All Packages Active Only Active Only Lab Samples Locked All Bulk Act…" at bounding box center [522, 279] width 940 height 370
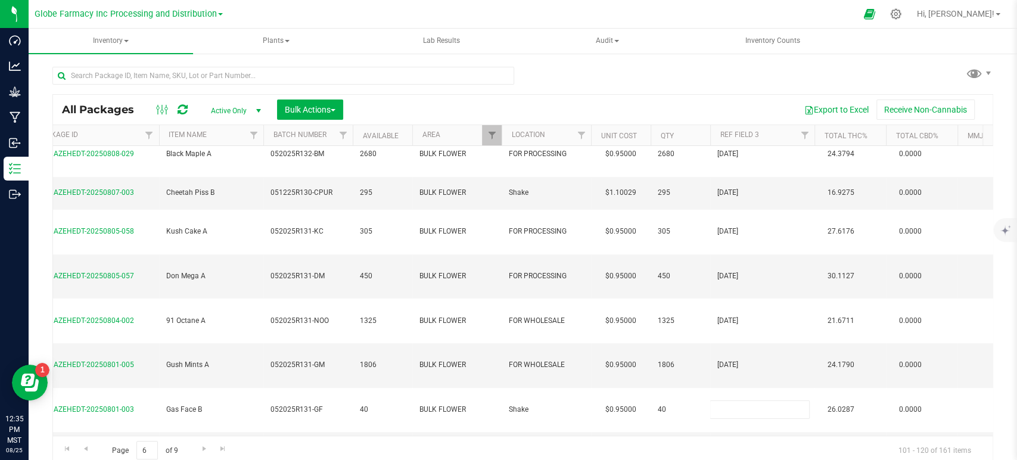
scroll to position [104, 156]
click at [757, 431] on td at bounding box center [762, 453] width 104 height 45
type input "05/20/2025"
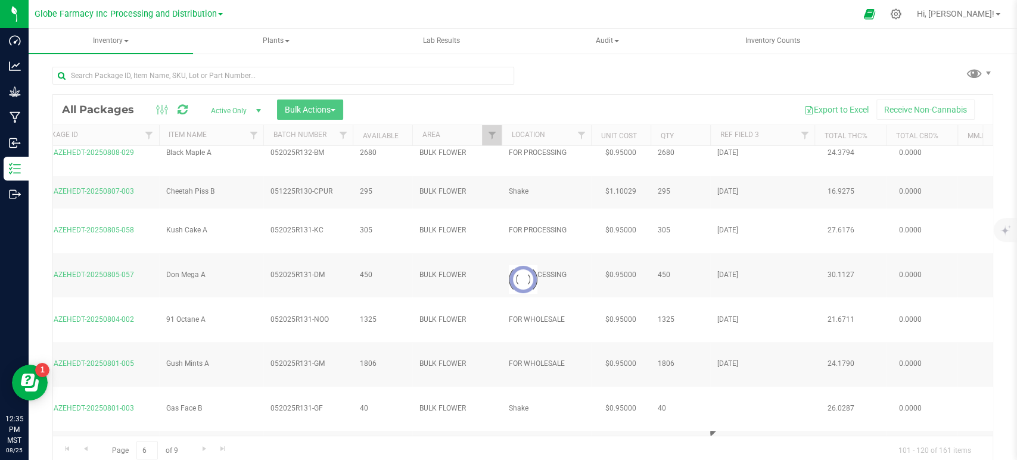
click at [752, 331] on div "Loading... All Packages Active Only Active Only Lab Samples Locked All Bulk Act…" at bounding box center [522, 279] width 940 height 370
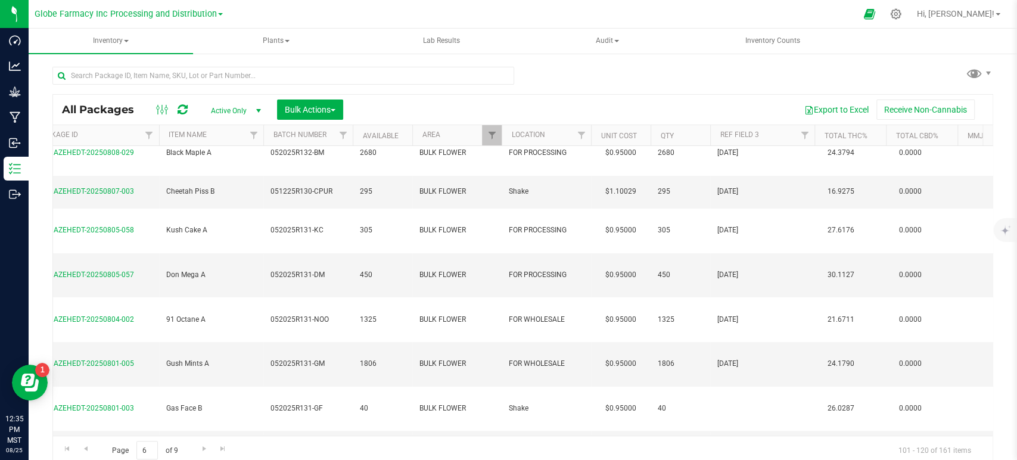
type input "05/20/2025"
click at [755, 359] on div "All Packages Active Only Active Only Lab Samples Locked All Bulk Actions Add to…" at bounding box center [522, 279] width 940 height 370
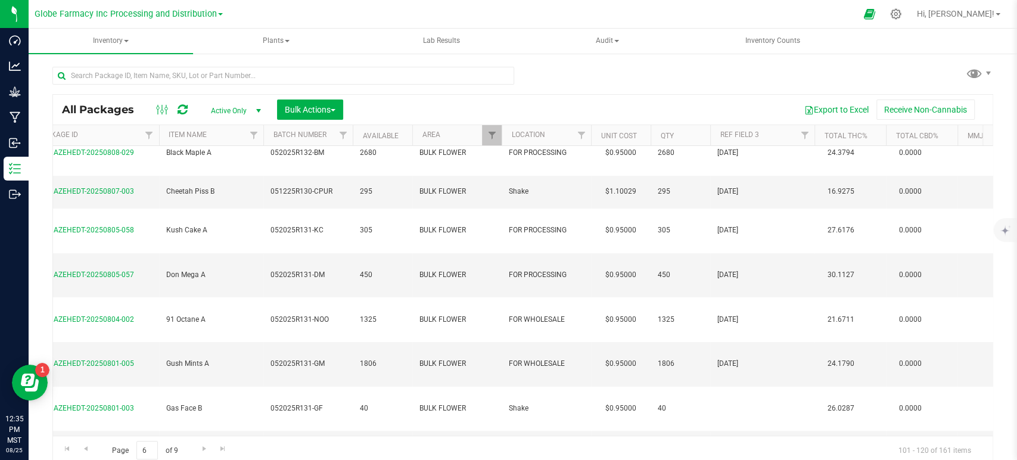
type input "05/20/2025"
click at [755, 385] on div "All Packages Active Only Active Only Lab Samples Locked All Bulk Actions Add to…" at bounding box center [522, 279] width 940 height 370
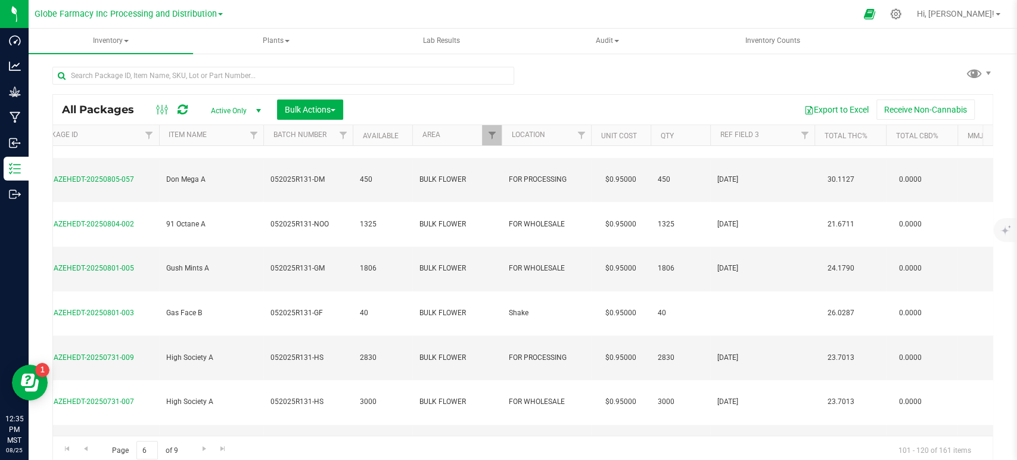
scroll to position [204, 156]
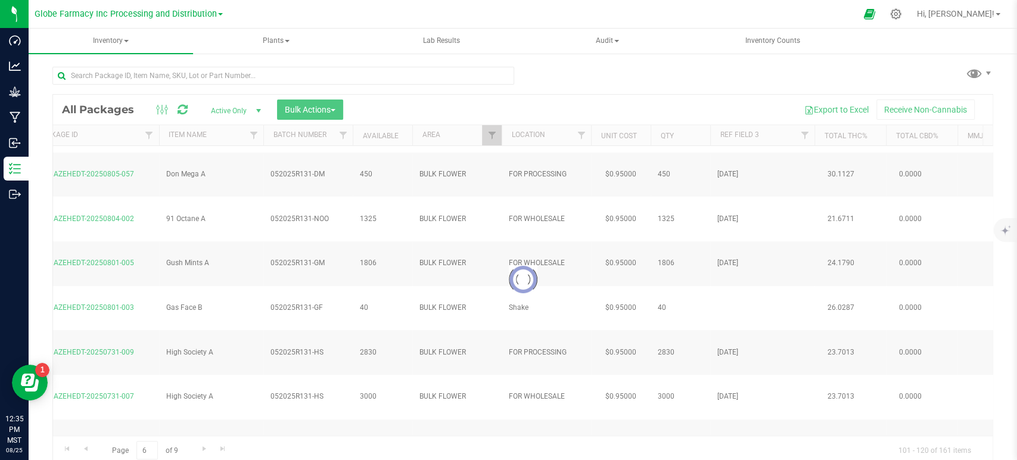
click at [748, 338] on div "Loading... All Packages Active Only Active Only Lab Samples Locked All Bulk Act…" at bounding box center [522, 279] width 940 height 370
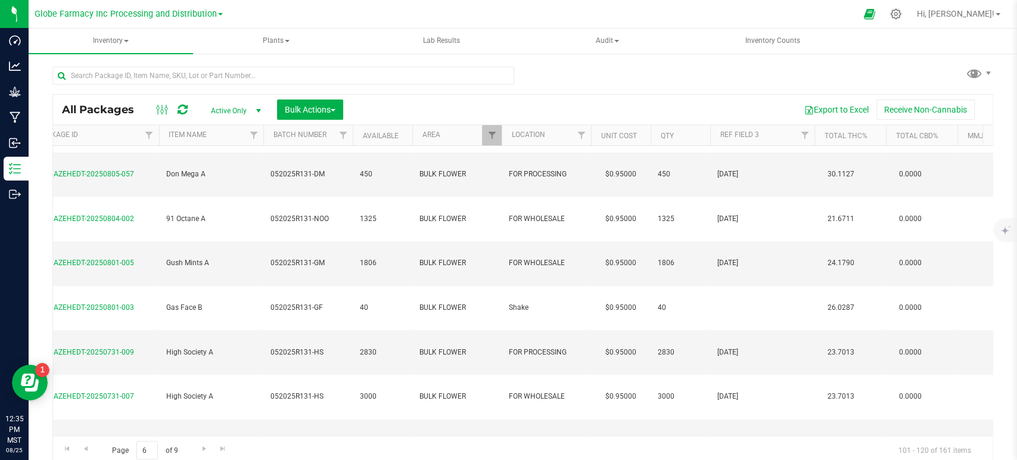
type input "05/20/2025"
click at [745, 310] on div "All Packages Active Only Active Only Lab Samples Locked All Bulk Actions Add to…" at bounding box center [522, 279] width 940 height 370
type input "05/20/2025"
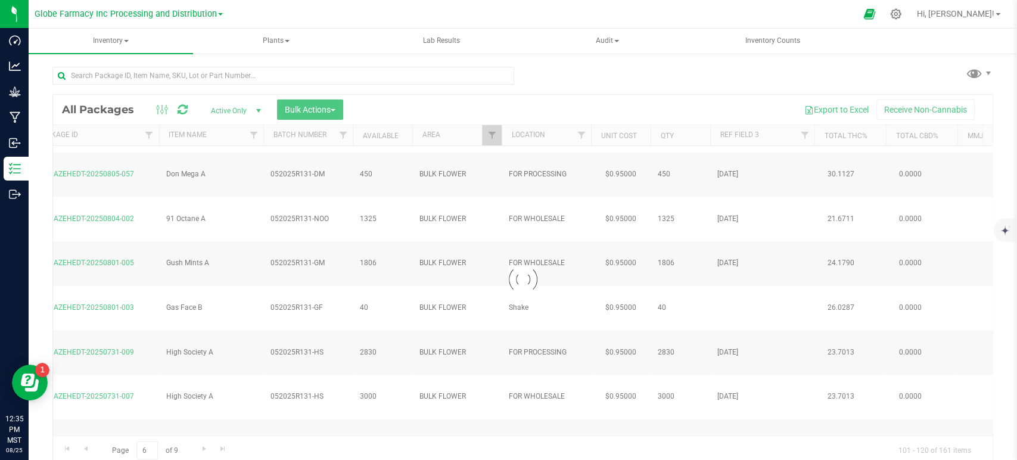
click at [748, 343] on div "Loading... All Packages Active Only Active Only Lab Samples Locked All Bulk Act…" at bounding box center [522, 279] width 940 height 370
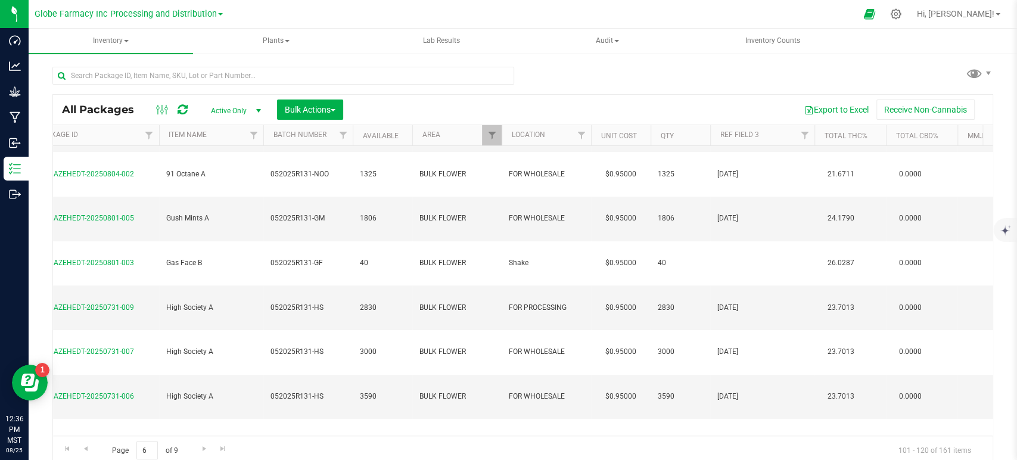
scroll to position [268, 156]
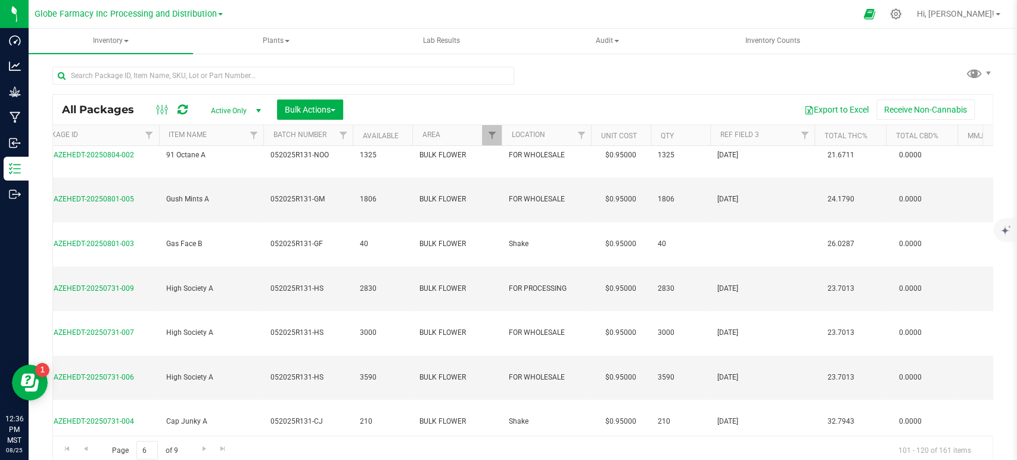
type input "05/12/2025"
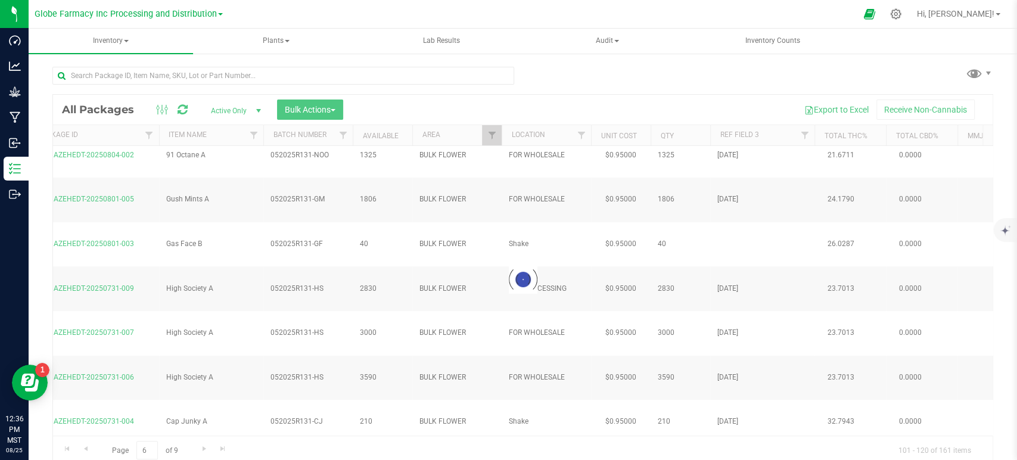
click at [740, 328] on div "Loading... All Packages Active Only Active Only Lab Samples Locked All Bulk Act…" at bounding box center [522, 279] width 940 height 370
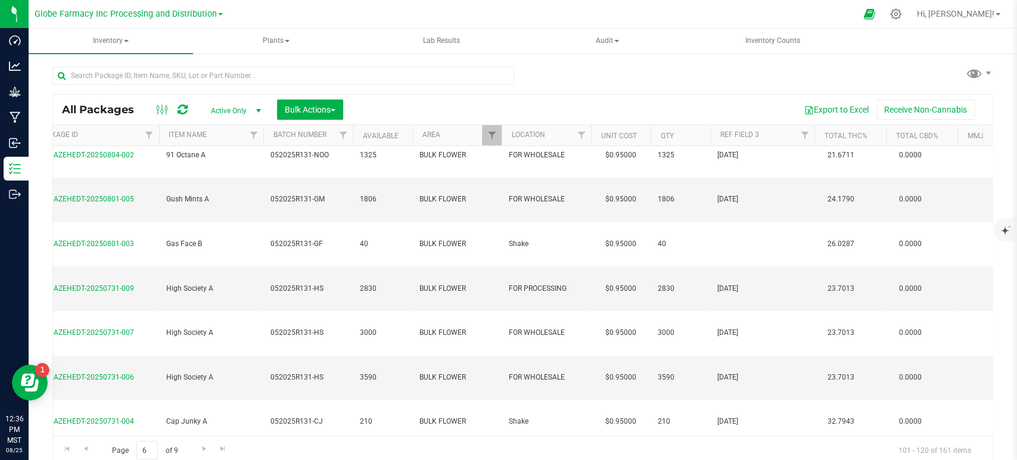
type input "05/12/2025"
click at [741, 362] on div "All Packages Active Only Active Only Lab Samples Locked All Bulk Actions Add to…" at bounding box center [522, 279] width 940 height 370
type input "05/12/2025"
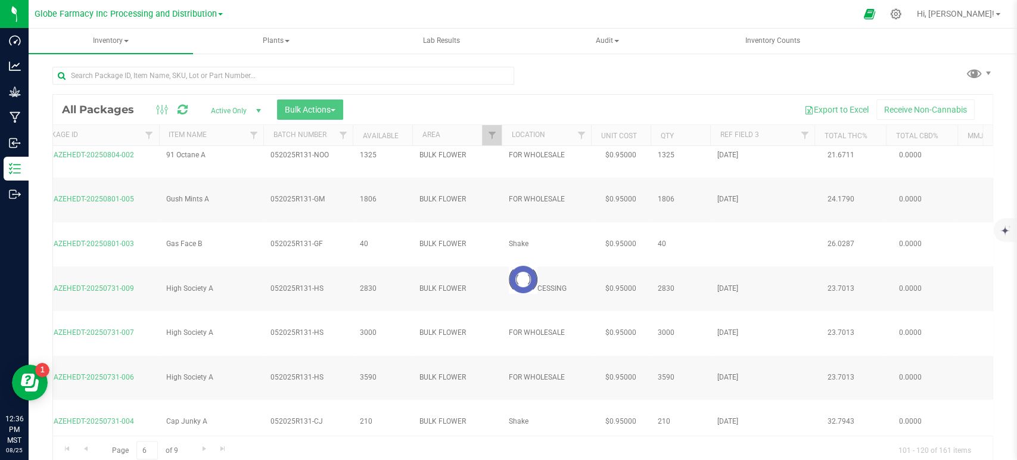
click at [743, 437] on div "Loading... All Packages Active Only Active Only Lab Samples Locked All Bulk Act…" at bounding box center [522, 279] width 940 height 370
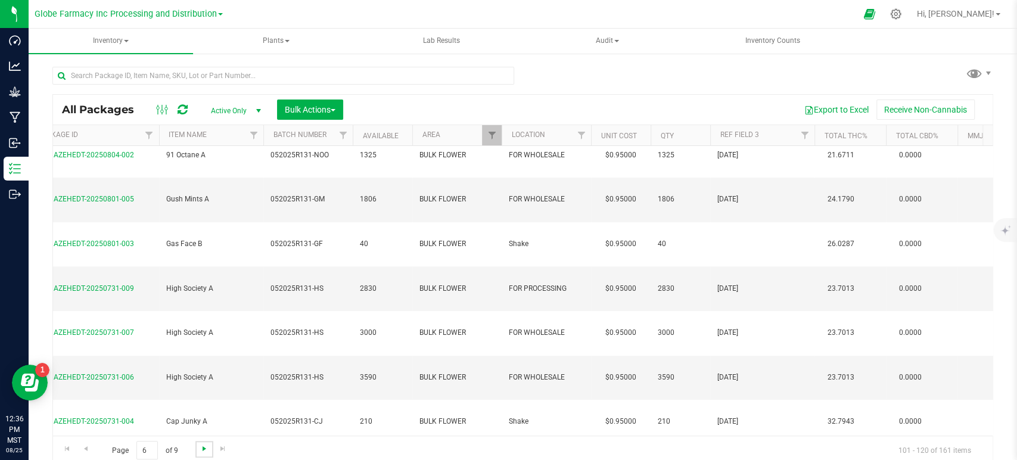
click at [203, 446] on span "Go to the next page" at bounding box center [205, 449] width 10 height 10
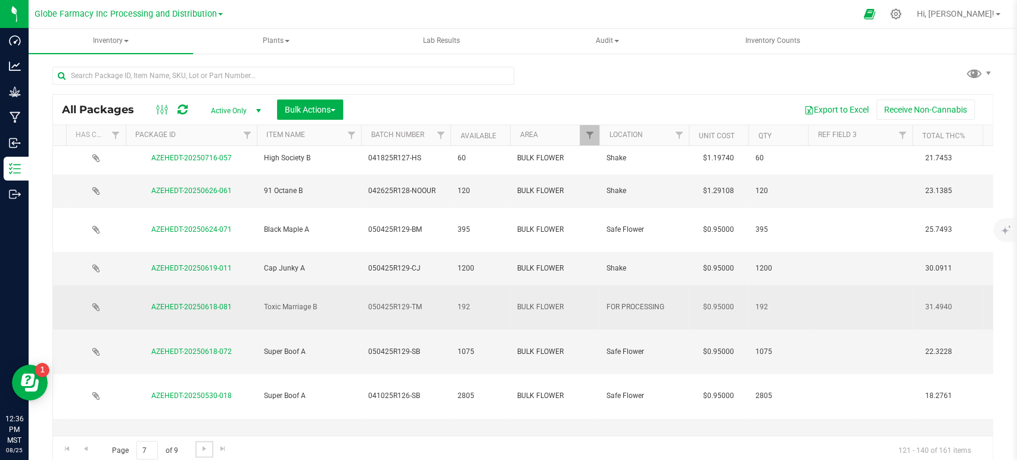
scroll to position [0, 59]
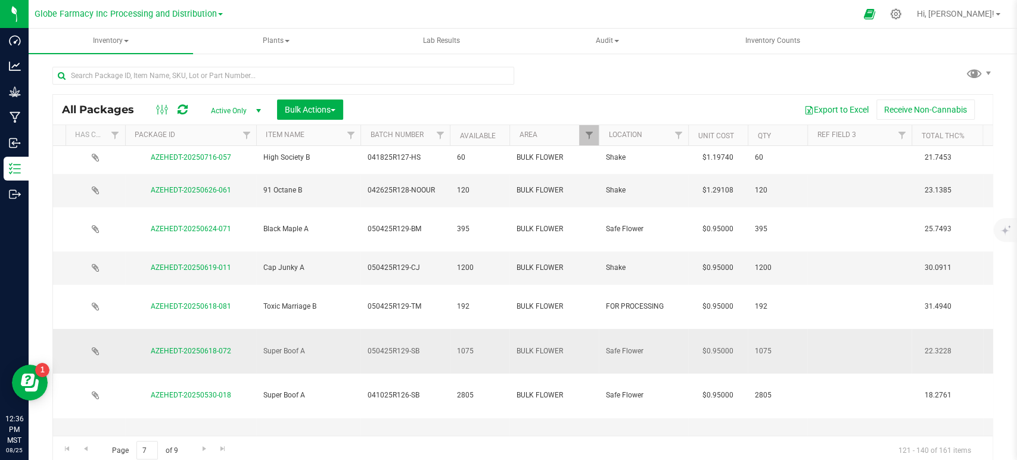
click at [867, 329] on td at bounding box center [859, 351] width 104 height 45
type input "05/04/2025"
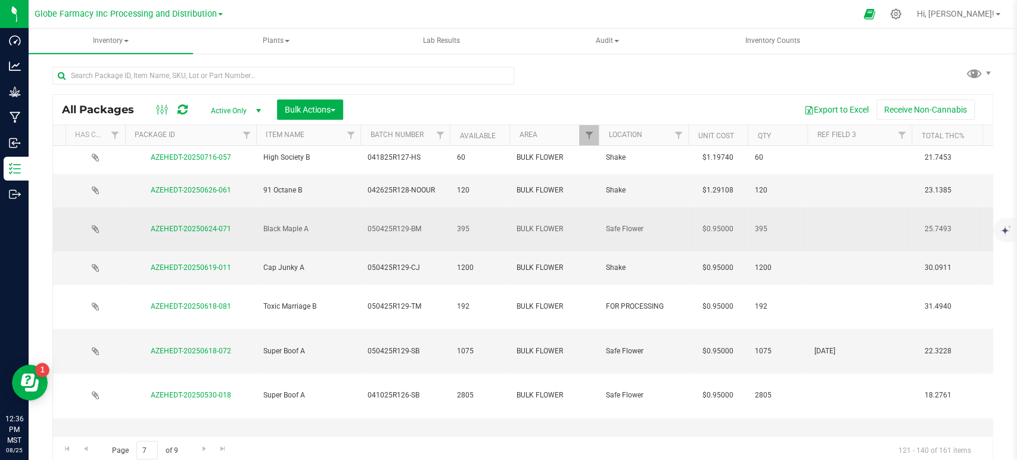
click at [829, 209] on td at bounding box center [859, 229] width 104 height 45
type input "05/12/2025"
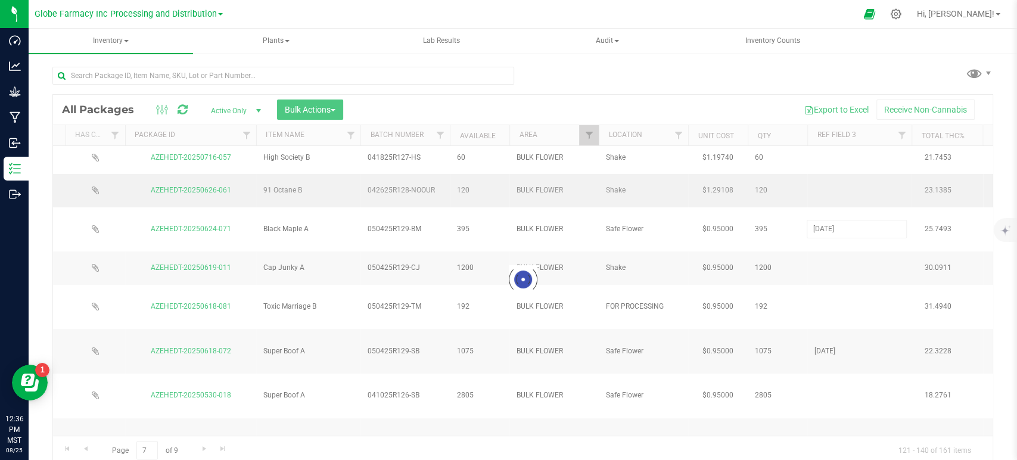
click at [826, 174] on div "Loading... All Packages Active Only Active Only Lab Samples Locked All Bulk Act…" at bounding box center [522, 279] width 940 height 370
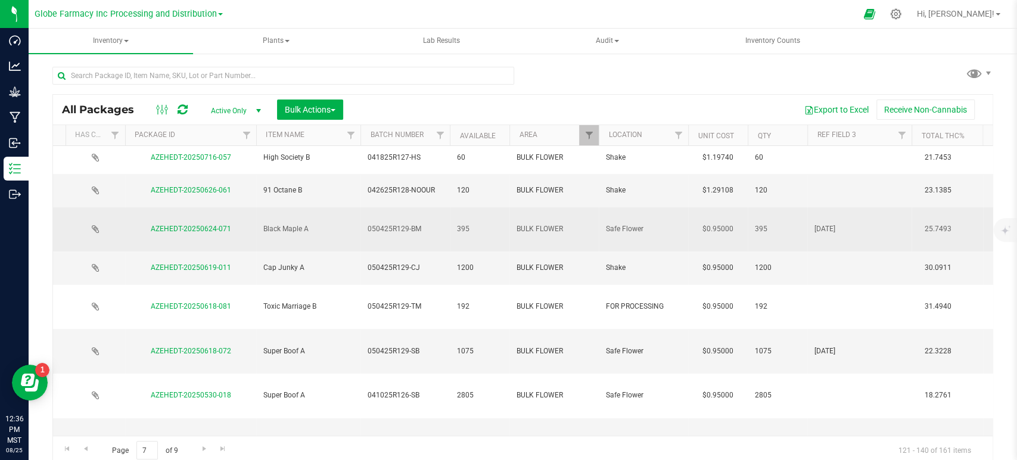
click at [827, 223] on span "05/12/2025" at bounding box center [859, 228] width 90 height 11
click at [825, 220] on input "05/12/2025" at bounding box center [856, 229] width 100 height 18
type input "05/04/2025"
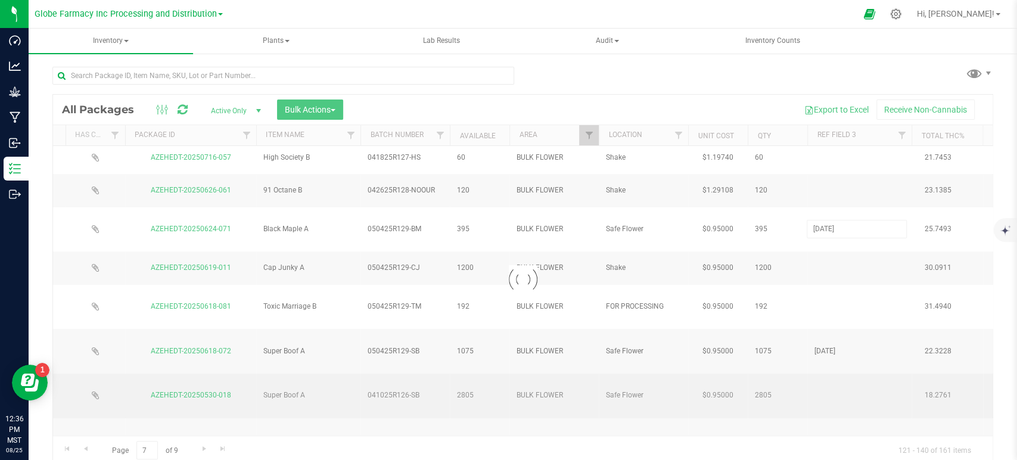
click at [830, 323] on div "Loading... All Packages Active Only Active Only Lab Samples Locked All Bulk Act…" at bounding box center [522, 279] width 940 height 370
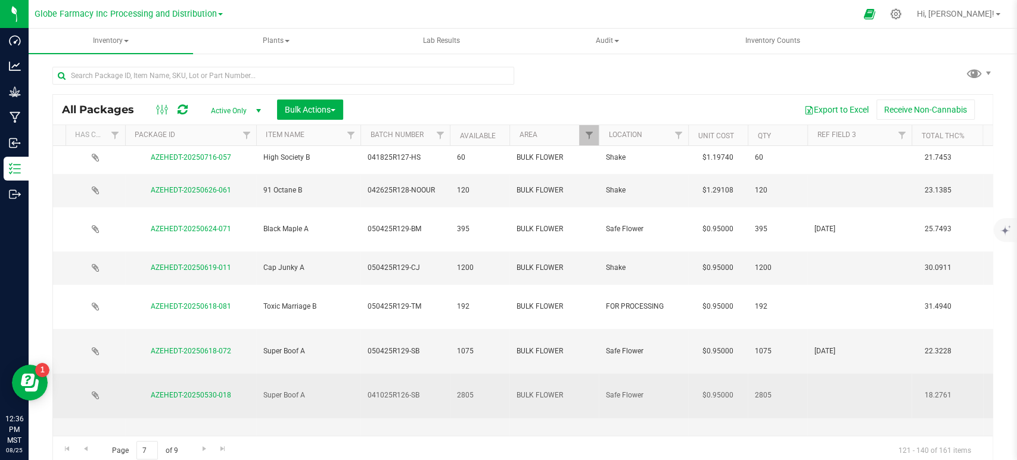
click at [824, 373] on td at bounding box center [859, 395] width 104 height 45
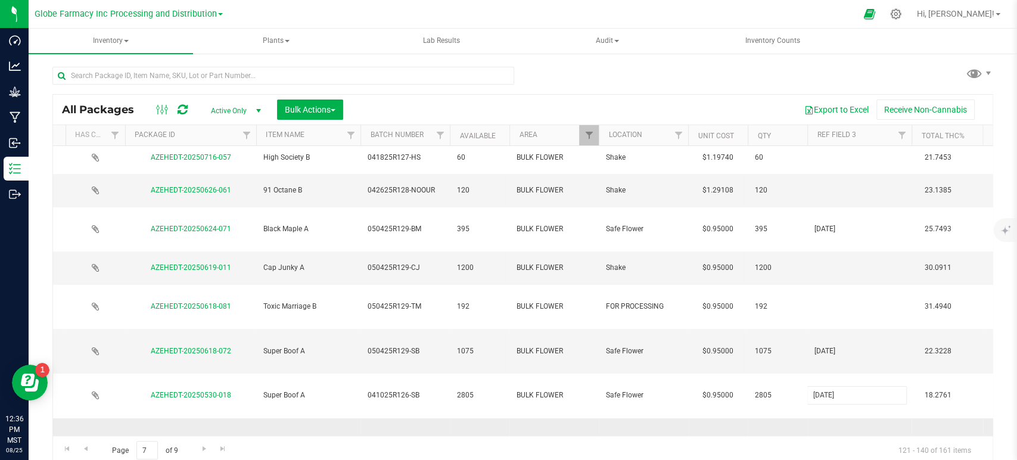
type input "04/10/2025"
click at [828, 344] on div "All Packages Active Only Active Only Lab Samples Locked All Bulk Actions Add to…" at bounding box center [522, 279] width 940 height 370
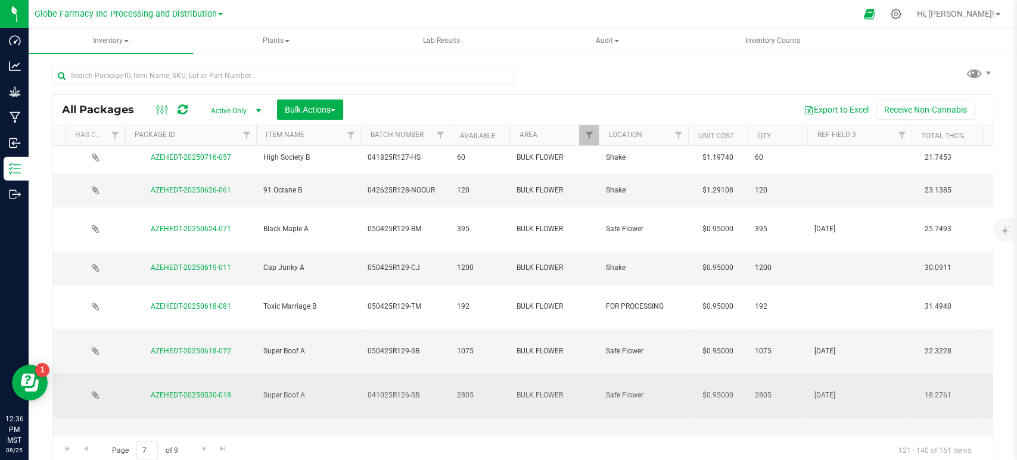
click at [825, 389] on span "04/10/2025" at bounding box center [859, 394] width 90 height 11
click at [825, 386] on input "04/10/2025" at bounding box center [856, 395] width 100 height 18
click at [832, 418] on td at bounding box center [859, 440] width 104 height 45
click at [834, 431] on input "text" at bounding box center [856, 440] width 100 height 18
type input "04/10/2025"
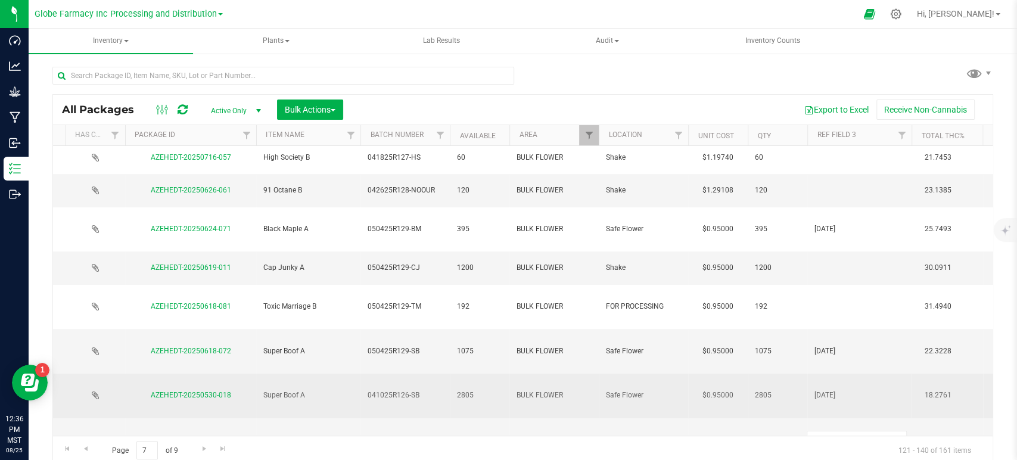
click at [842, 436] on div "All Packages Active Only Active Only Lab Samples Locked All Bulk Actions Add to…" at bounding box center [522, 279] width 940 height 370
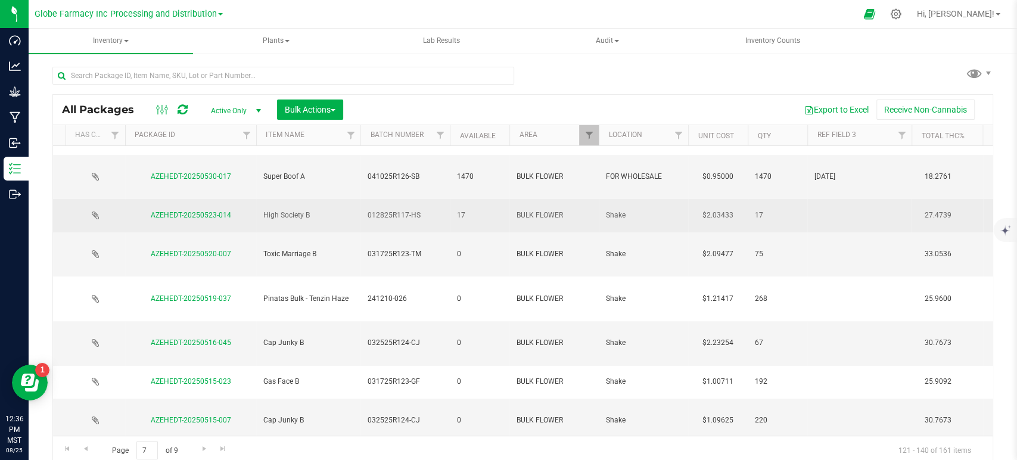
scroll to position [4, 0]
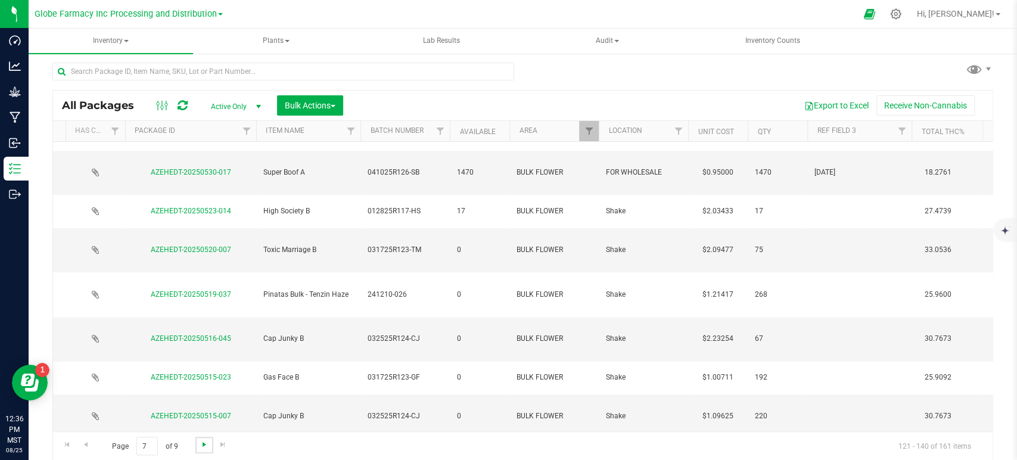
click at [202, 442] on span "Go to the next page" at bounding box center [205, 445] width 10 height 10
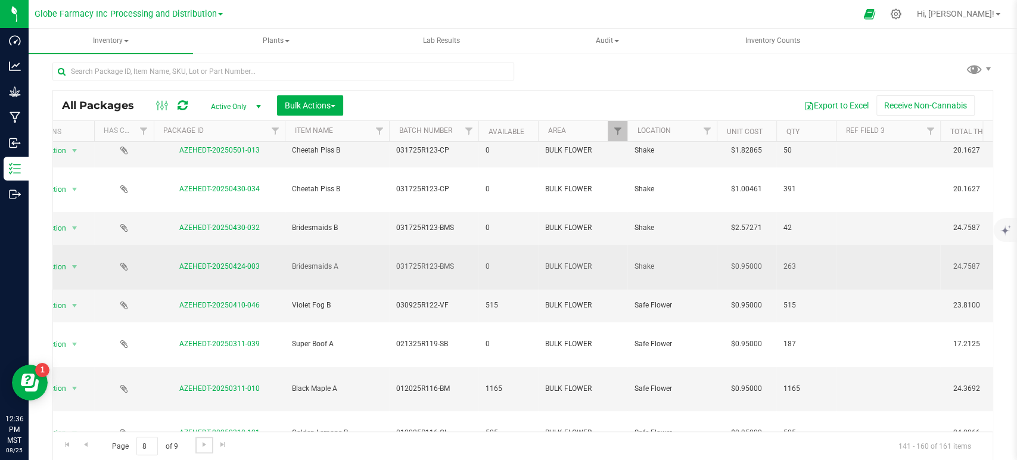
scroll to position [0, 39]
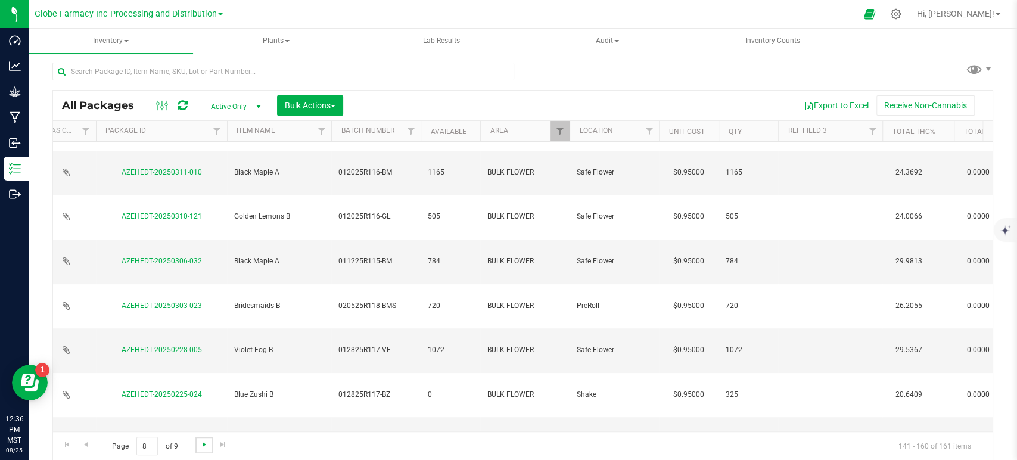
click at [202, 440] on span "Go to the next page" at bounding box center [205, 445] width 10 height 10
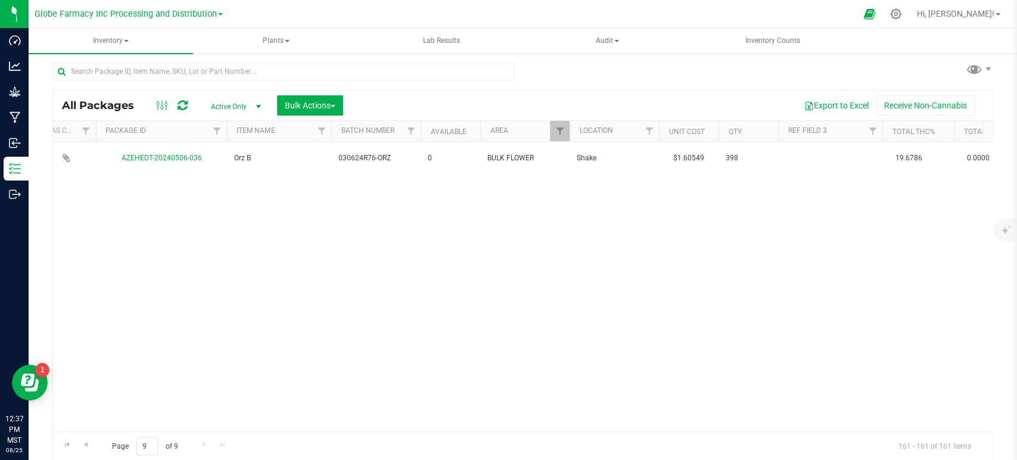
click at [165, 319] on div "Action Action Adjust qty Create package Edit attributes Global inventory Locate…" at bounding box center [522, 286] width 939 height 289
click at [71, 443] on link "Go to the first page" at bounding box center [66, 445] width 17 height 16
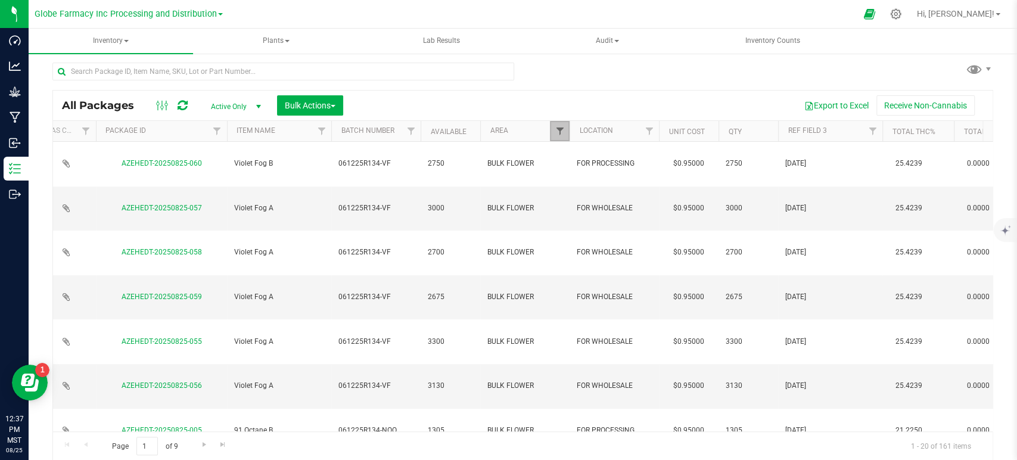
click at [560, 130] on span "Filter" at bounding box center [559, 131] width 10 height 10
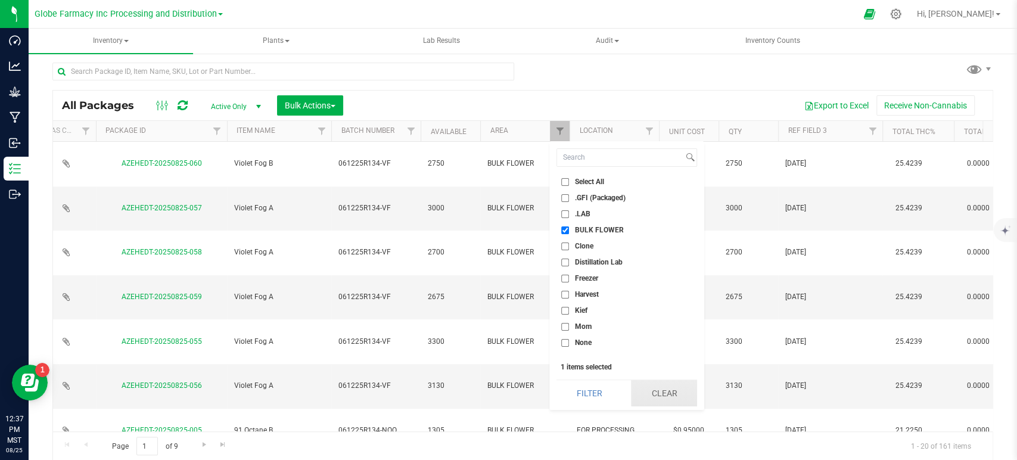
click at [674, 384] on button "Clear" at bounding box center [664, 393] width 66 height 26
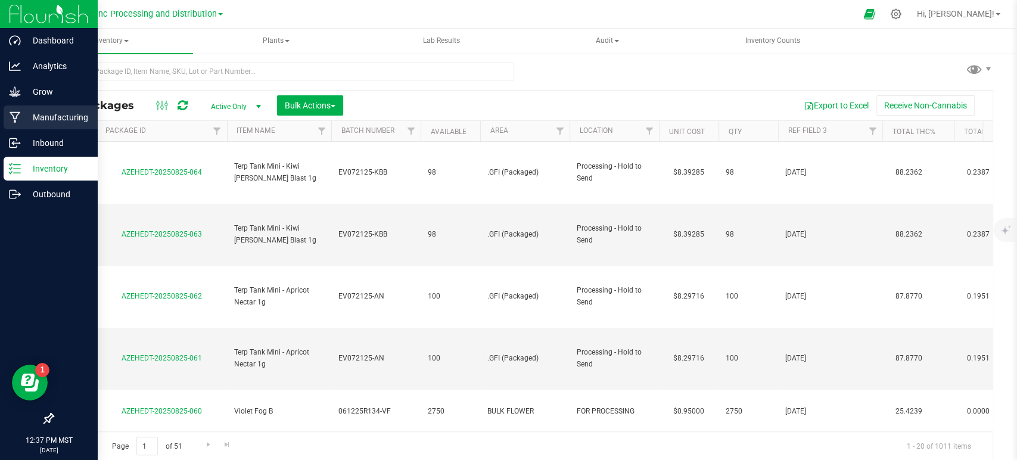
click at [30, 115] on p "Manufacturing" at bounding box center [56, 117] width 71 height 14
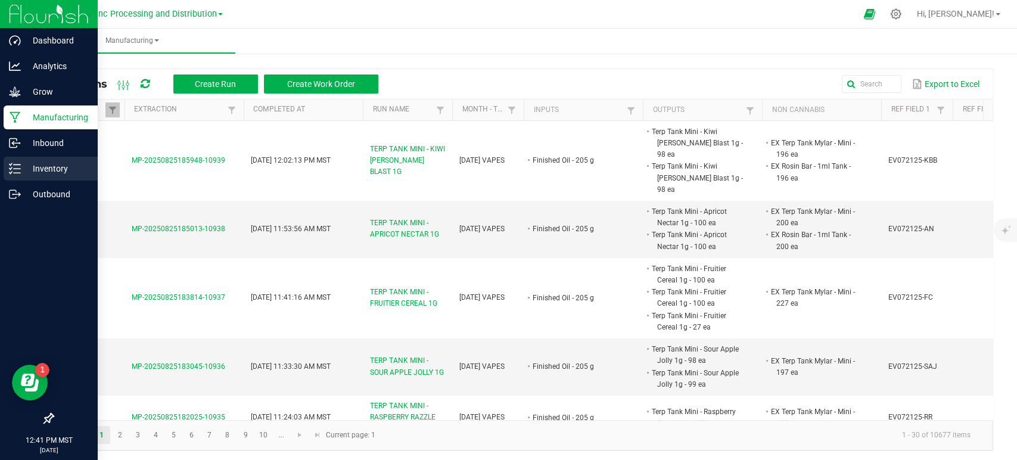
click at [0, 169] on link "Inventory" at bounding box center [49, 170] width 98 height 26
